Goal: Transaction & Acquisition: Obtain resource

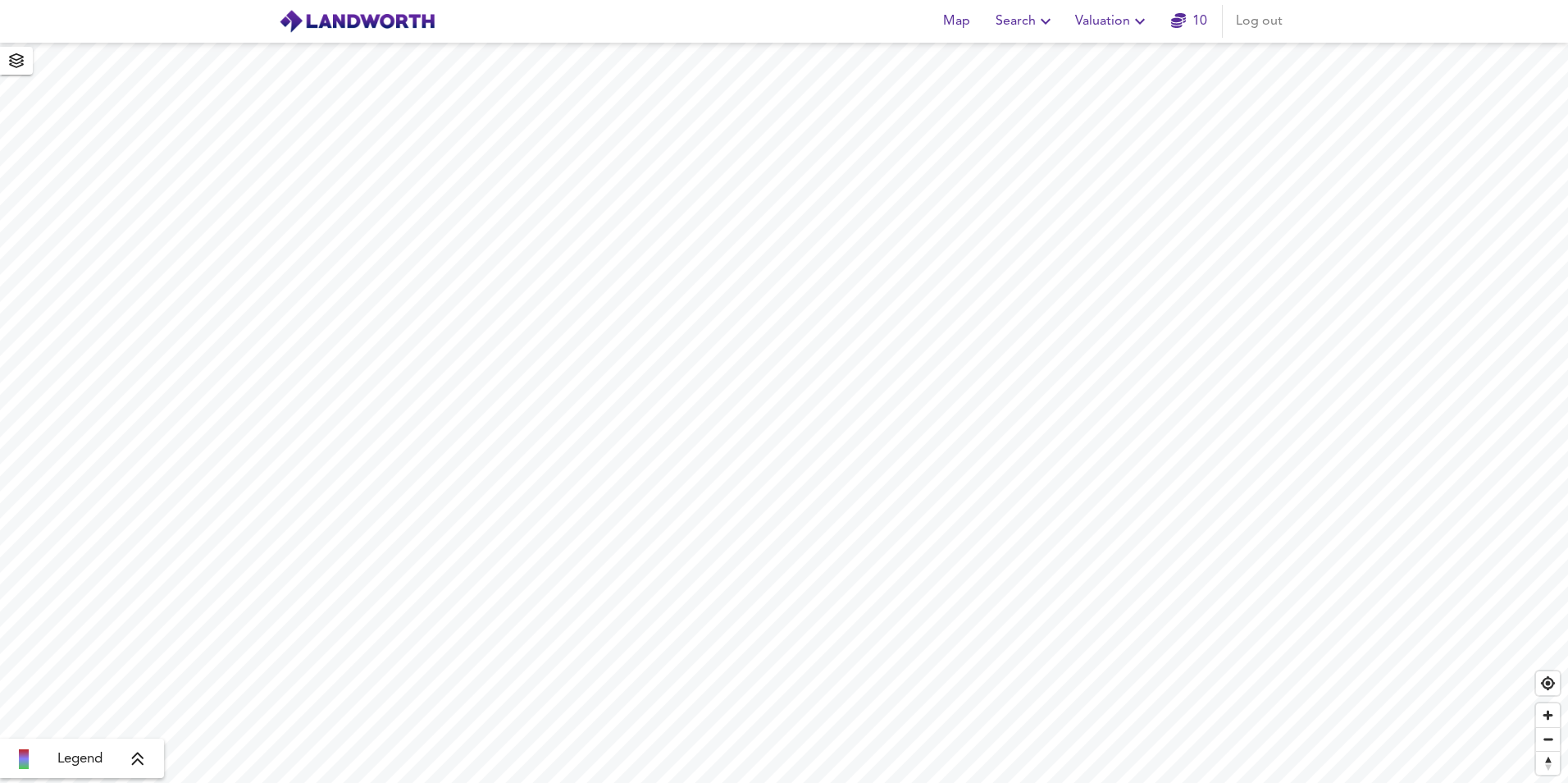
click at [1124, 17] on body "Map Search Valuation 10 Log out Legend X Map Settings Basemap OpenStreetMap osm…" at bounding box center [784, 391] width 1568 height 783
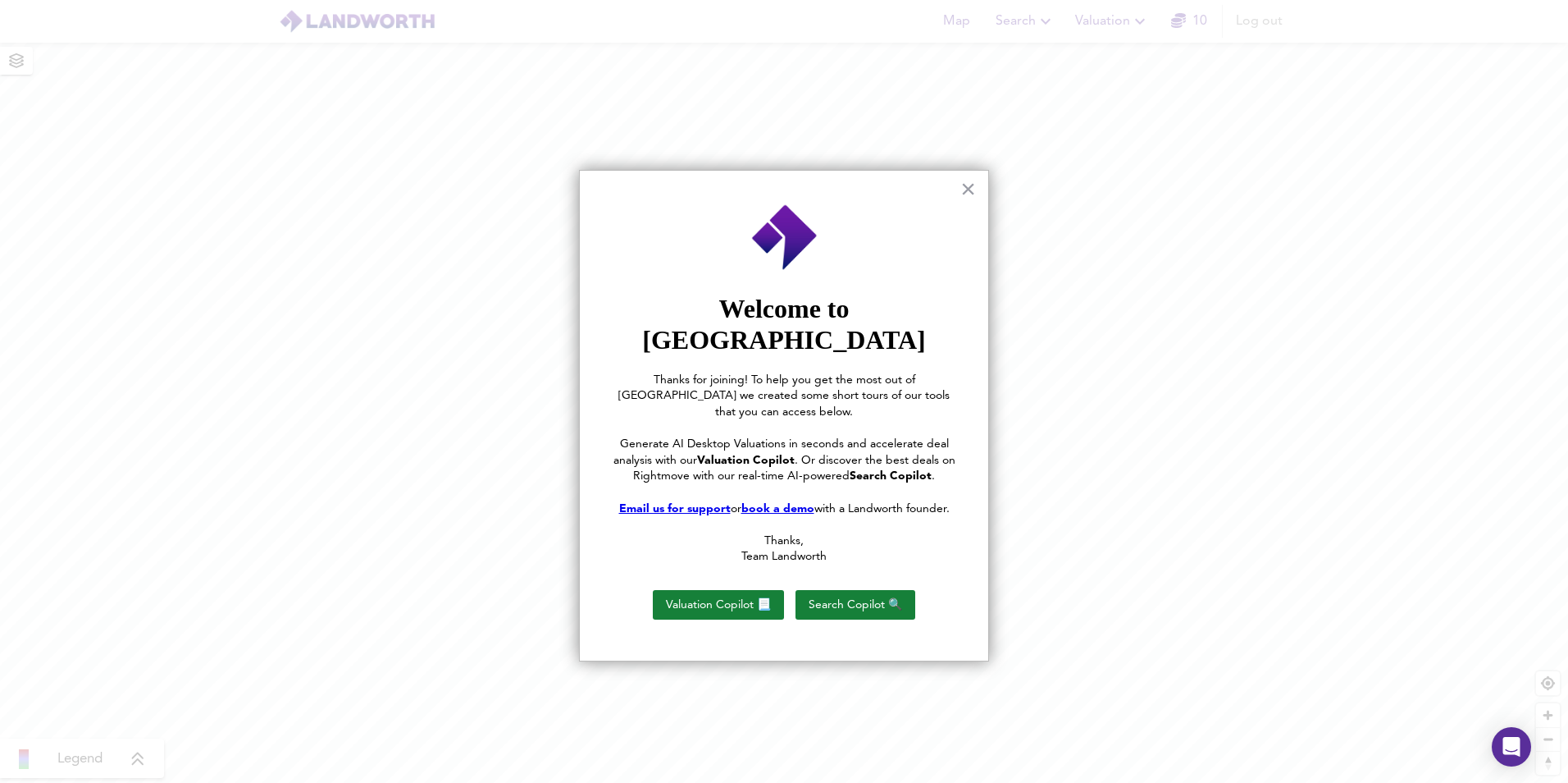
click at [959, 191] on div "× Welcome to [PERSON_NAME] Thanks for joining! To help you get the most out of …" at bounding box center [784, 416] width 410 height 492
click at [965, 191] on button "×" at bounding box center [968, 189] width 15 height 27
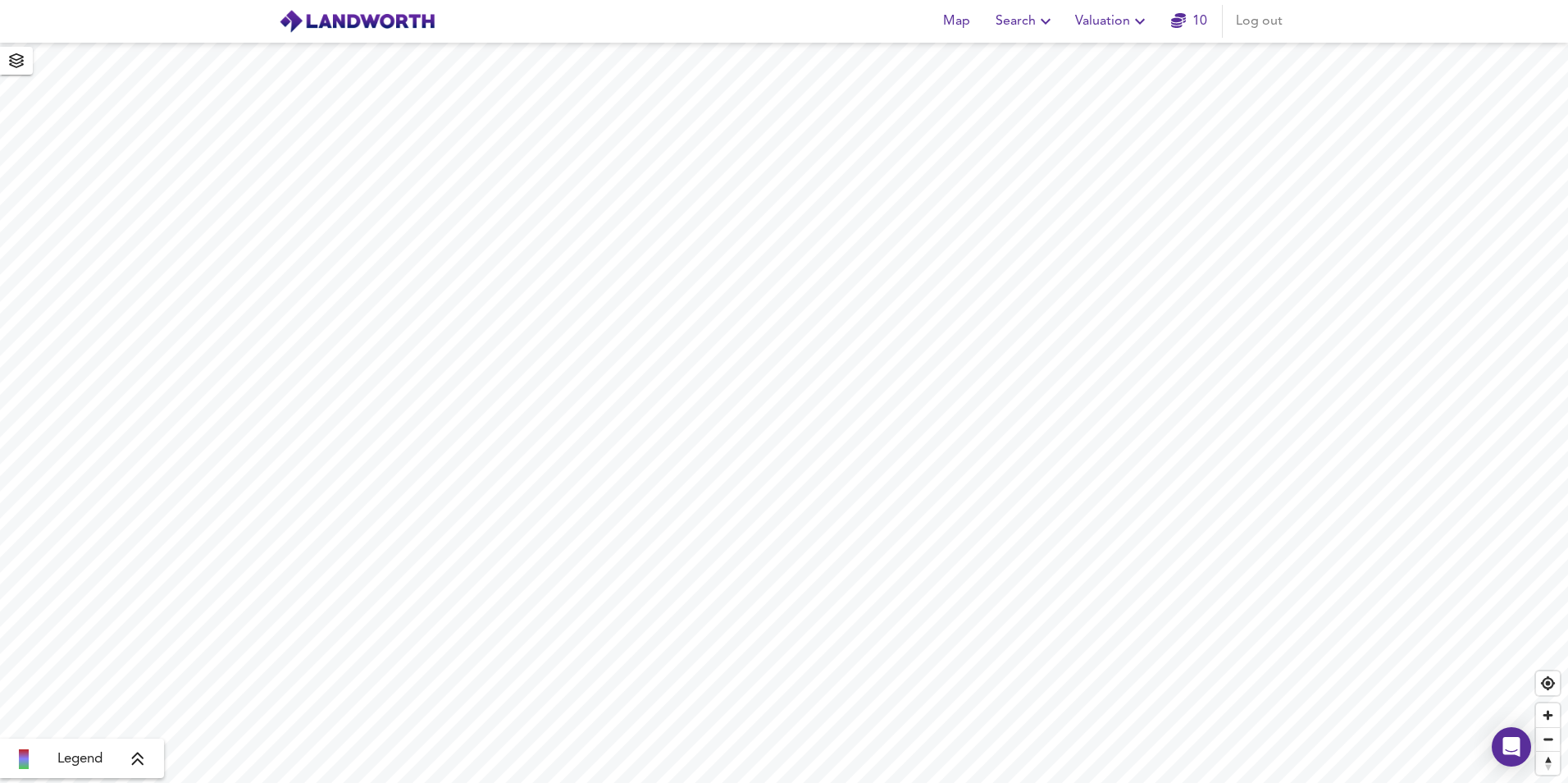
click at [1114, 30] on span "Valuation" at bounding box center [1112, 21] width 75 height 23
click at [1109, 55] on li "New Valuation Report" at bounding box center [1112, 59] width 196 height 29
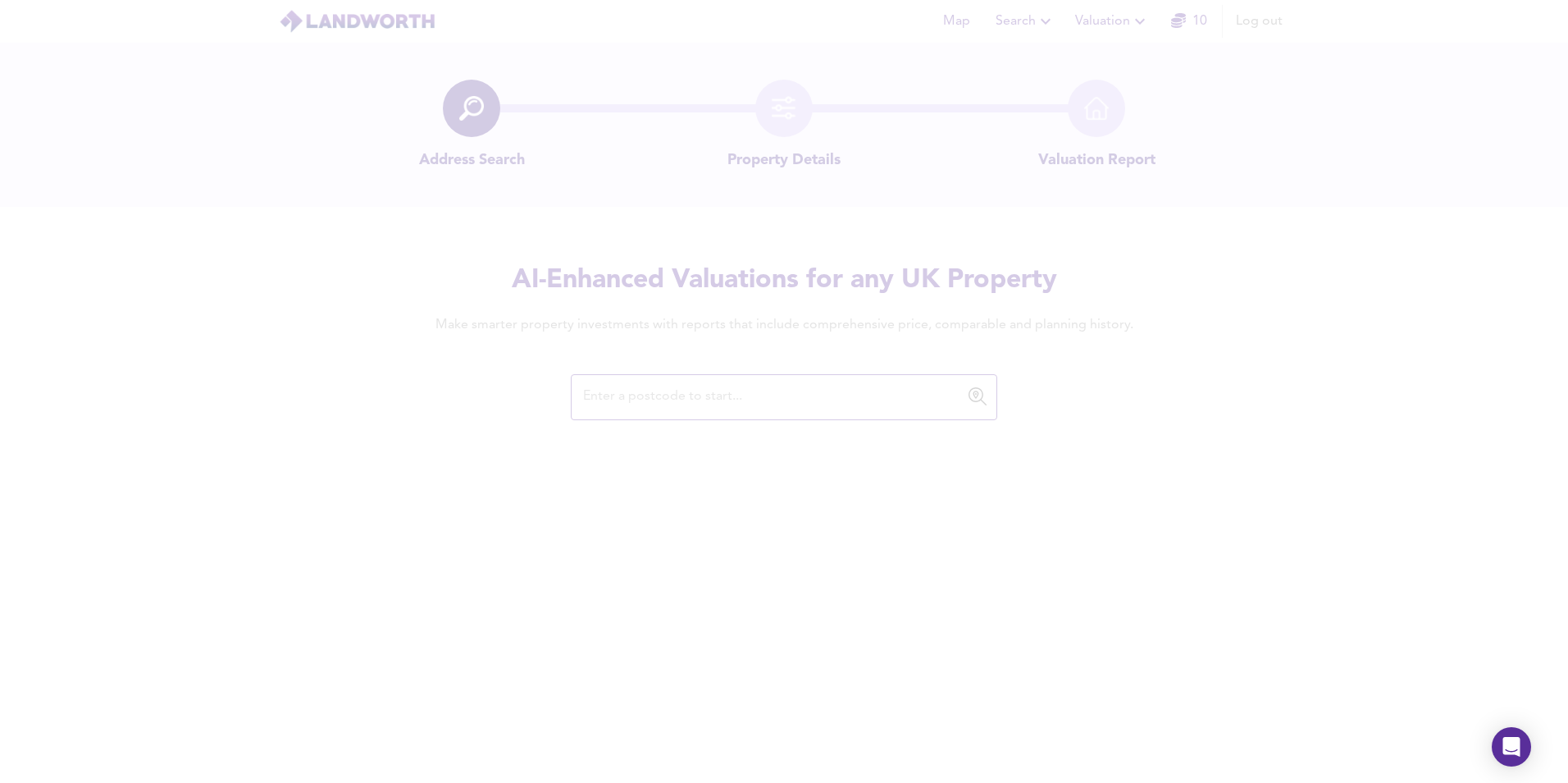
click at [803, 394] on div "× Valuation Copilot Generate Desktop Valuations with our AI that estimates a pr…" at bounding box center [784, 456] width 378 height 481
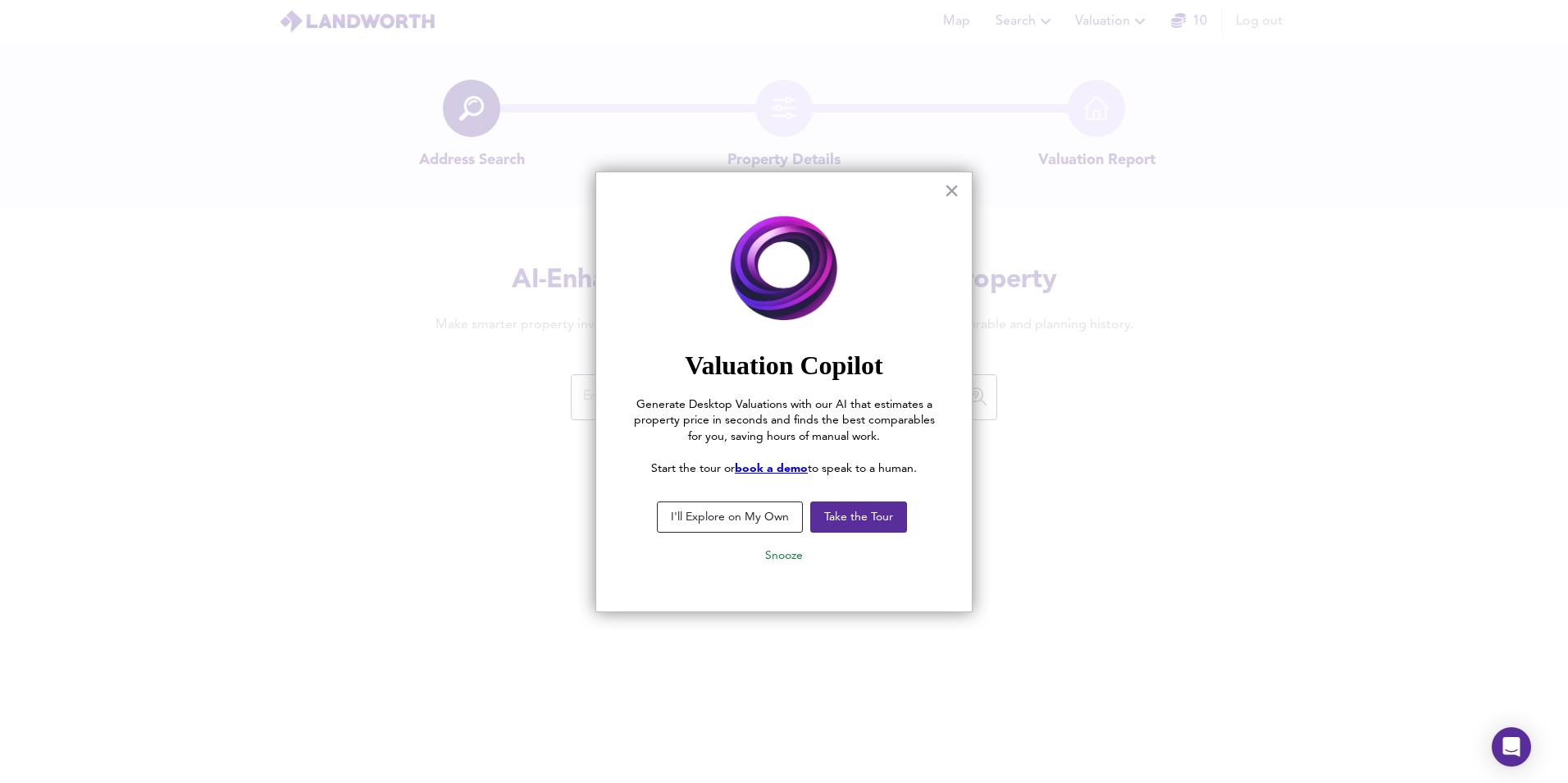
drag, startPoint x: 942, startPoint y: 194, endPoint x: 978, endPoint y: 149, distance: 57.6
click at [942, 195] on div "× Valuation Copilot Generate Desktop Valuations with our AI that estimates a pr…" at bounding box center [784, 392] width 378 height 441
click at [959, 187] on button "×" at bounding box center [951, 191] width 15 height 27
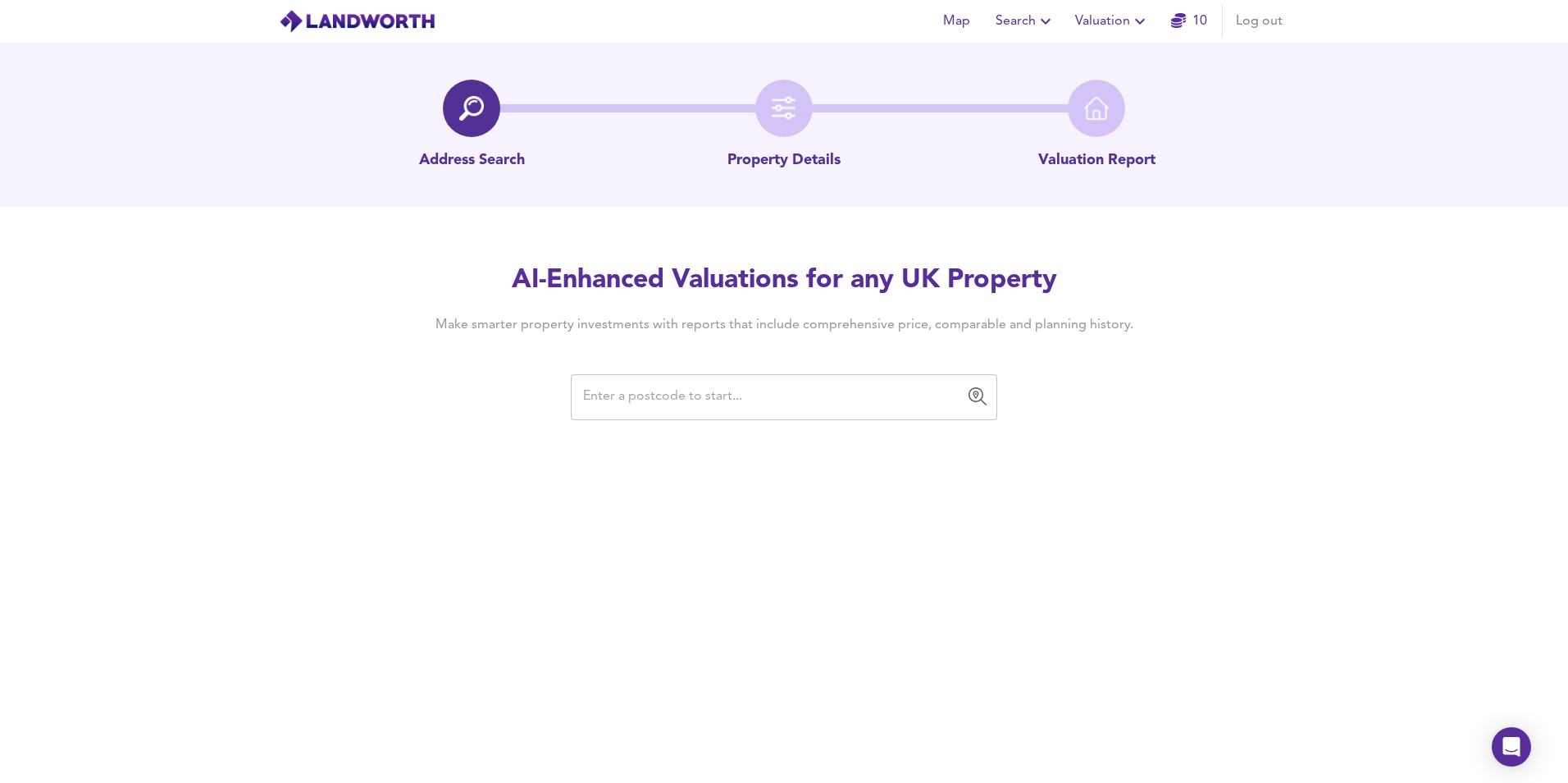
click at [791, 408] on input "text" at bounding box center [771, 397] width 387 height 31
paste input "[STREET_ADDRESS][PERSON_NAME]"
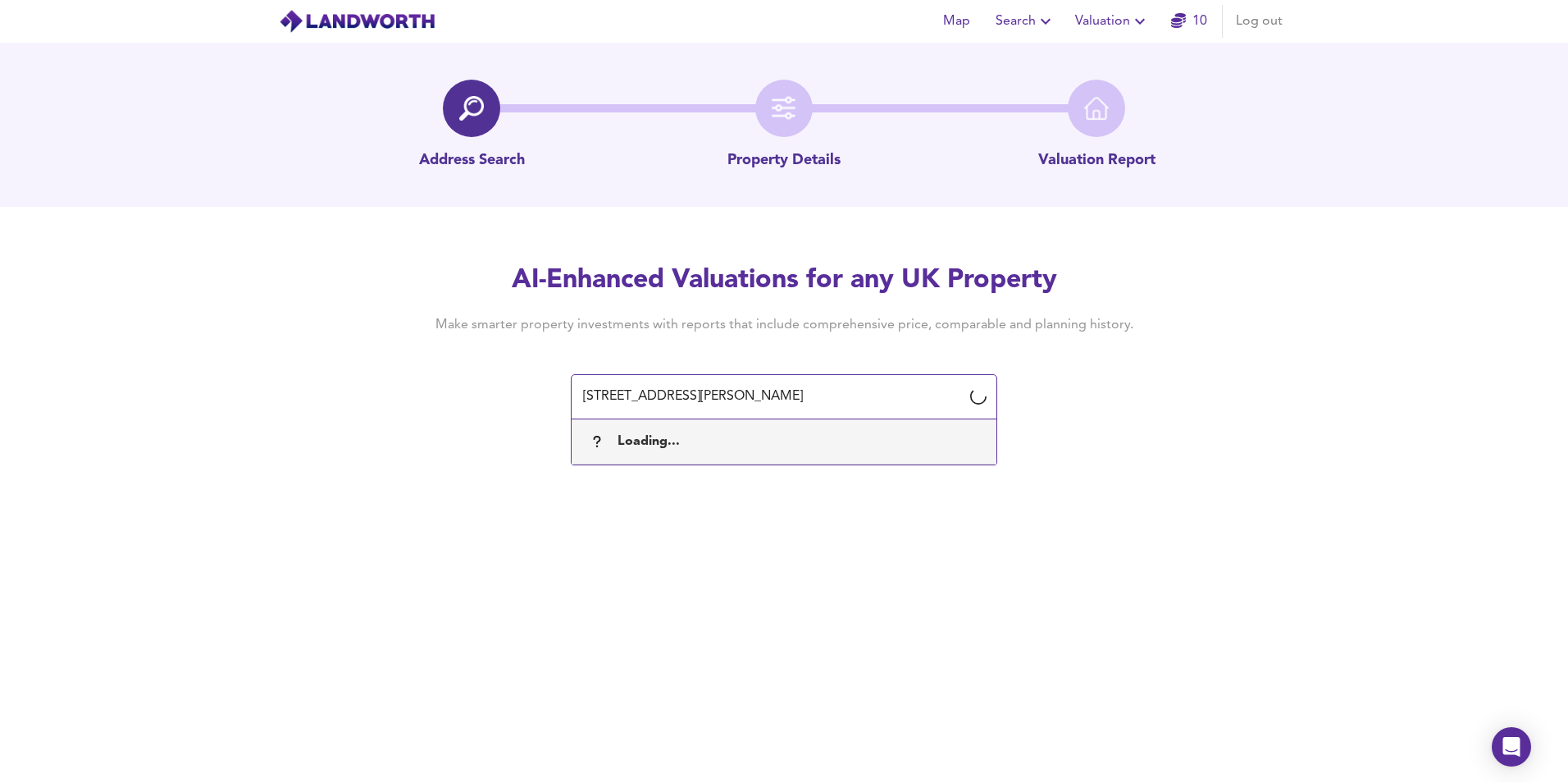
click at [605, 399] on input "[STREET_ADDRESS][PERSON_NAME]" at bounding box center [771, 397] width 387 height 31
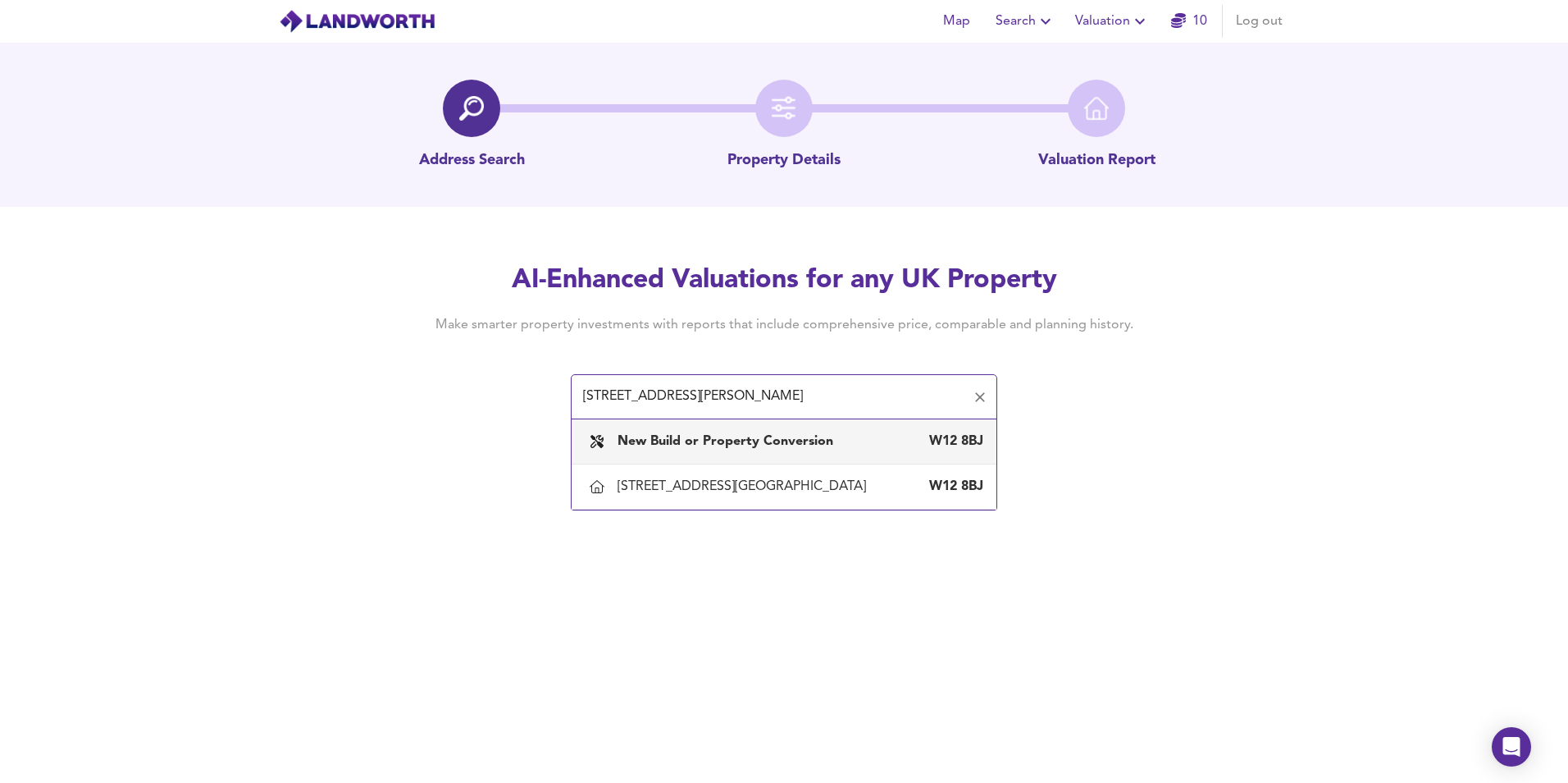
drag, startPoint x: 862, startPoint y: 401, endPoint x: 536, endPoint y: 412, distance: 326.2
click at [536, 412] on div "AI-Enhanced Valuations for any UK Property Make smarter property investments wi…" at bounding box center [784, 341] width 787 height 156
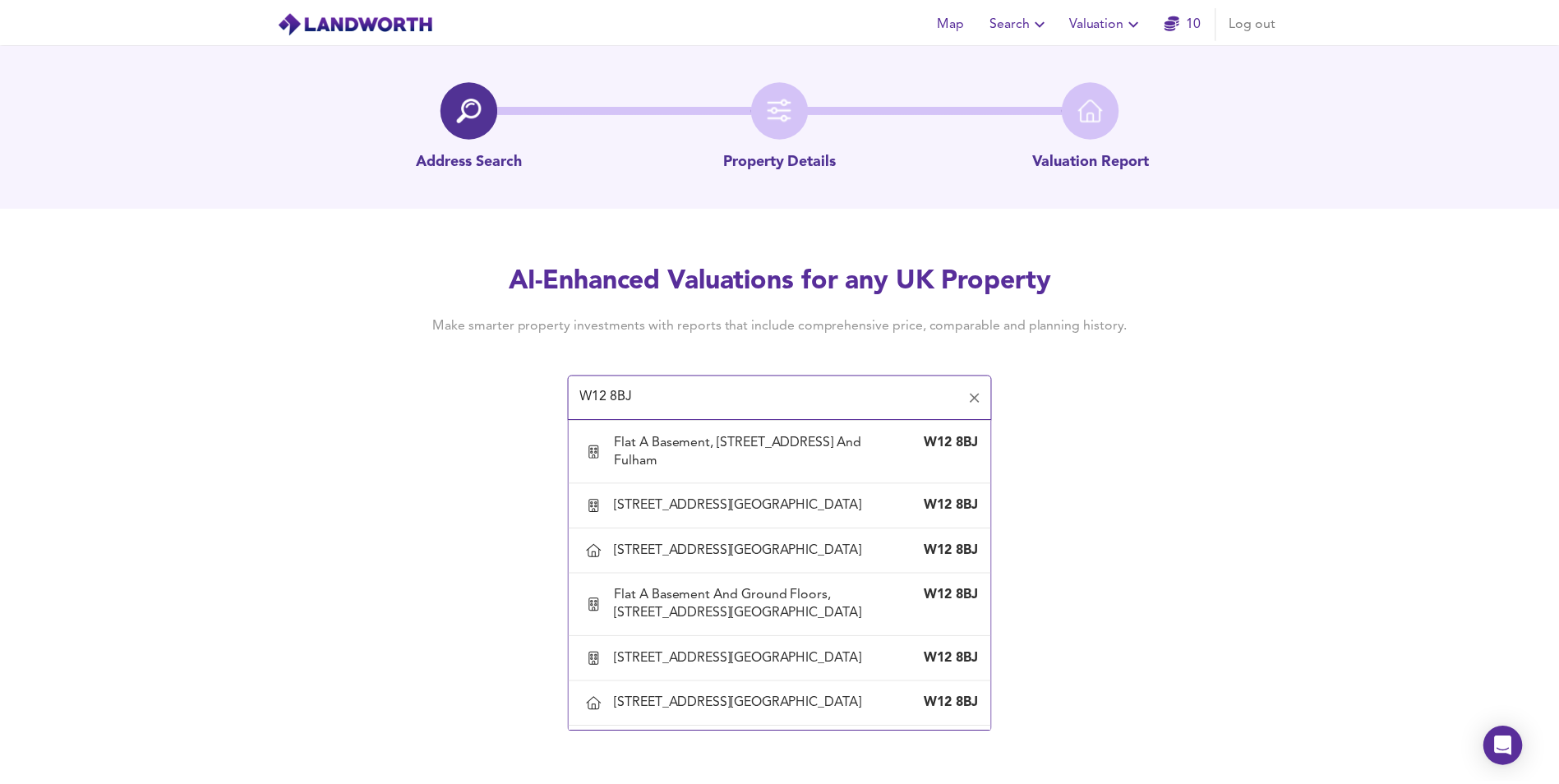
scroll to position [1643, 0]
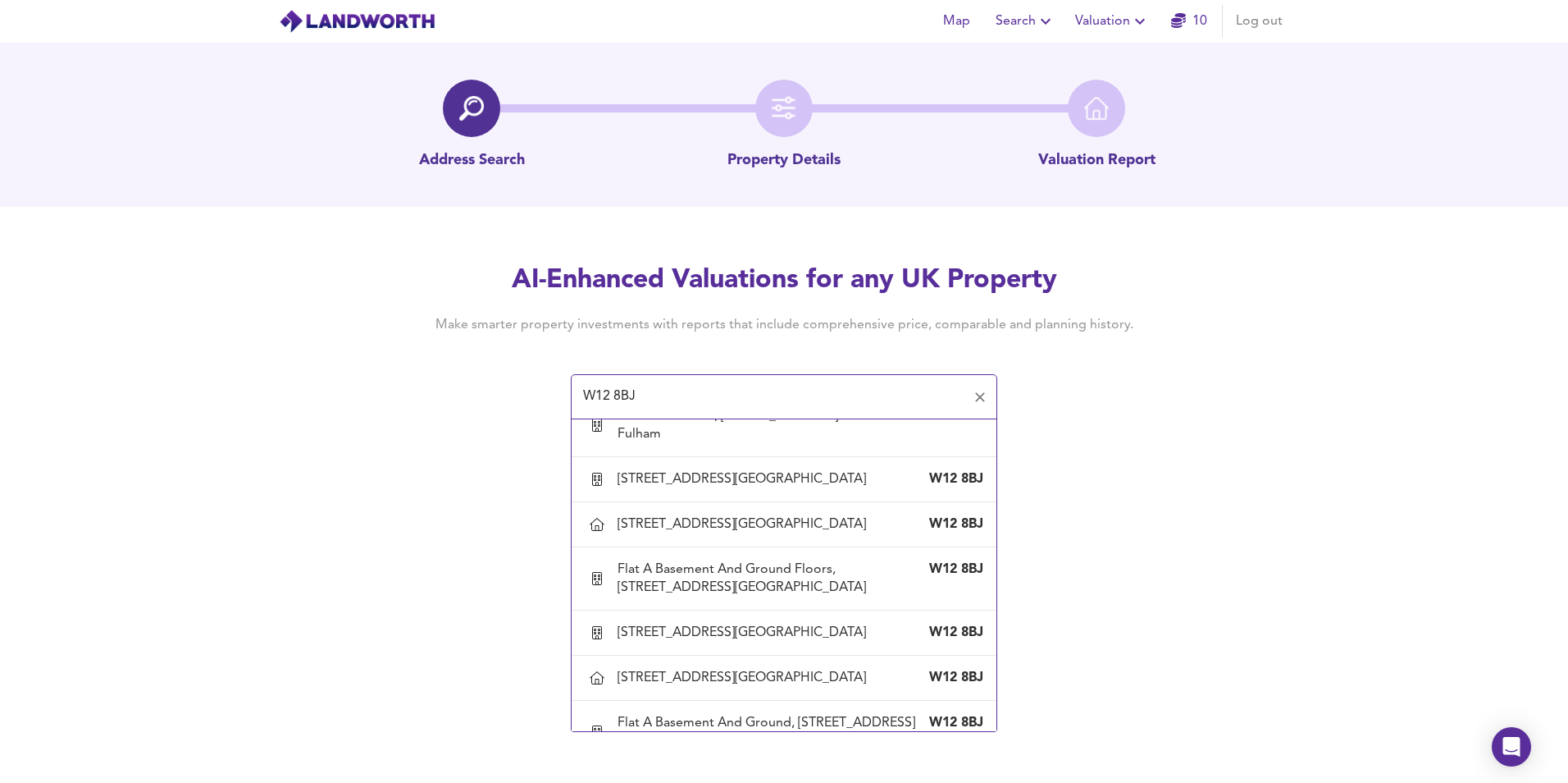
click at [733, 155] on div "[STREET_ADDRESS] And Fulham" at bounding box center [716, 144] width 198 height 18
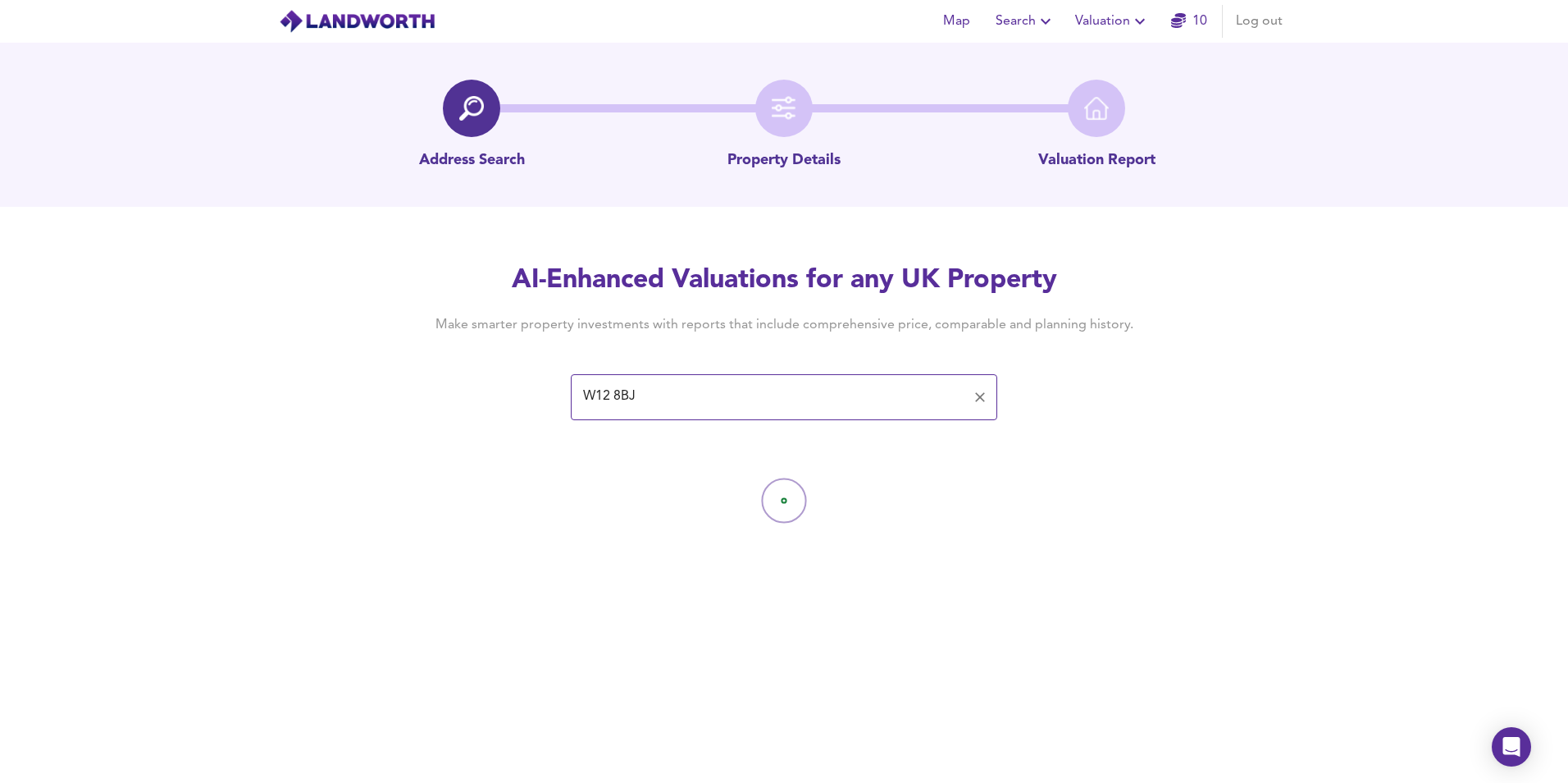
type input "[STREET_ADDRESS] And Fulham"
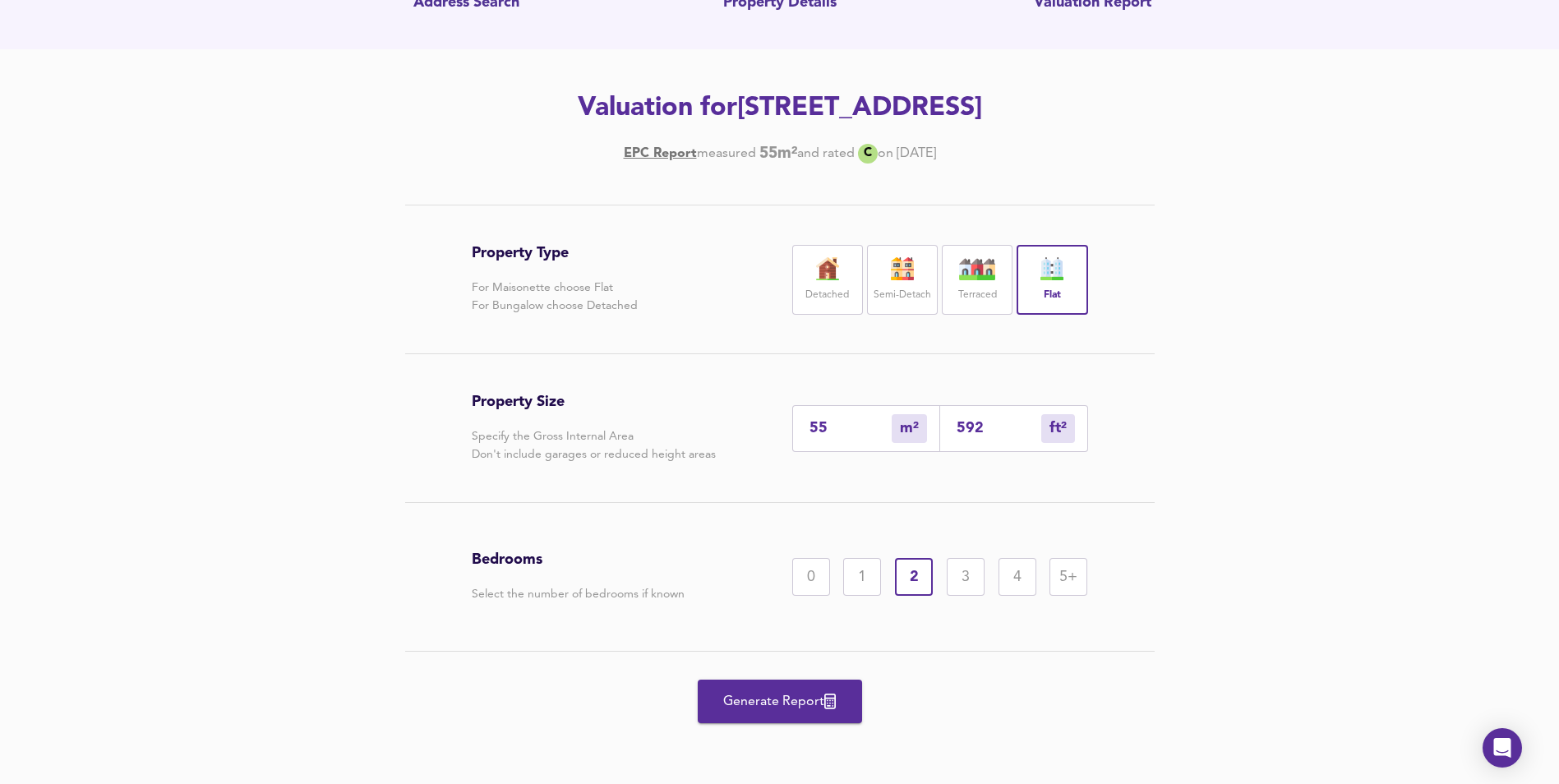
scroll to position [194, 0]
click at [802, 703] on span "Generate Report" at bounding box center [780, 701] width 131 height 23
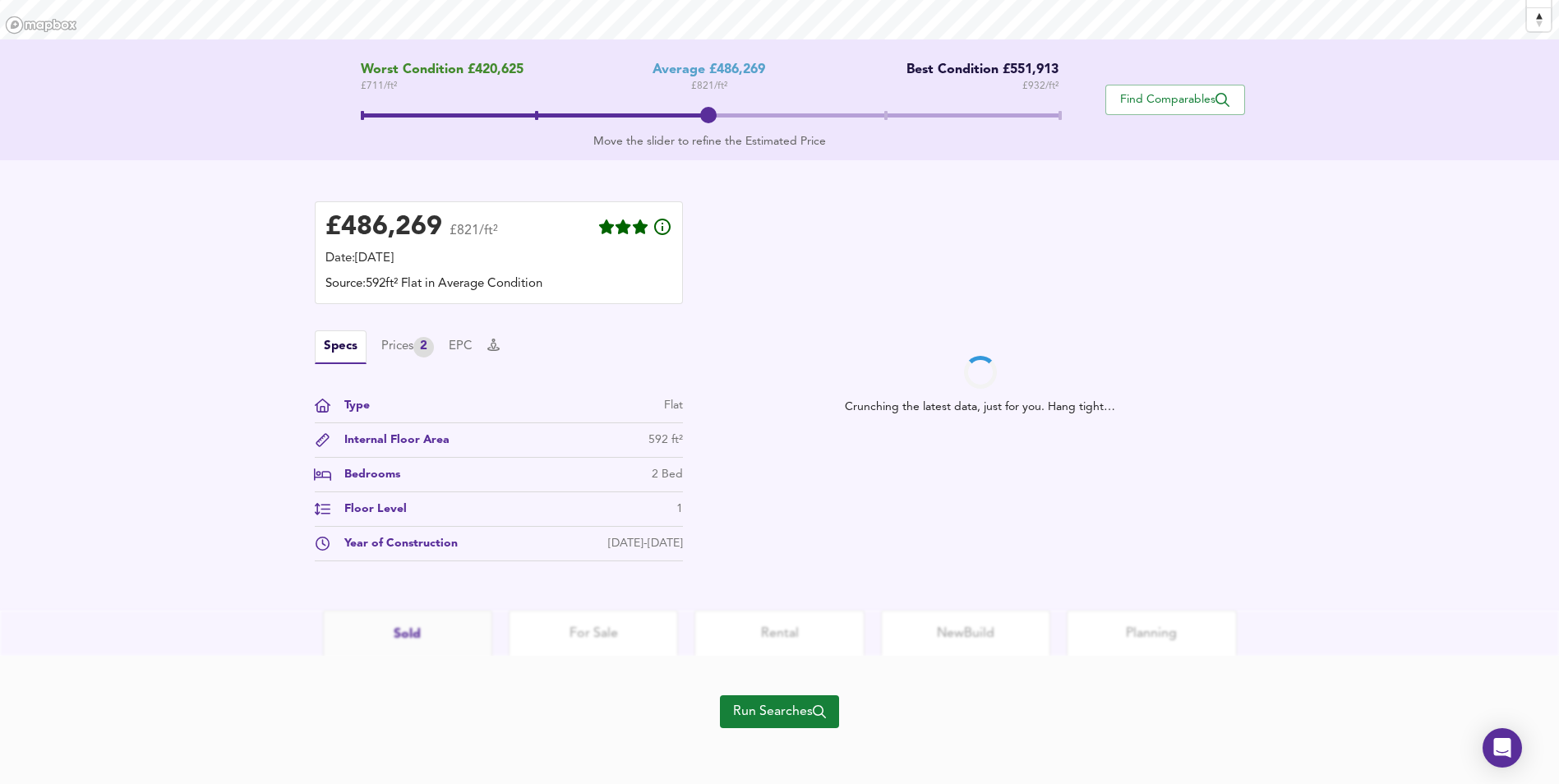
scroll to position [305, 0]
click at [767, 718] on span "Run Searches" at bounding box center [780, 708] width 93 height 23
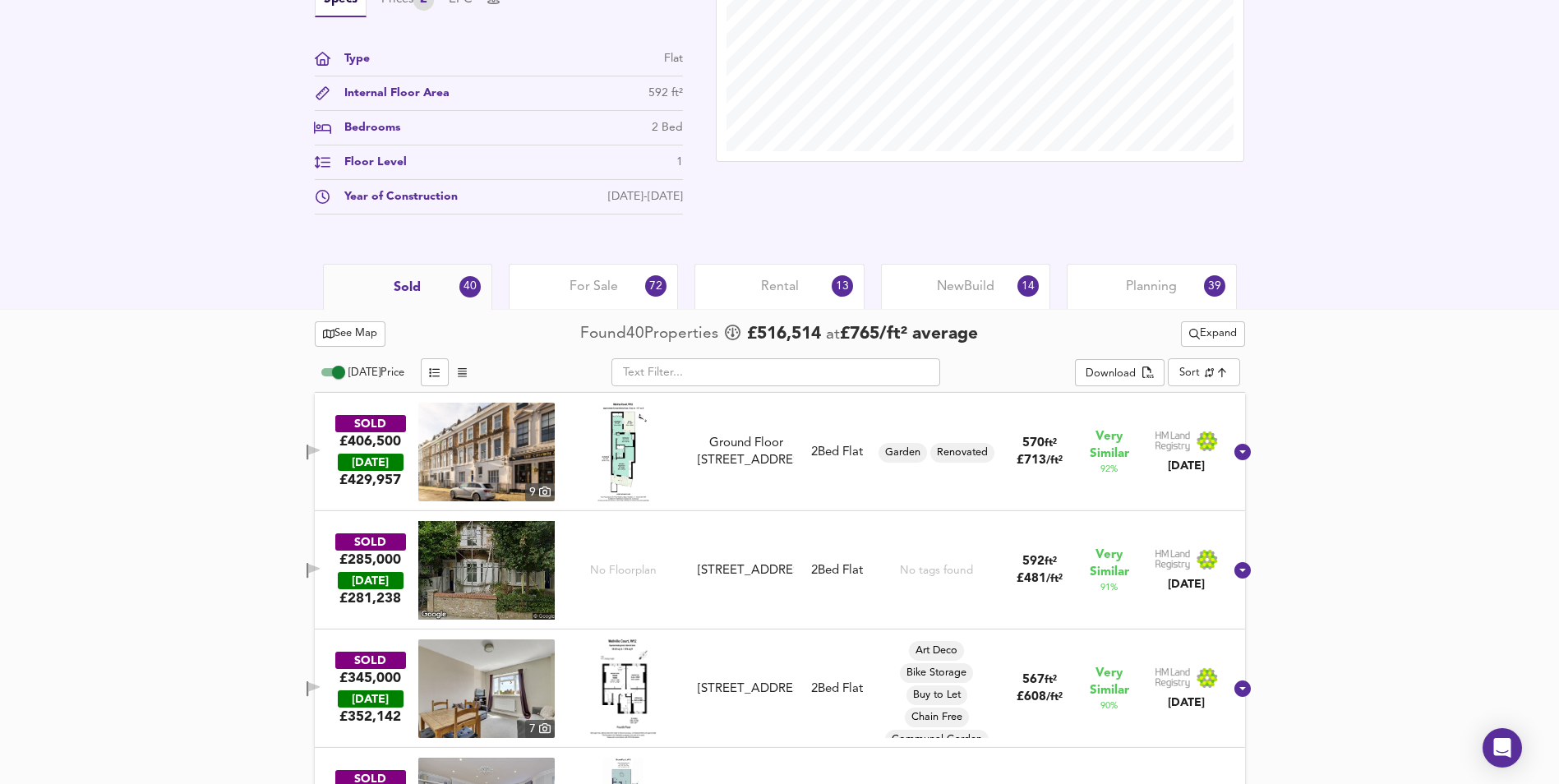
scroll to position [518, 0]
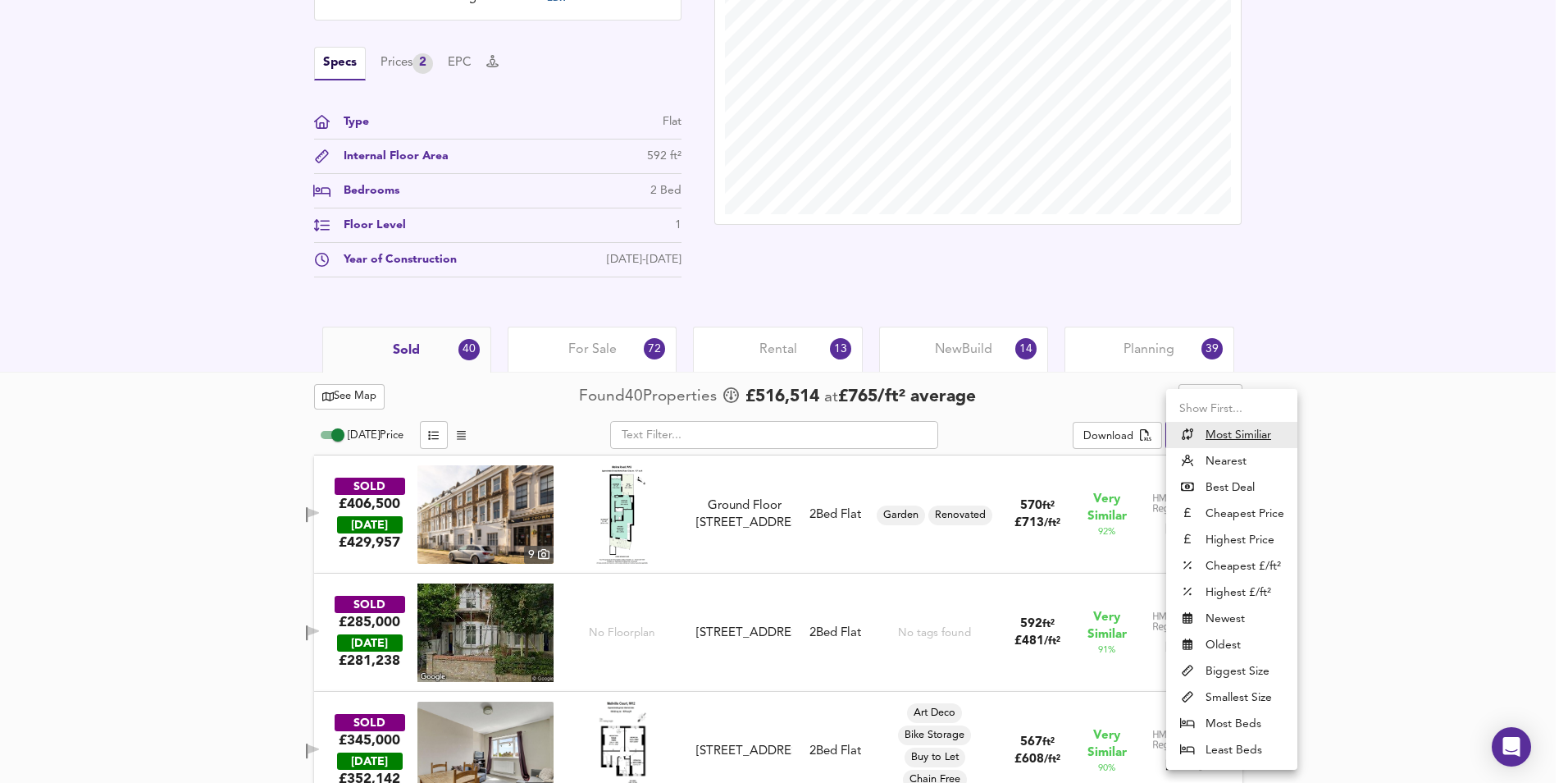
click at [1007, 405] on div at bounding box center [784, 391] width 1568 height 783
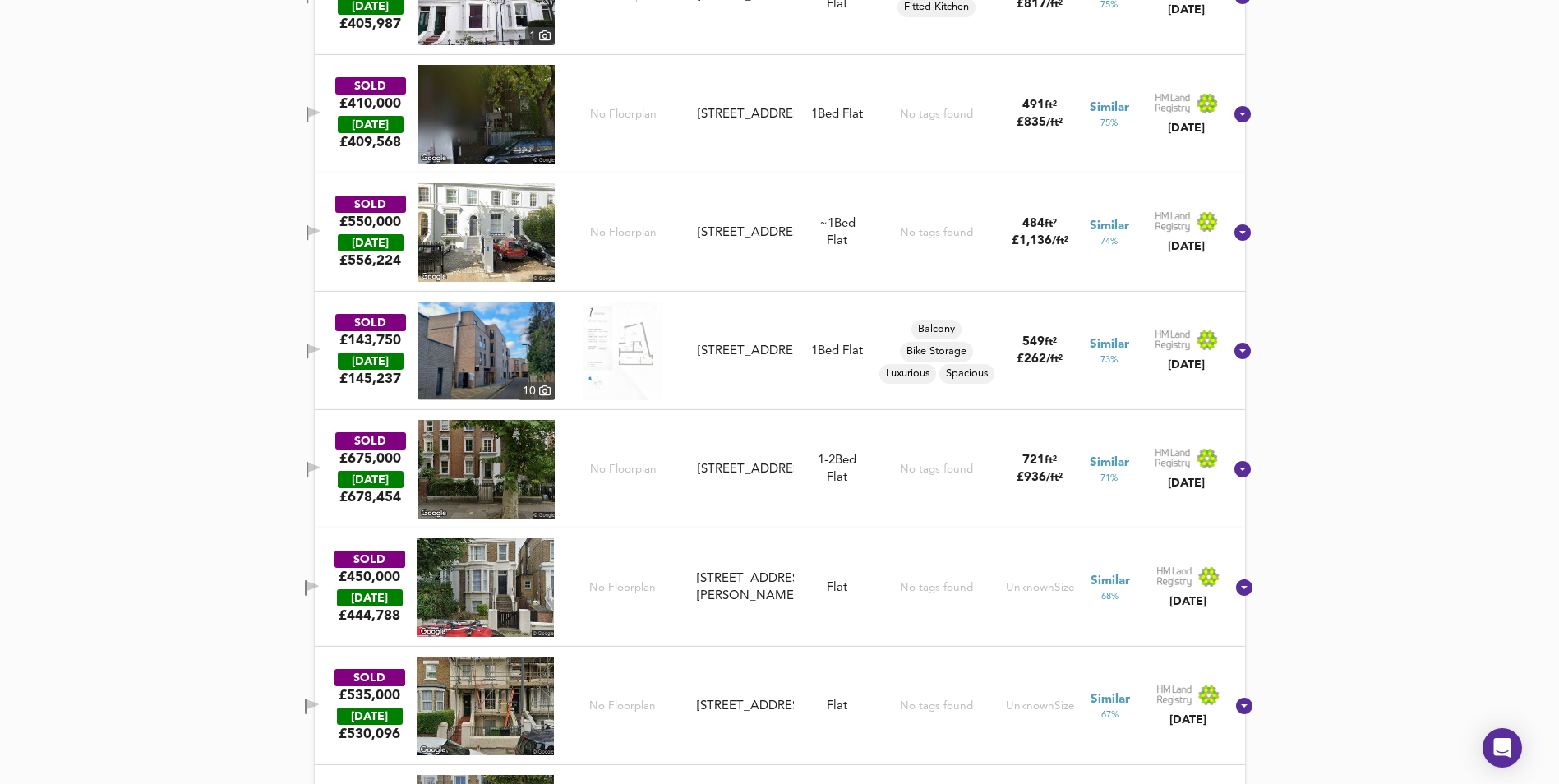
scroll to position [2377, 0]
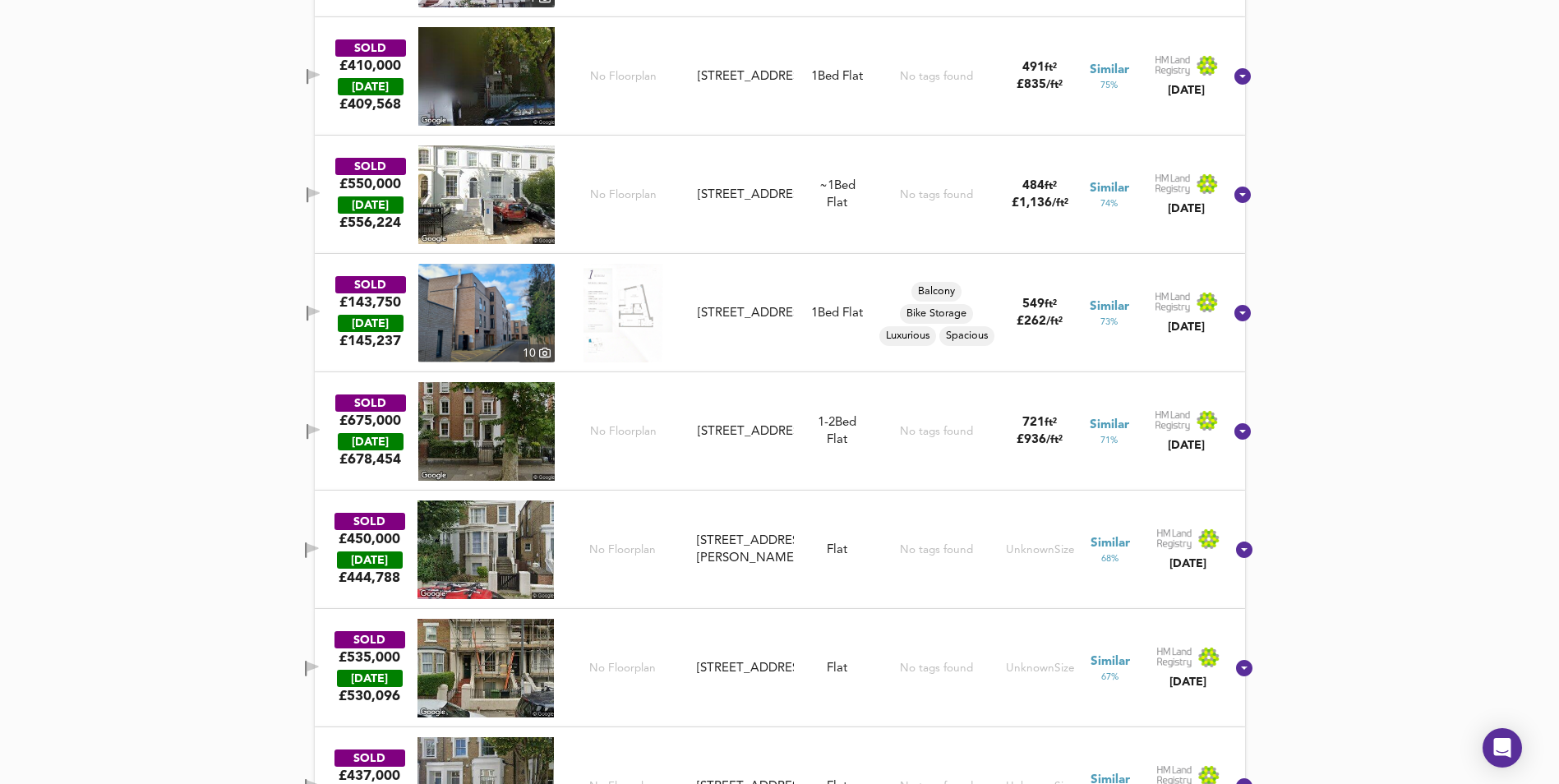
click at [318, 551] on icon "button" at bounding box center [312, 550] width 14 height 15
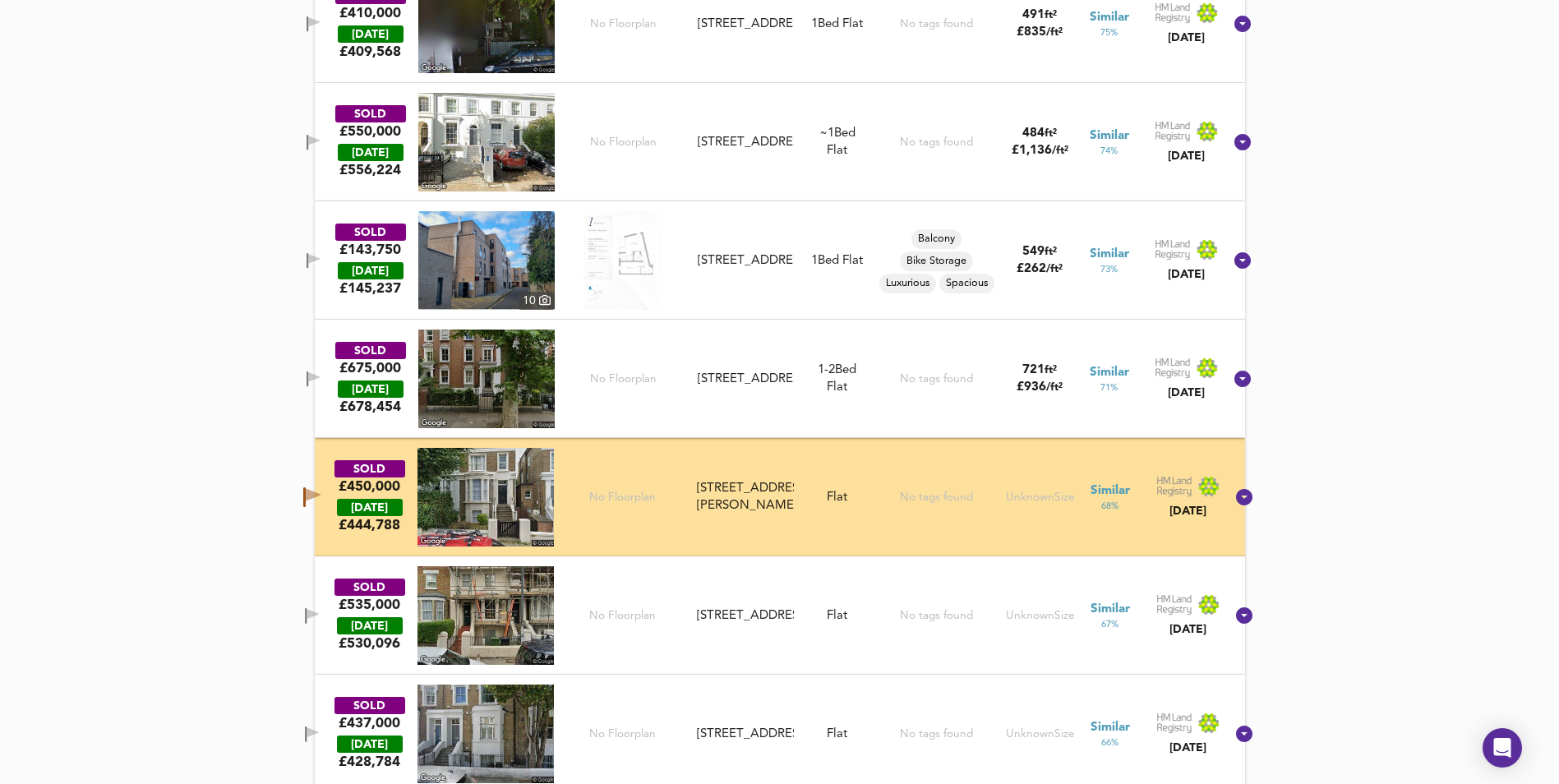
scroll to position [2541, 0]
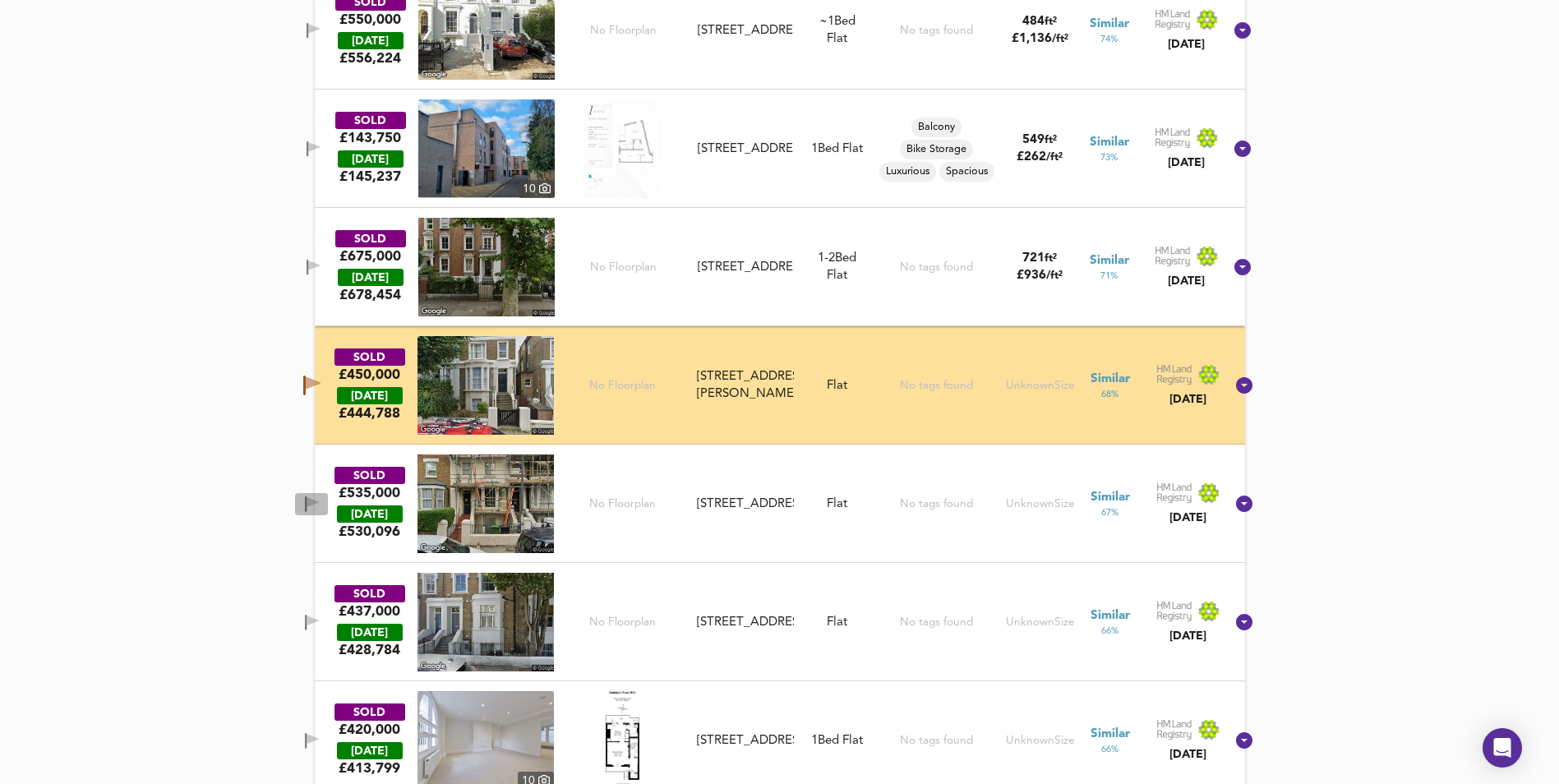
click at [318, 505] on icon "button" at bounding box center [312, 502] width 11 height 10
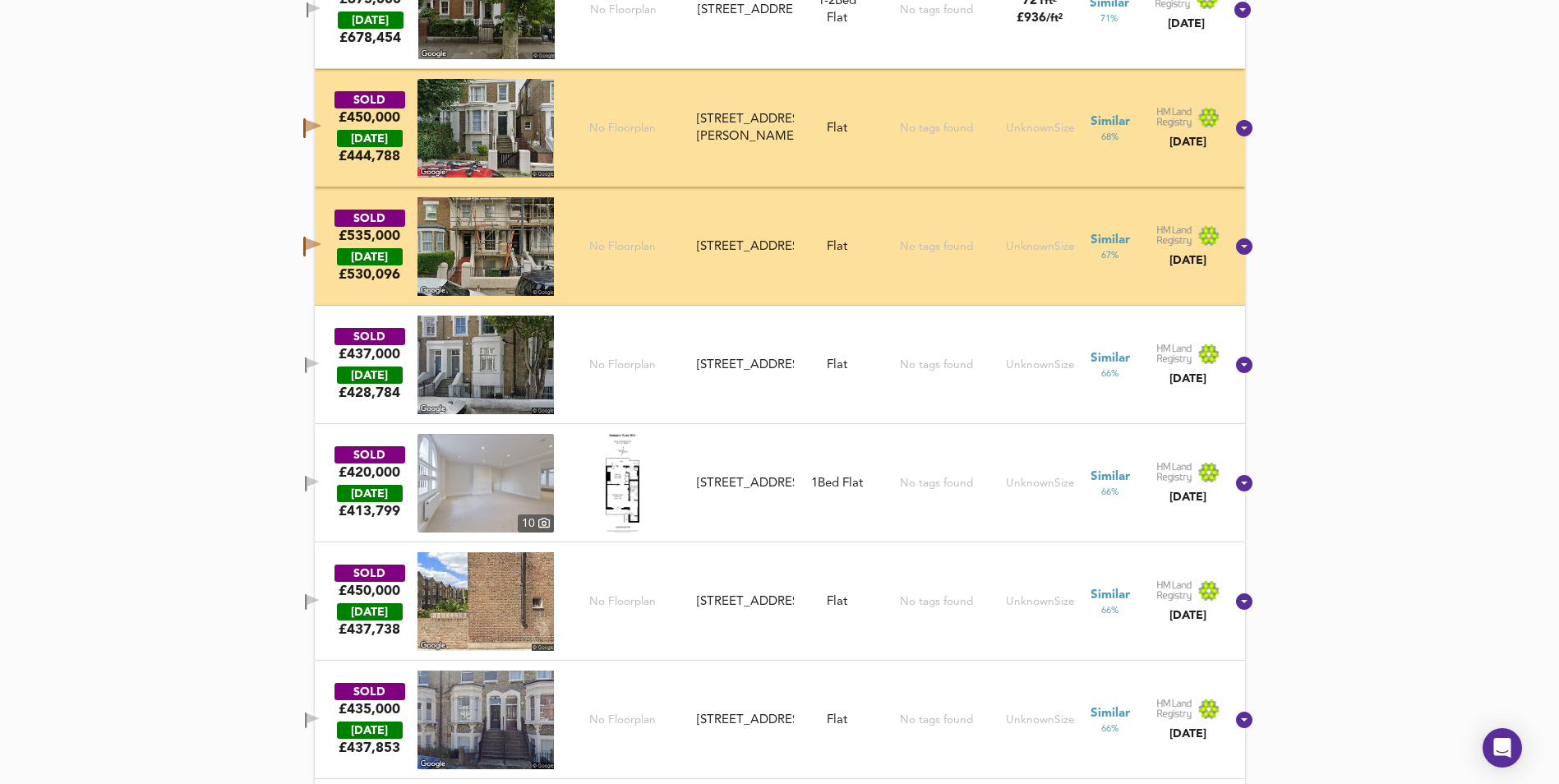
scroll to position [2787, 0]
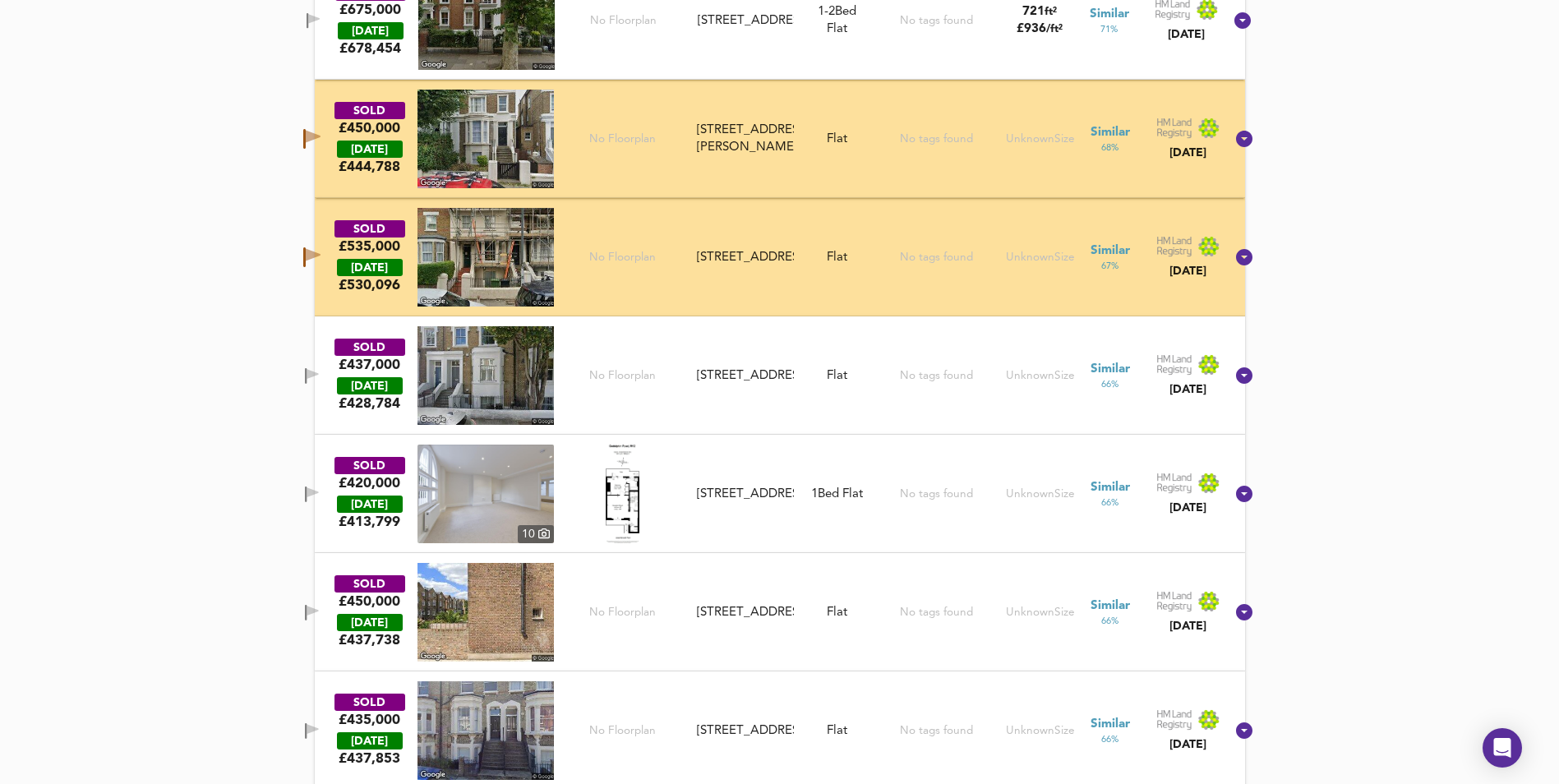
click at [318, 616] on icon "button" at bounding box center [312, 612] width 14 height 15
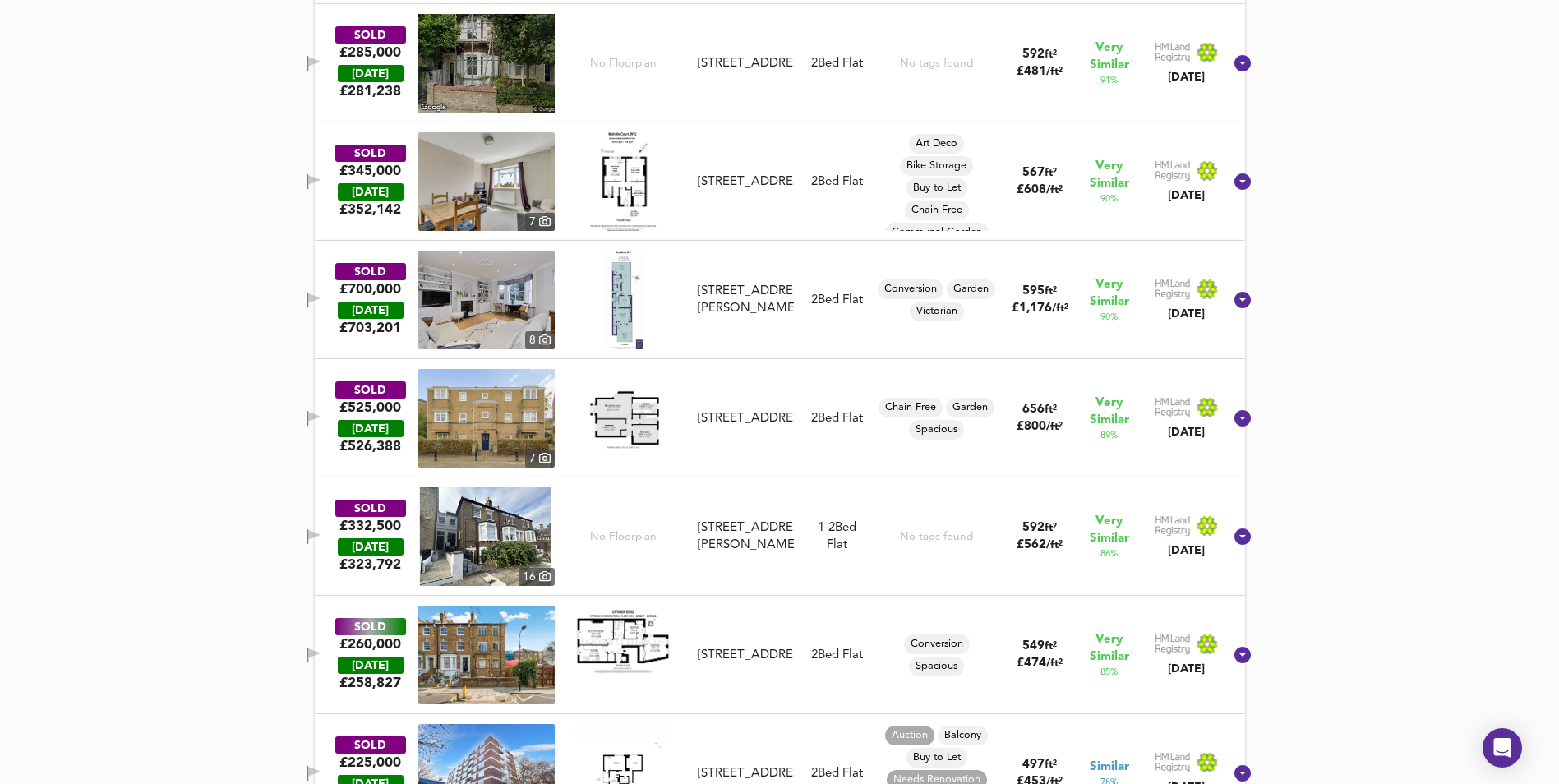
scroll to position [1121, 0]
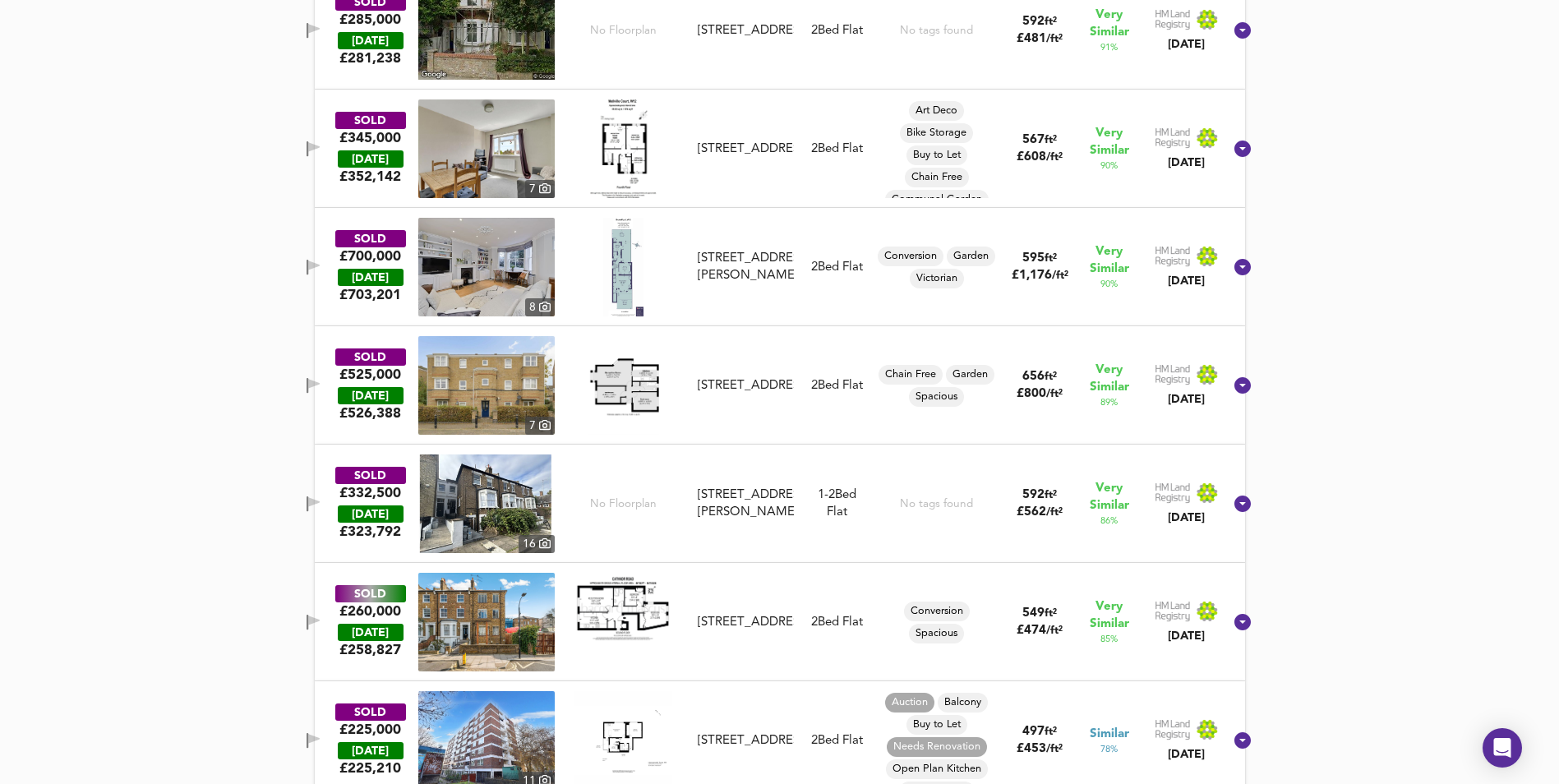
click at [308, 385] on icon "button" at bounding box center [307, 386] width 2 height 15
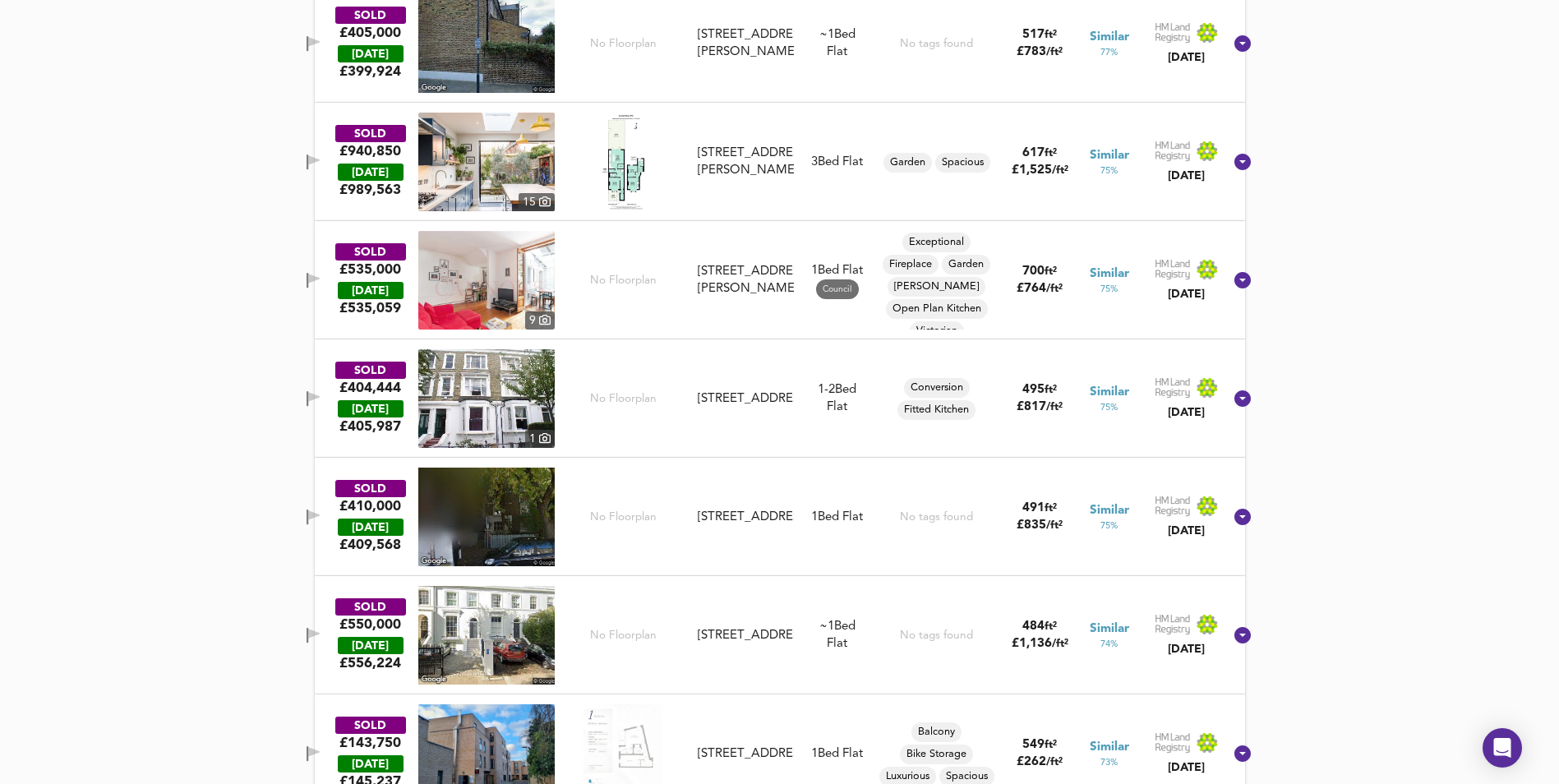
scroll to position [1942, 0]
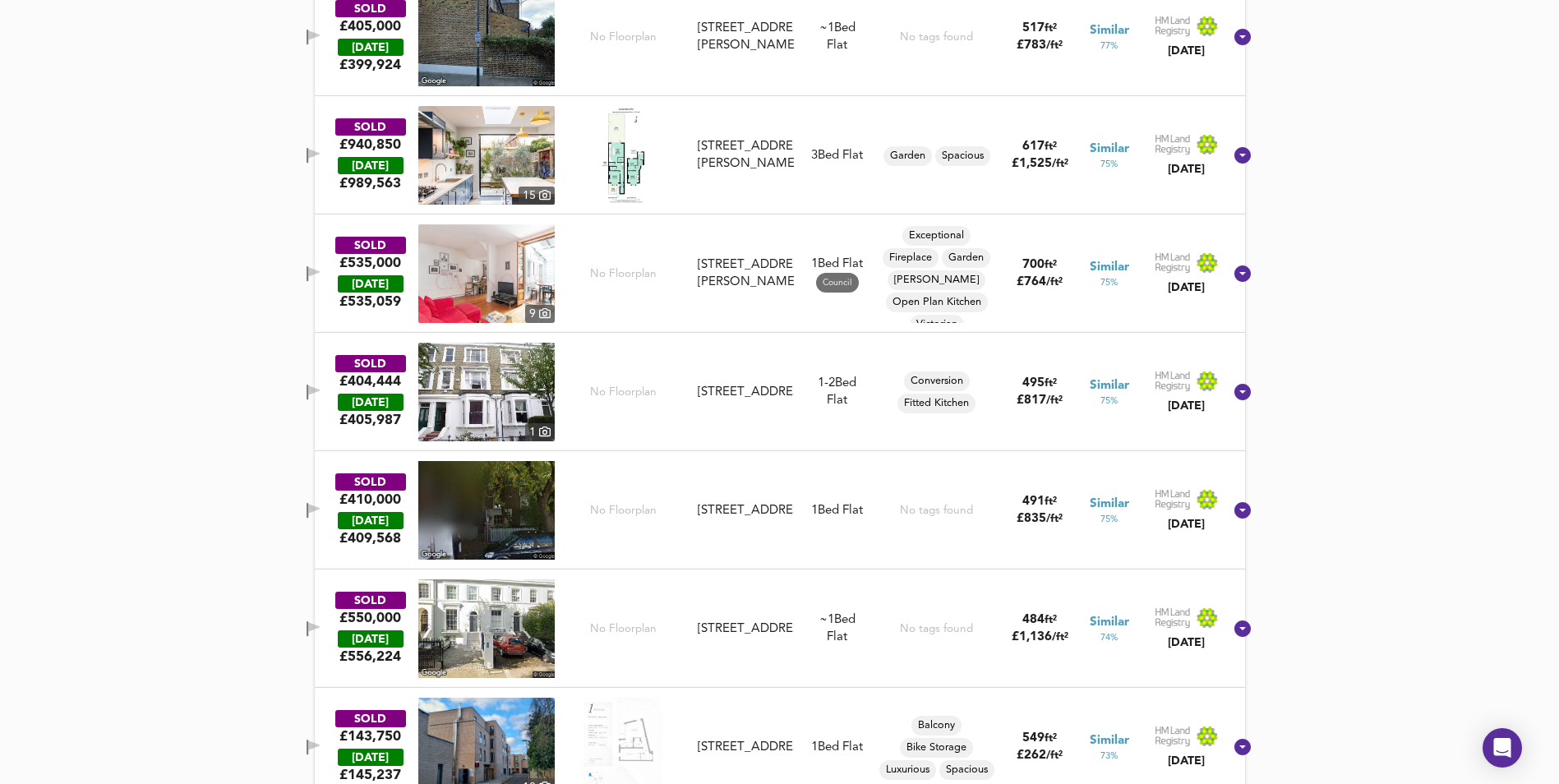
click at [320, 279] on icon "button" at bounding box center [313, 274] width 14 height 15
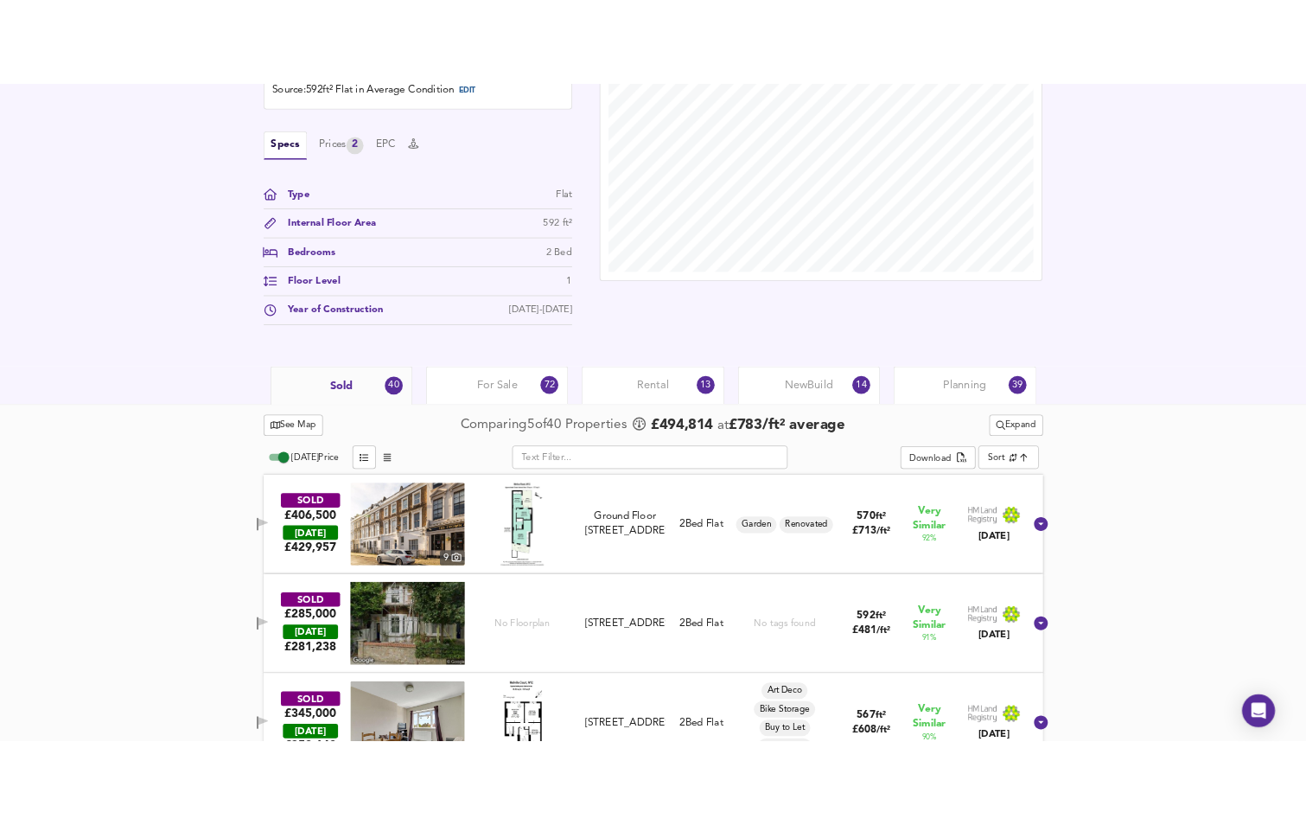
scroll to position [528, 0]
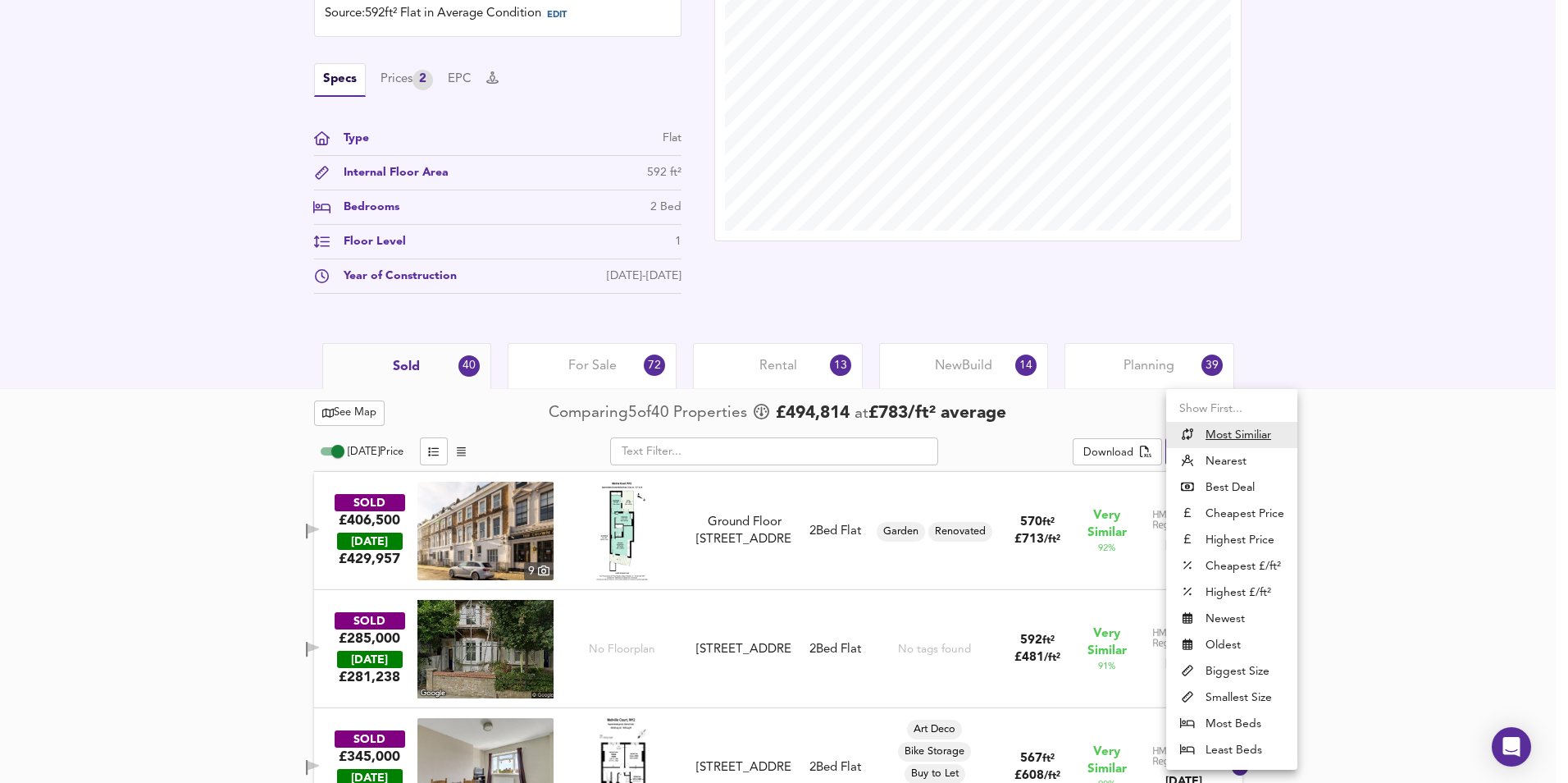
drag, startPoint x: 1183, startPoint y: 452, endPoint x: 1147, endPoint y: 450, distance: 36.1
click at [1141, 450] on div at bounding box center [784, 391] width 1568 height 783
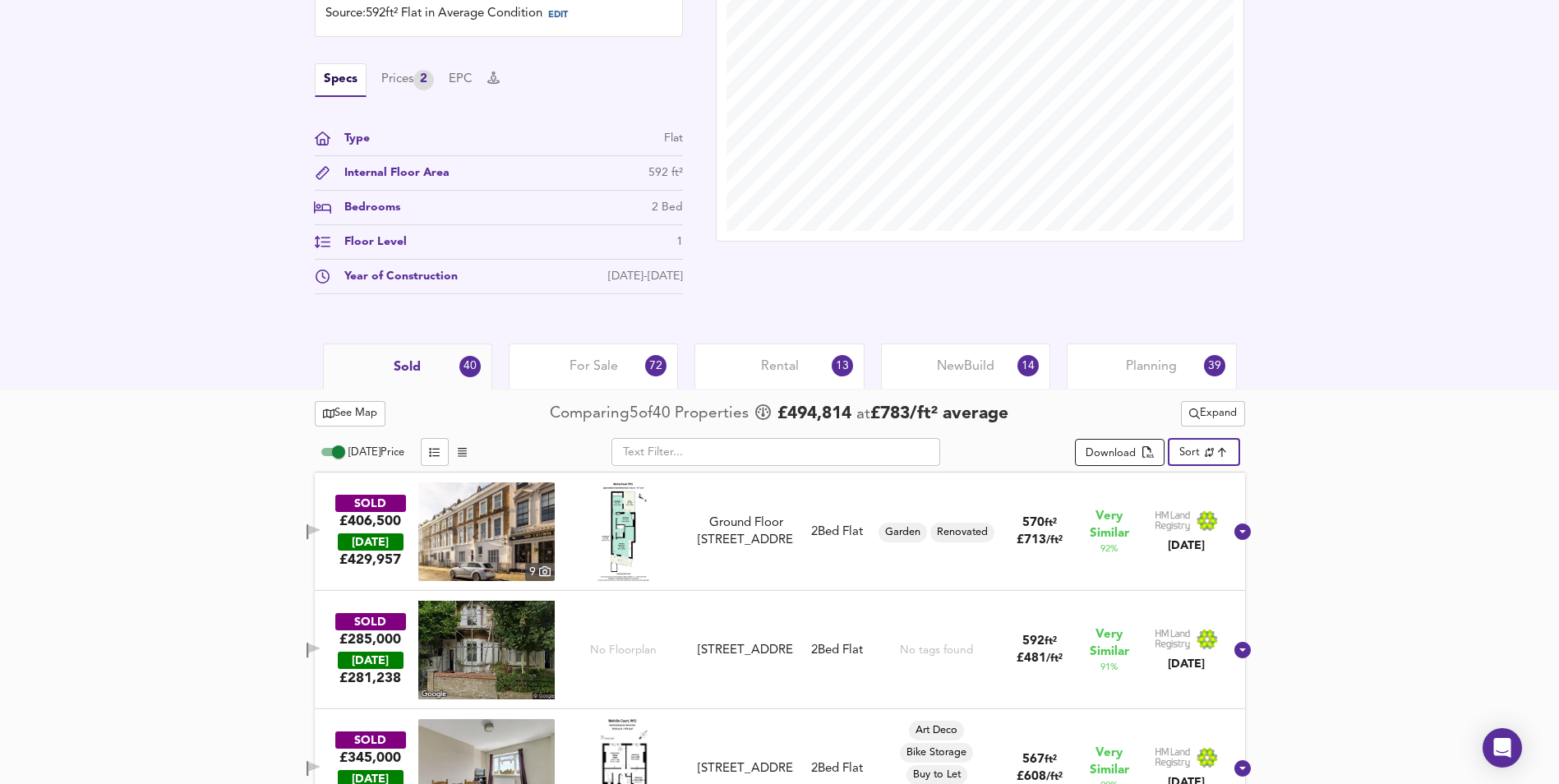
click at [1130, 455] on div "Download" at bounding box center [1110, 454] width 50 height 19
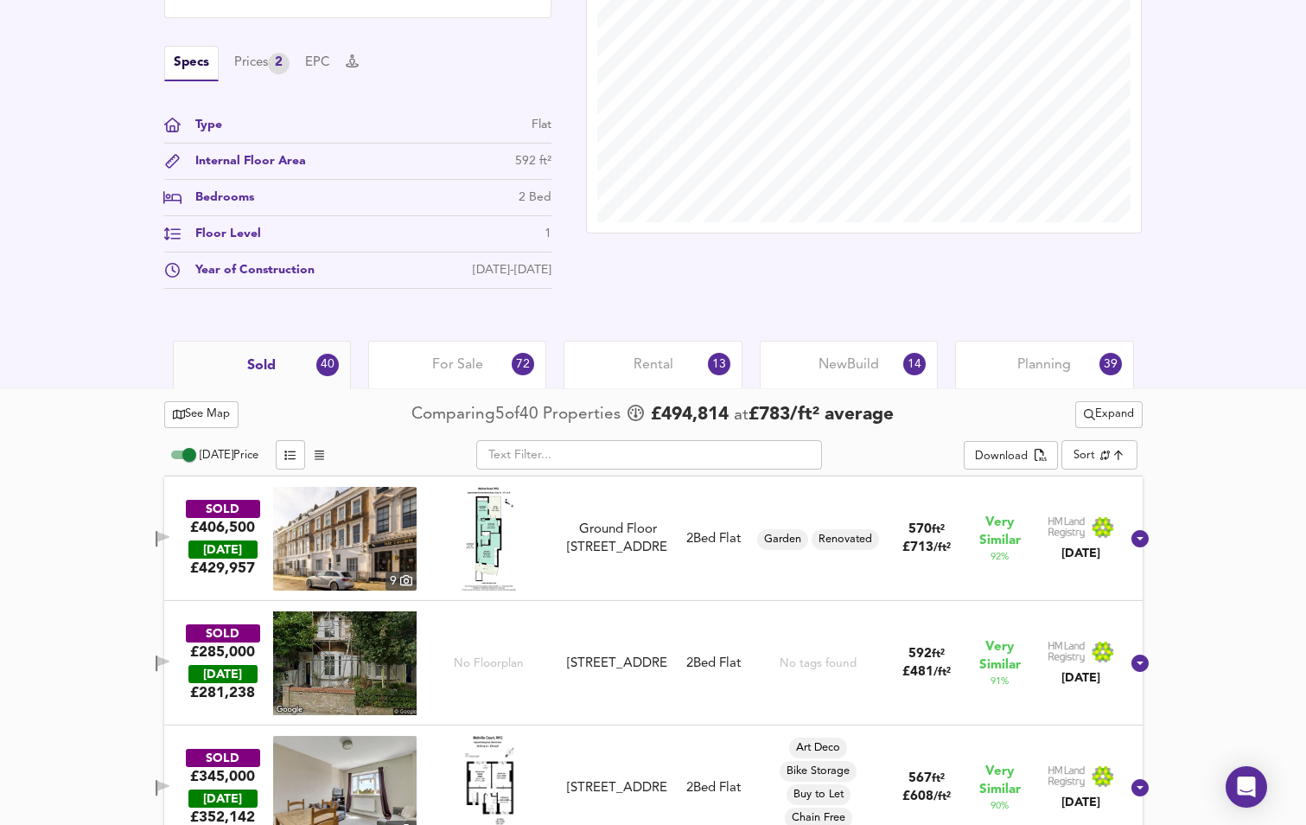
scroll to position [701, 0]
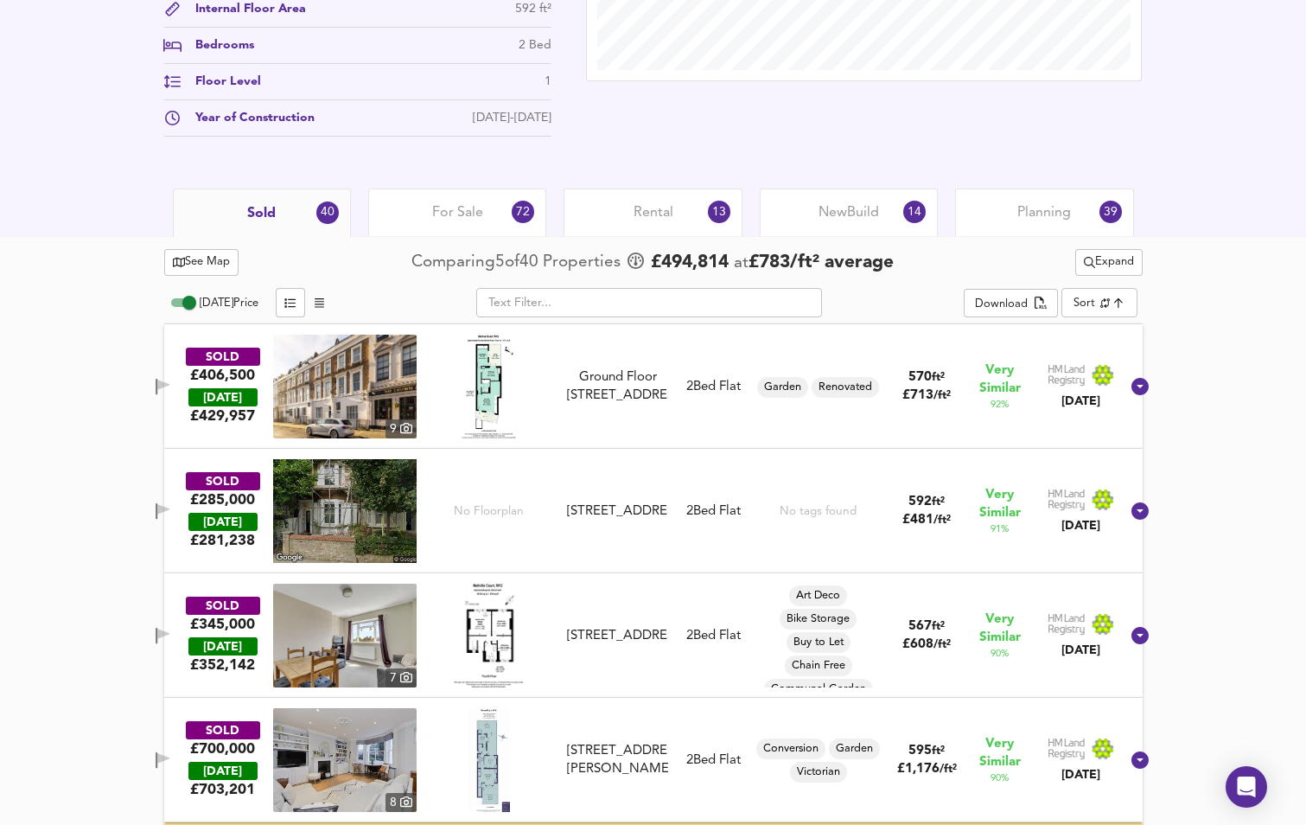
click at [191, 301] on input "[DATE] Price" at bounding box center [189, 302] width 62 height 21
checkbox input "false"
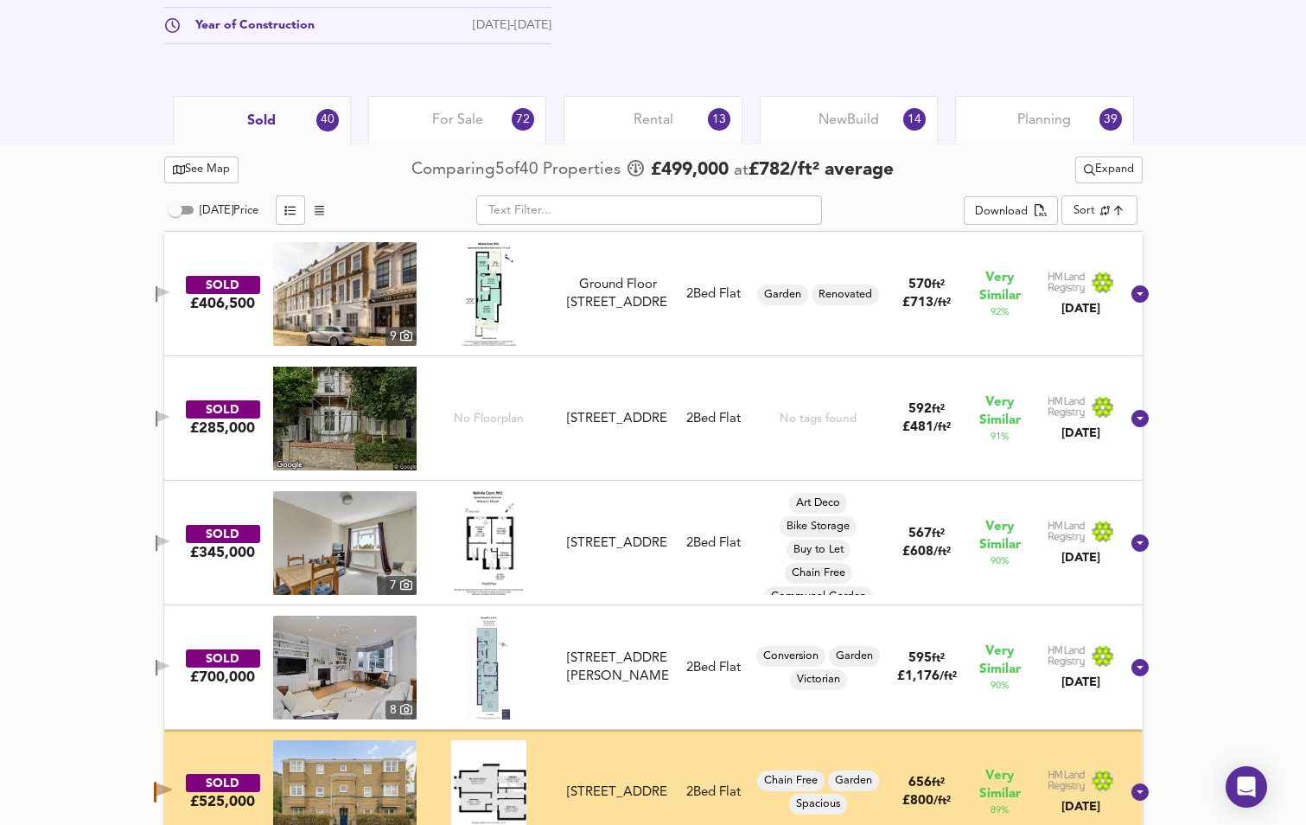
scroll to position [787, 0]
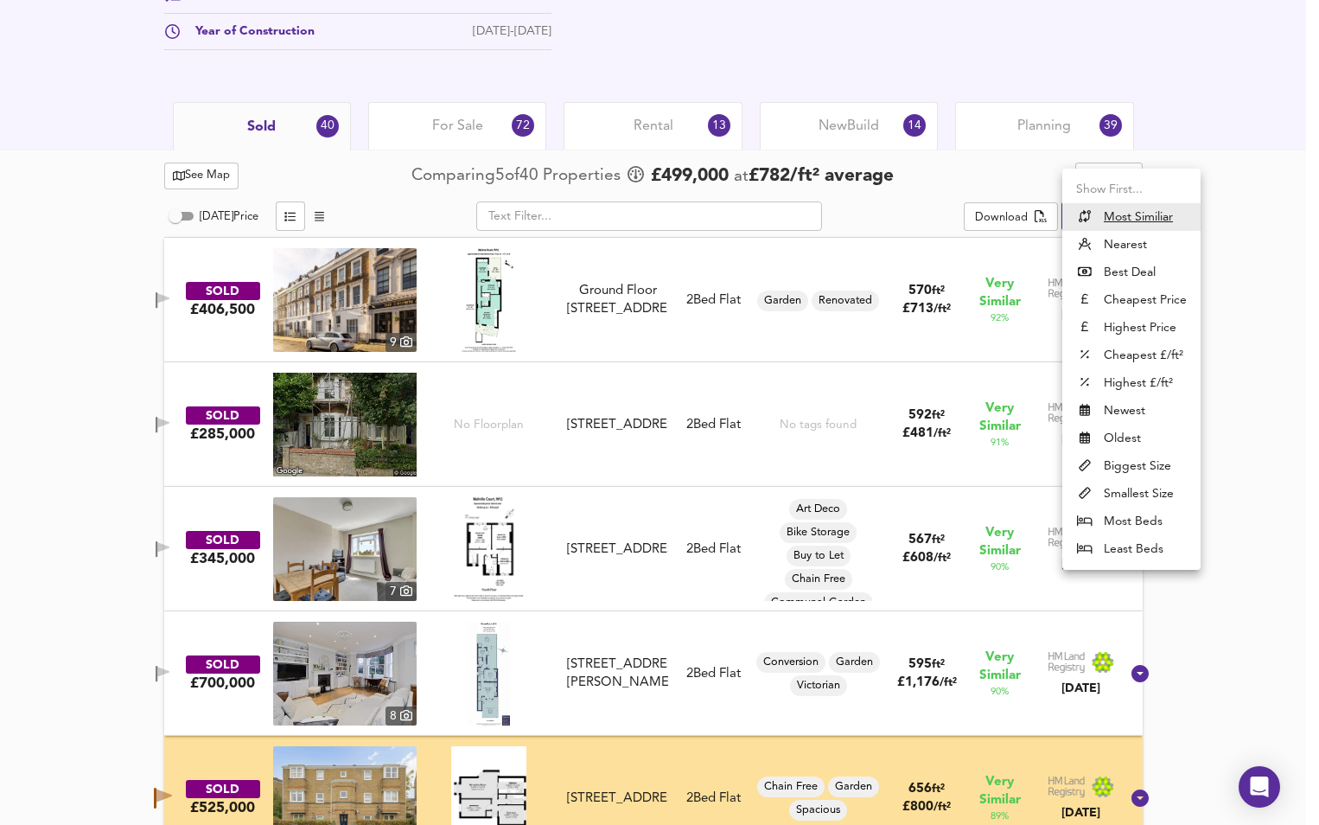
click at [919, 188] on div at bounding box center [659, 412] width 1319 height 825
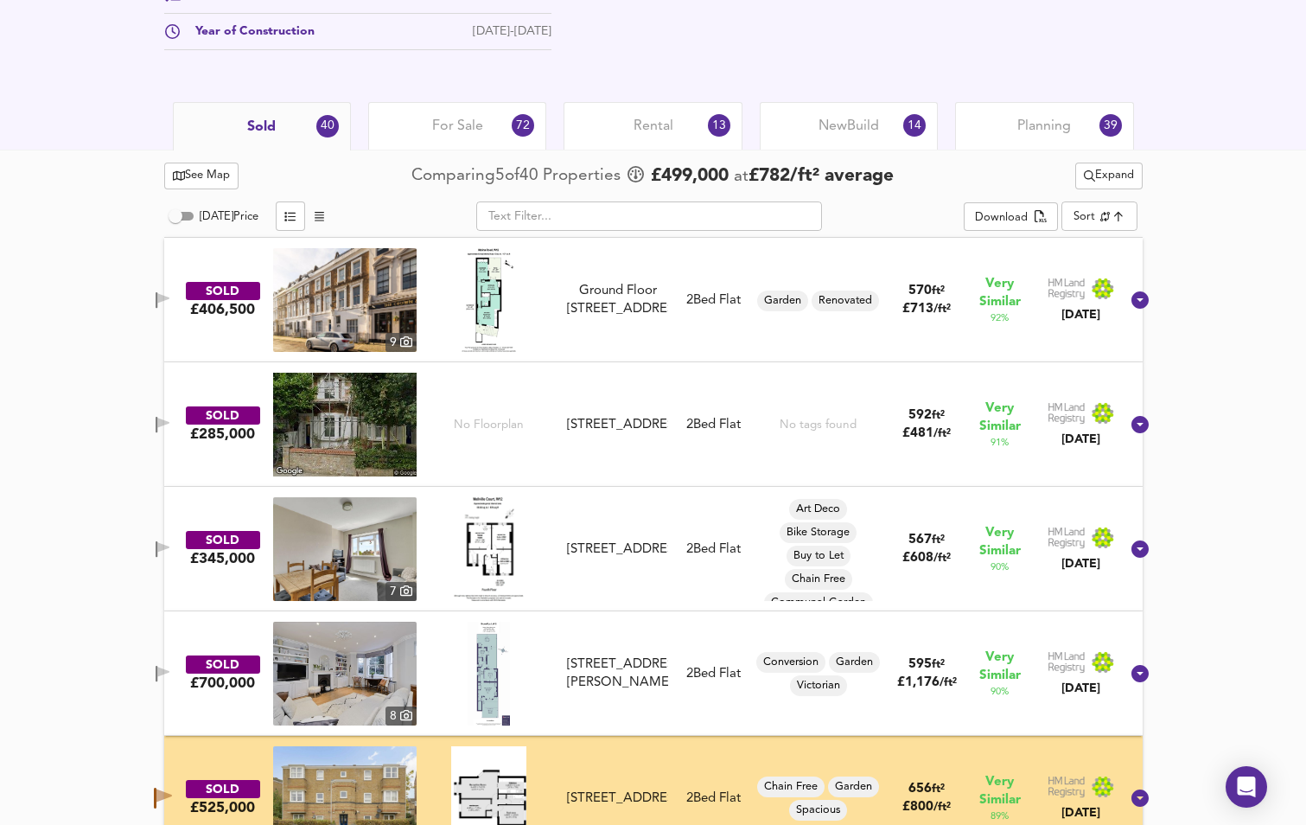
drag, startPoint x: 202, startPoint y: 641, endPoint x: 130, endPoint y: 635, distance: 72.8
click at [1132, 675] on icon at bounding box center [1140, 673] width 17 height 17
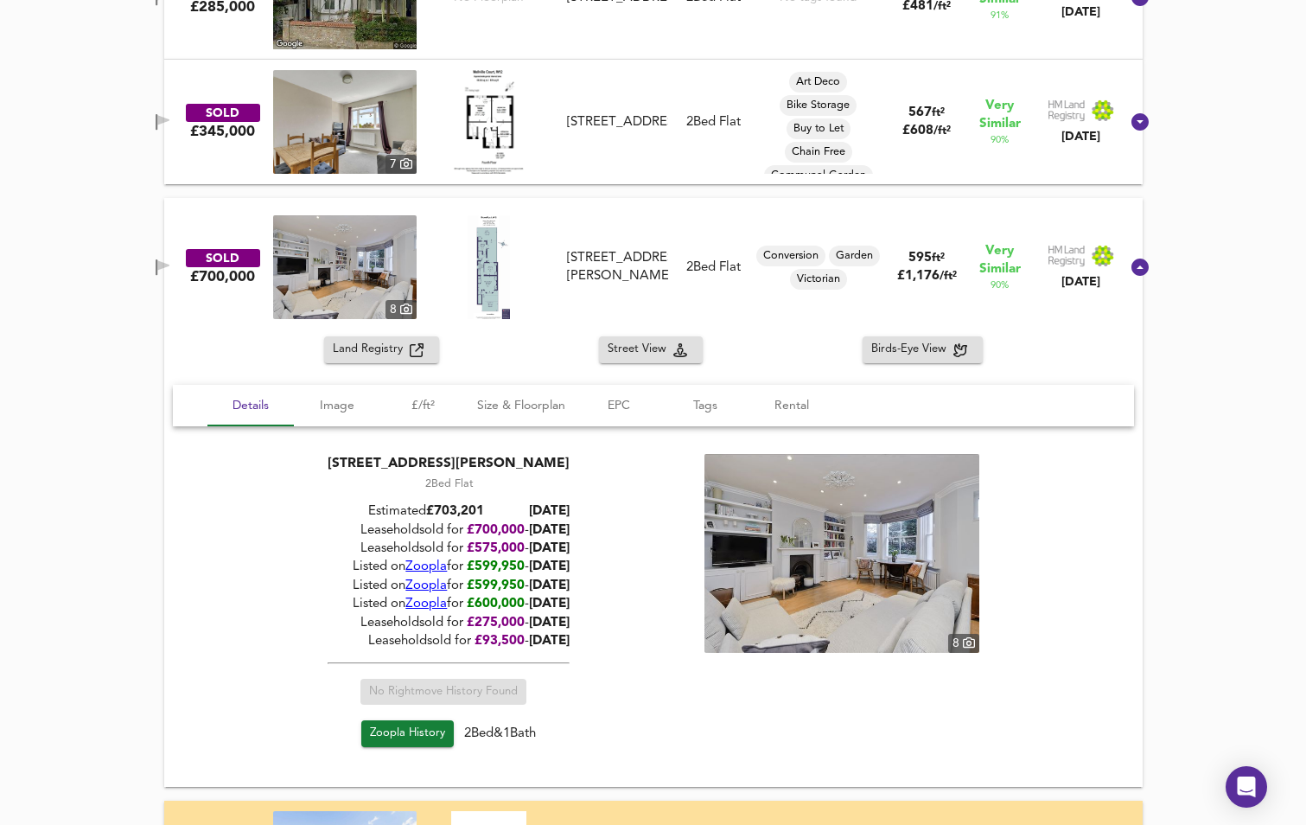
scroll to position [1220, 0]
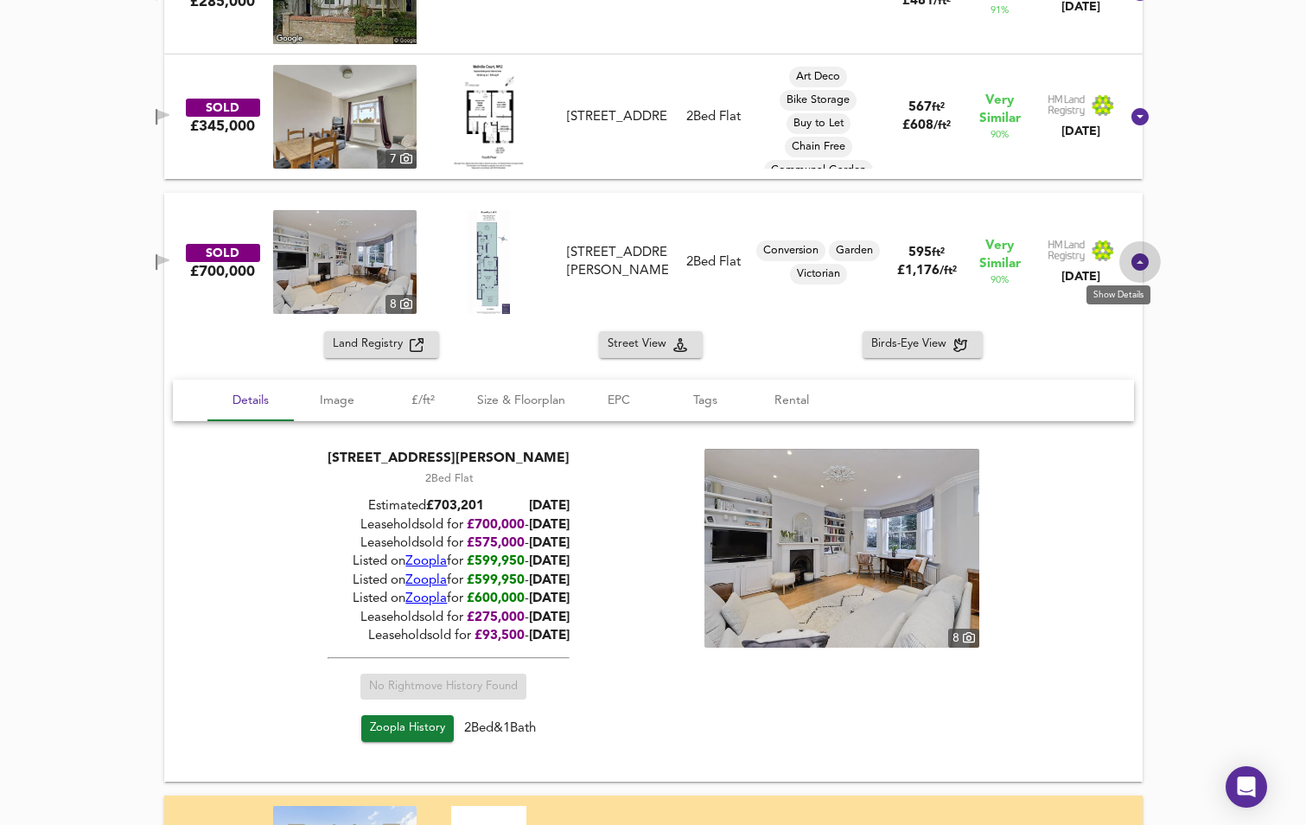
click at [1132, 261] on icon at bounding box center [1140, 261] width 17 height 17
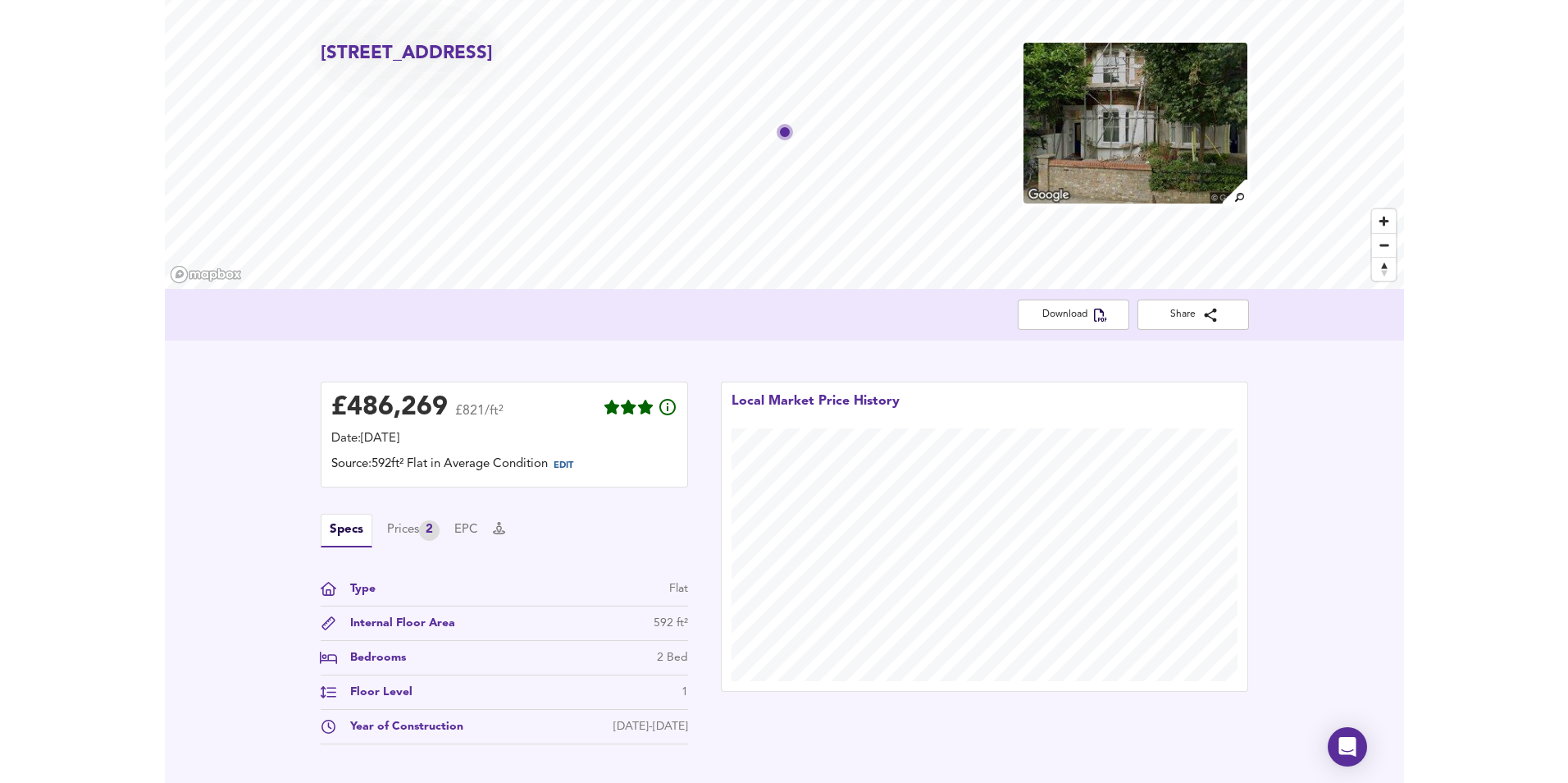
scroll to position [0, 0]
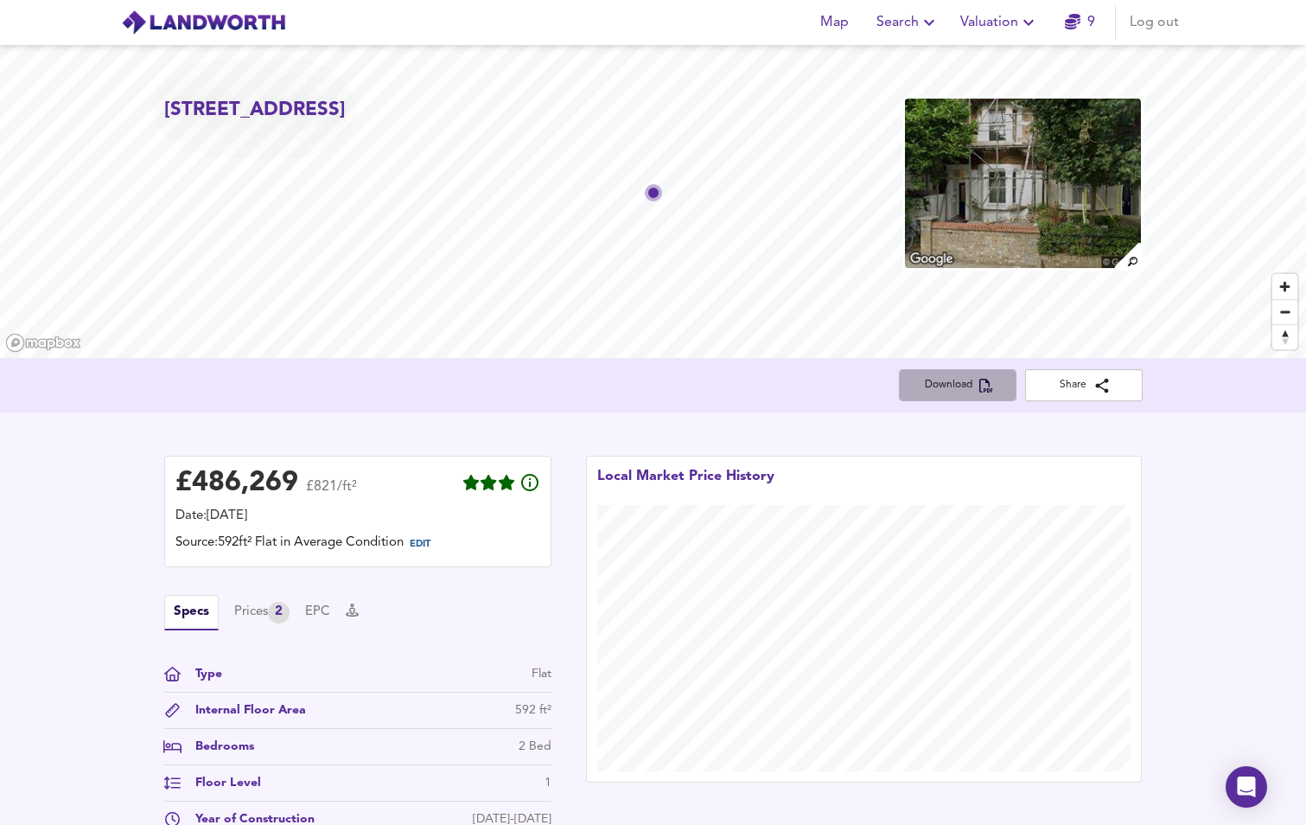
click at [968, 384] on span "Download" at bounding box center [958, 385] width 90 height 18
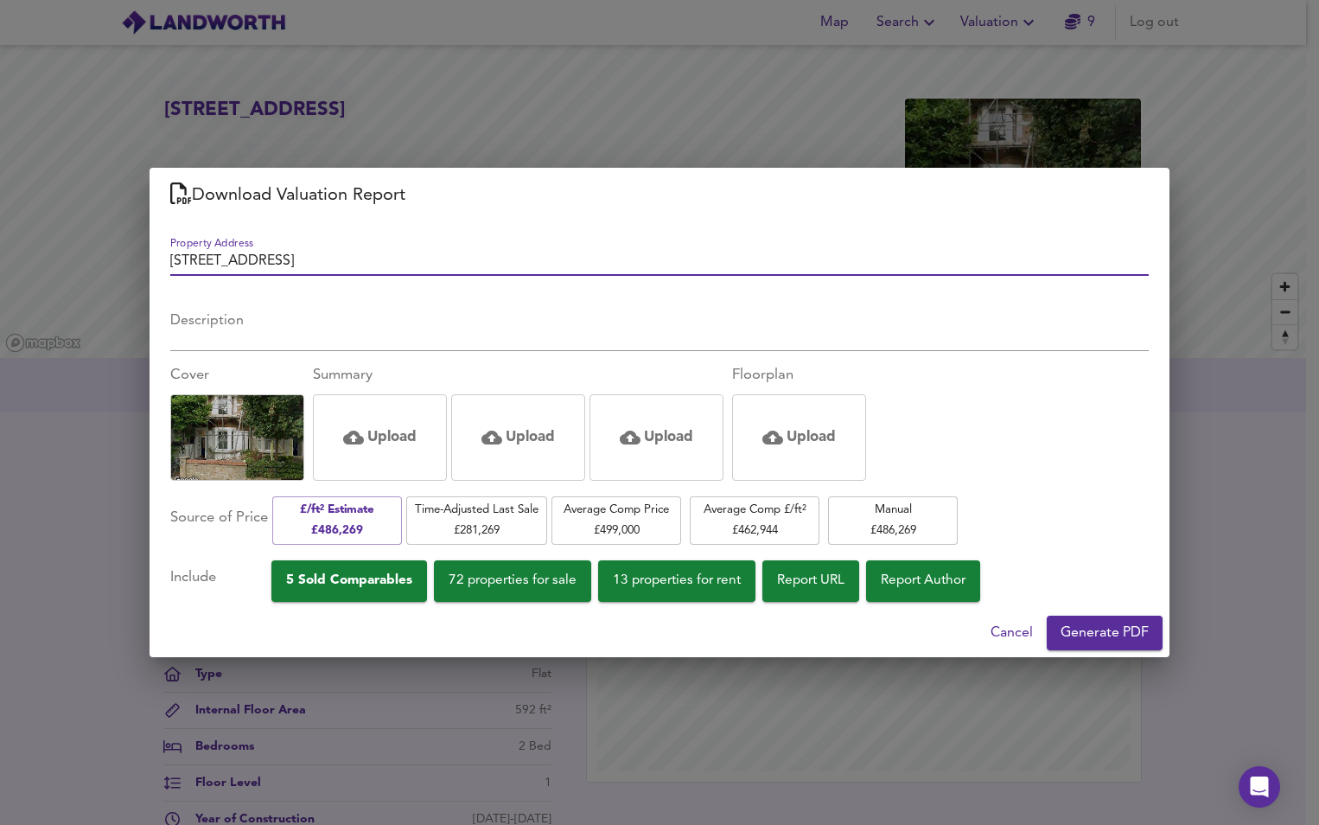
click at [410, 581] on span "5 Sold Comparables" at bounding box center [349, 580] width 126 height 23
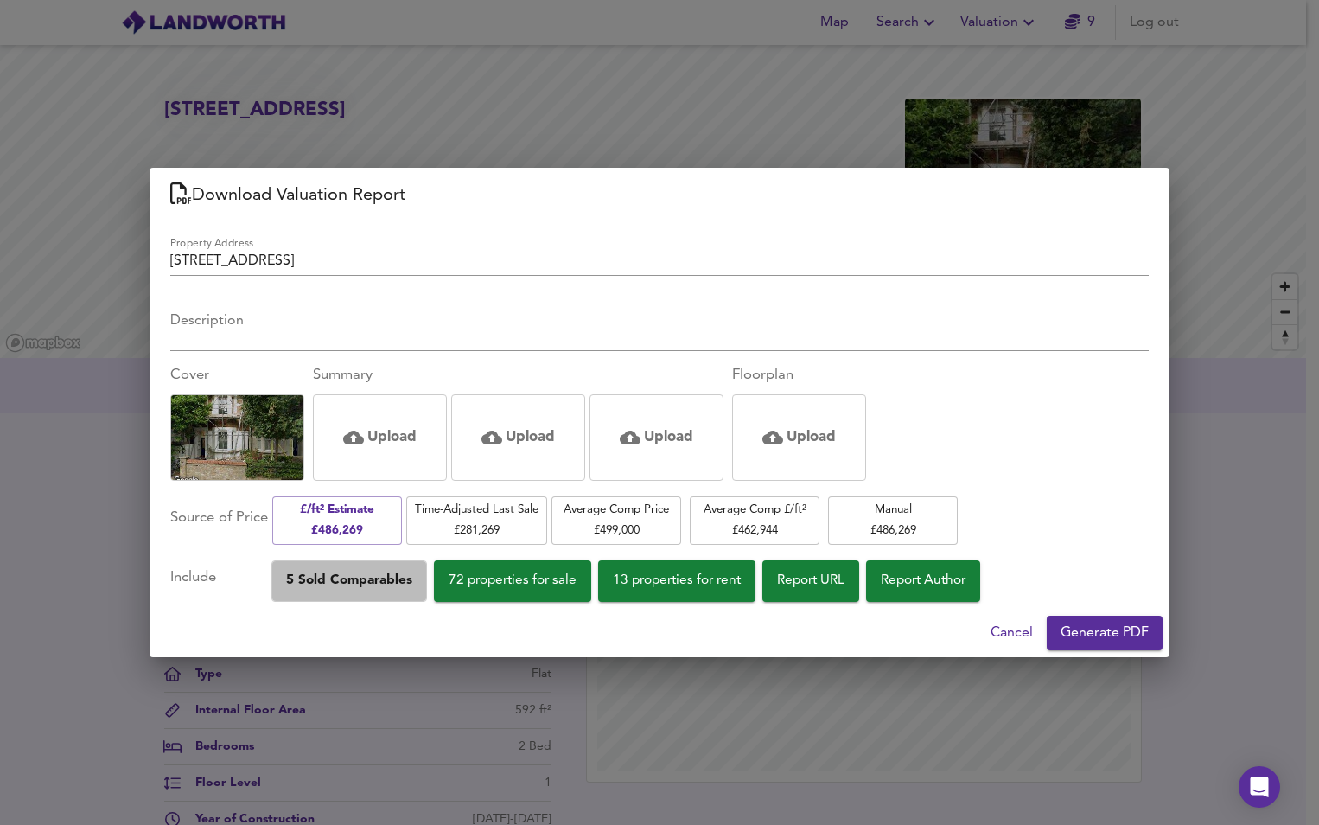
click at [412, 585] on span "5 Sold Comparables" at bounding box center [349, 580] width 126 height 23
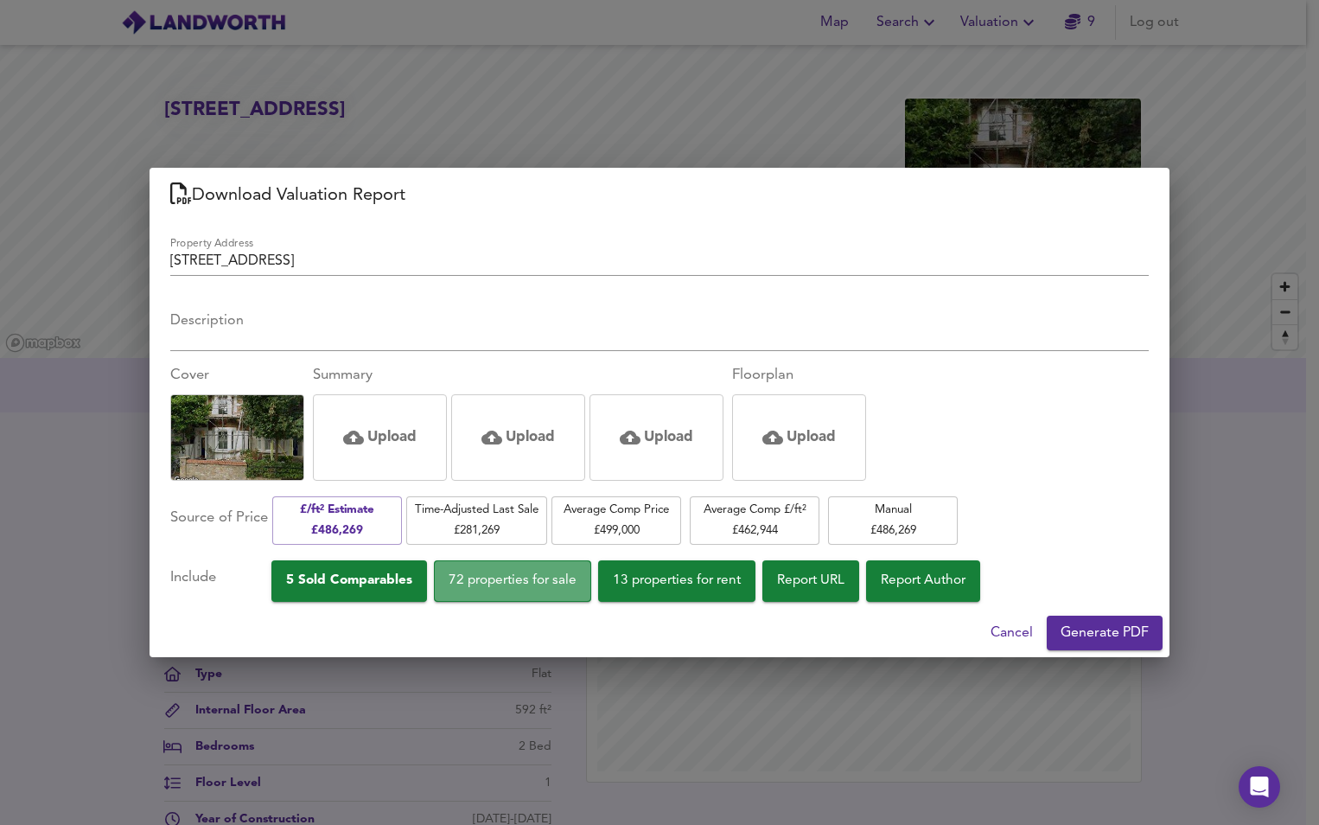
click at [469, 584] on span "72 properties for sale" at bounding box center [513, 580] width 128 height 23
click at [649, 582] on span "13 properties for rent" at bounding box center [677, 580] width 128 height 23
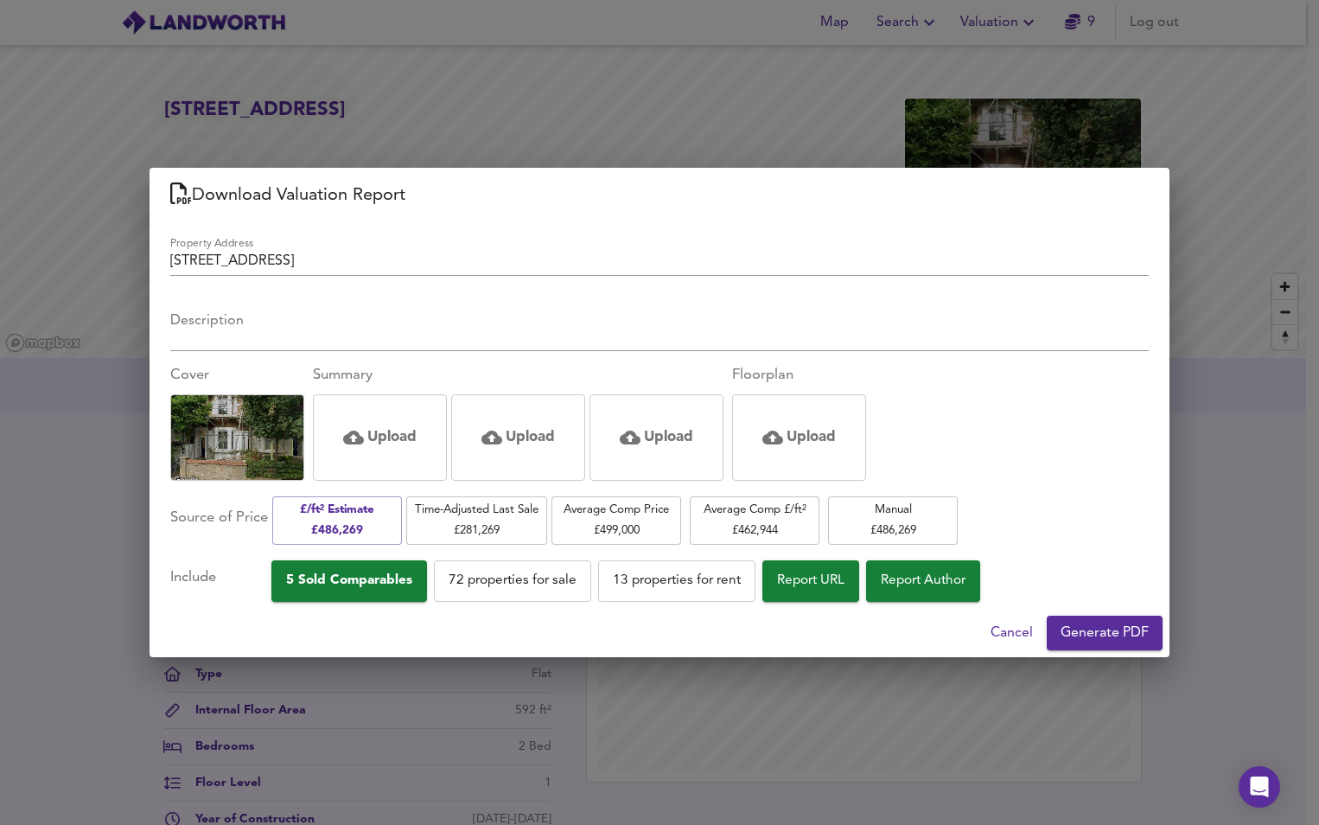
click at [839, 580] on span "Report URL" at bounding box center [810, 580] width 67 height 23
click at [910, 579] on span "Report Author" at bounding box center [923, 580] width 85 height 23
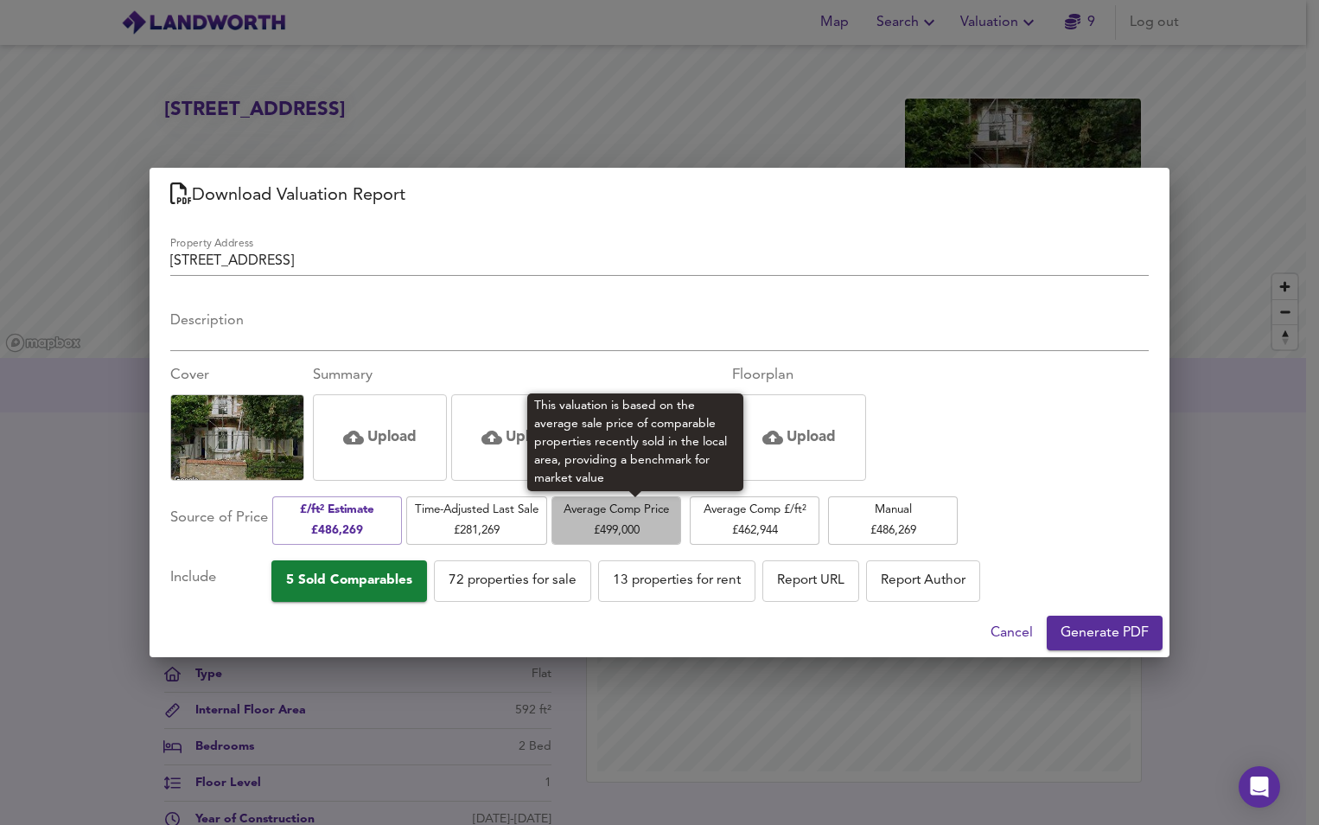
click at [604, 526] on span "Average Comp Price £ 499,000" at bounding box center [616, 520] width 112 height 41
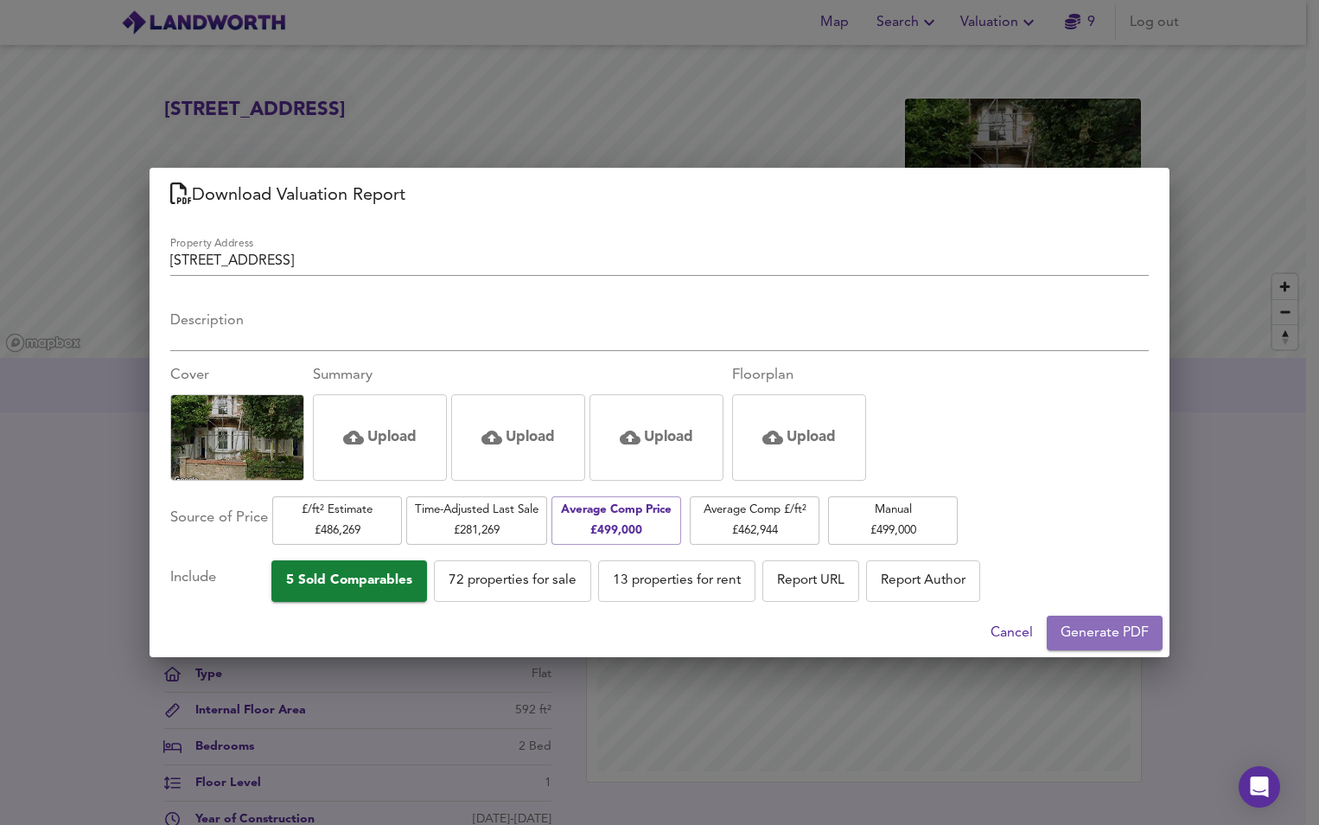
click at [1100, 639] on span "Generate PDF" at bounding box center [1105, 633] width 88 height 24
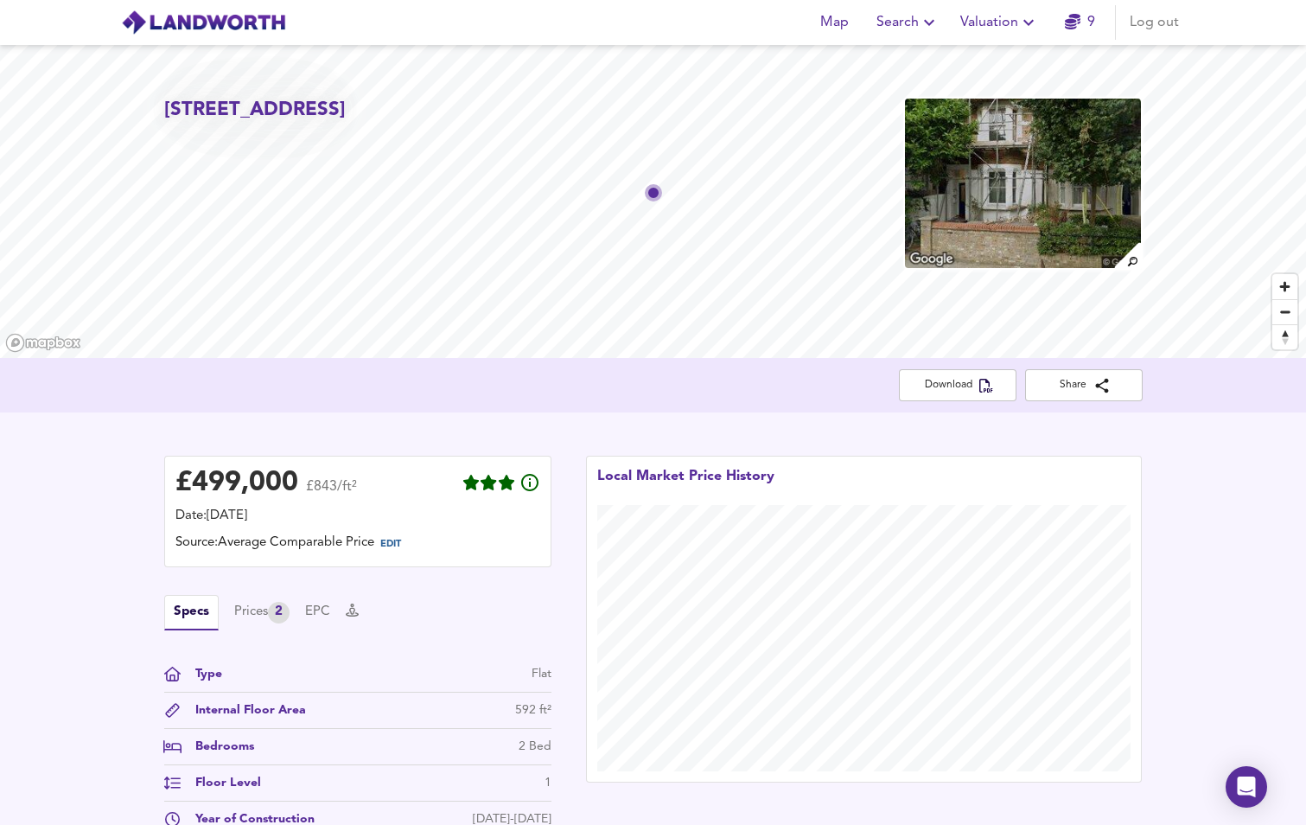
click at [989, 26] on span "Valuation" at bounding box center [999, 22] width 79 height 24
click at [987, 56] on li "New Valuation Report" at bounding box center [999, 62] width 207 height 31
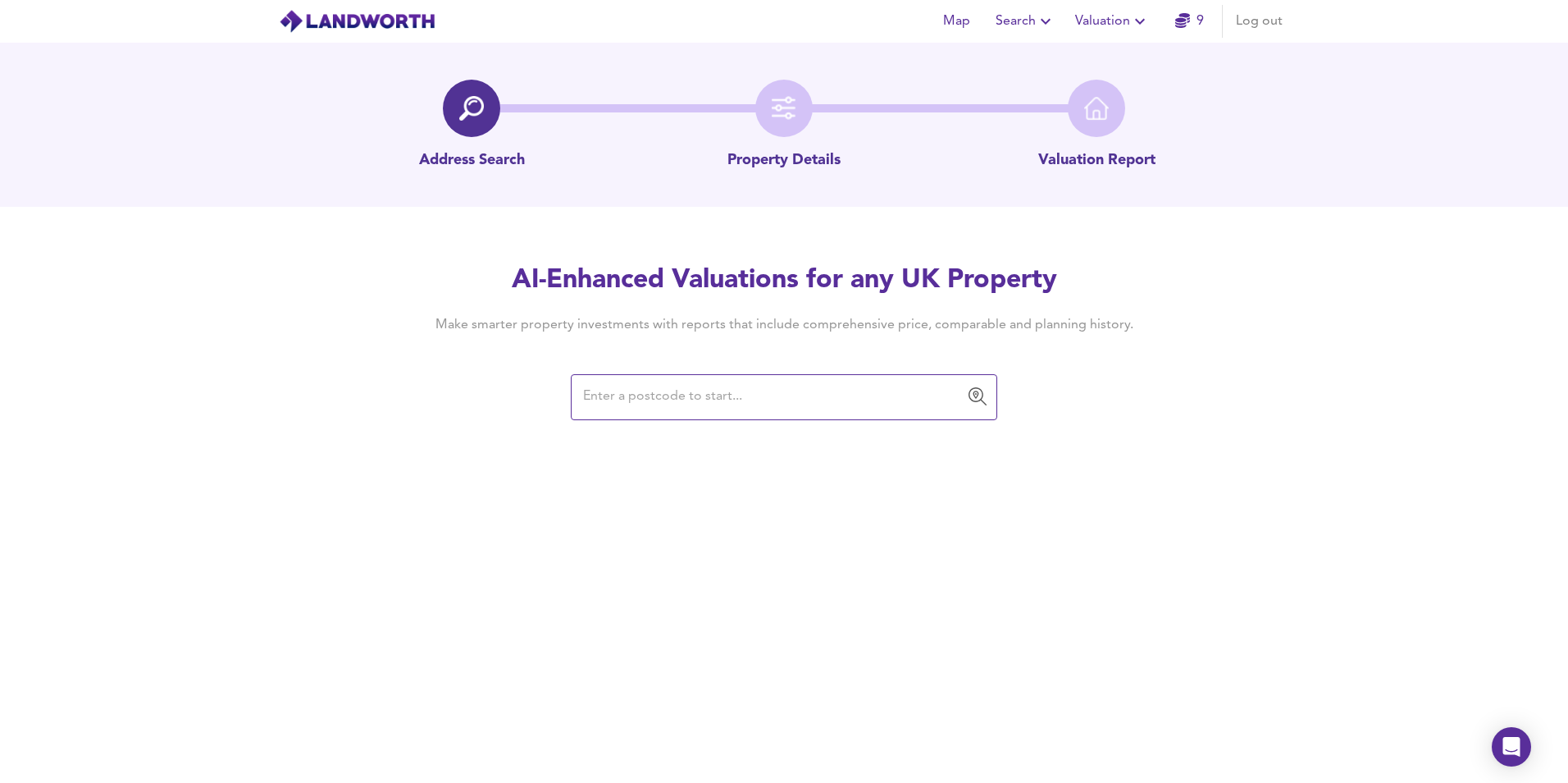
paste input "[STREET_ADDRESS][PERSON_NAME]"
paste input "THE COURTYARD, [PERSON_NAME] CLOSE [PERSON_NAME][GEOGRAPHIC_DATA], CM23 5FR"
drag, startPoint x: 901, startPoint y: 398, endPoint x: 445, endPoint y: 378, distance: 456.4
click at [445, 378] on div "AI-Enhanced Valuations for any UK Property Make smarter property investments wi…" at bounding box center [784, 341] width 787 height 156
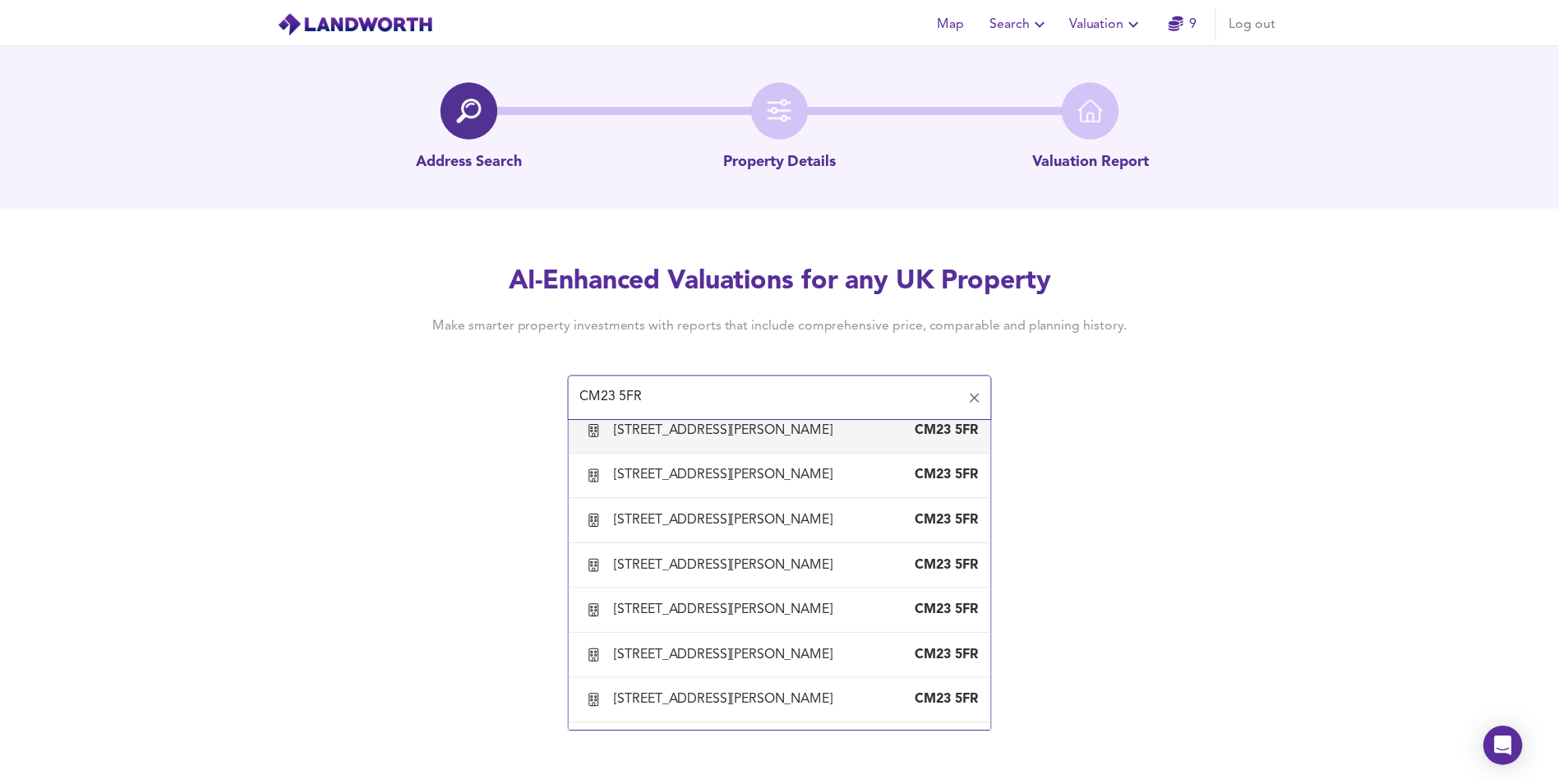
scroll to position [493, 0]
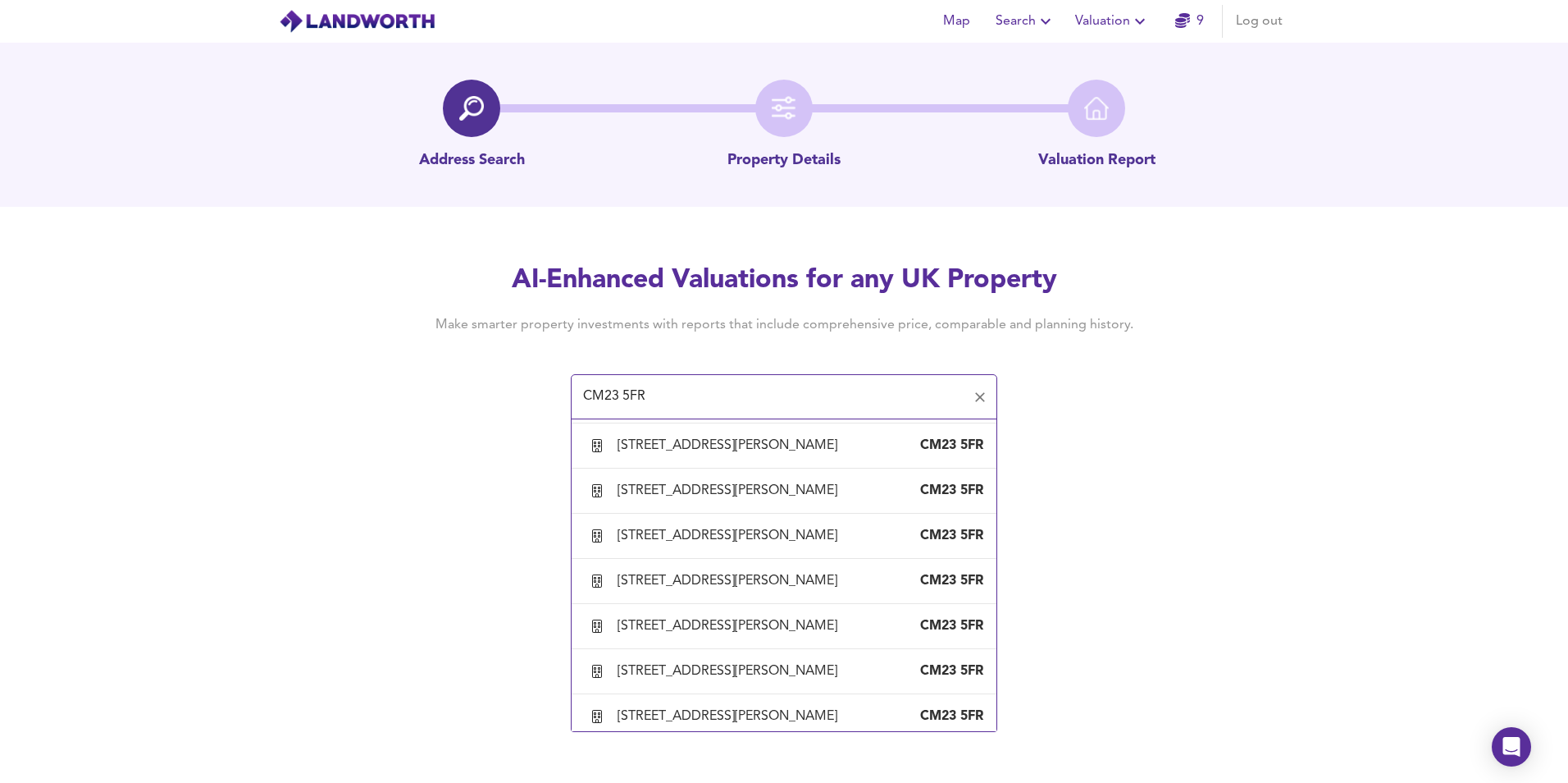
click at [768, 319] on div "[STREET_ADDRESS][PERSON_NAME]" at bounding box center [730, 309] width 227 height 18
type input "[STREET_ADDRESS][PERSON_NAME]"
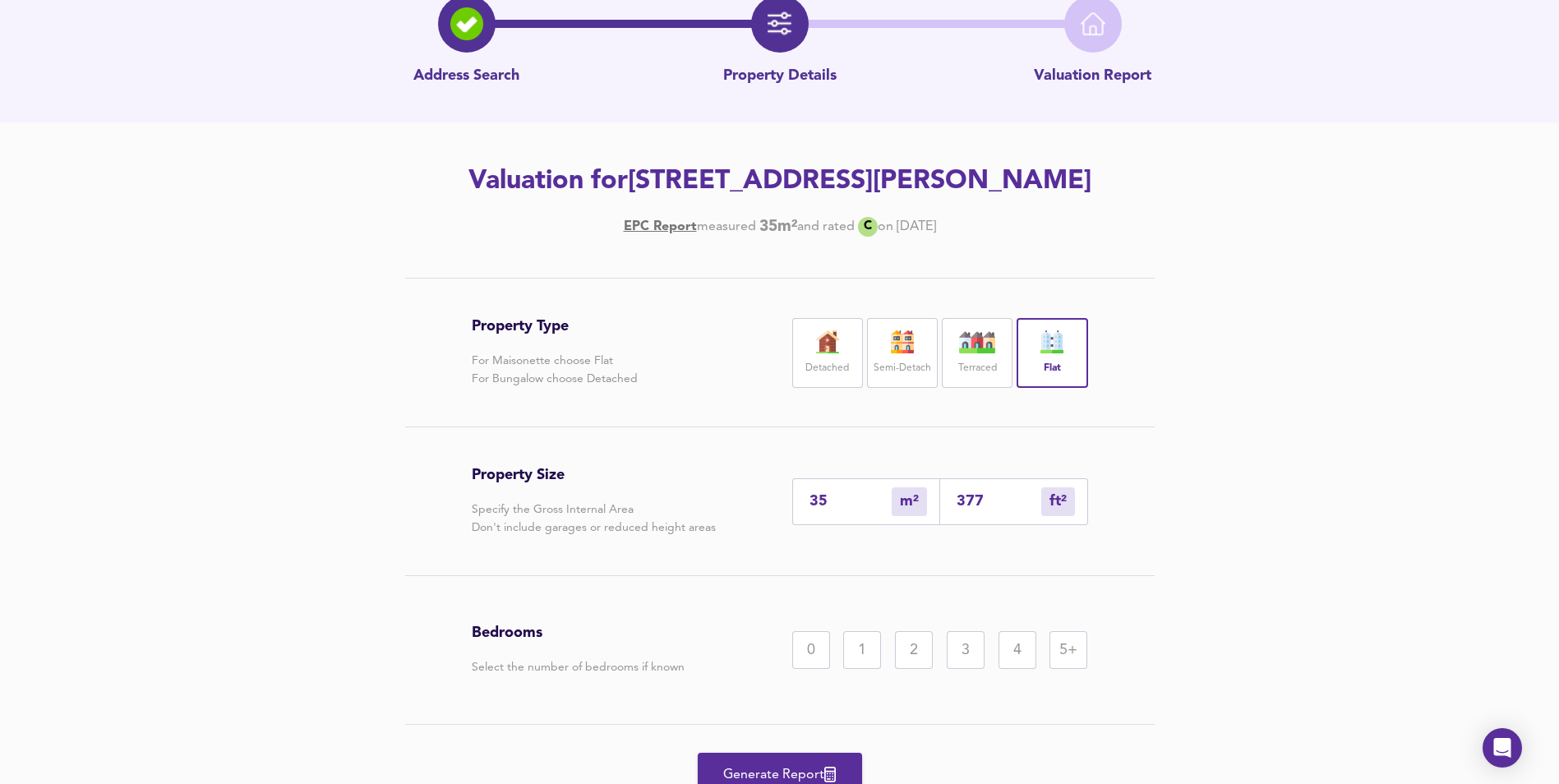
scroll to position [164, 0]
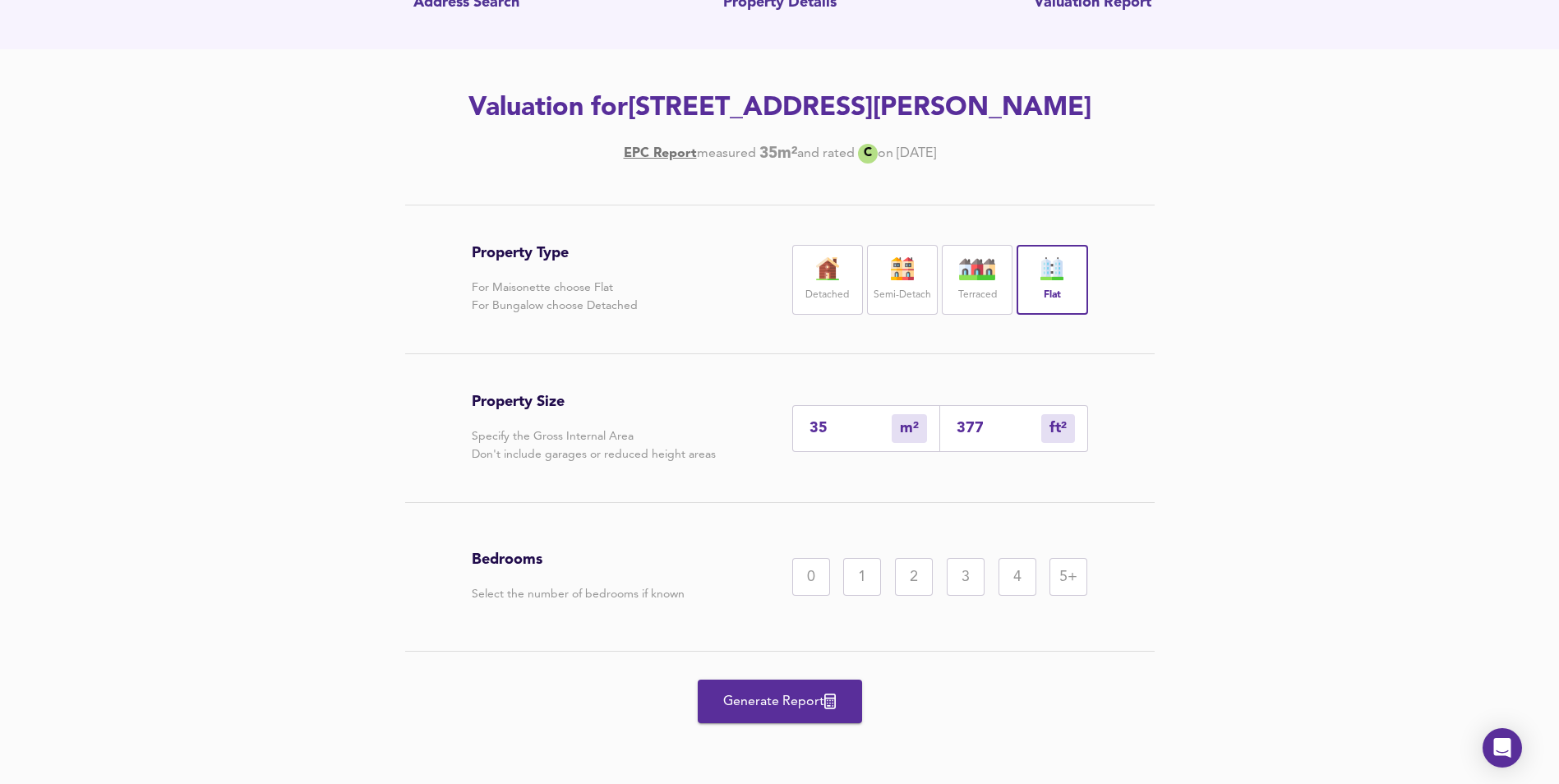
click at [858, 596] on div "1" at bounding box center [862, 577] width 38 height 38
click at [839, 713] on span "Generate Report" at bounding box center [780, 701] width 131 height 23
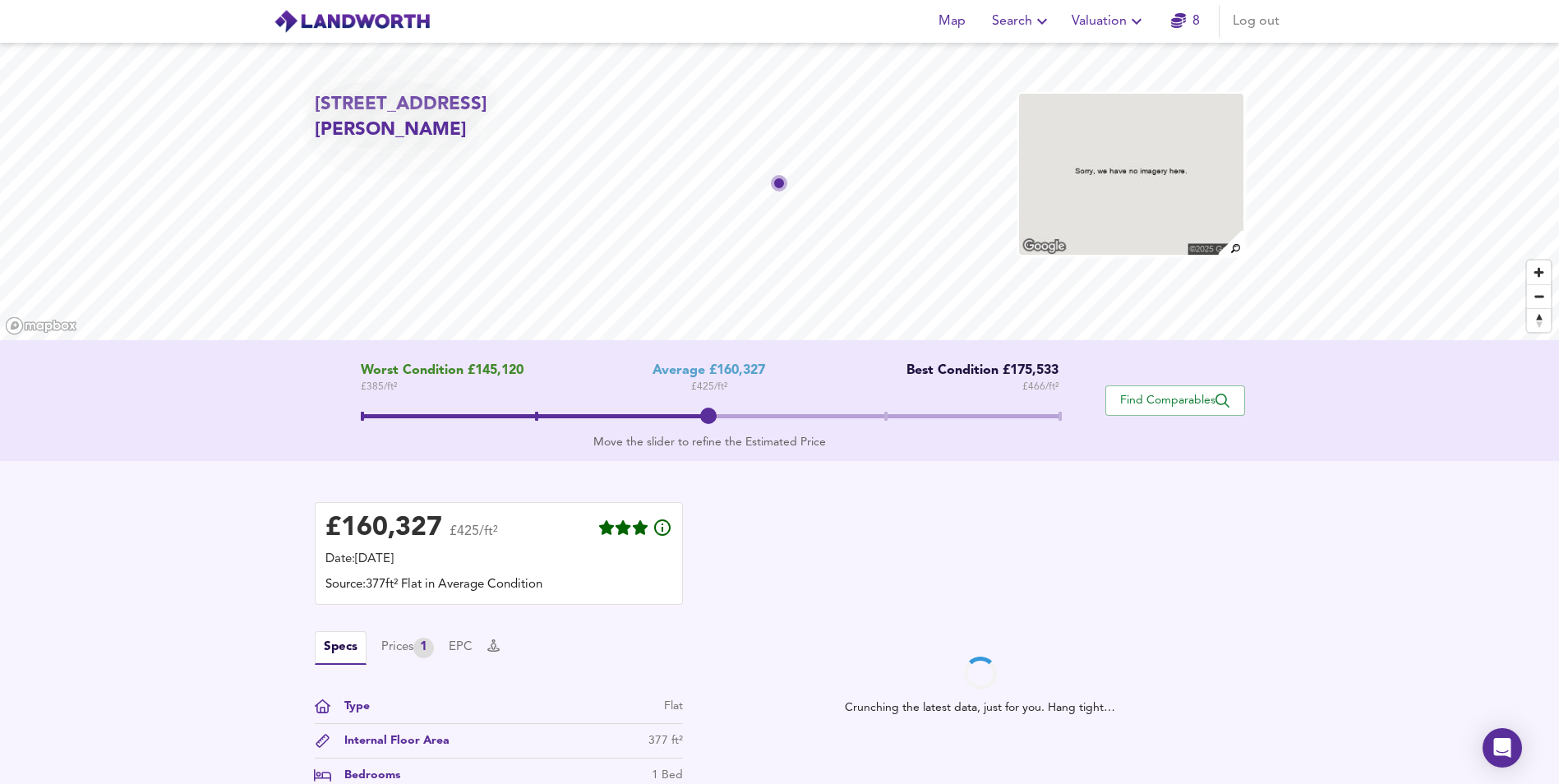
click at [1080, 405] on div "Worst Condition £145,120 £ 385 / ft² Average £160,327 £ 425 / ft² Best Conditio…" at bounding box center [710, 400] width 791 height 75
click at [1060, 412] on span at bounding box center [1059, 416] width 3 height 10
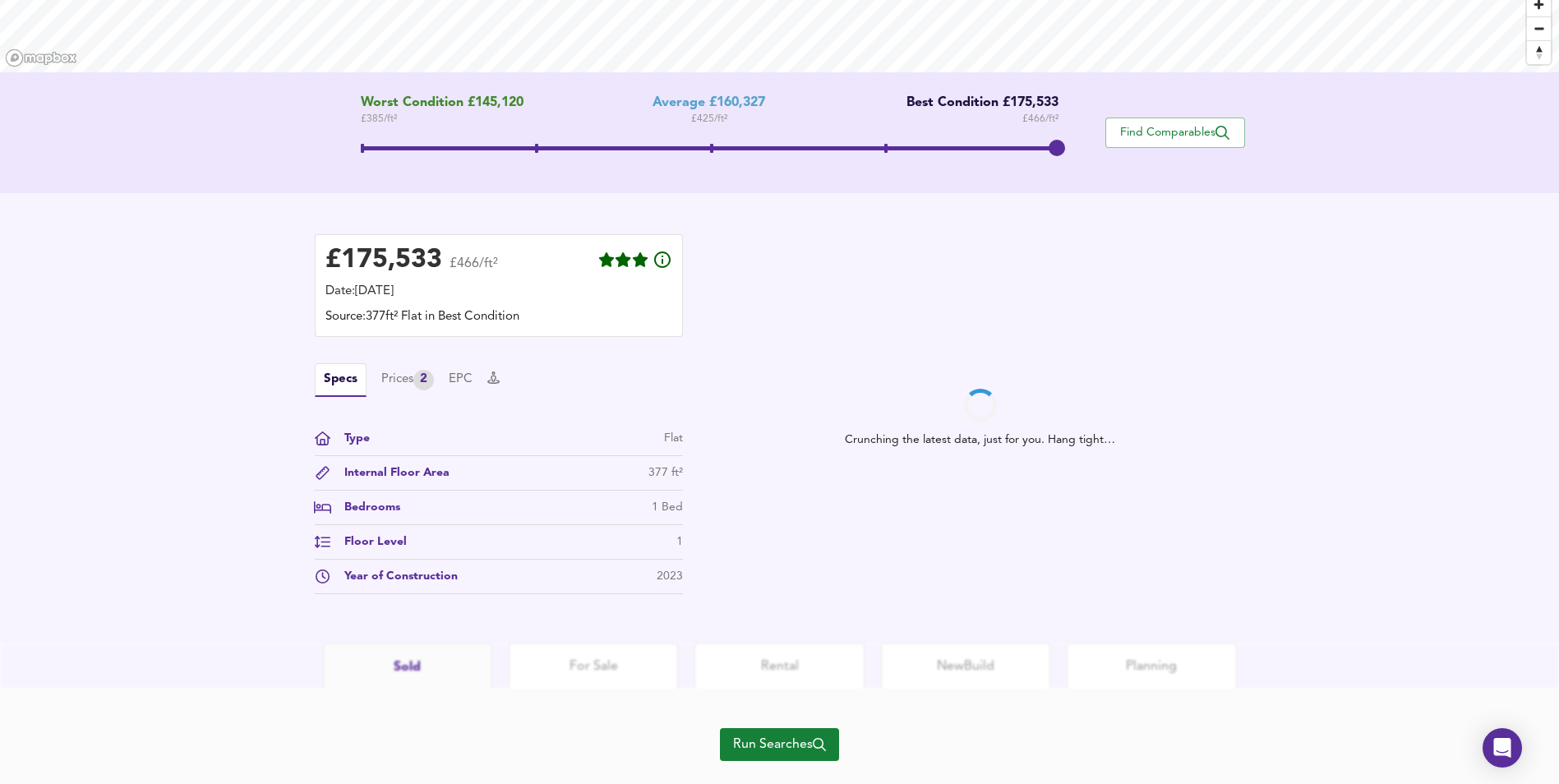
scroll to position [305, 0]
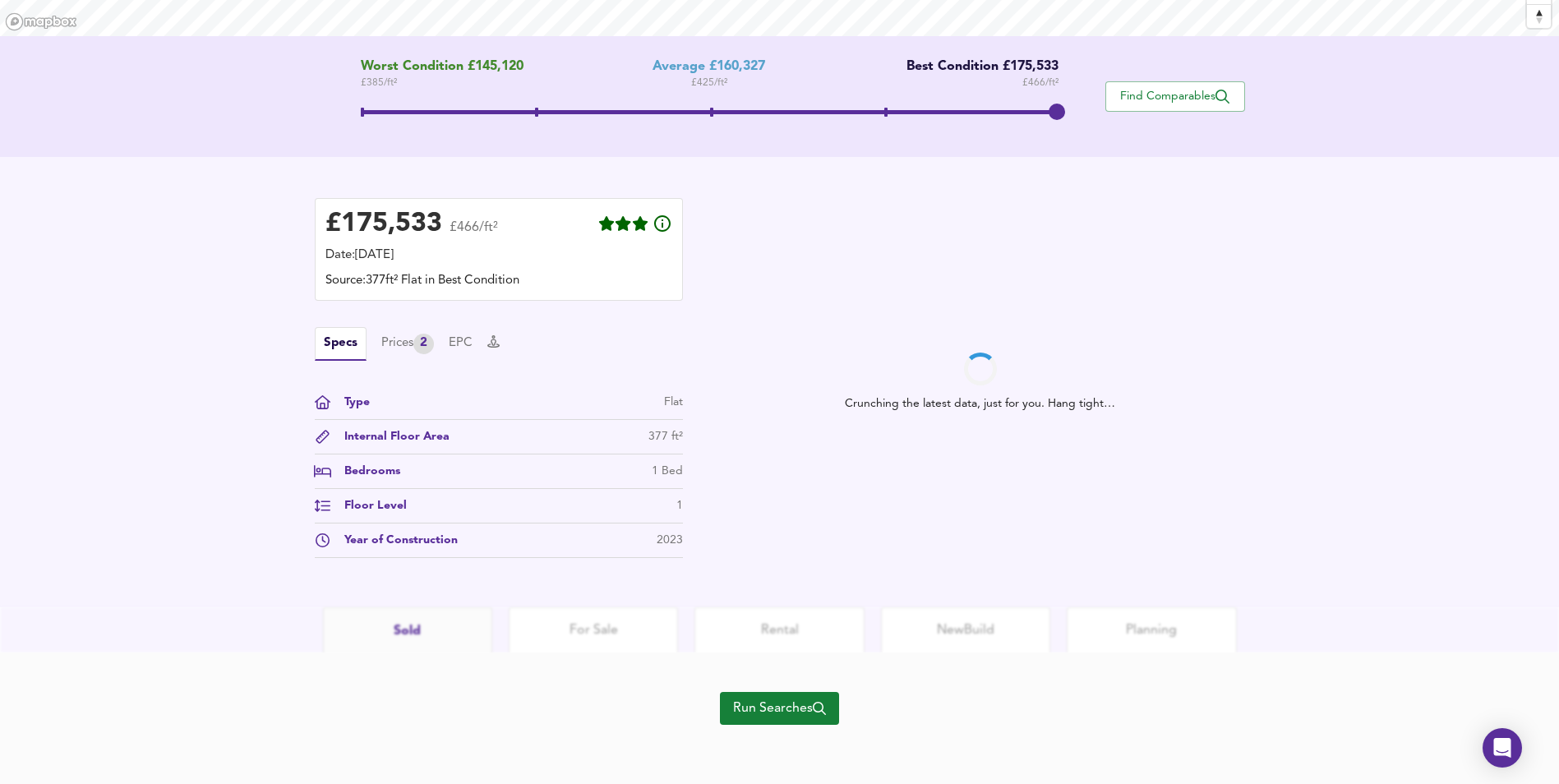
click at [790, 701] on span "Run Searches" at bounding box center [780, 708] width 93 height 23
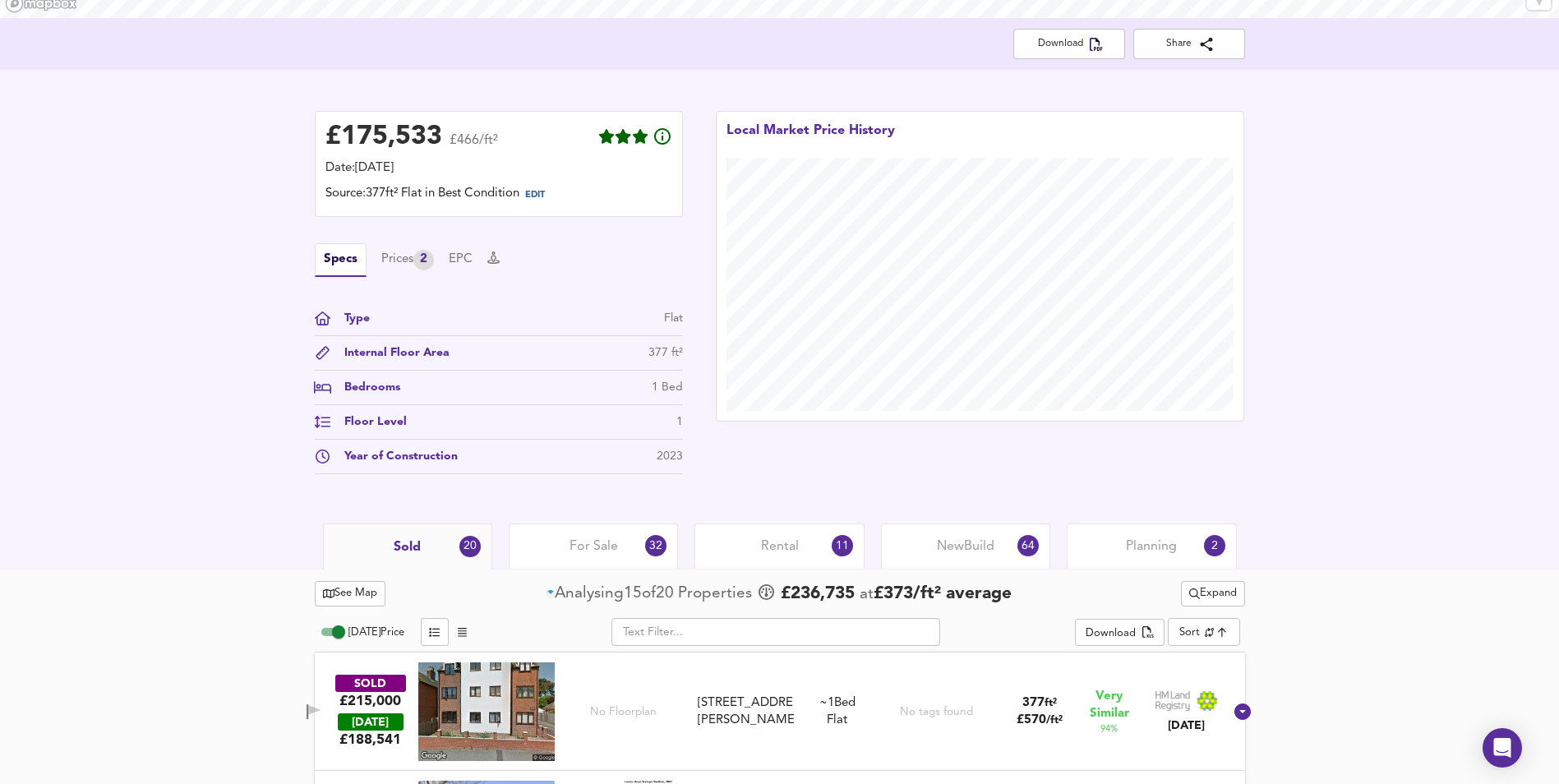
scroll to position [344, 0]
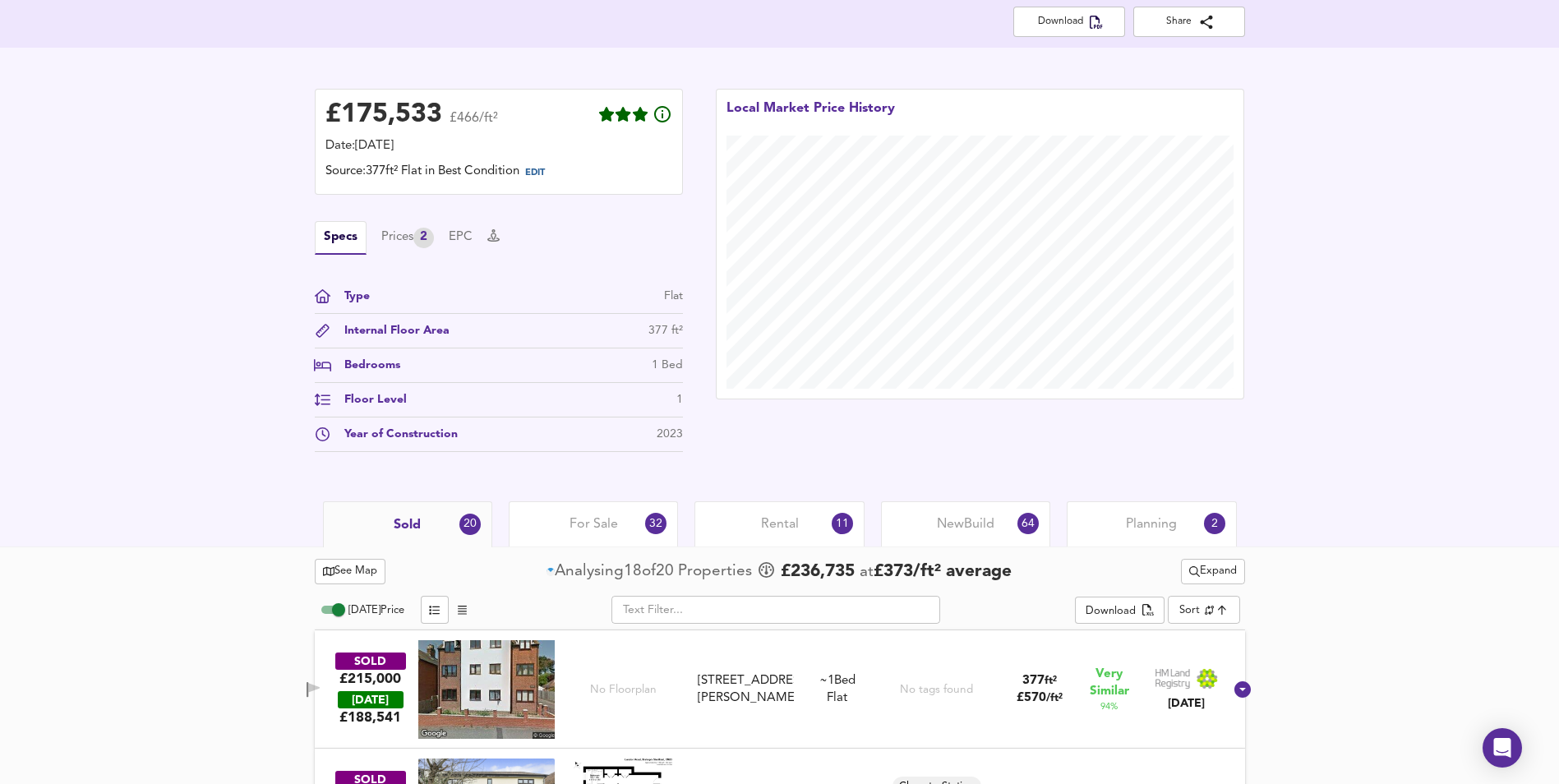
click at [1212, 573] on span "Expand" at bounding box center [1213, 571] width 48 height 19
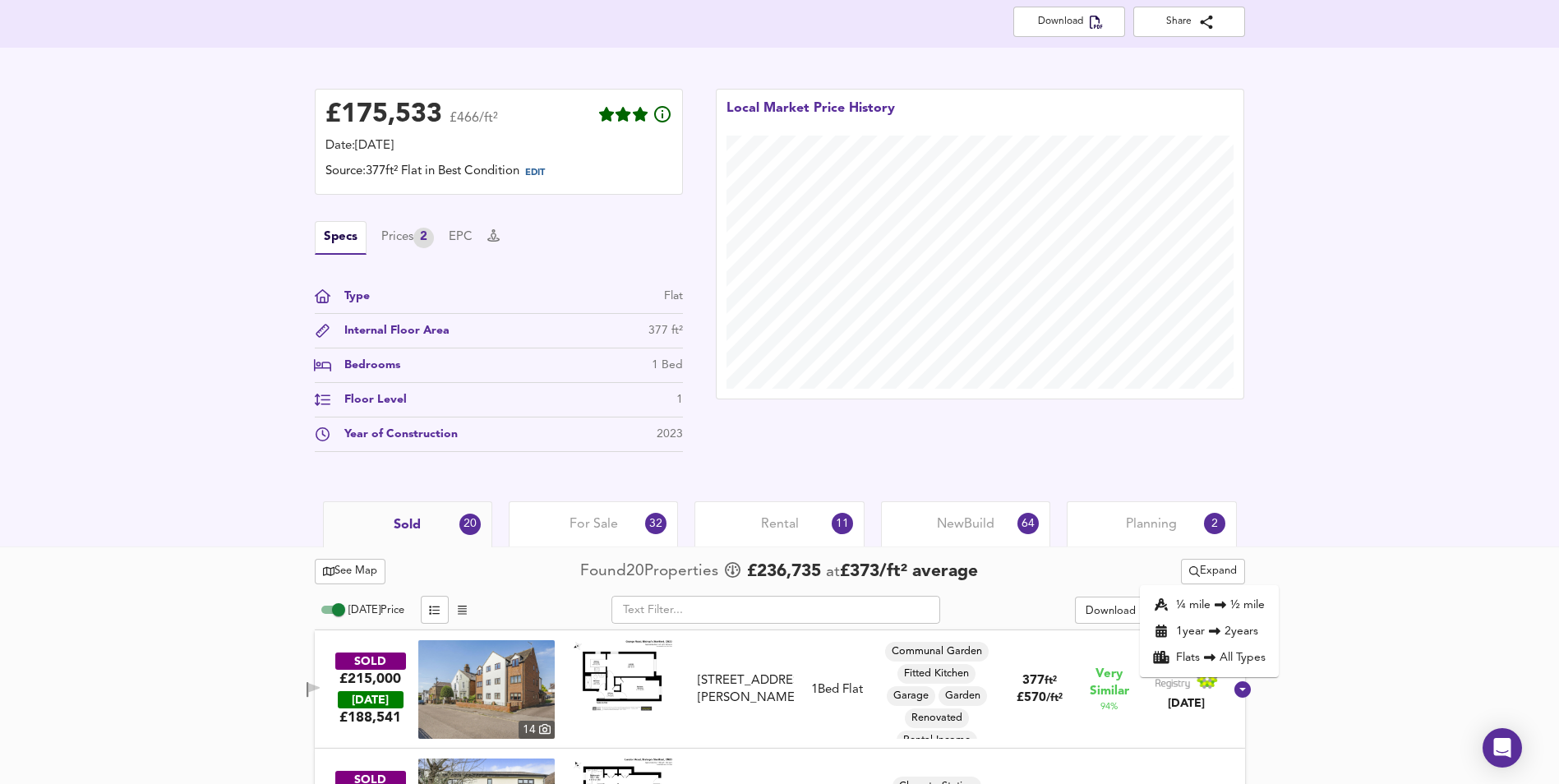
click at [1232, 638] on li "1 year 2 years" at bounding box center [1209, 631] width 139 height 27
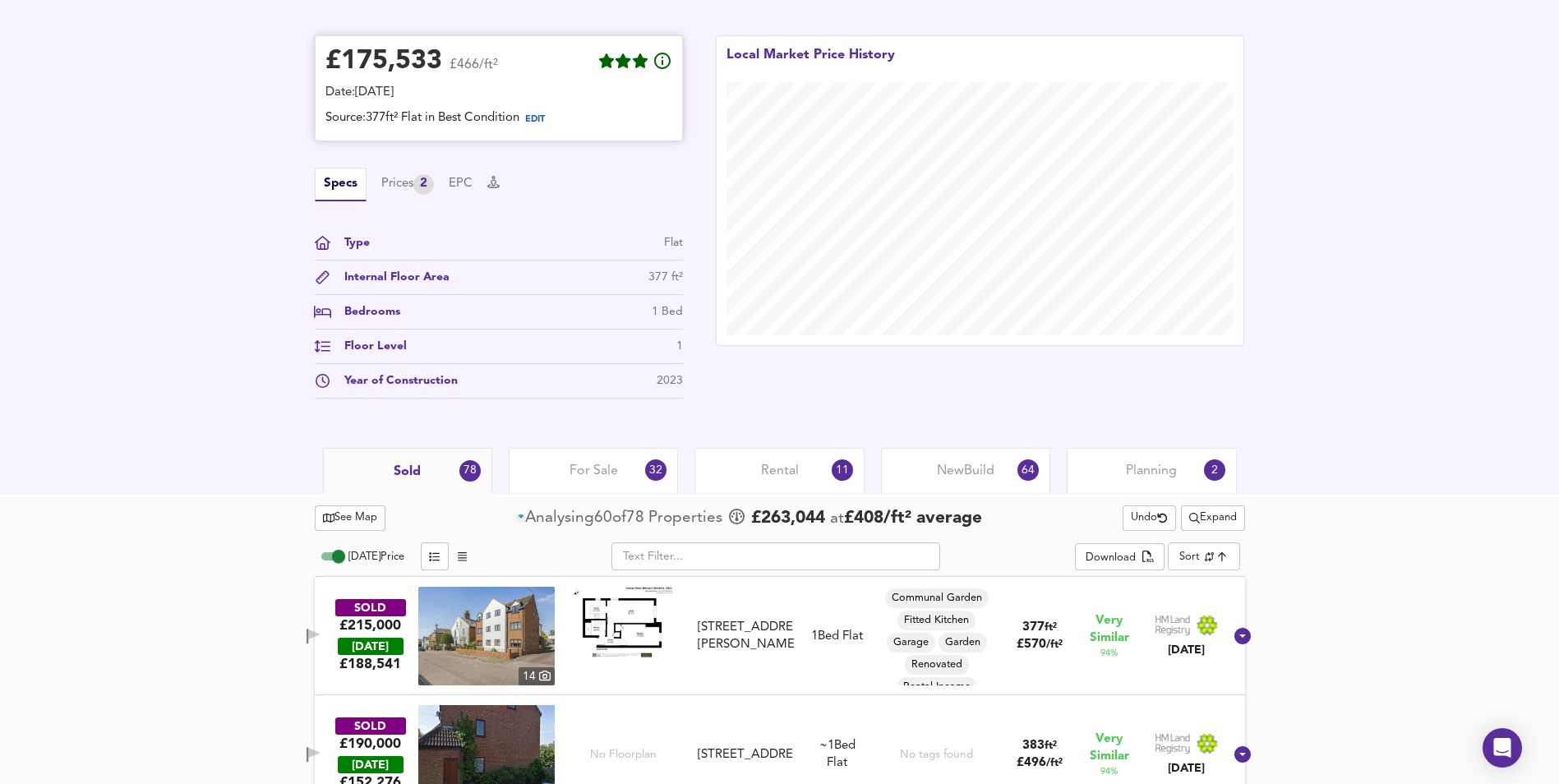
scroll to position [427, 0]
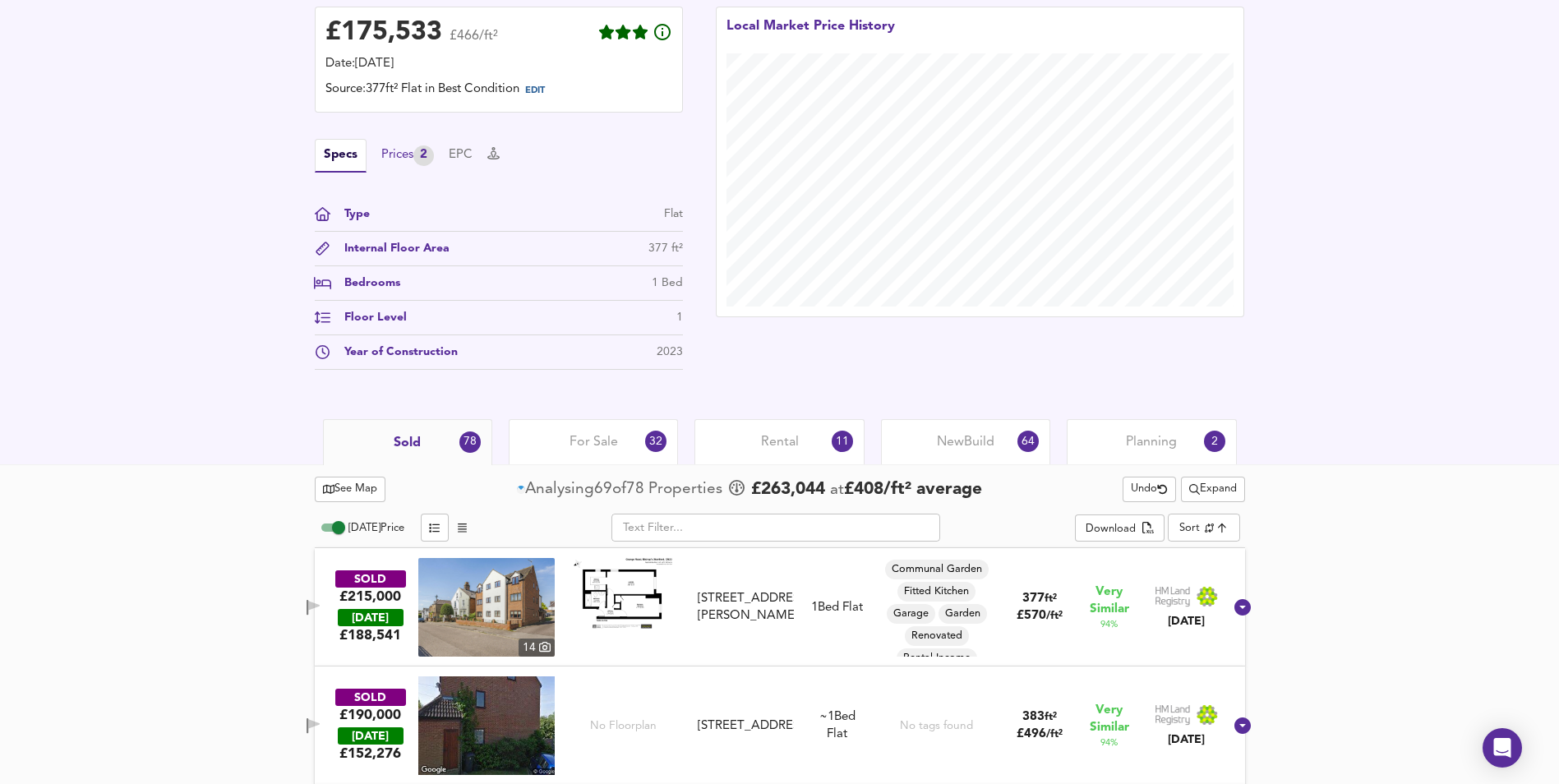
click at [414, 157] on div "Prices 2" at bounding box center [407, 156] width 52 height 21
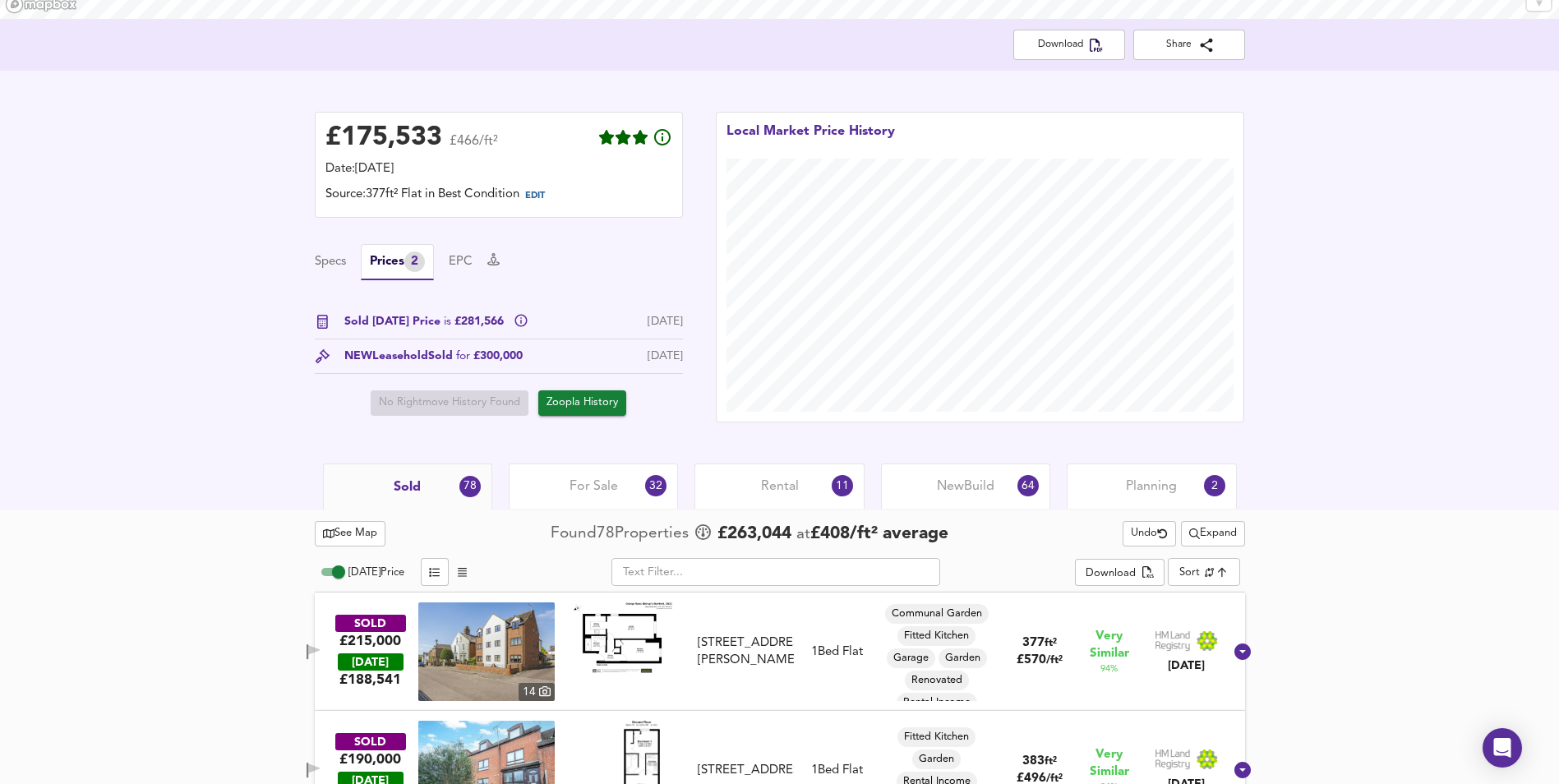
scroll to position [344, 0]
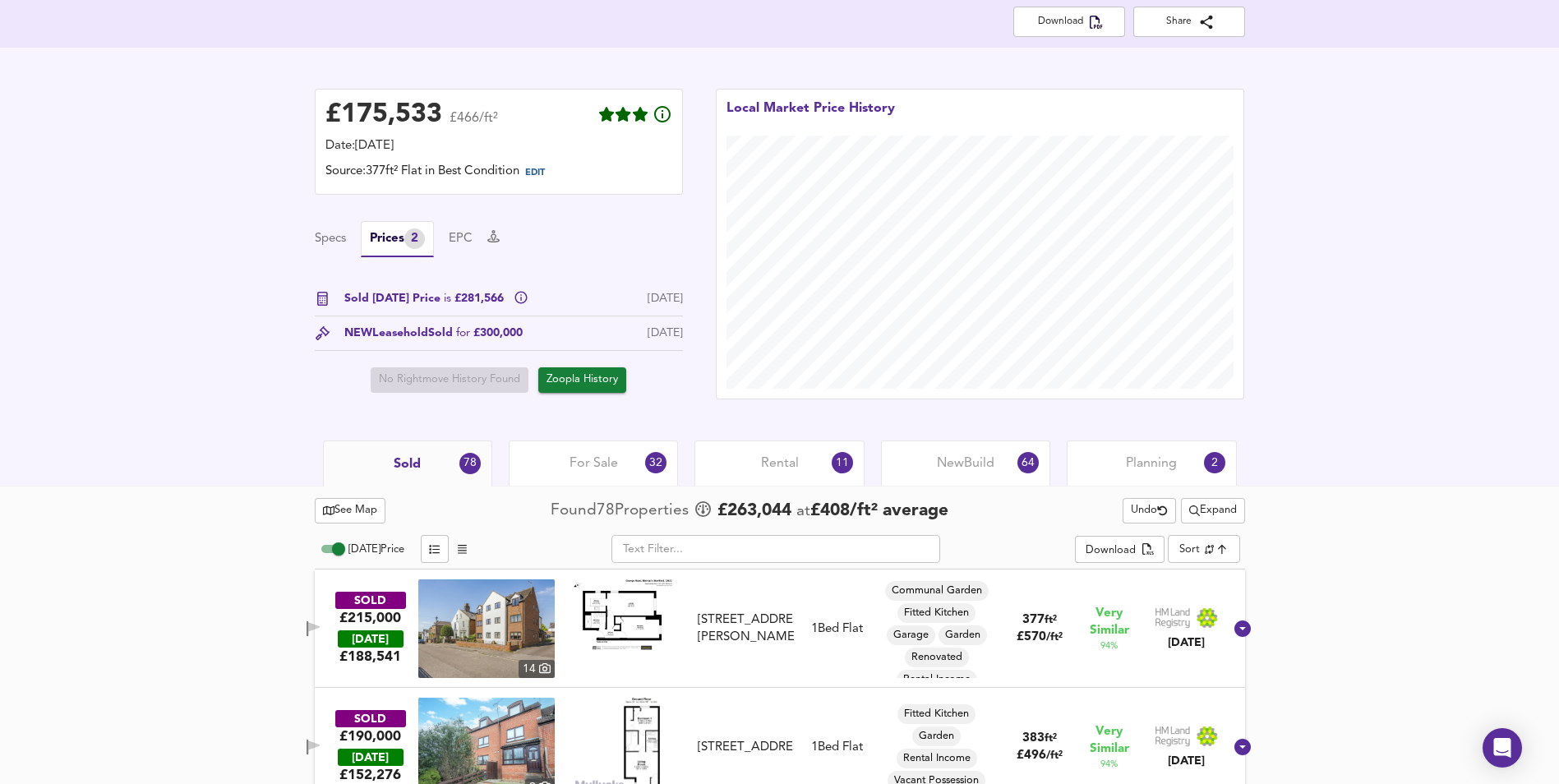
click at [601, 475] on div "For Sale 32" at bounding box center [593, 463] width 169 height 46
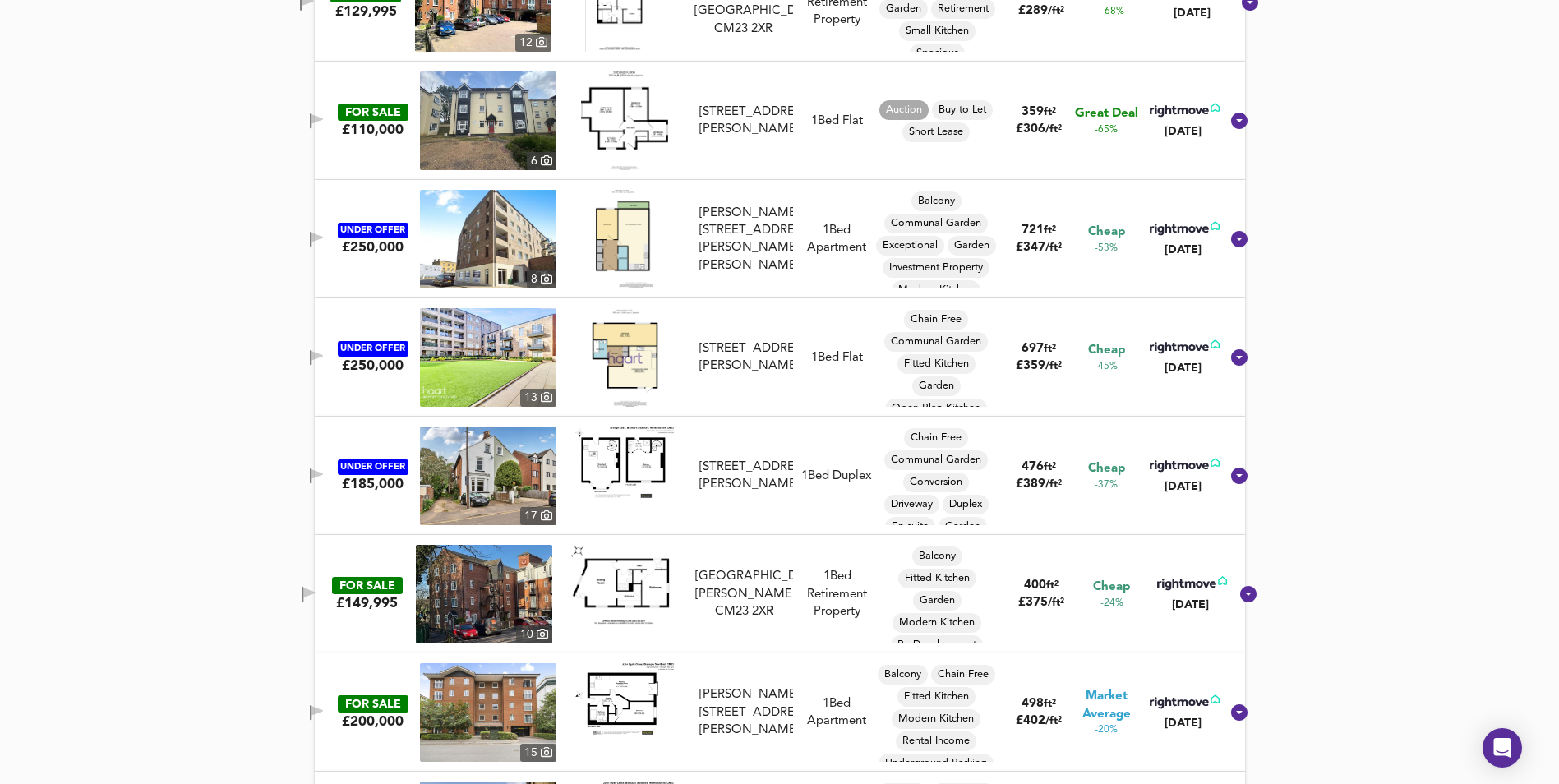
scroll to position [1166, 0]
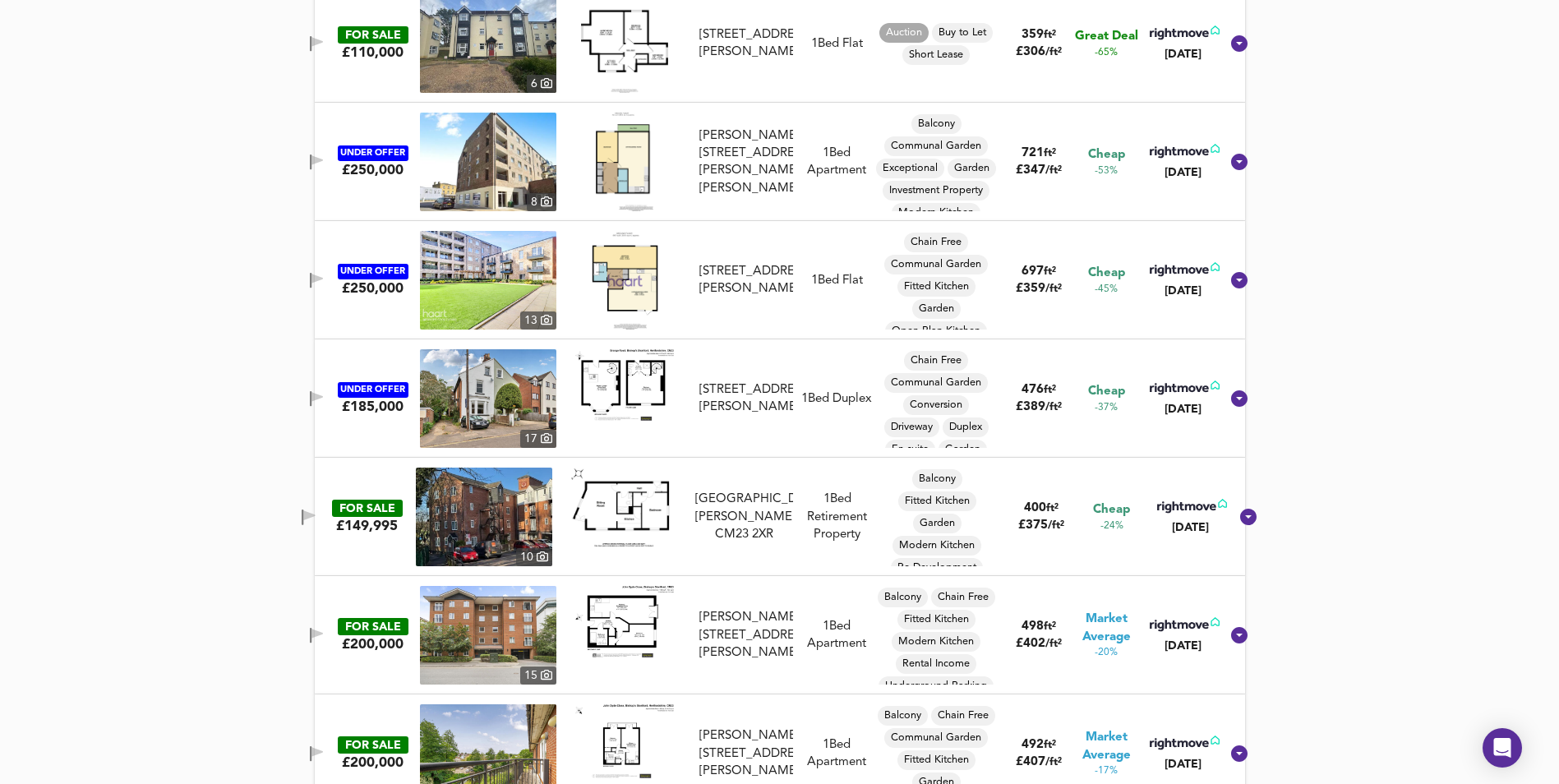
drag, startPoint x: 1557, startPoint y: 258, endPoint x: 1557, endPoint y: 276, distance: 18.0
drag, startPoint x: 1553, startPoint y: 261, endPoint x: 1553, endPoint y: 274, distance: 13.0
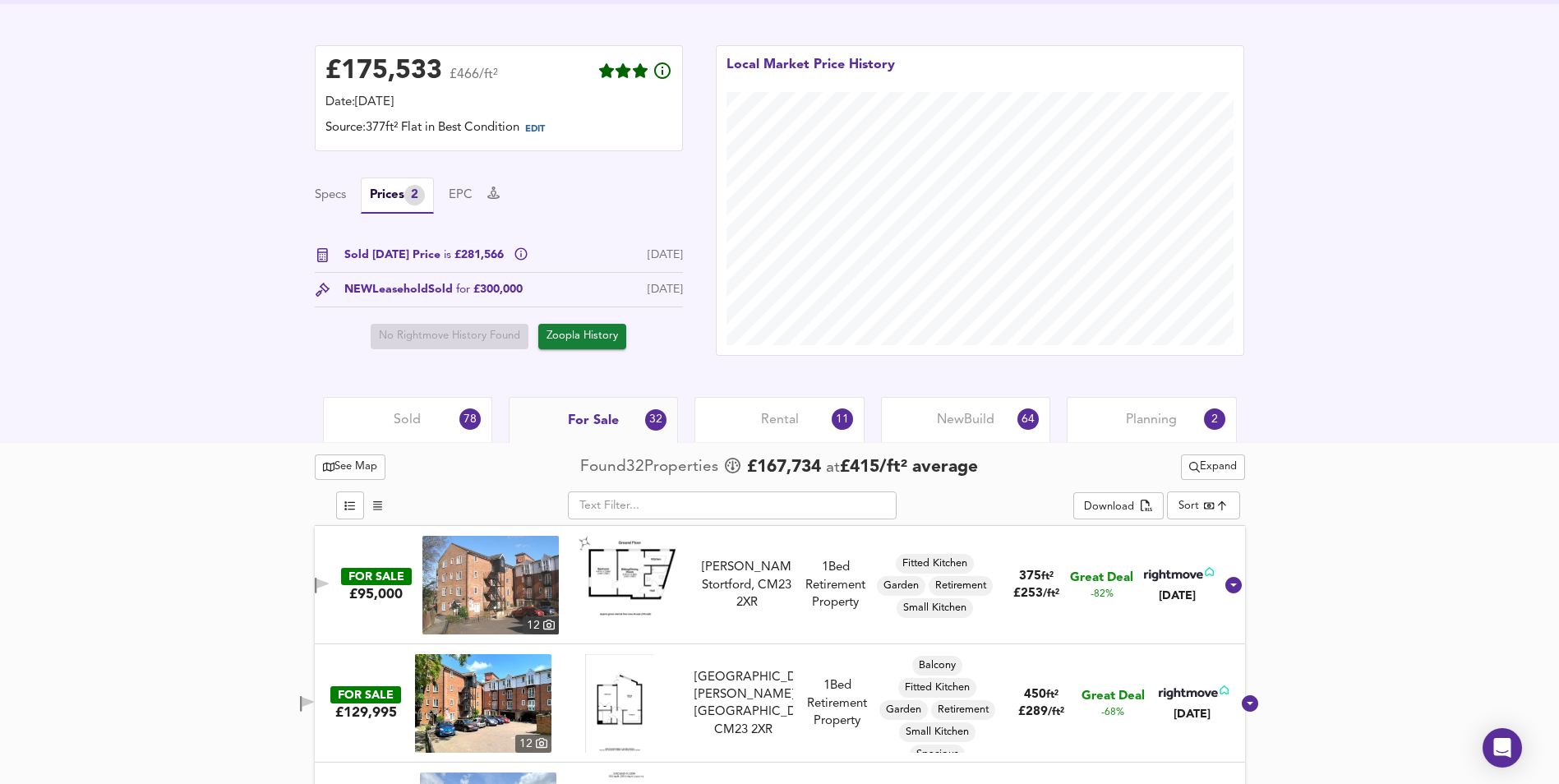
scroll to position [367, 0]
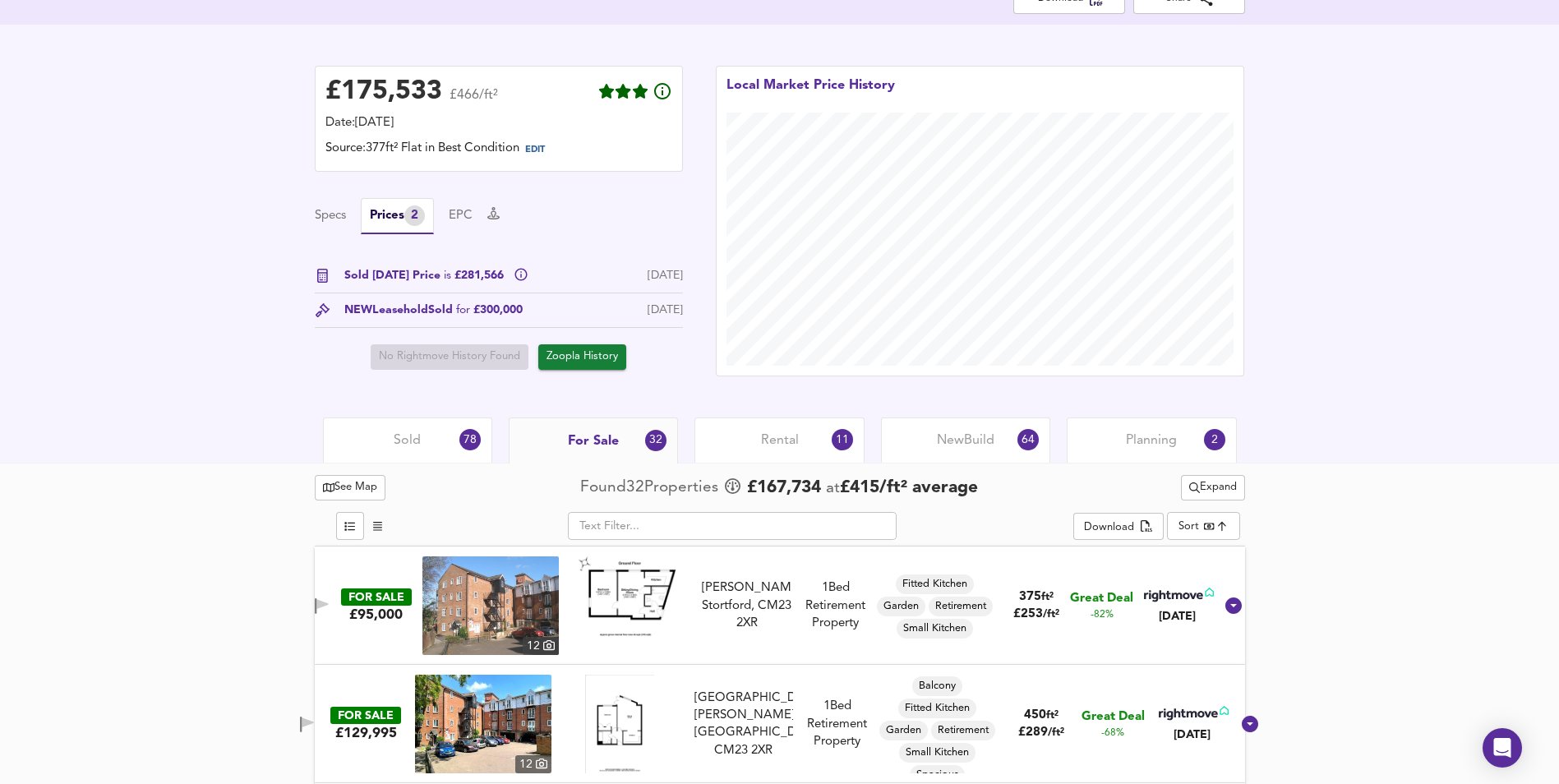
click at [445, 431] on div "Sold 78" at bounding box center [408, 440] width 169 height 46
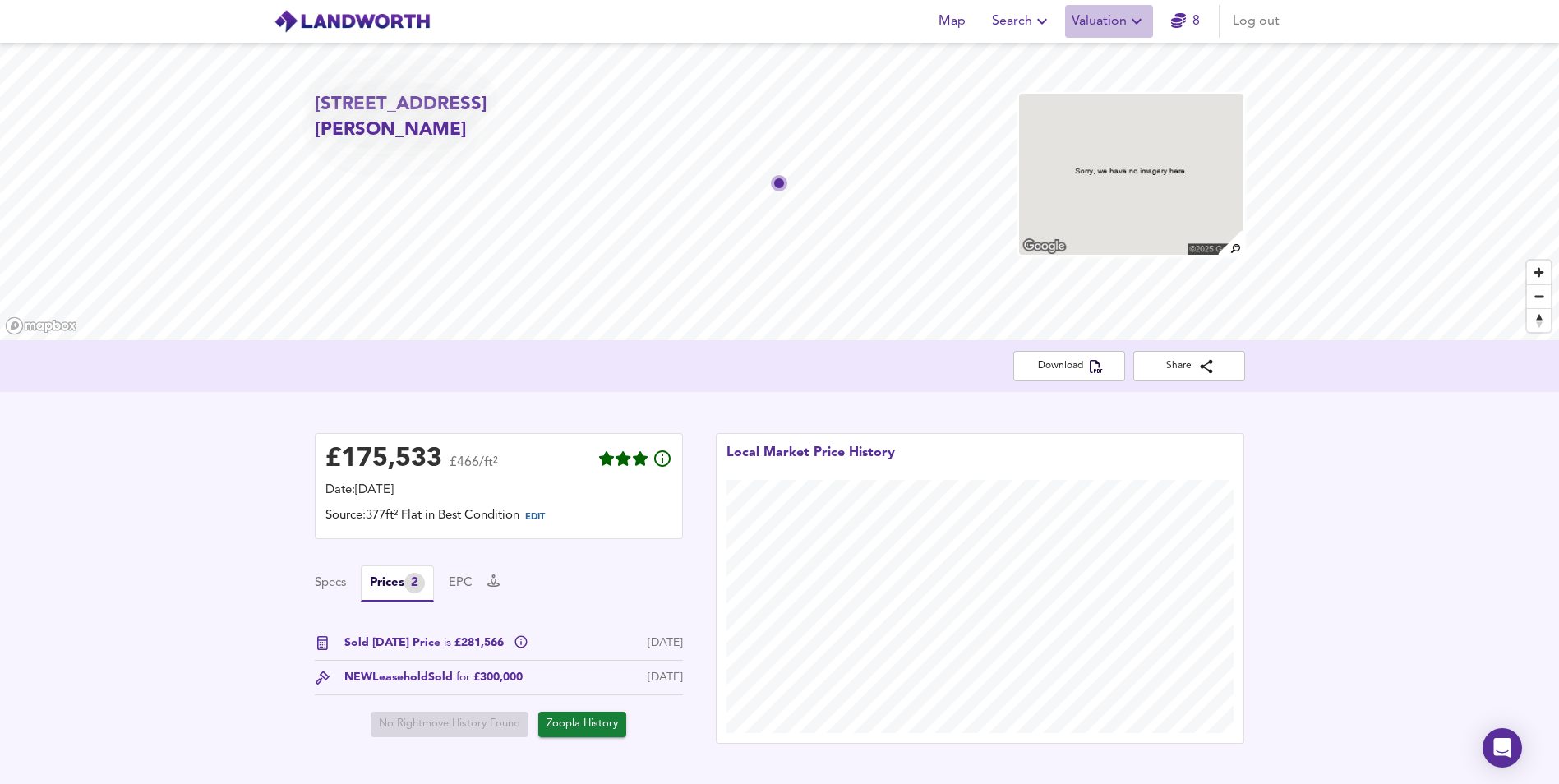
click at [1110, 29] on span "Valuation" at bounding box center [1108, 21] width 75 height 23
click at [539, 522] on span "EDIT" at bounding box center [534, 517] width 20 height 10
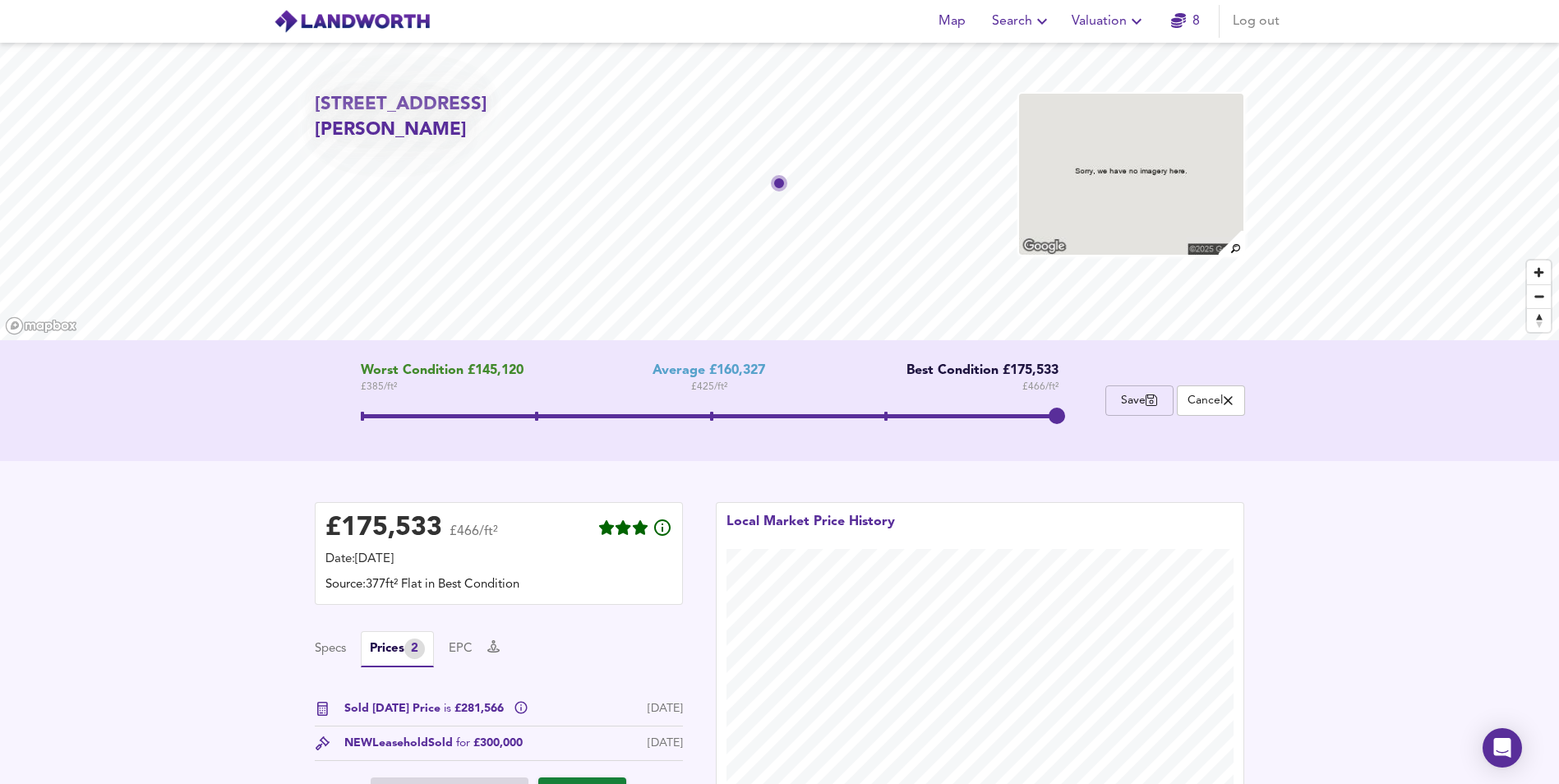
click at [1120, 397] on span "Save" at bounding box center [1139, 400] width 50 height 15
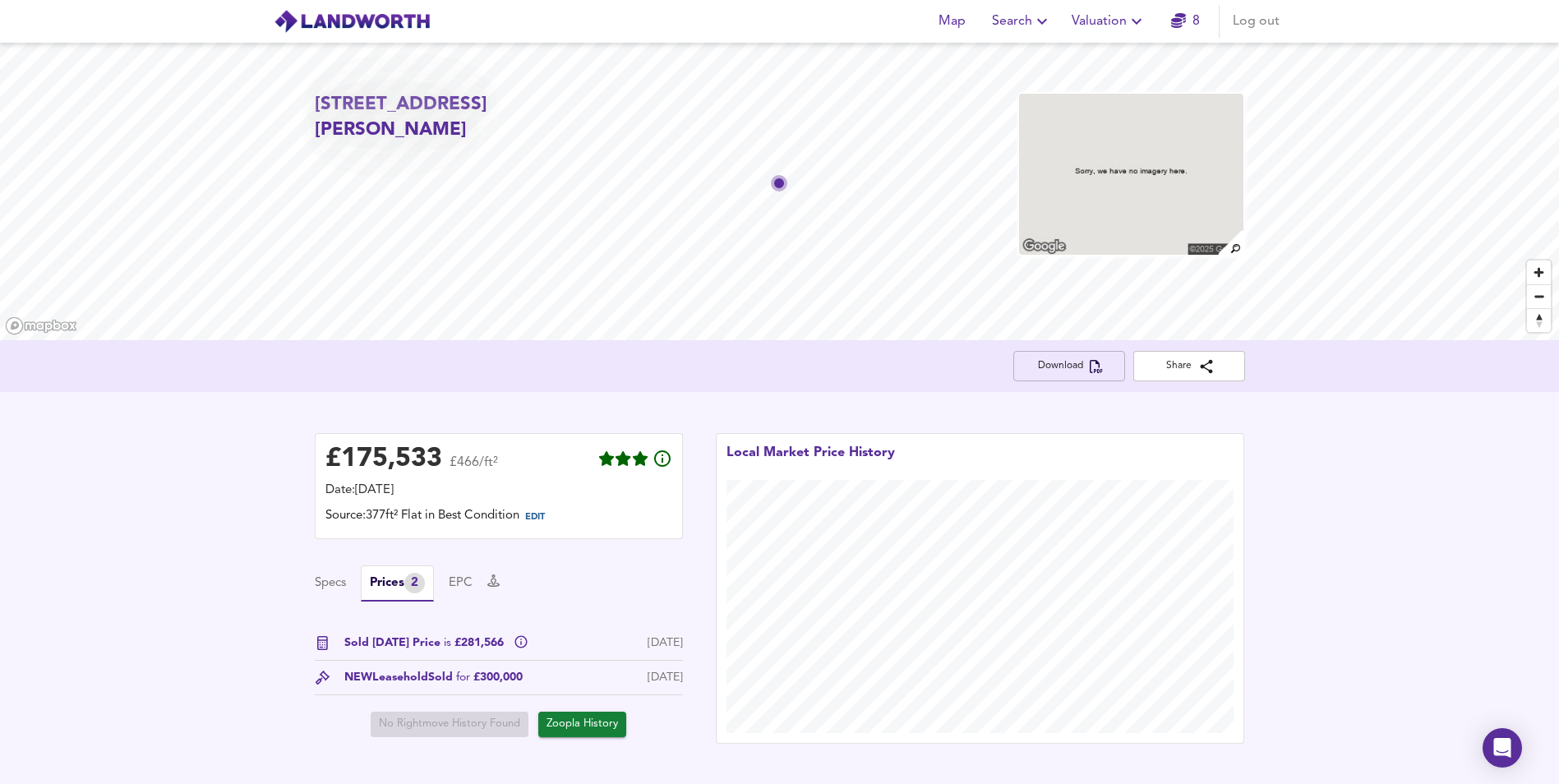
click at [1105, 362] on span "Download" at bounding box center [1069, 366] width 86 height 17
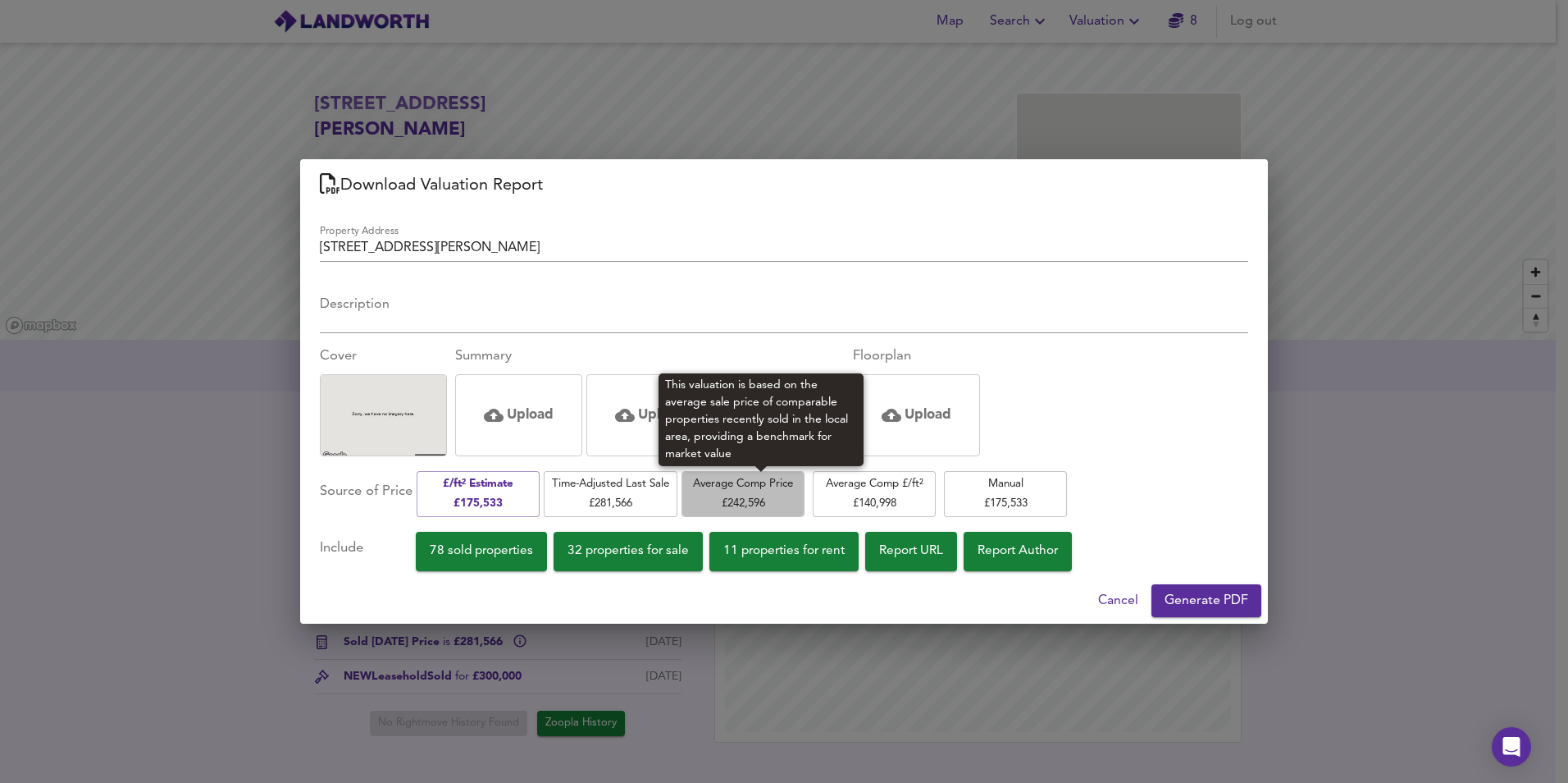
click at [741, 490] on span "Average Comp Price £ 242,596" at bounding box center [743, 494] width 106 height 39
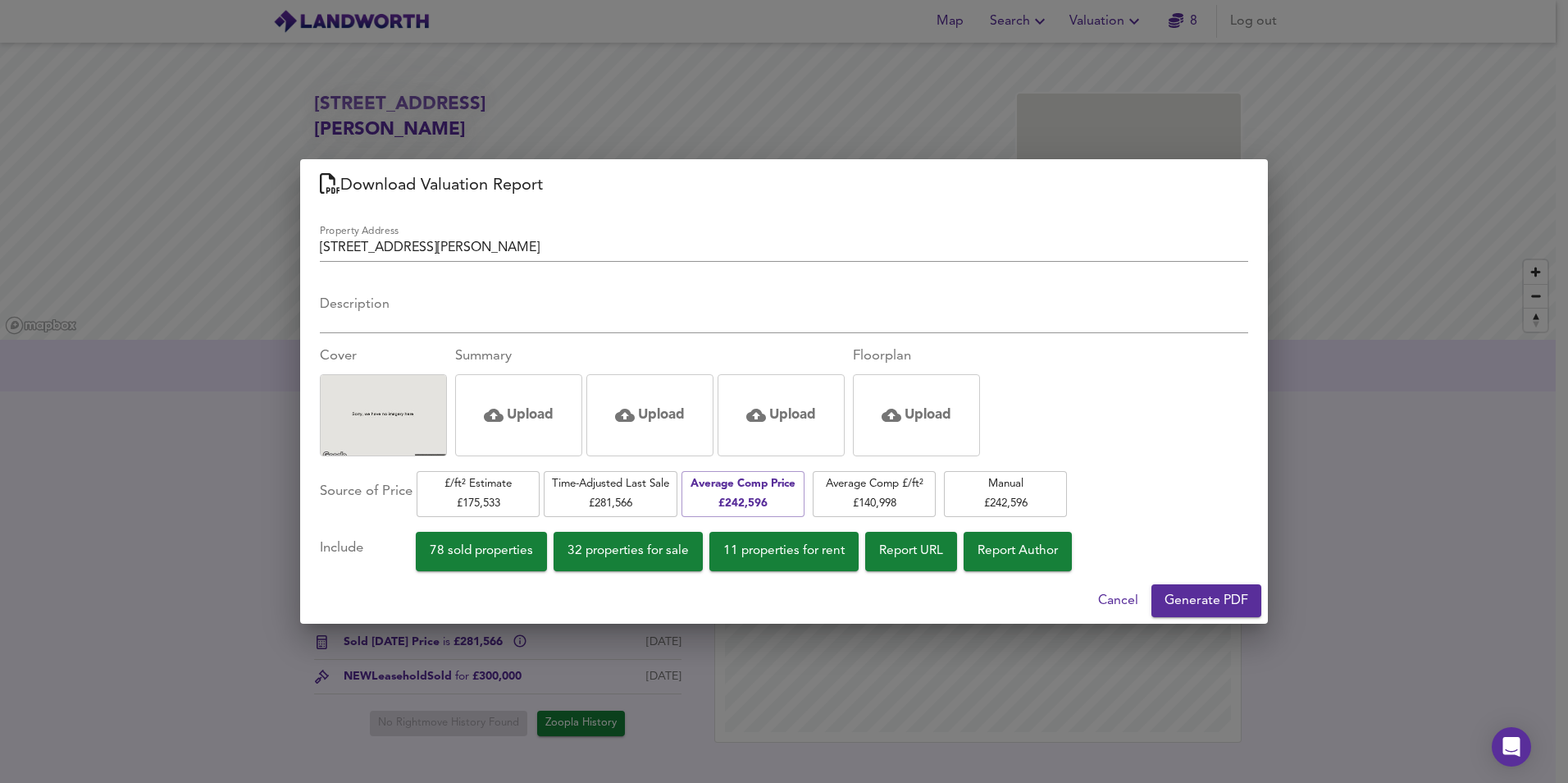
click at [1364, 469] on div "Download Valuation Report Property Address [STREET_ADDRESS][PERSON_NAME] Descri…" at bounding box center [784, 391] width 1568 height 783
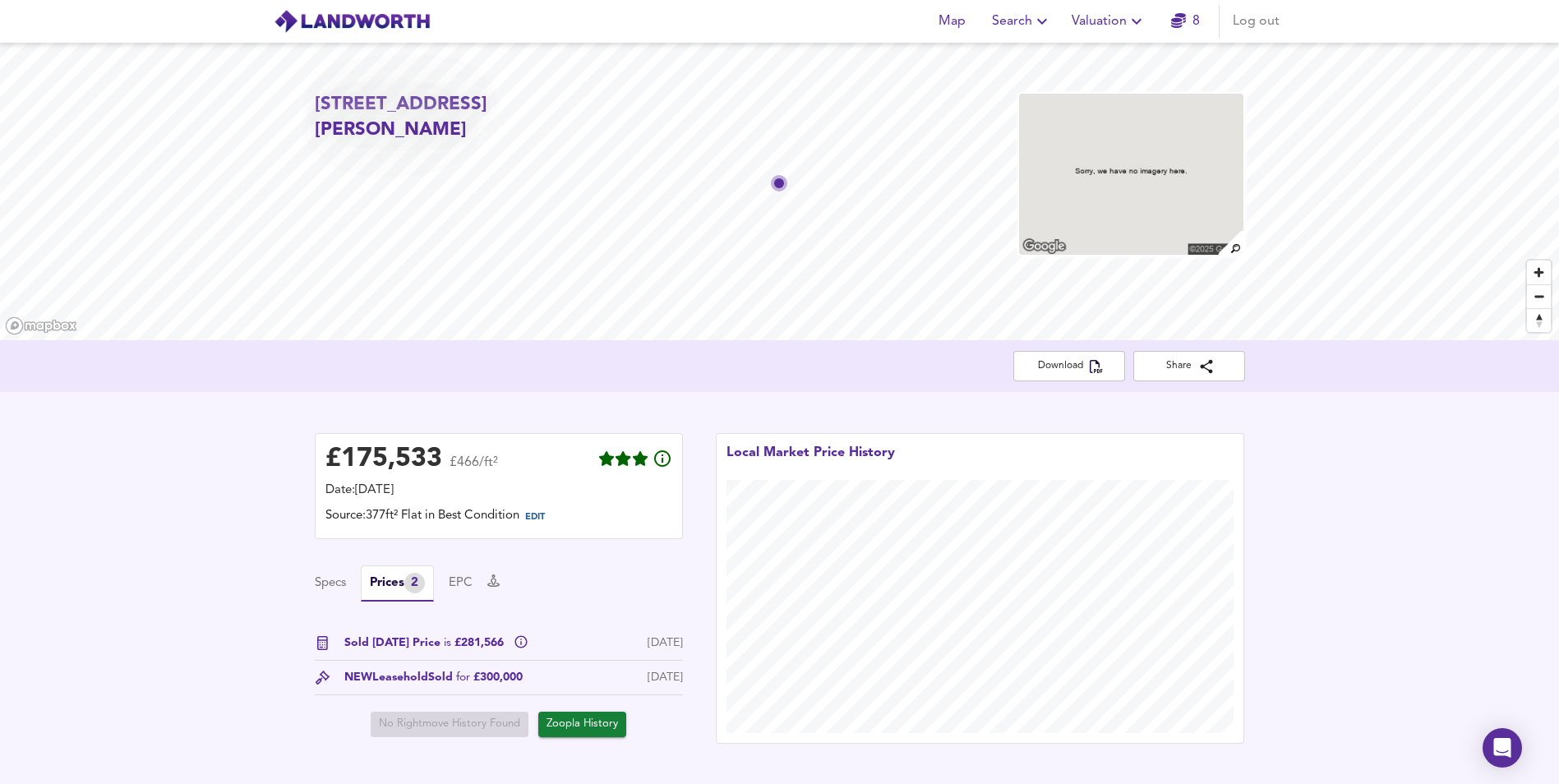
click at [1100, 37] on button "Valuation" at bounding box center [1108, 21] width 87 height 33
click at [1100, 55] on li "New Valuation Report" at bounding box center [1108, 59] width 197 height 29
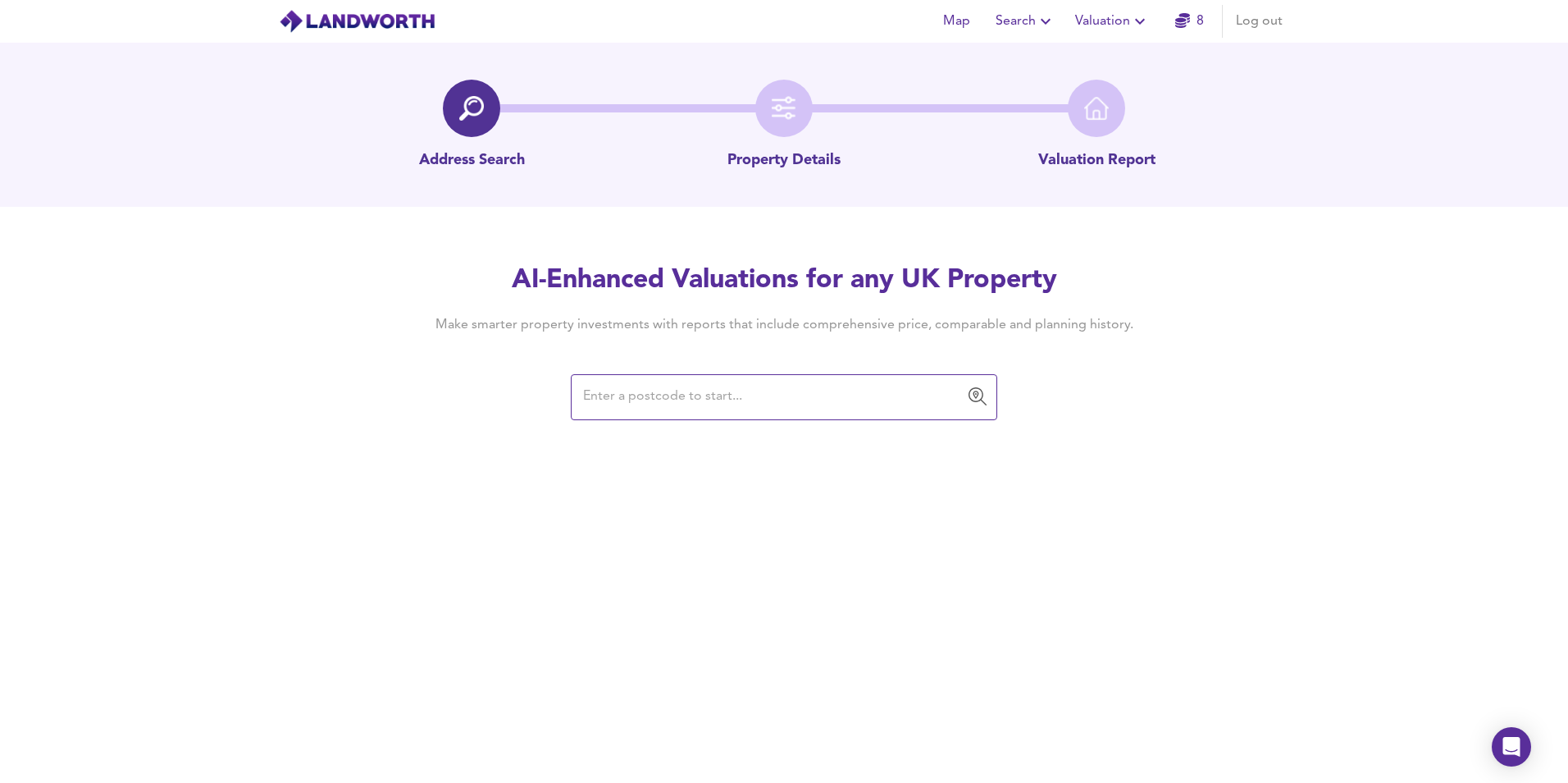
click at [853, 387] on input "text" at bounding box center [771, 397] width 387 height 31
drag, startPoint x: 902, startPoint y: 395, endPoint x: 356, endPoint y: 379, distance: 546.2
click at [356, 379] on div "AI-Enhanced Valuations for any UK Property Make smarter property investments wi…" at bounding box center [784, 341] width 1568 height 156
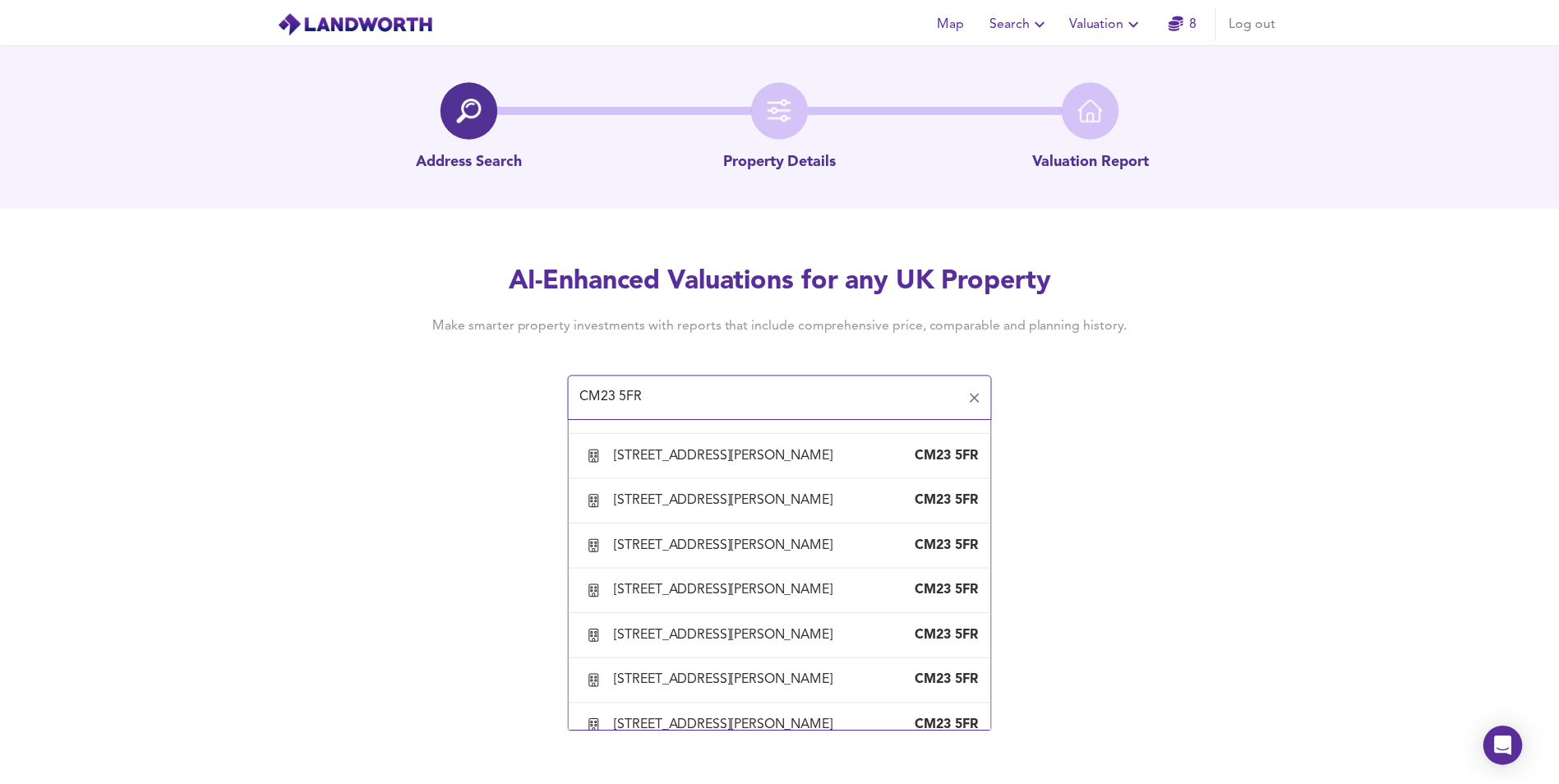
scroll to position [575, 0]
click at [737, 328] on div "[STREET_ADDRESS][PERSON_NAME]" at bounding box center [732, 318] width 227 height 18
type input "[STREET_ADDRESS][PERSON_NAME]"
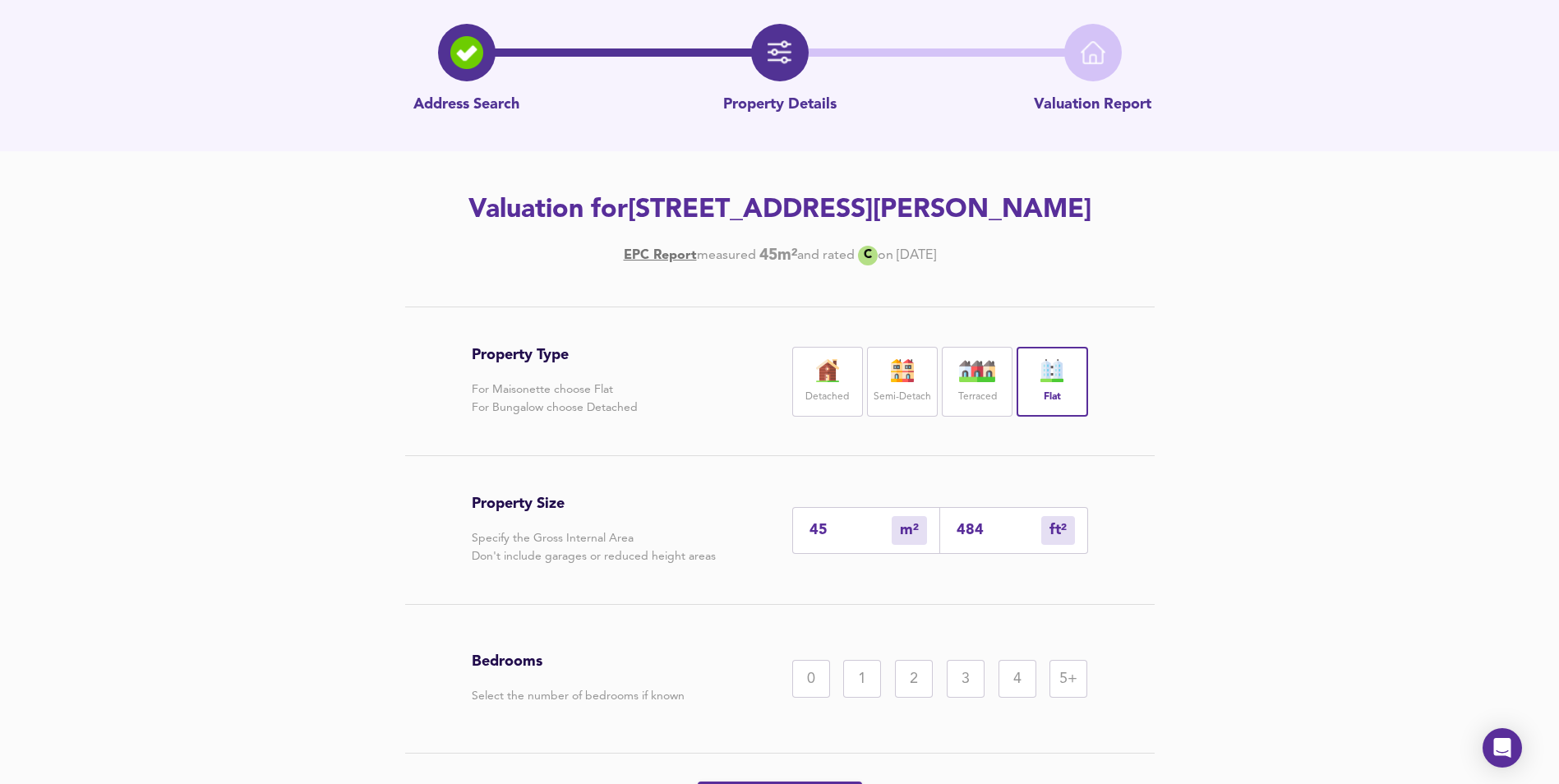
scroll to position [194, 0]
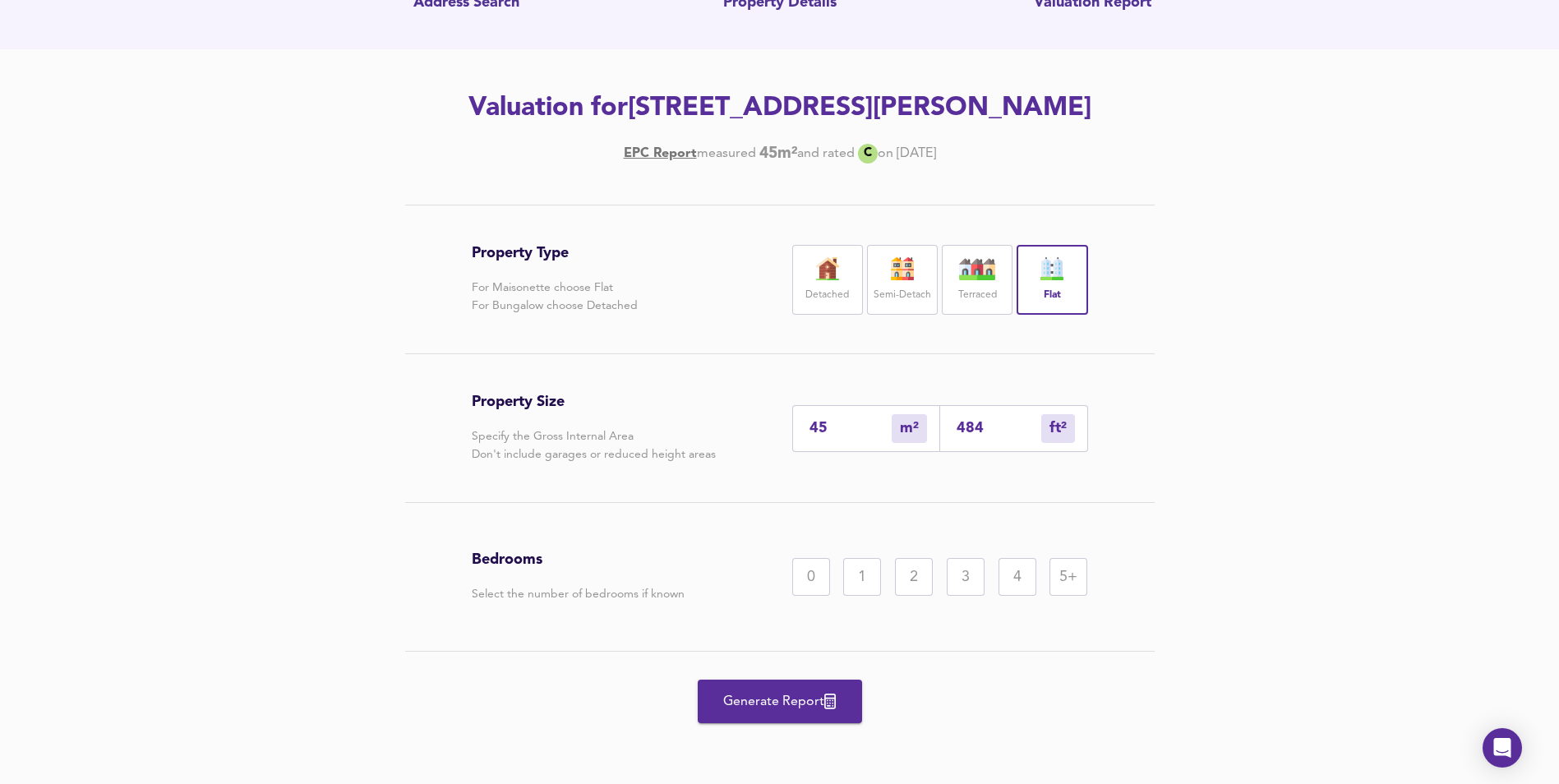
click at [913, 571] on div "2" at bounding box center [914, 577] width 38 height 38
click at [845, 717] on button "Generate Report" at bounding box center [780, 701] width 164 height 44
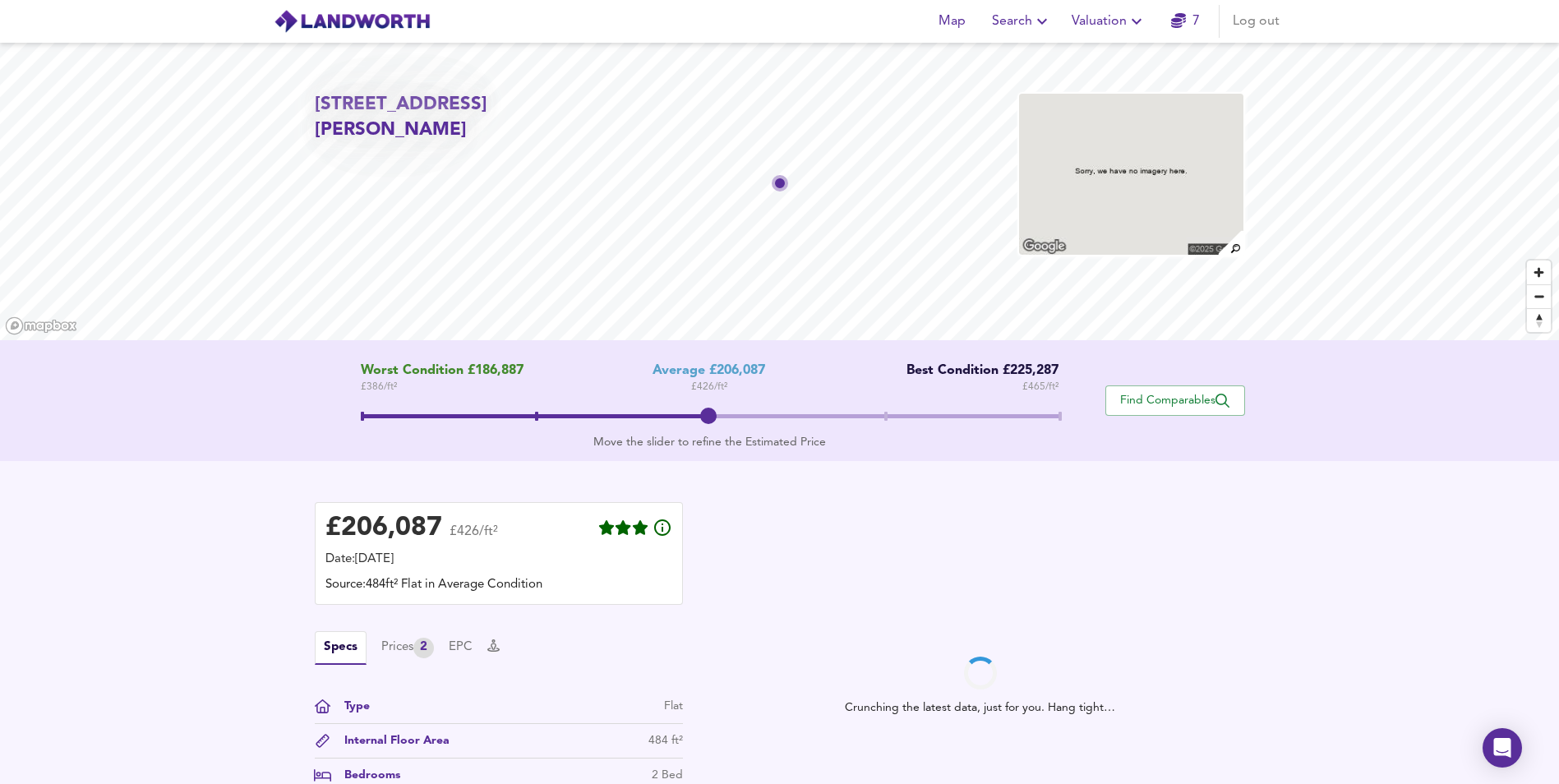
click at [1057, 415] on span at bounding box center [709, 416] width 698 height 4
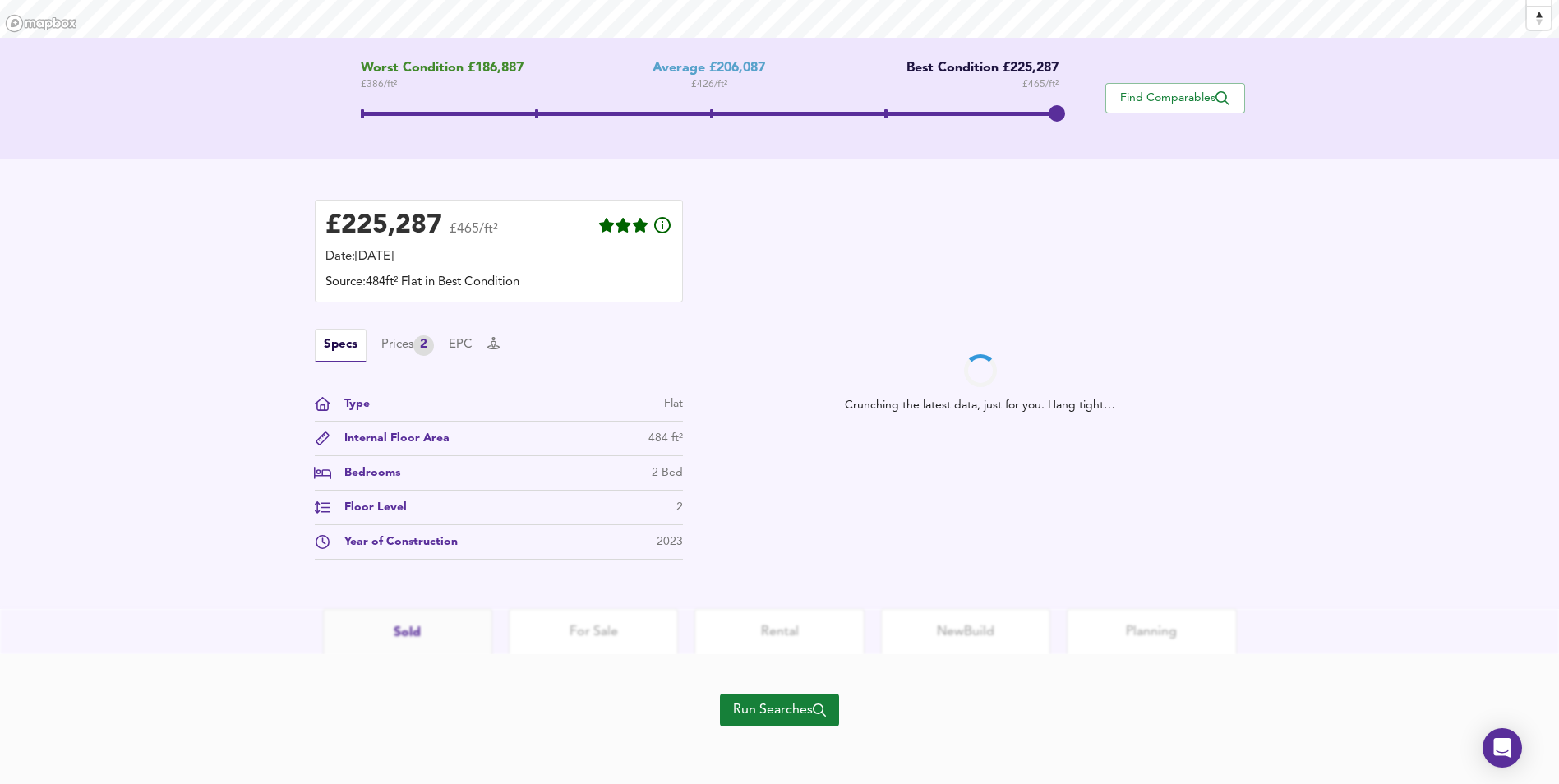
scroll to position [305, 0]
click at [414, 343] on div "Prices 2" at bounding box center [407, 344] width 52 height 21
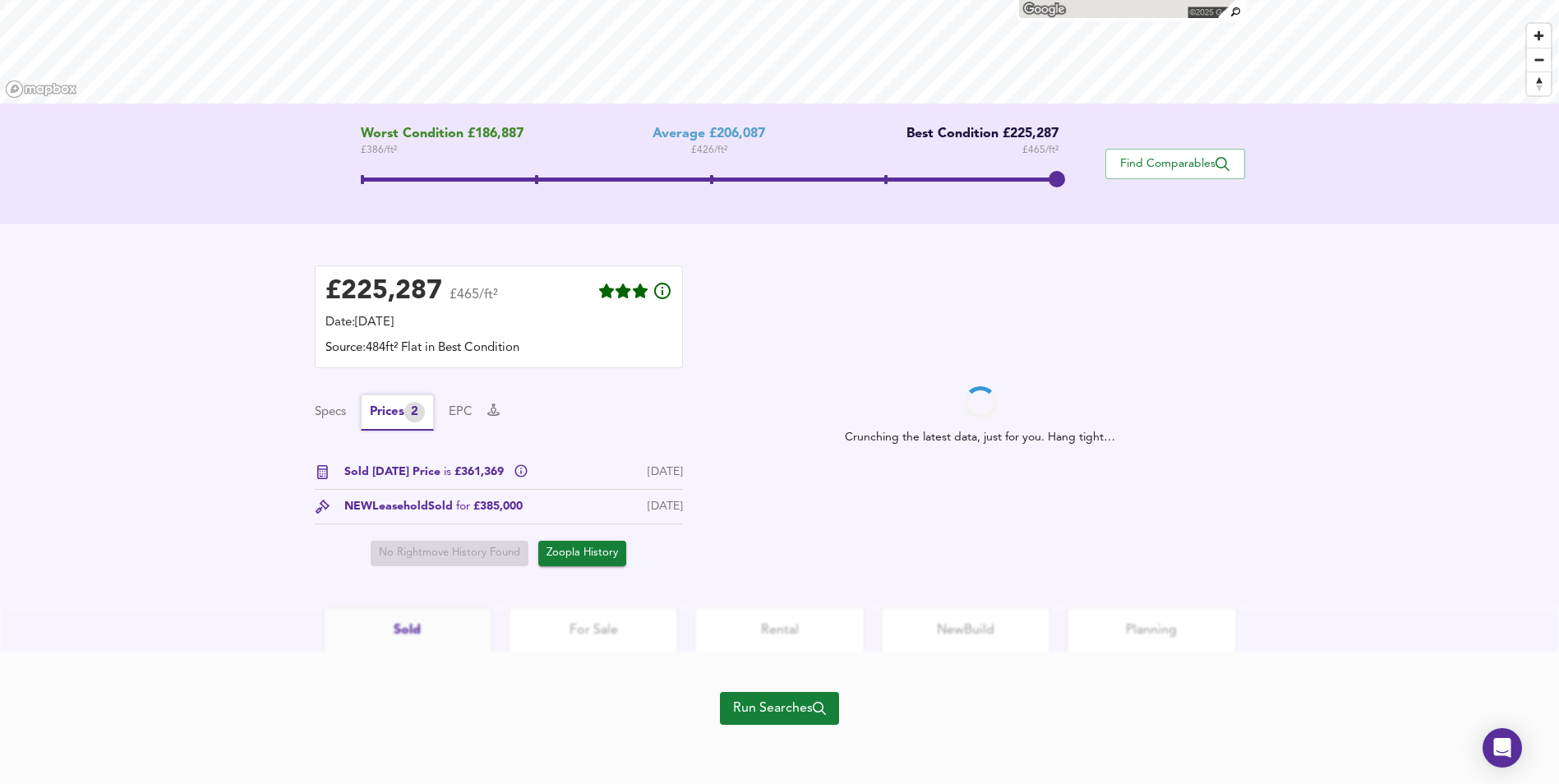
scroll to position [238, 0]
click at [335, 410] on button "Specs" at bounding box center [330, 411] width 31 height 18
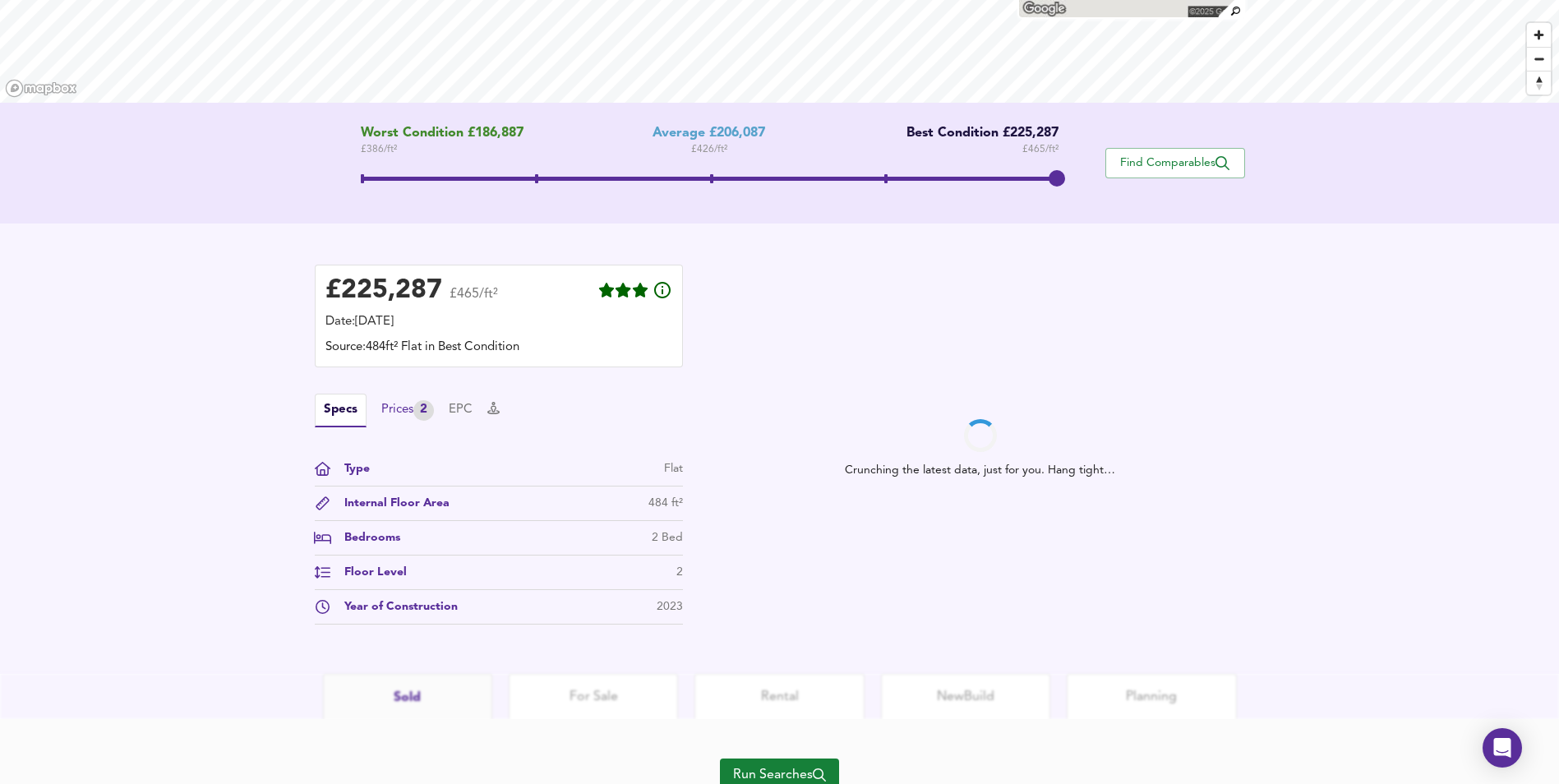
click at [388, 410] on div "Prices 2" at bounding box center [407, 411] width 52 height 21
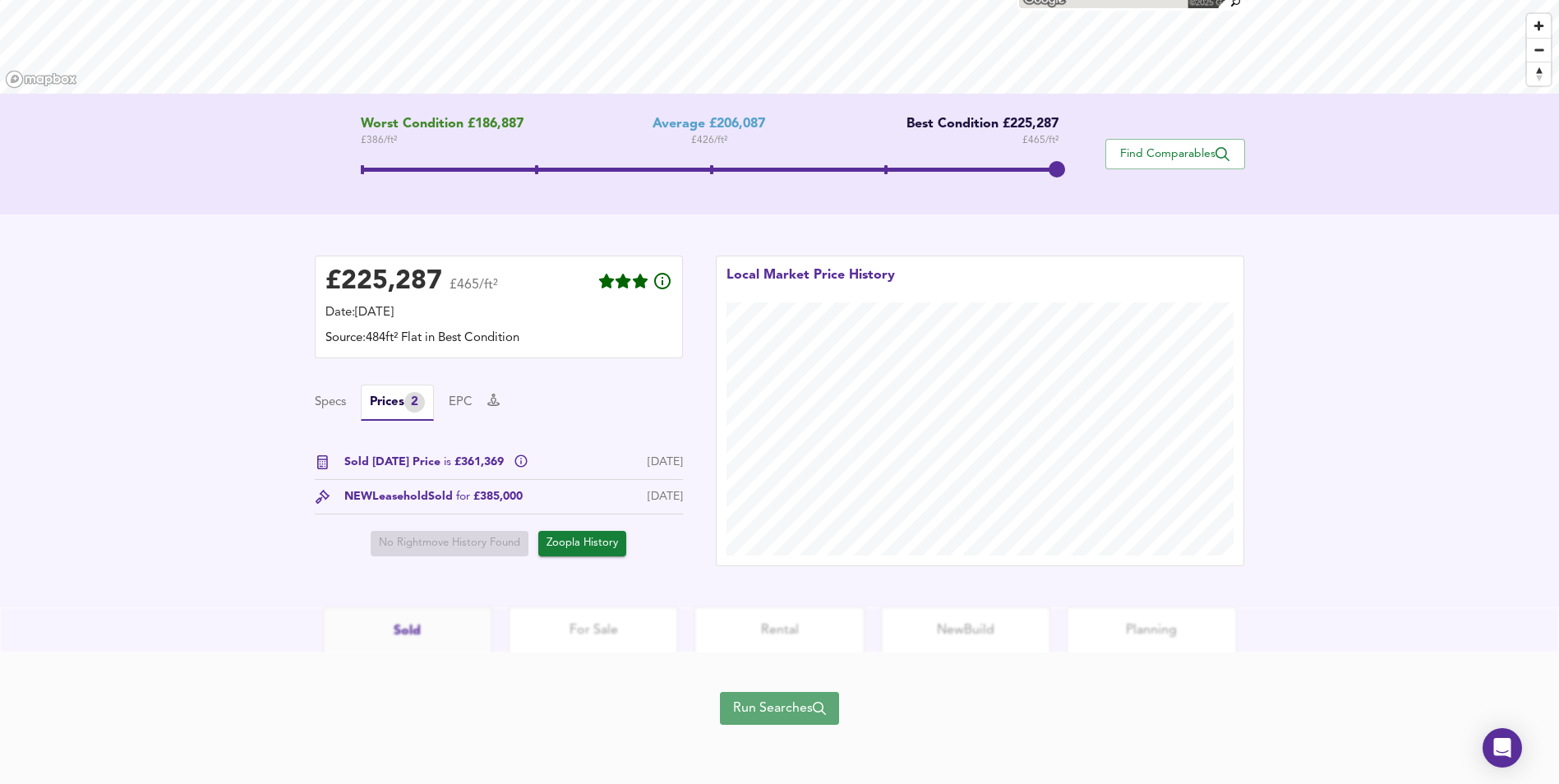
click at [814, 719] on span "Run Searches" at bounding box center [780, 708] width 93 height 23
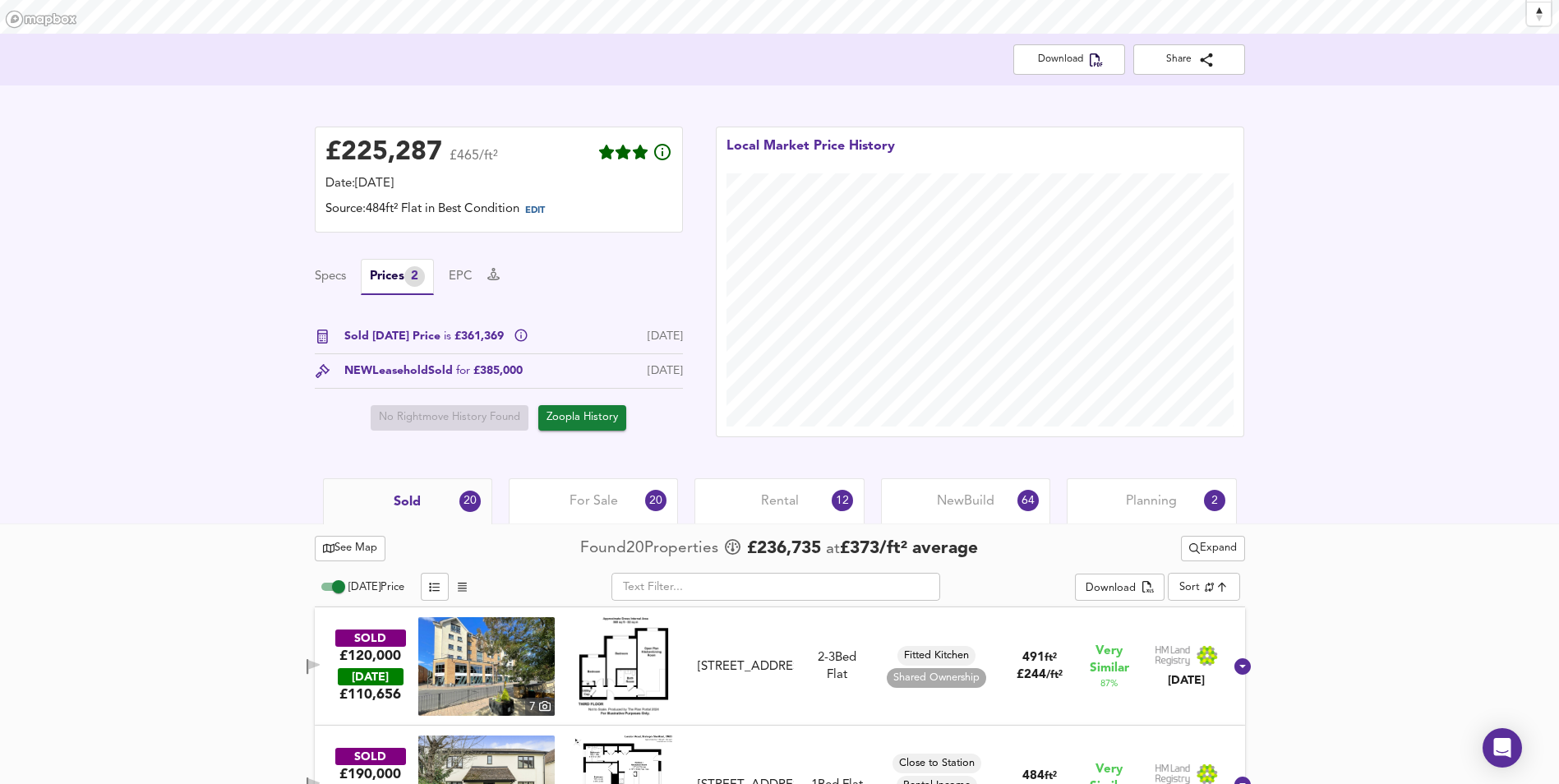
scroll to position [411, 0]
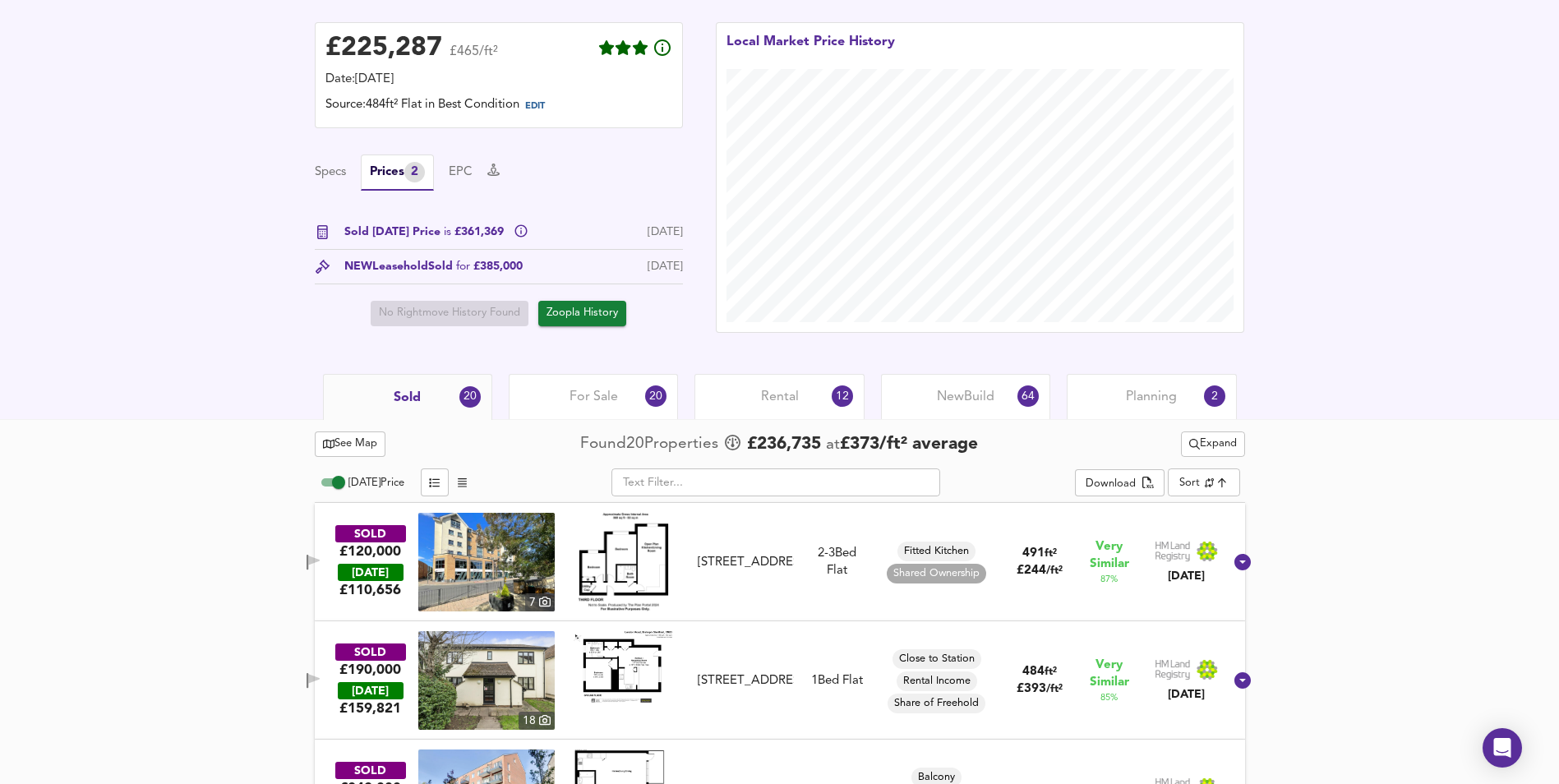
click at [1202, 441] on span "Expand" at bounding box center [1213, 444] width 48 height 19
click at [1207, 507] on icon at bounding box center [1214, 503] width 20 height 11
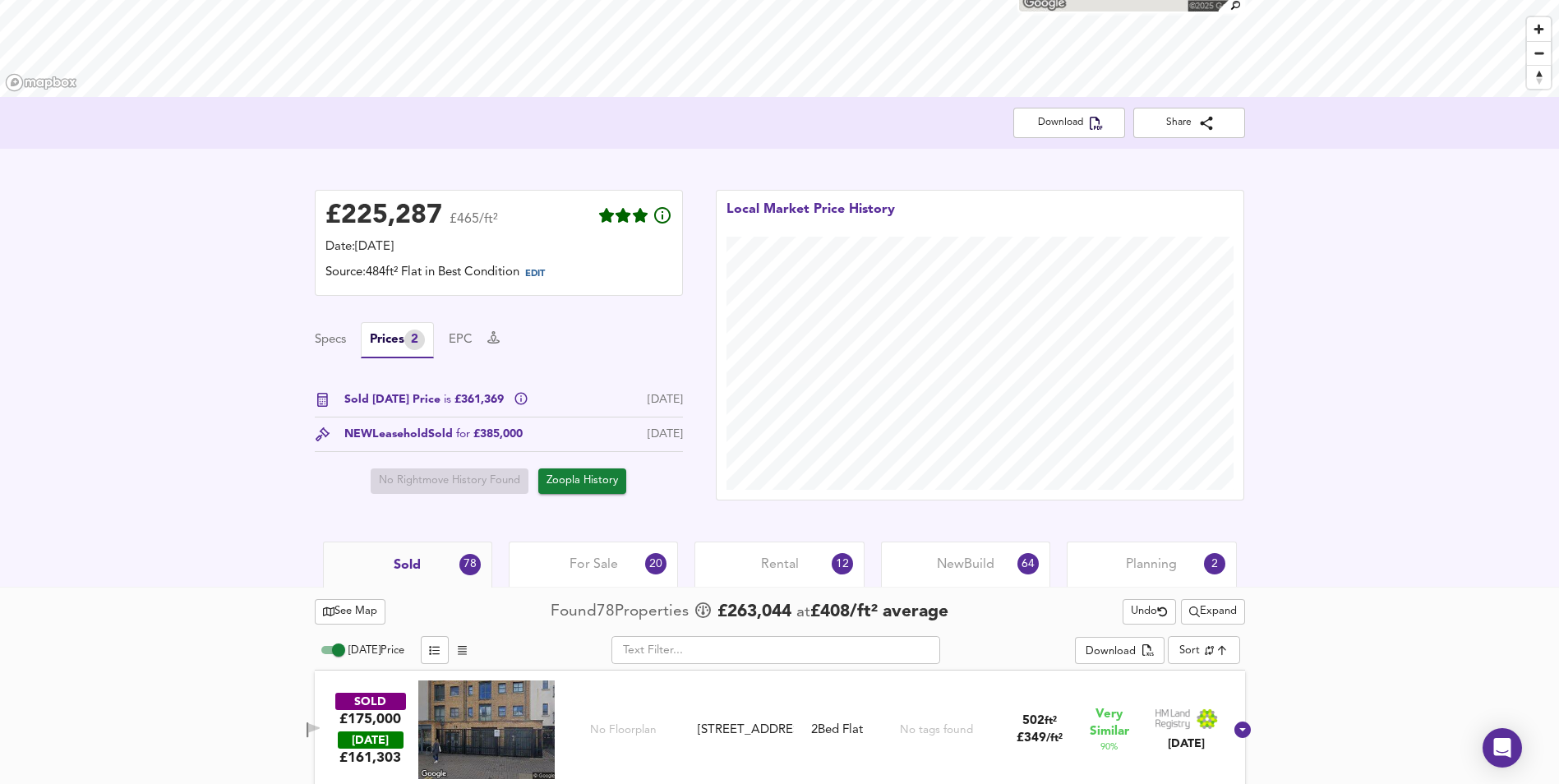
scroll to position [199, 0]
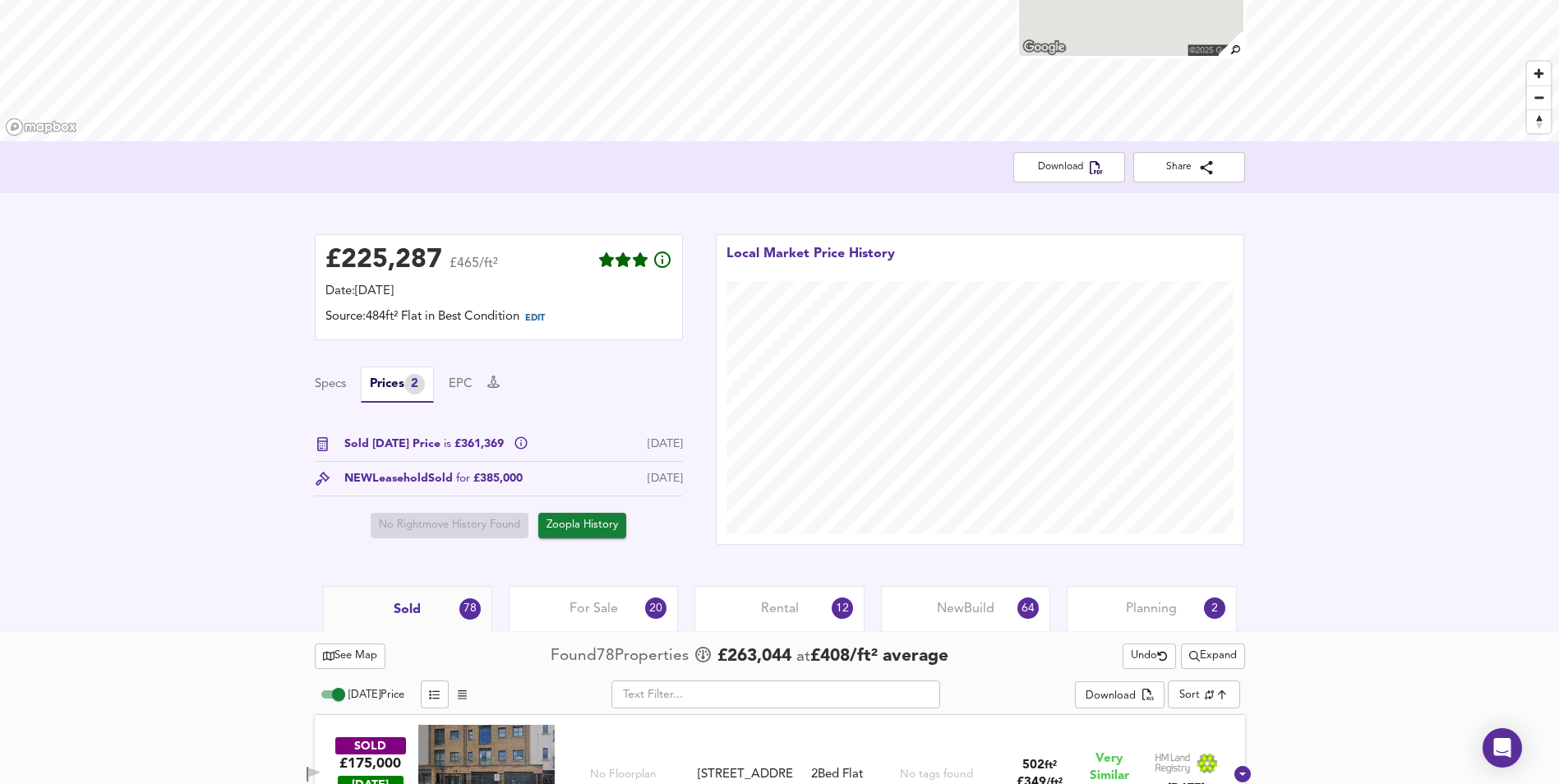
click at [1205, 584] on body "Map Search Valuation 7 Log out [STREET_ADDRESS][PERSON_NAME] Download Share £ 2…" at bounding box center [780, 193] width 1559 height 784
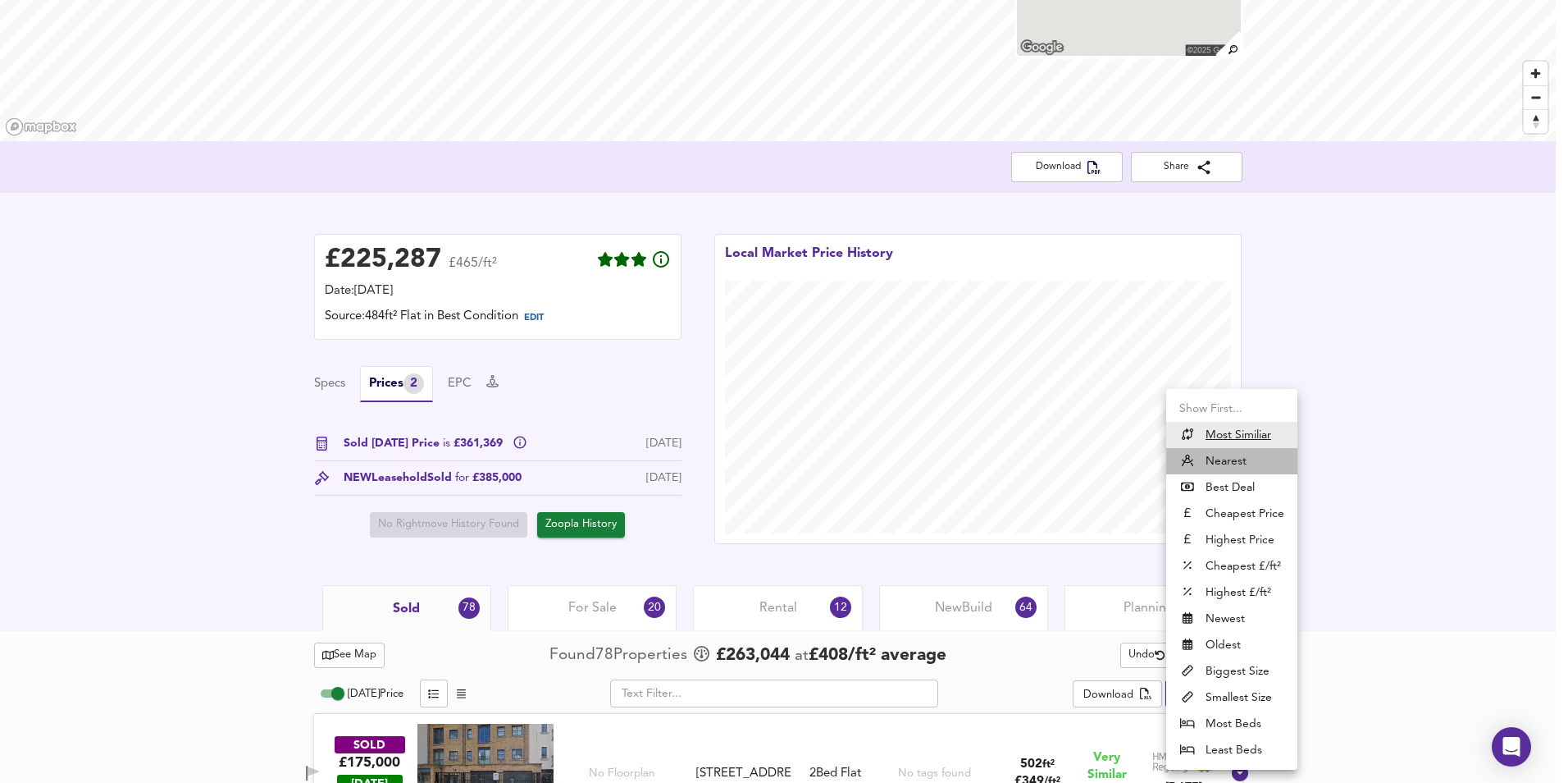
click at [1238, 459] on li "Nearest" at bounding box center [1231, 461] width 131 height 27
type input "distancetocenter"
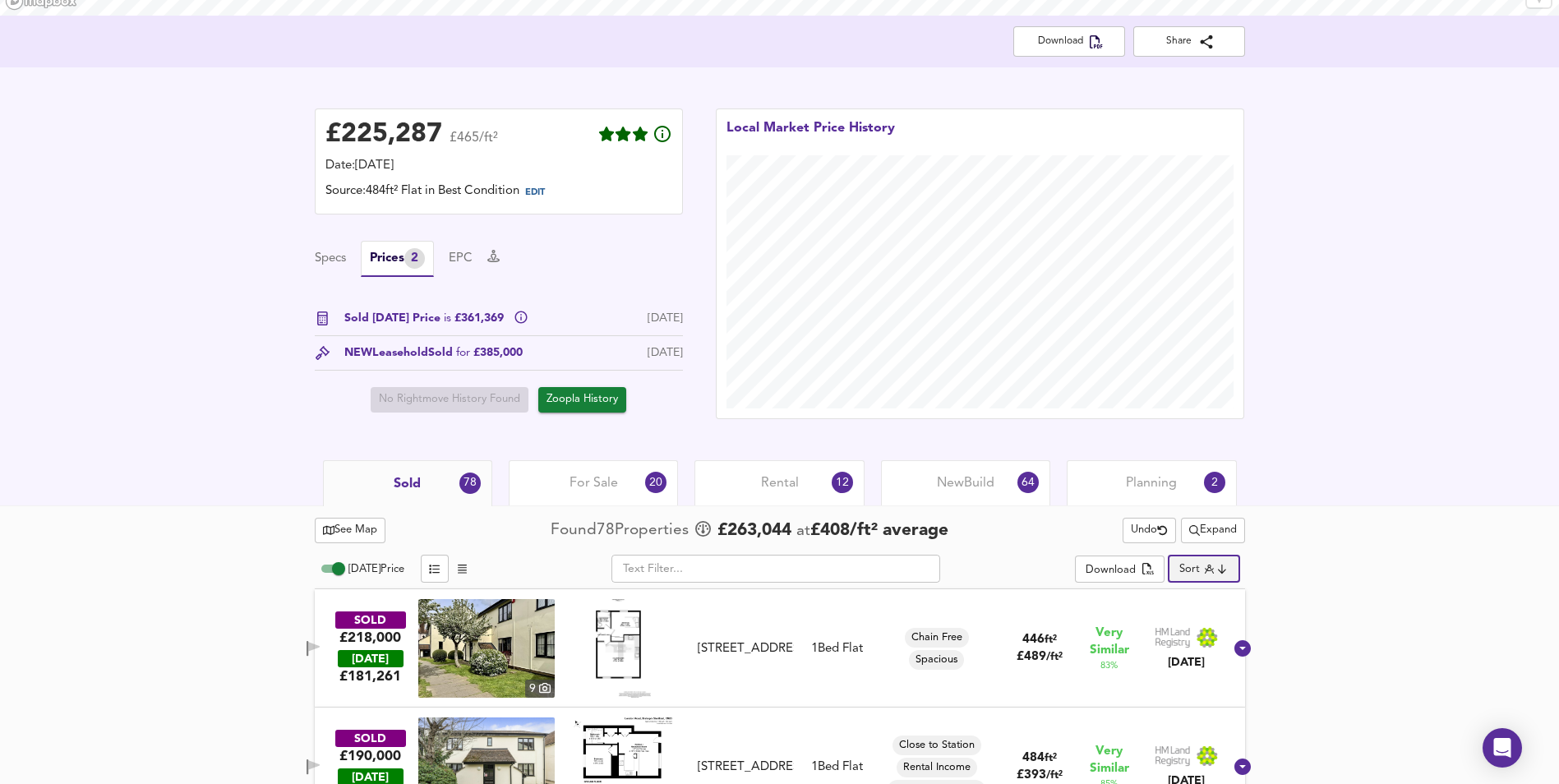
scroll to position [525, 0]
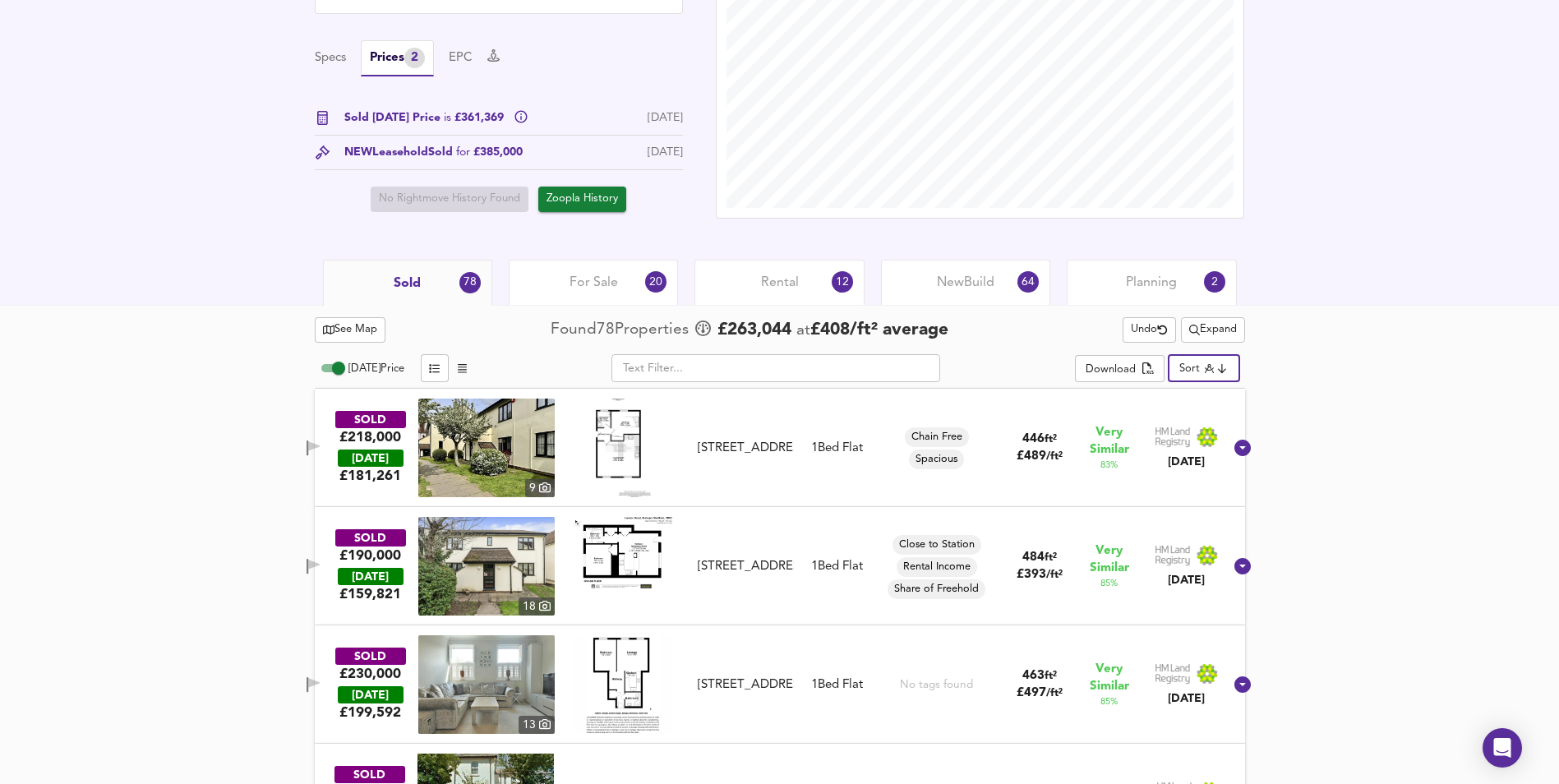
click at [1204, 331] on span "Expand" at bounding box center [1213, 330] width 48 height 19
click at [1209, 386] on li "2 year s 4 years" at bounding box center [1207, 389] width 139 height 27
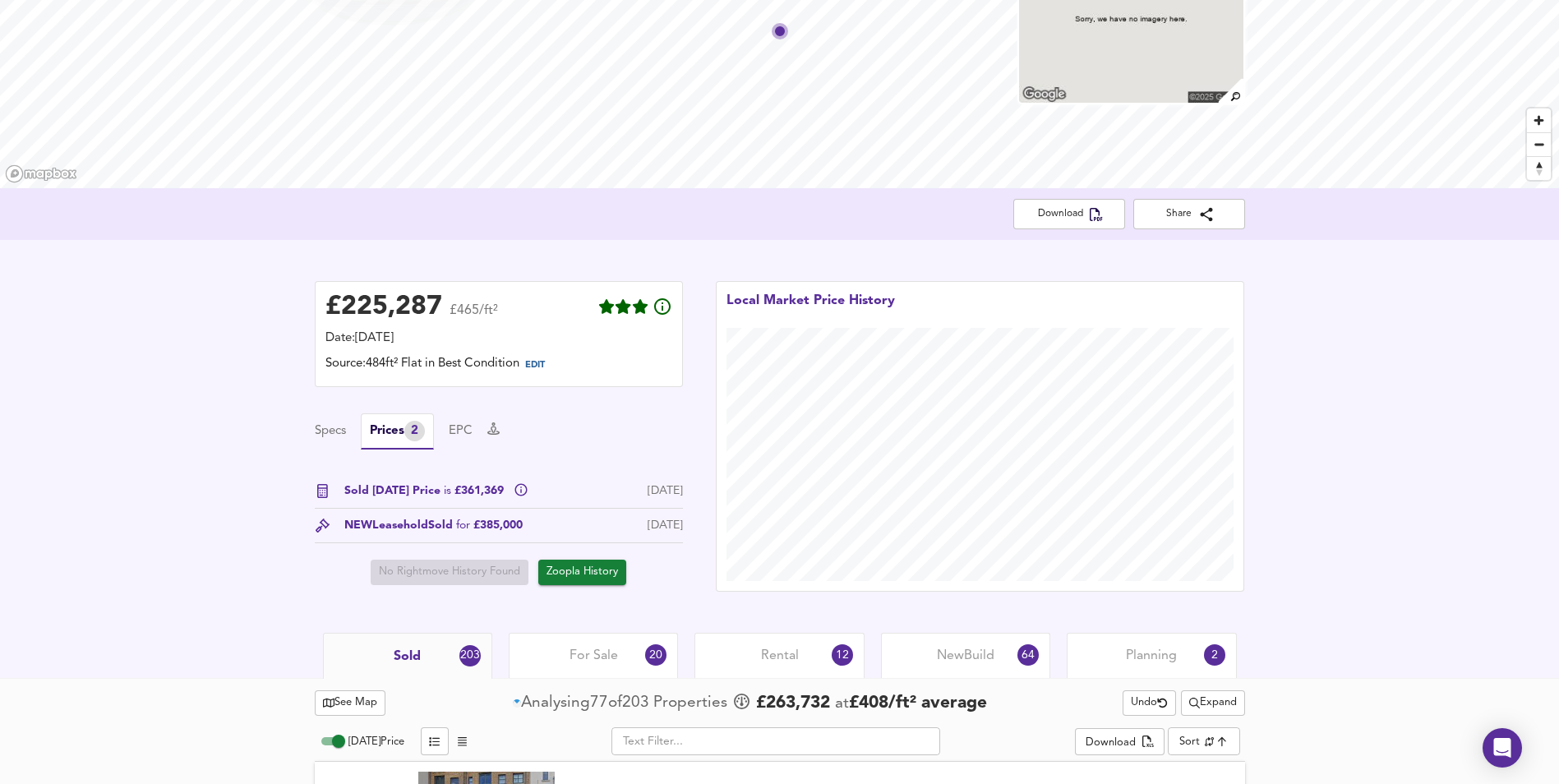
scroll to position [689, 0]
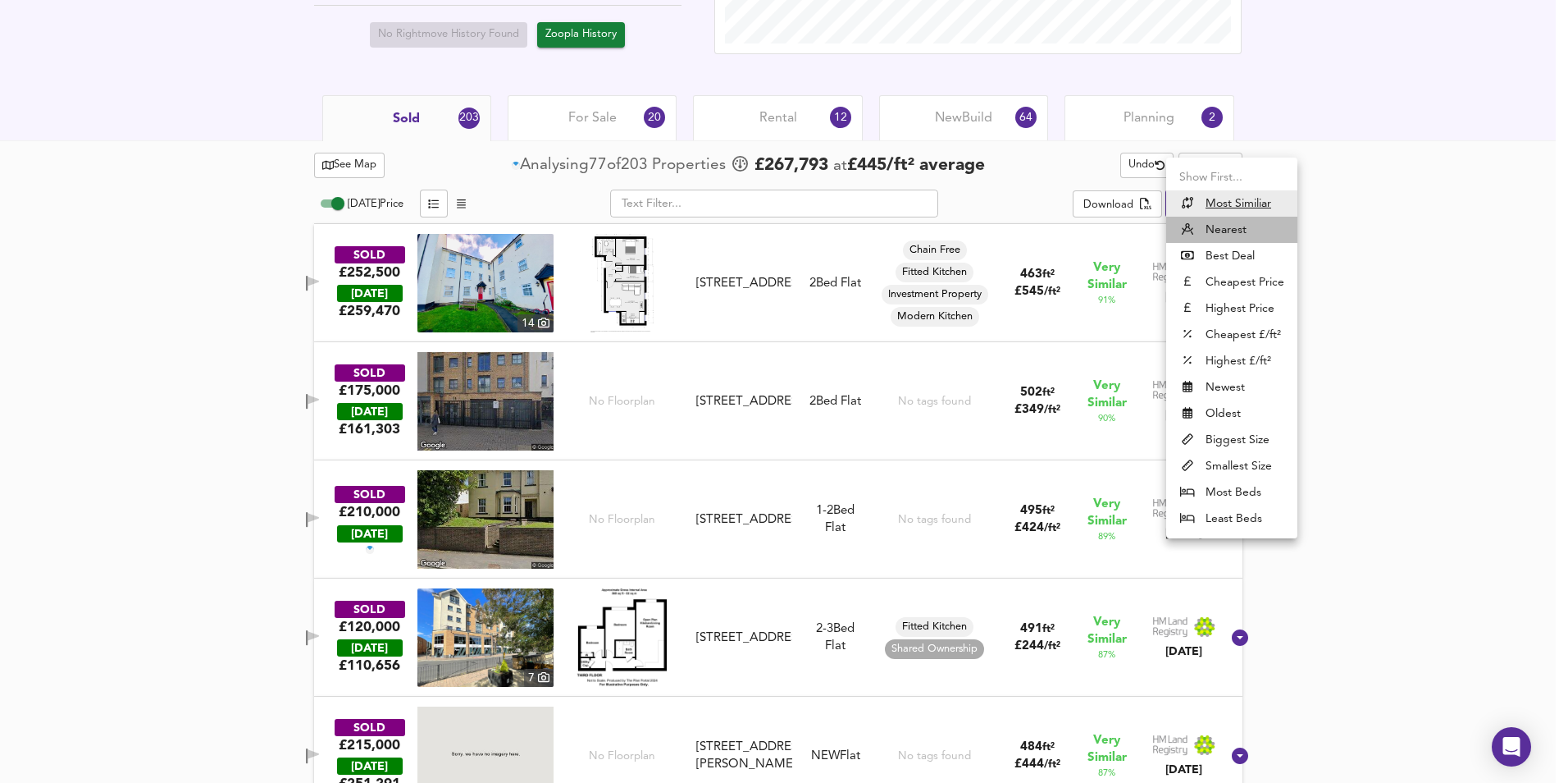
click at [1236, 227] on li "Nearest" at bounding box center [1231, 230] width 131 height 27
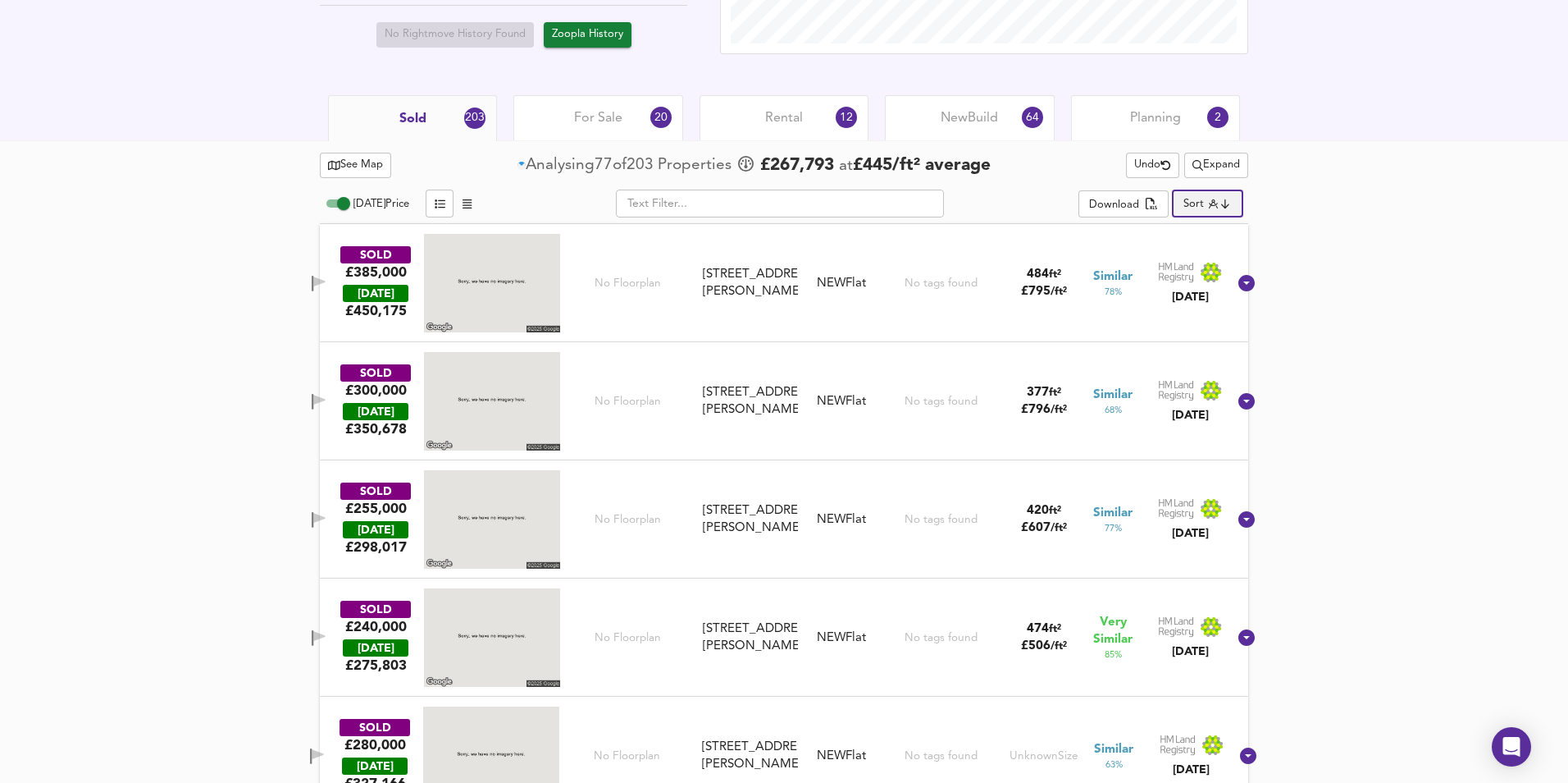
type input "distancetocenter"
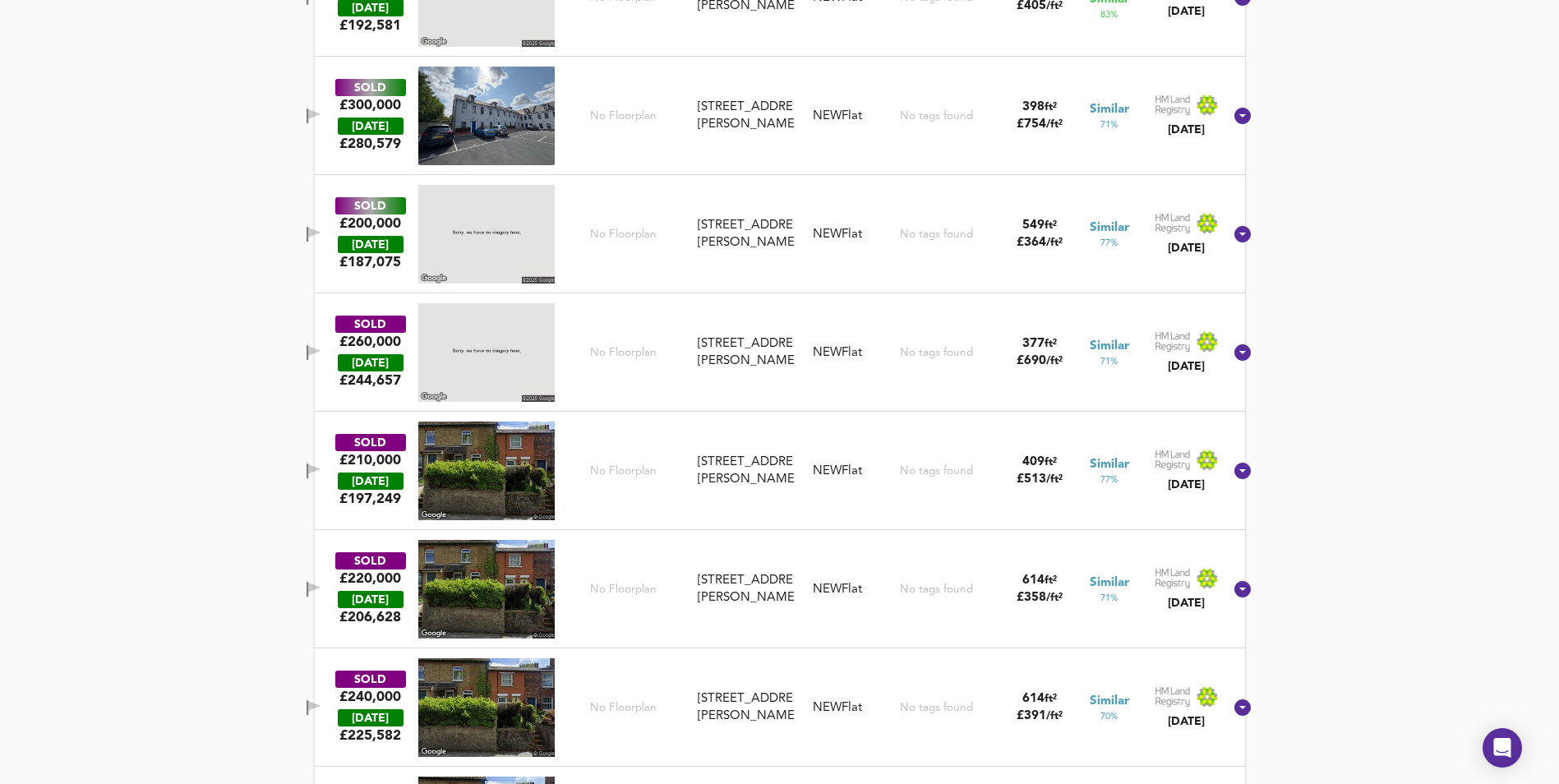
scroll to position [2827, 0]
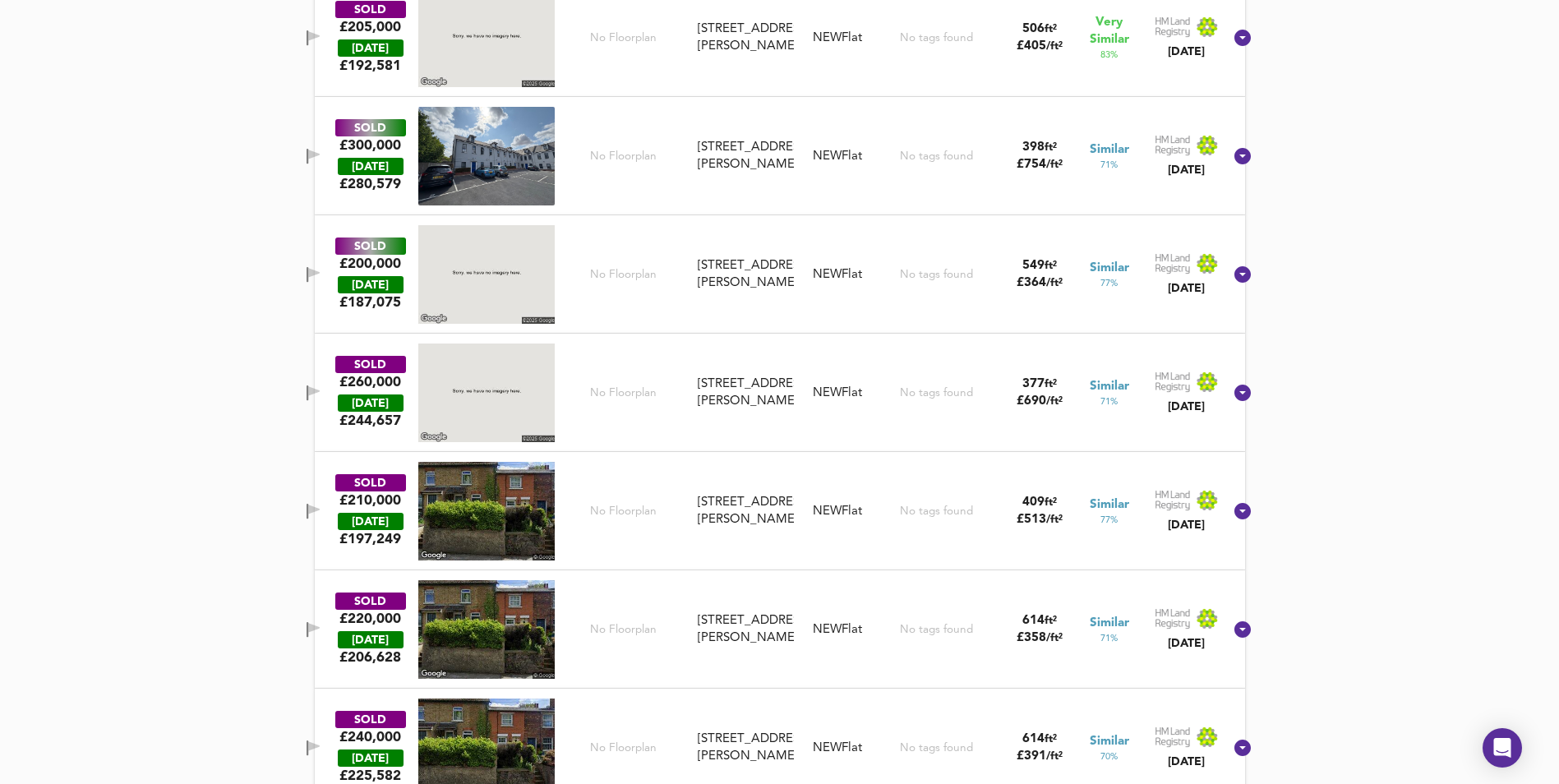
click at [633, 281] on span "No Floorplan" at bounding box center [624, 275] width 67 height 15
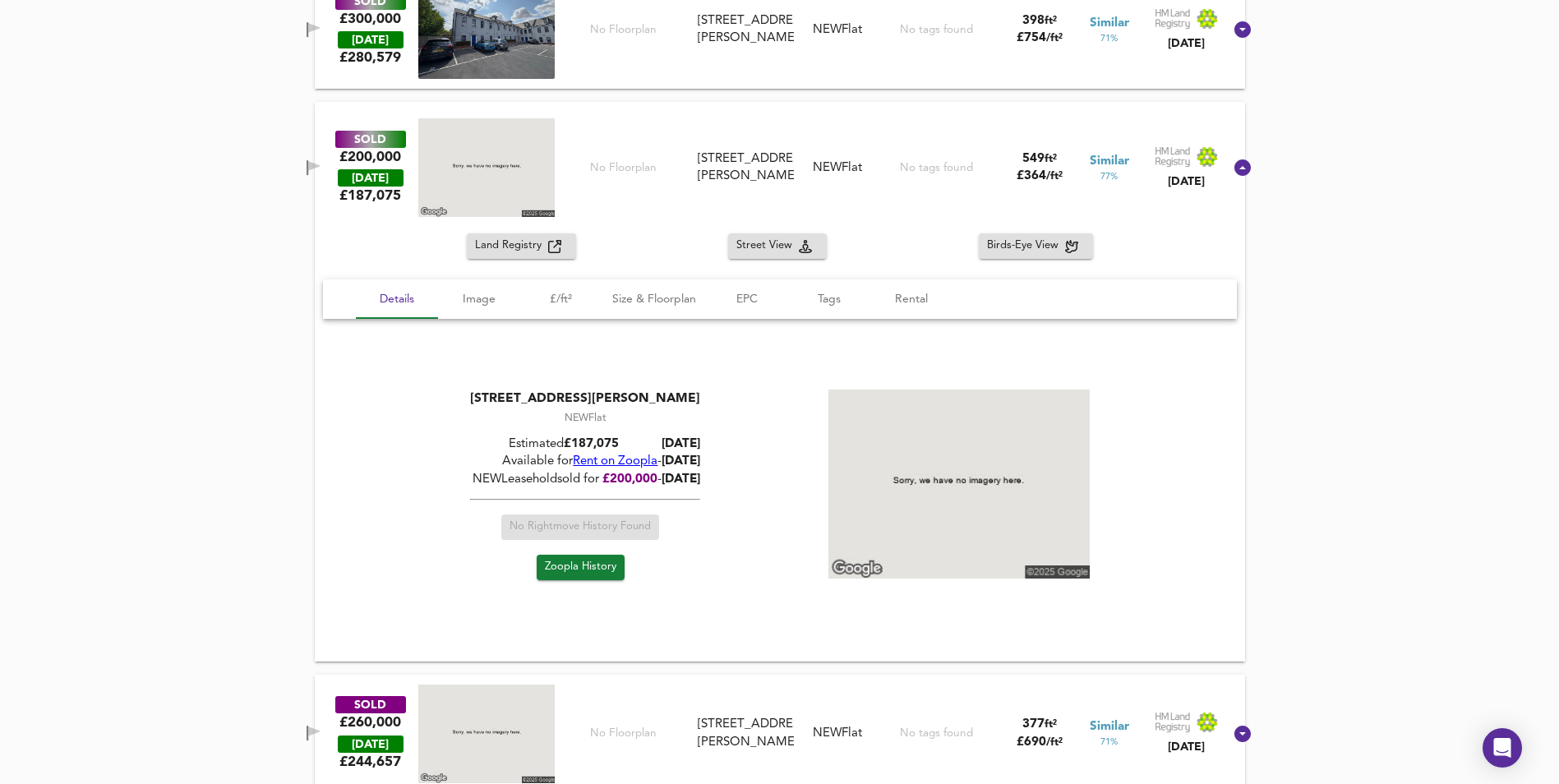
scroll to position [2992, 0]
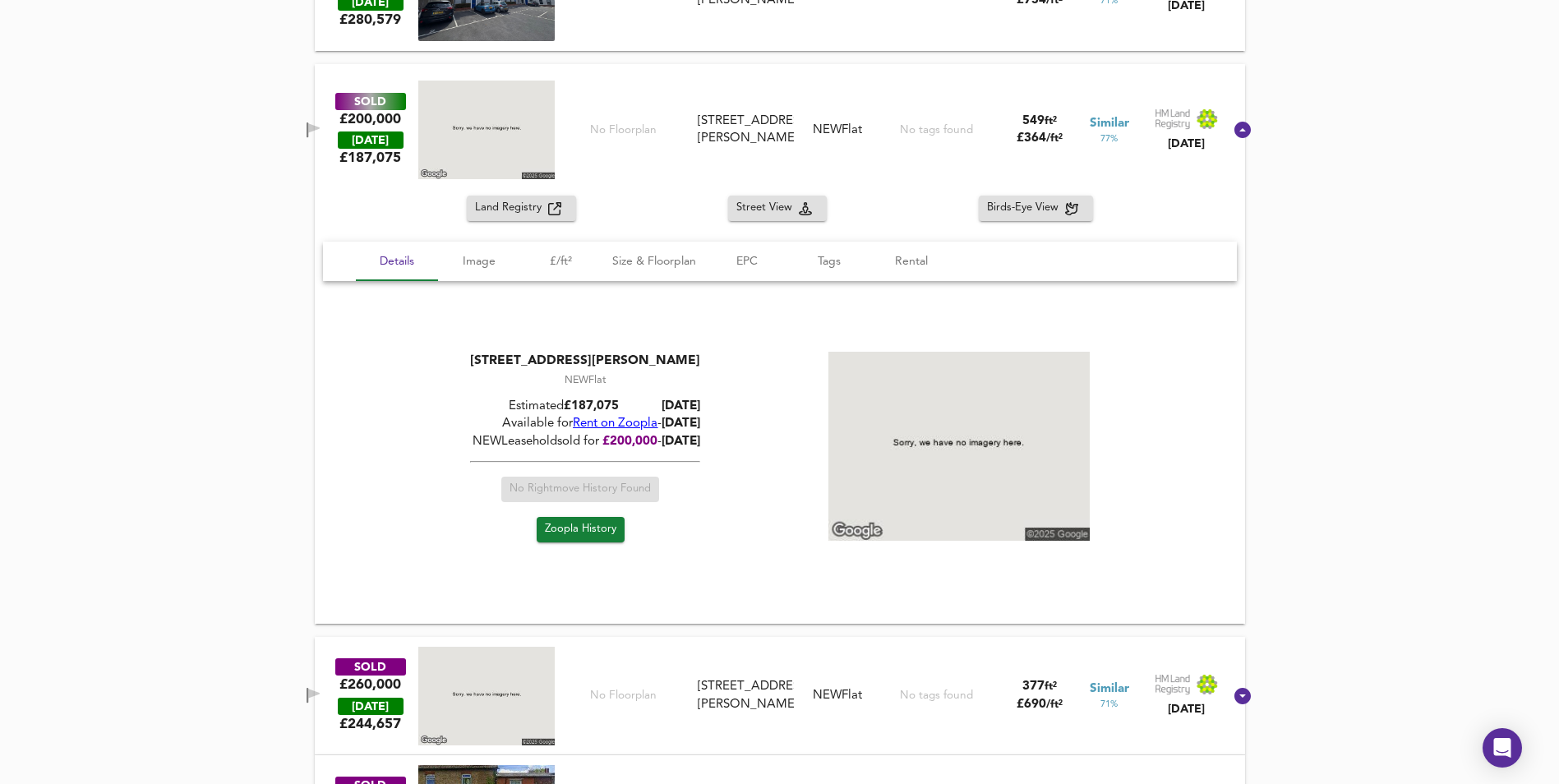
click at [620, 425] on span "Rent on Zoopla" at bounding box center [615, 423] width 85 height 12
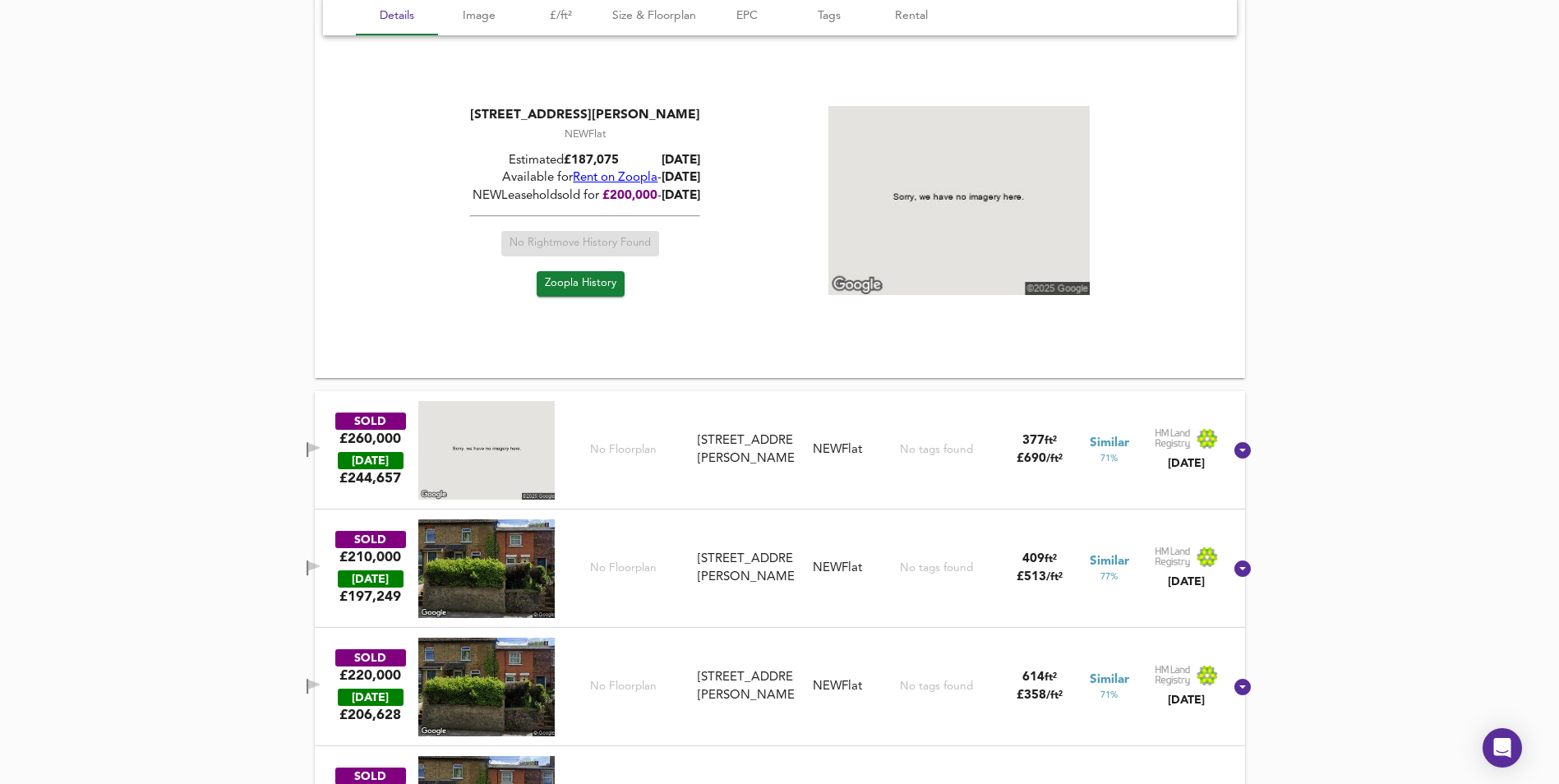
scroll to position [3239, 0]
click at [1234, 445] on icon at bounding box center [1241, 449] width 16 height 16
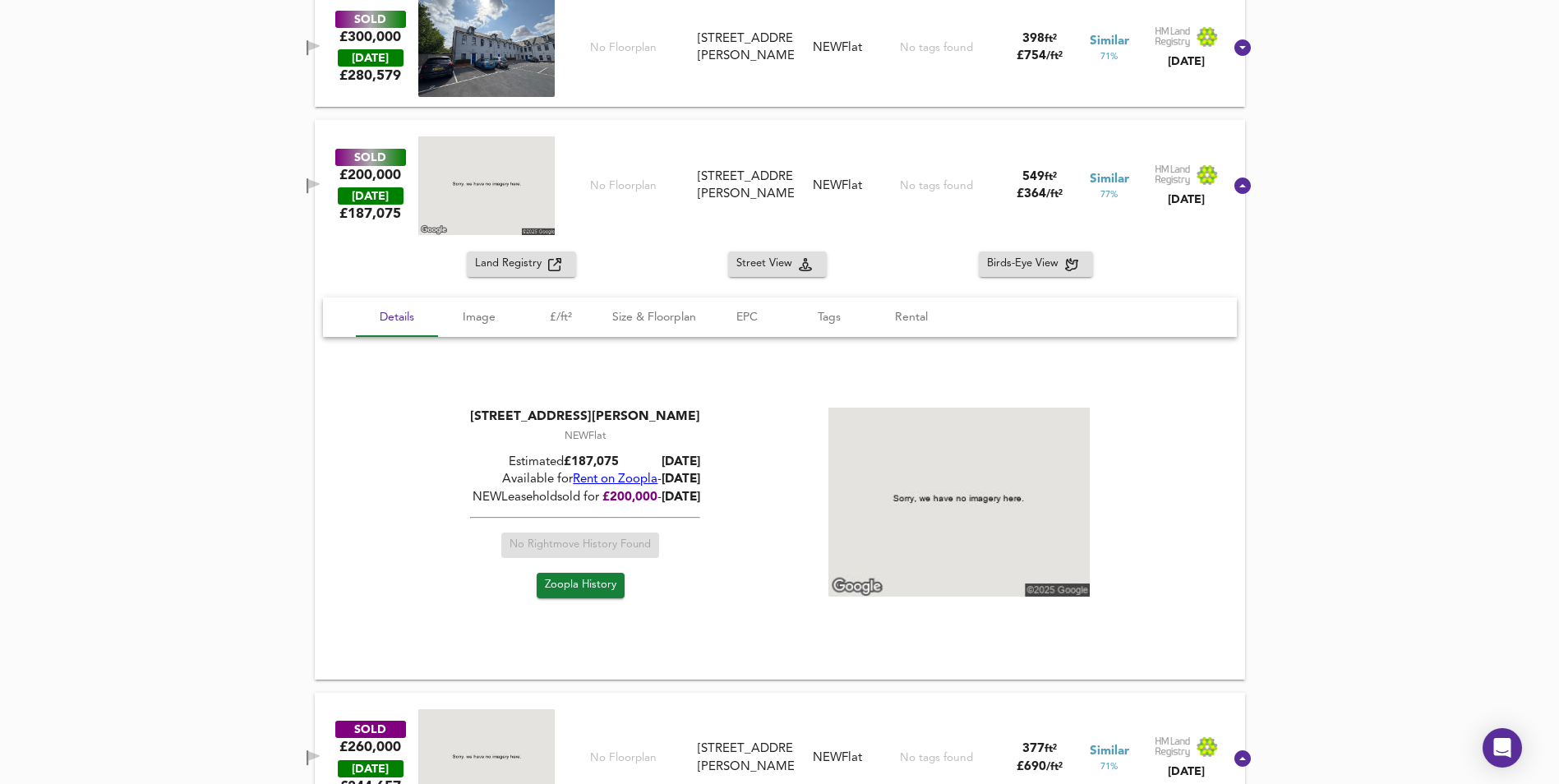
scroll to position [2827, 0]
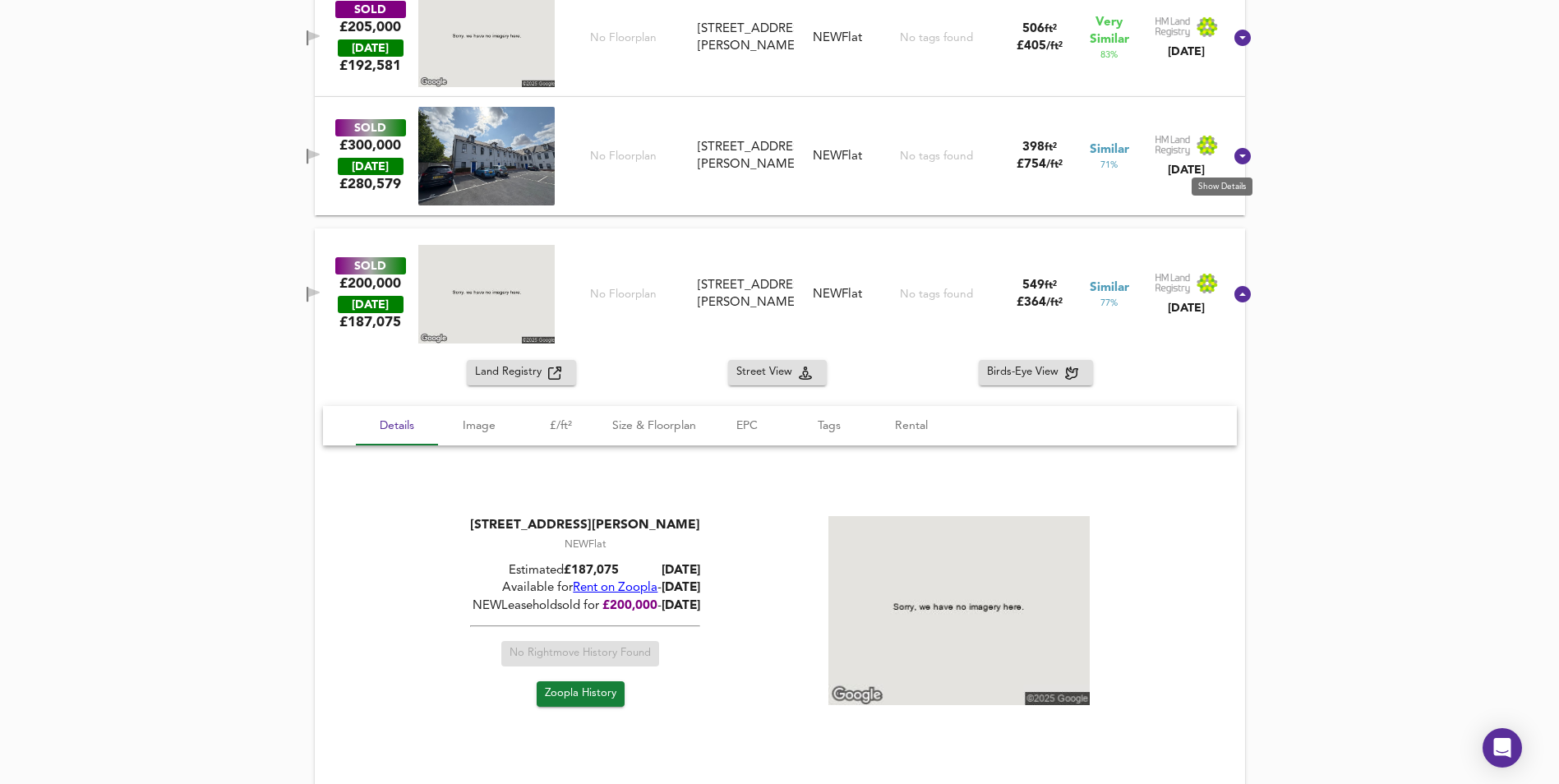
click at [1234, 161] on icon at bounding box center [1241, 156] width 16 height 16
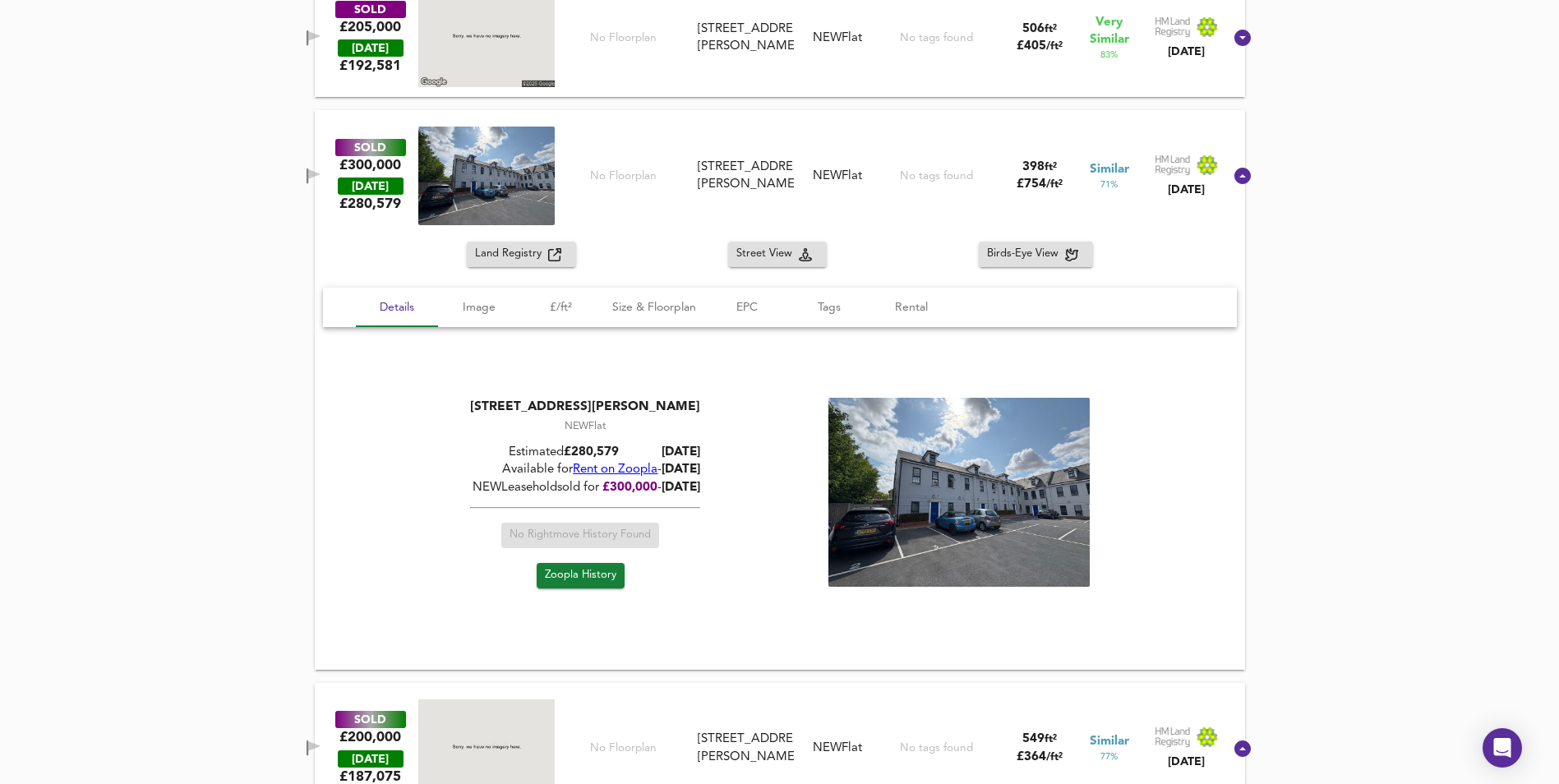
click at [606, 468] on span "Rent on Zoopla" at bounding box center [615, 469] width 85 height 12
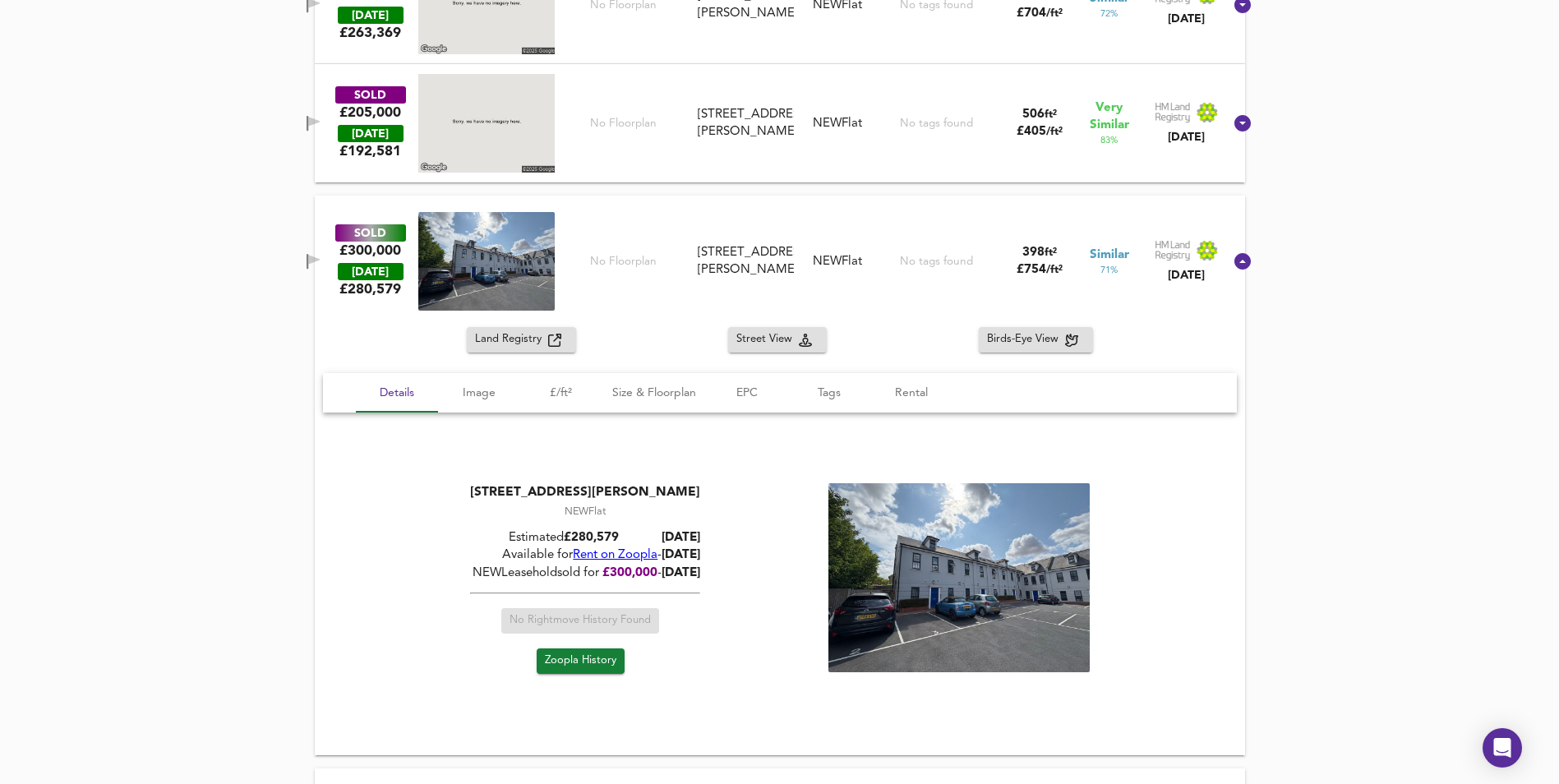
scroll to position [2663, 0]
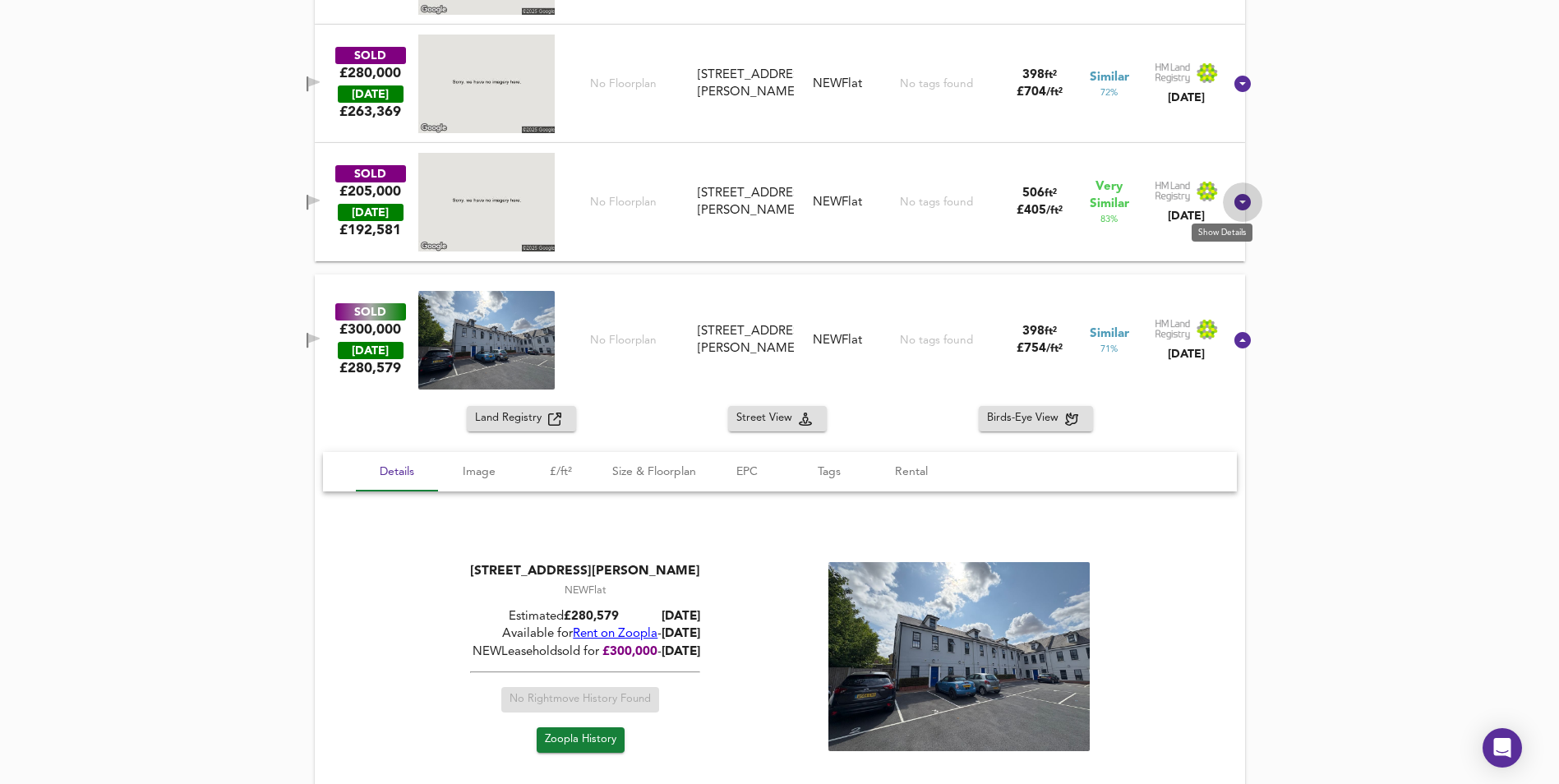
click at [1234, 201] on icon at bounding box center [1241, 201] width 16 height 16
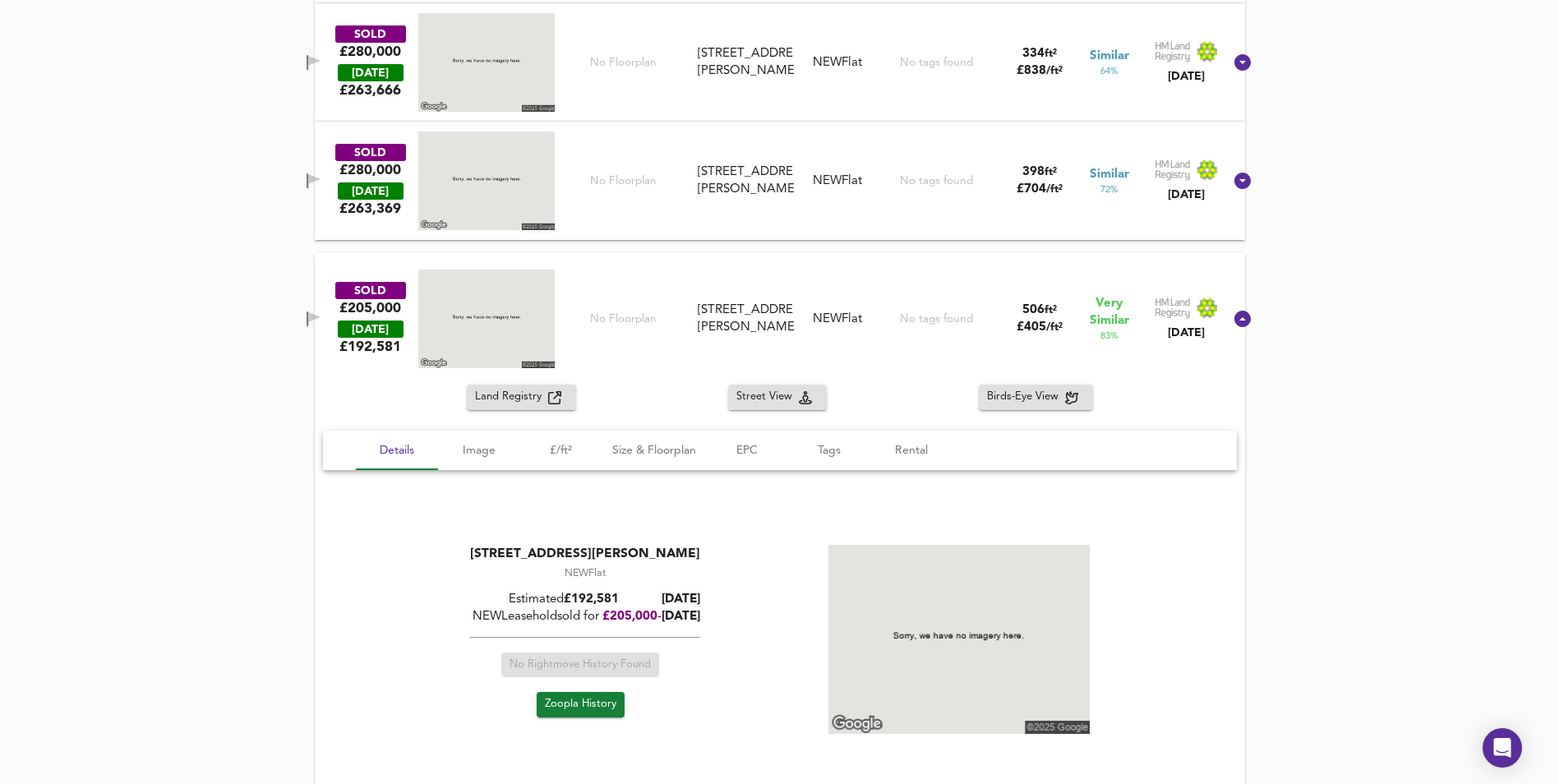
scroll to position [2499, 0]
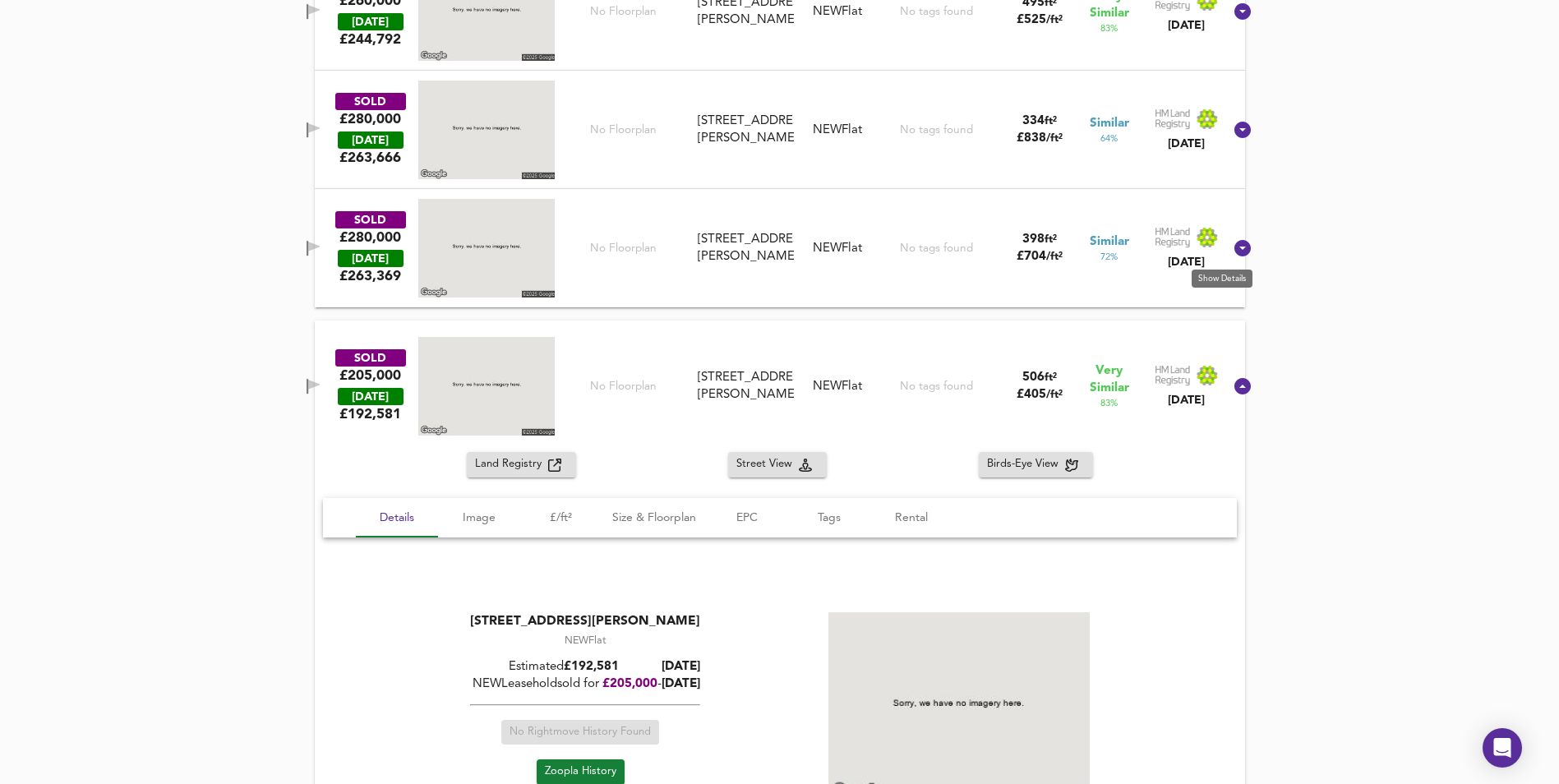
click at [1234, 250] on icon at bounding box center [1241, 247] width 16 height 16
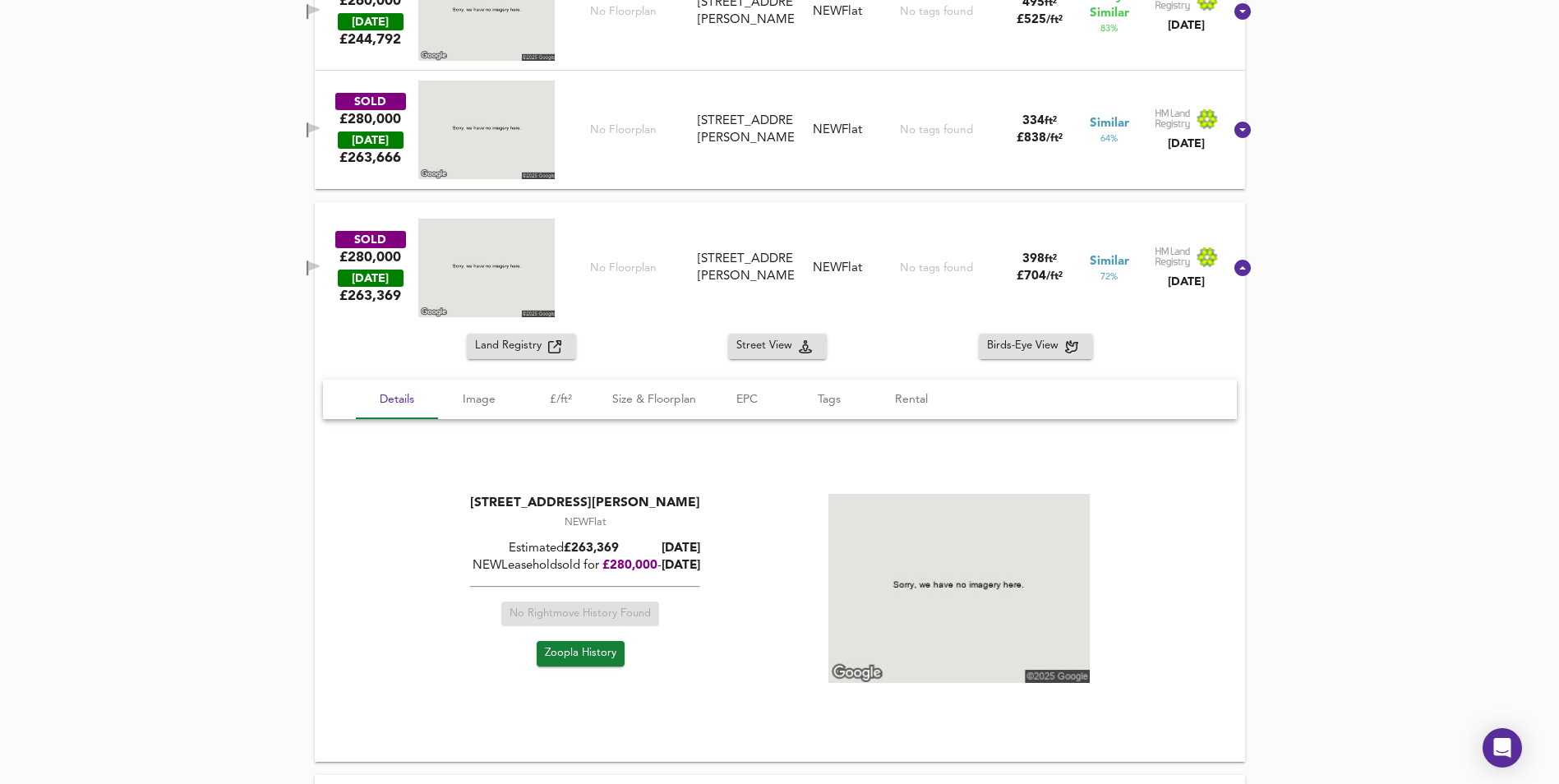
click at [1234, 136] on icon at bounding box center [1241, 129] width 16 height 16
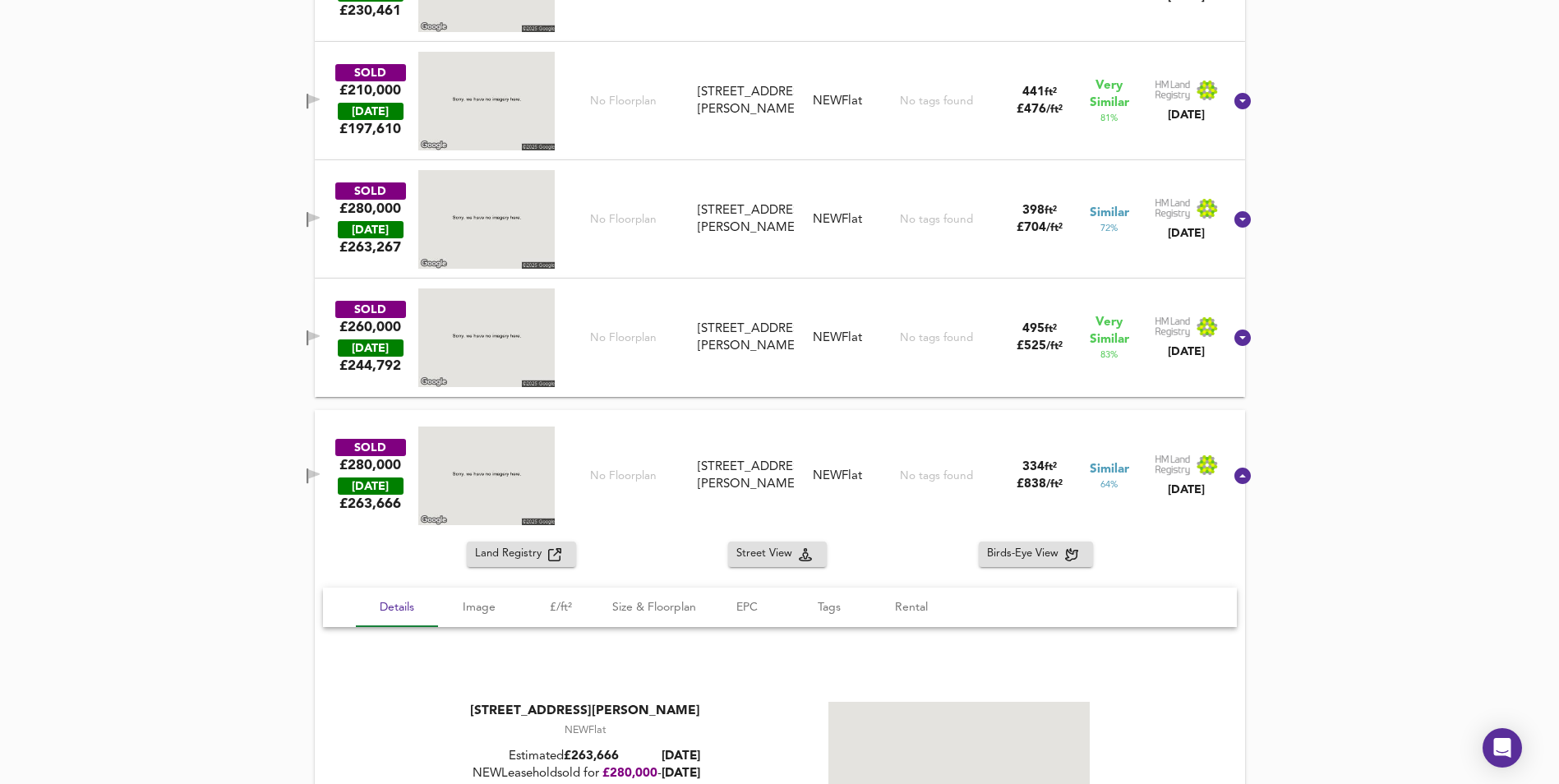
scroll to position [2170, 0]
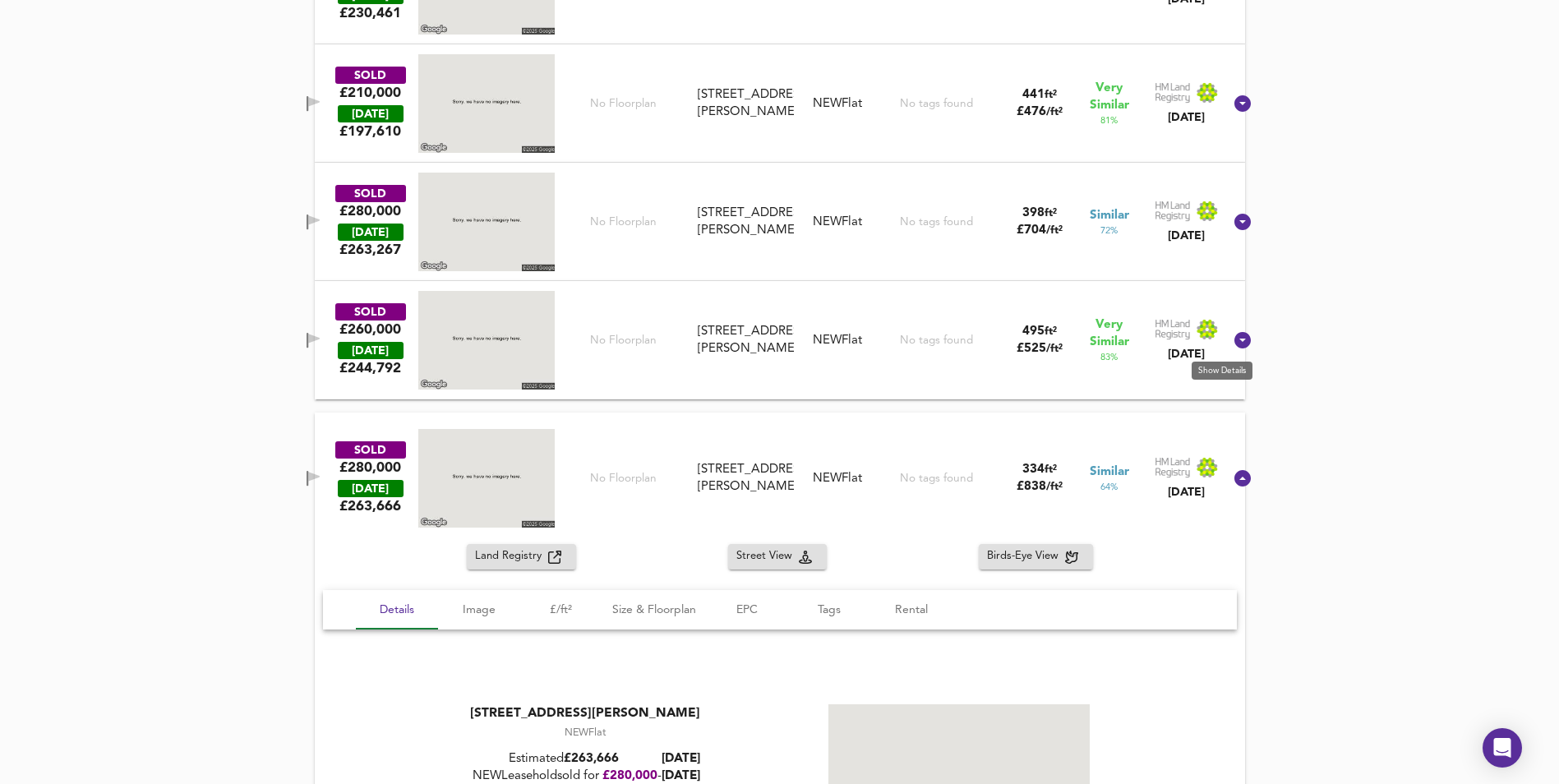
click at [1233, 338] on icon at bounding box center [1242, 339] width 20 height 20
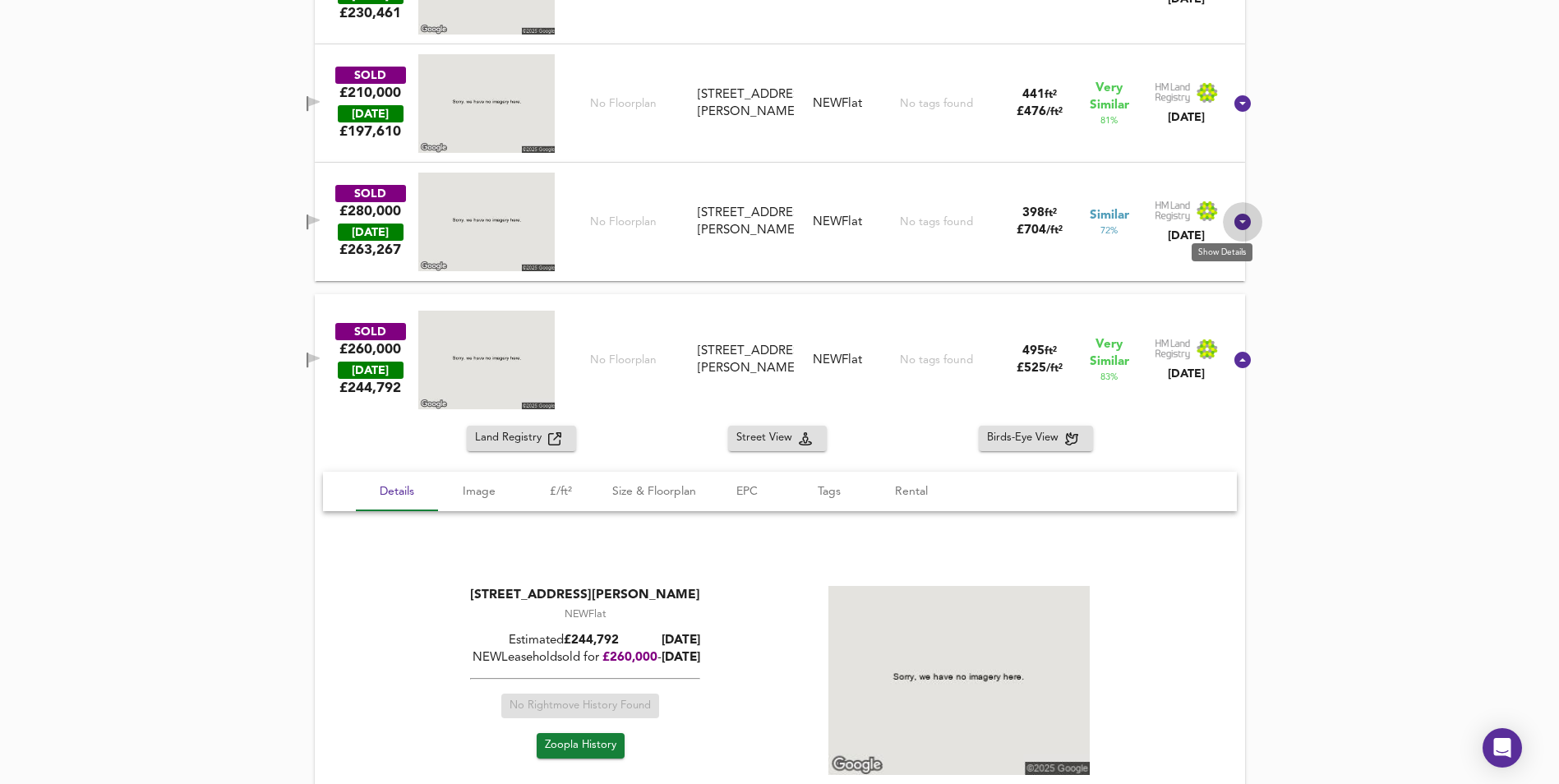
click at [1234, 220] on icon at bounding box center [1241, 221] width 16 height 16
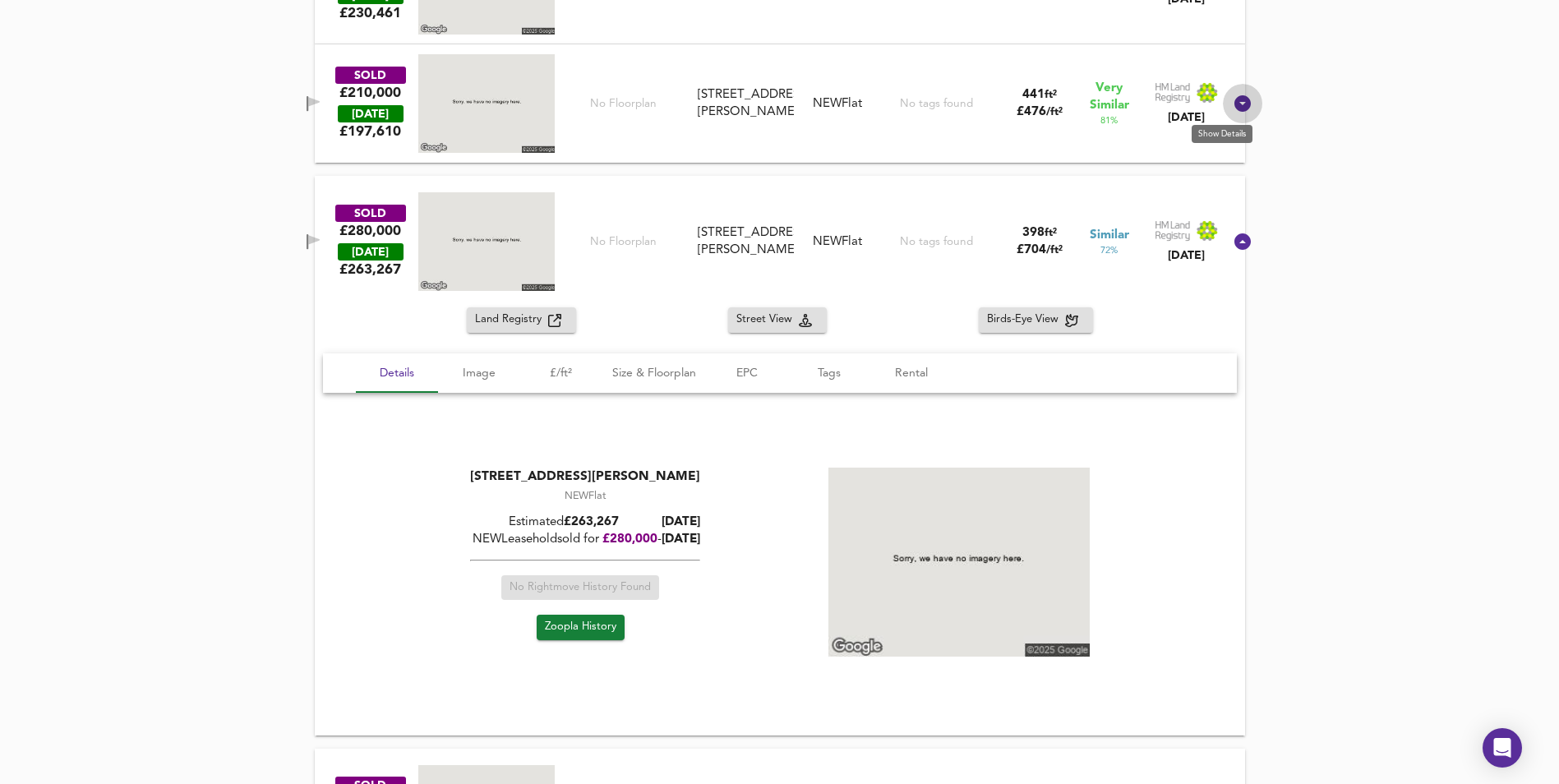
click at [1234, 110] on icon at bounding box center [1241, 103] width 16 height 16
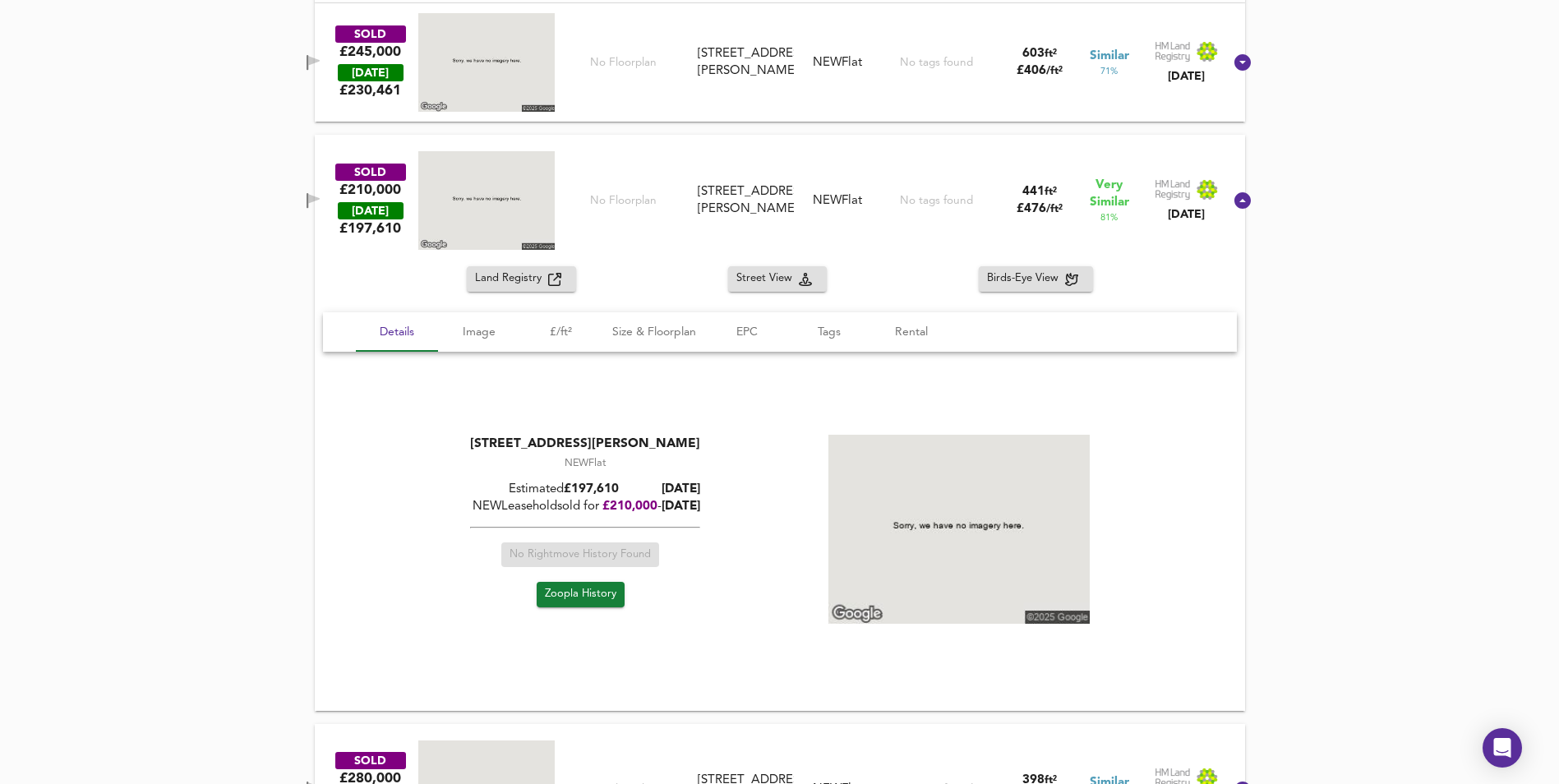
scroll to position [1923, 0]
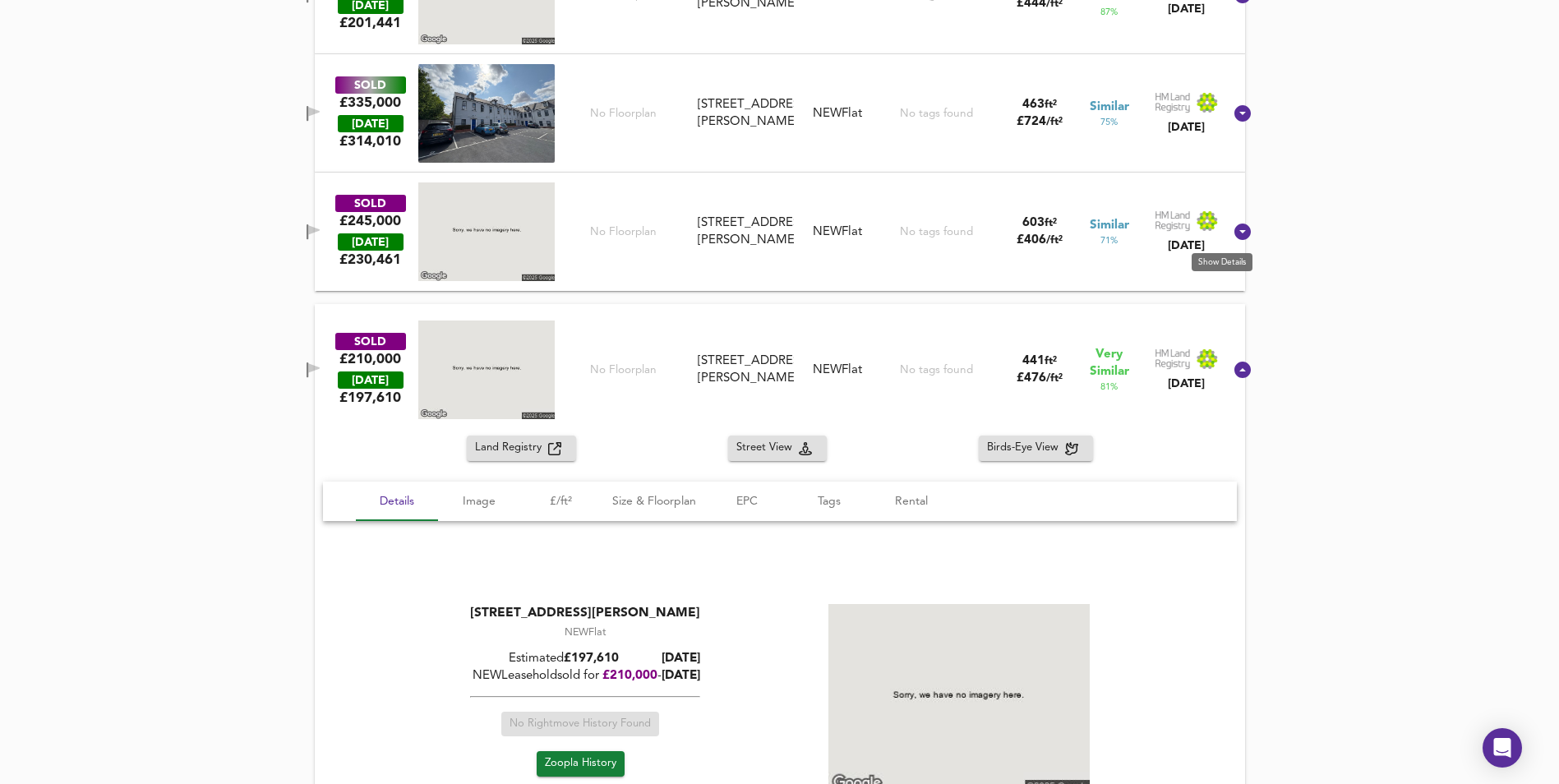
click at [1234, 238] on icon at bounding box center [1241, 231] width 16 height 16
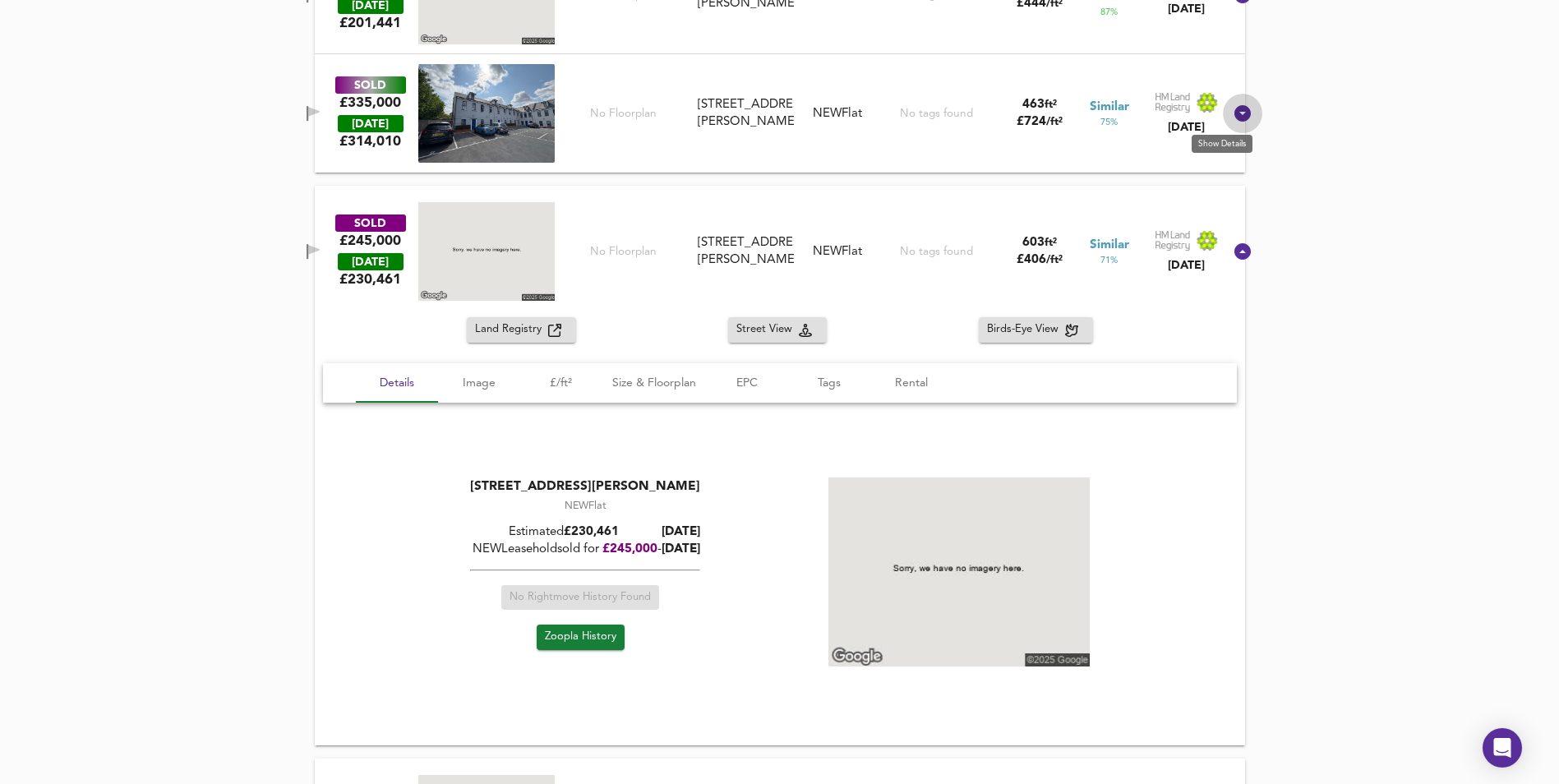
click at [1234, 120] on icon at bounding box center [1241, 113] width 16 height 16
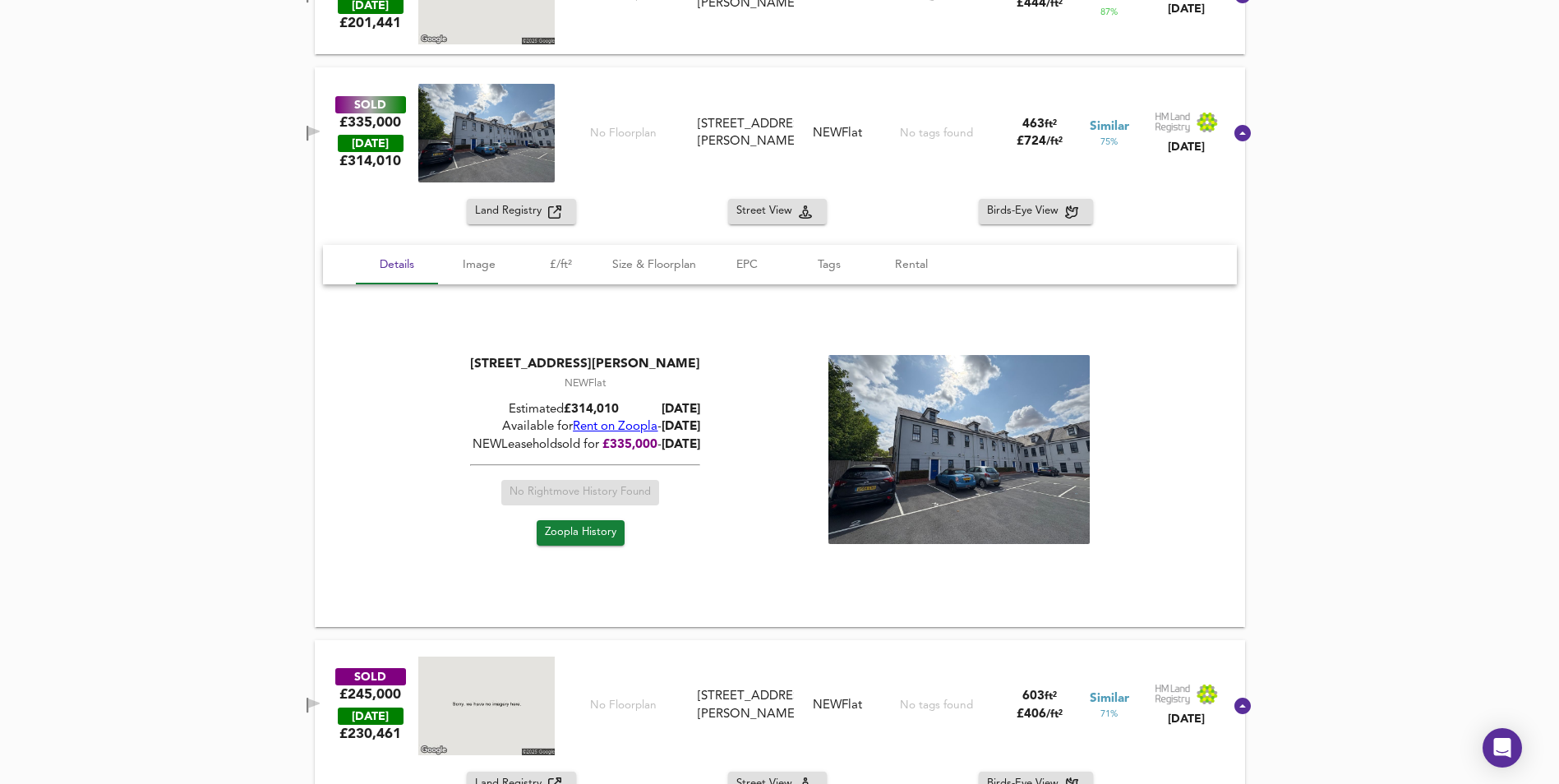
click at [614, 428] on span "Rent on Zoopla" at bounding box center [615, 427] width 85 height 12
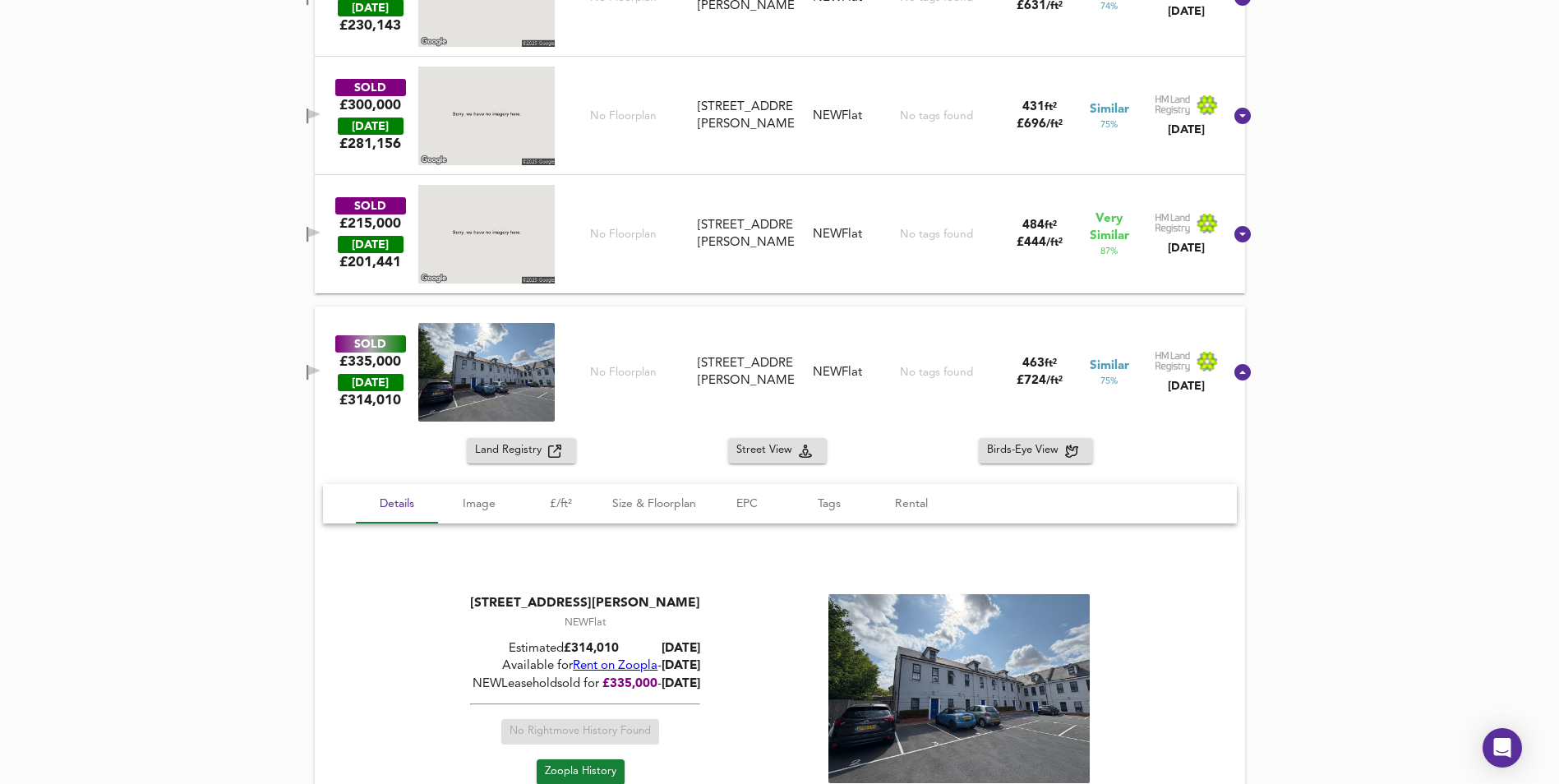
scroll to position [1596, 0]
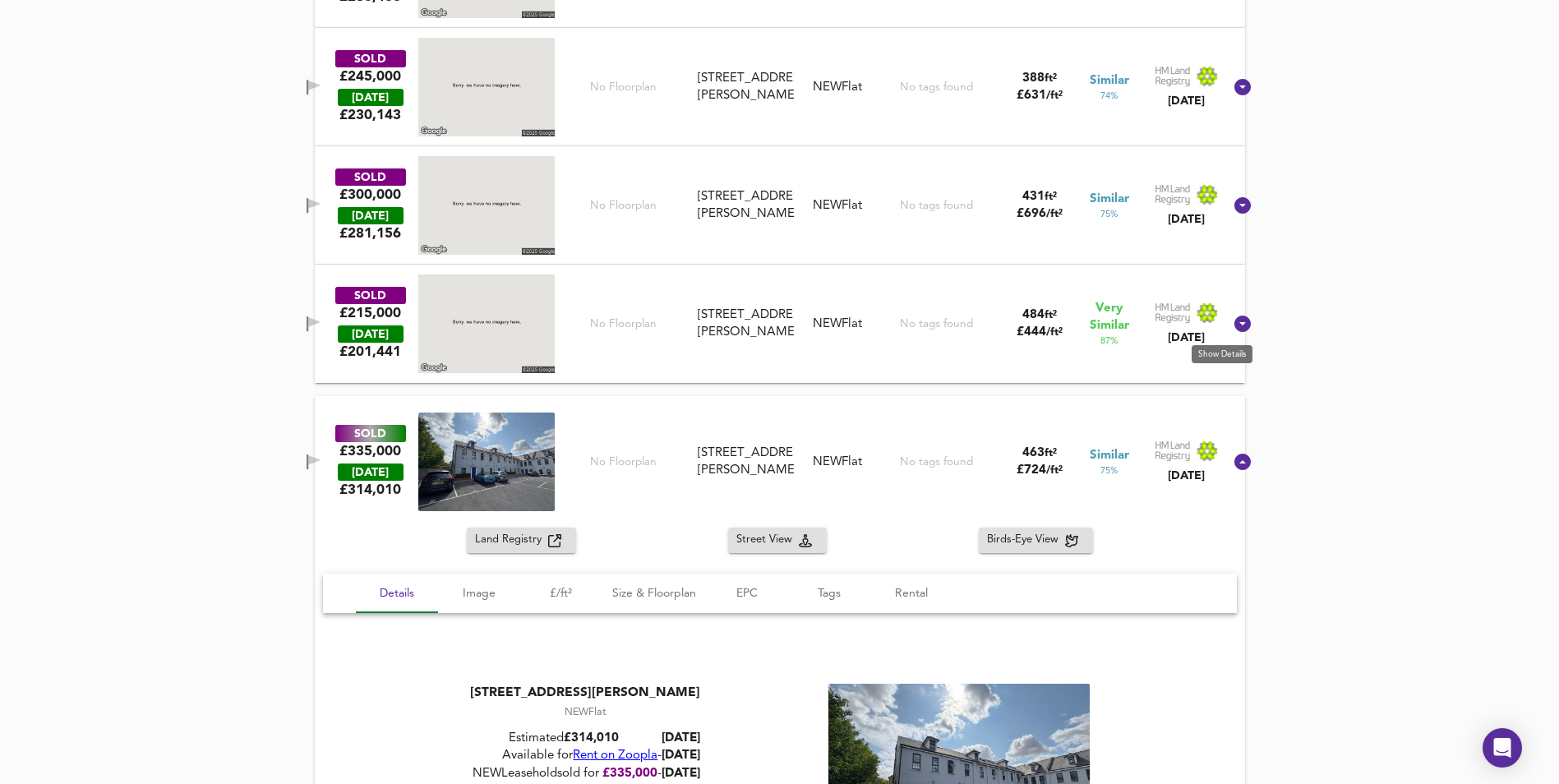
click at [1234, 326] on icon at bounding box center [1241, 323] width 16 height 16
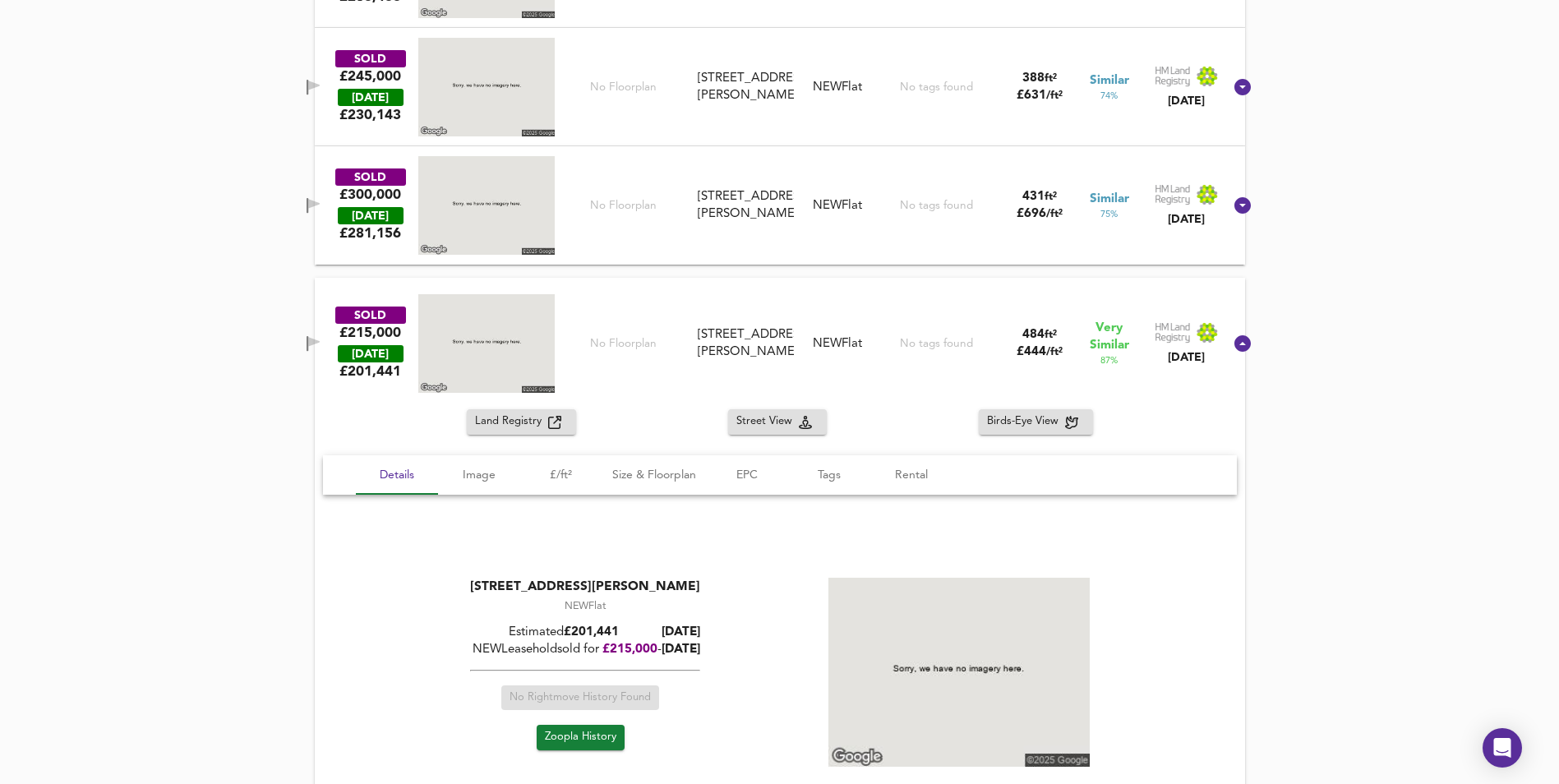
click at [1234, 203] on icon at bounding box center [1241, 204] width 16 height 16
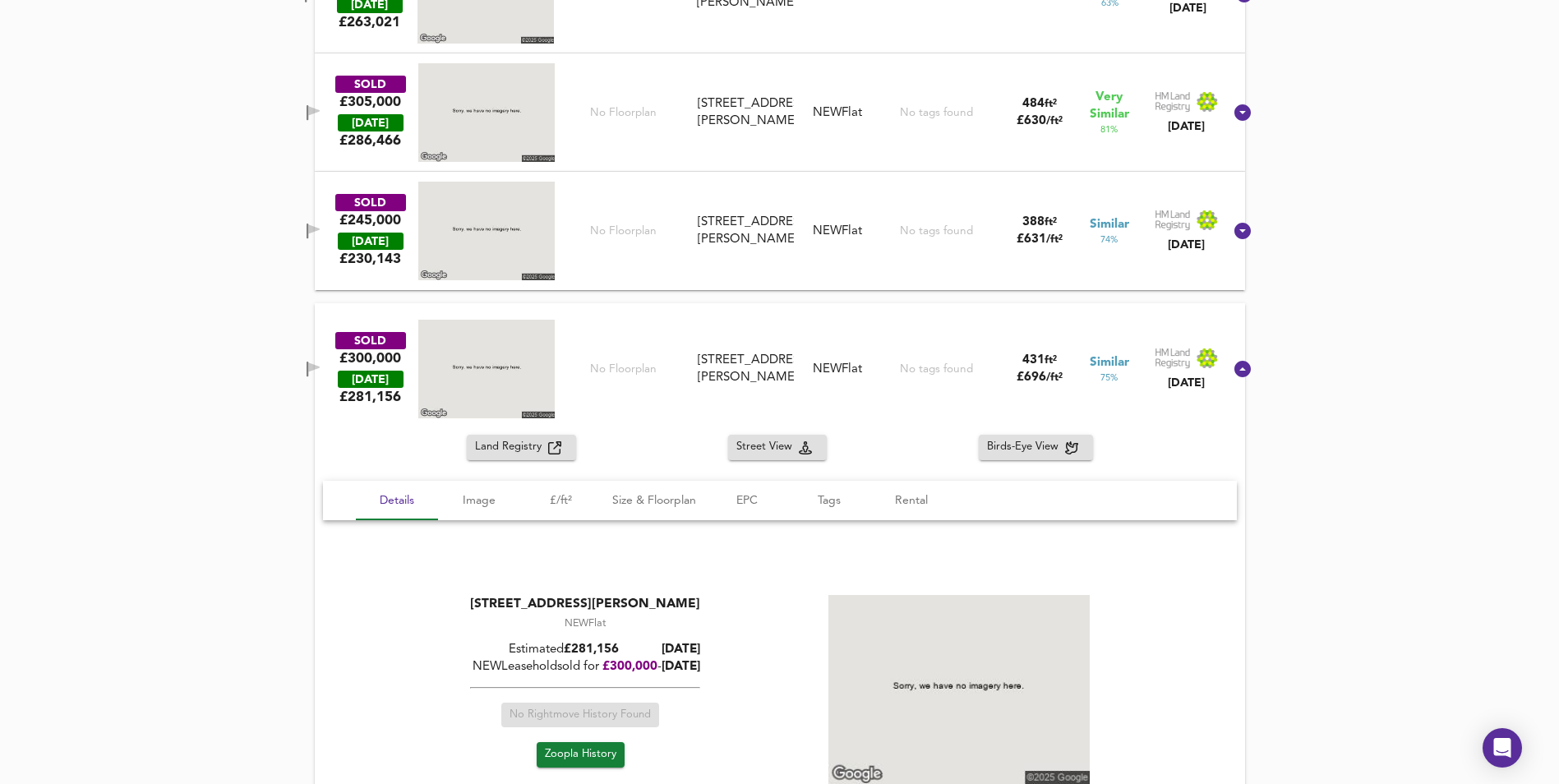
scroll to position [1431, 0]
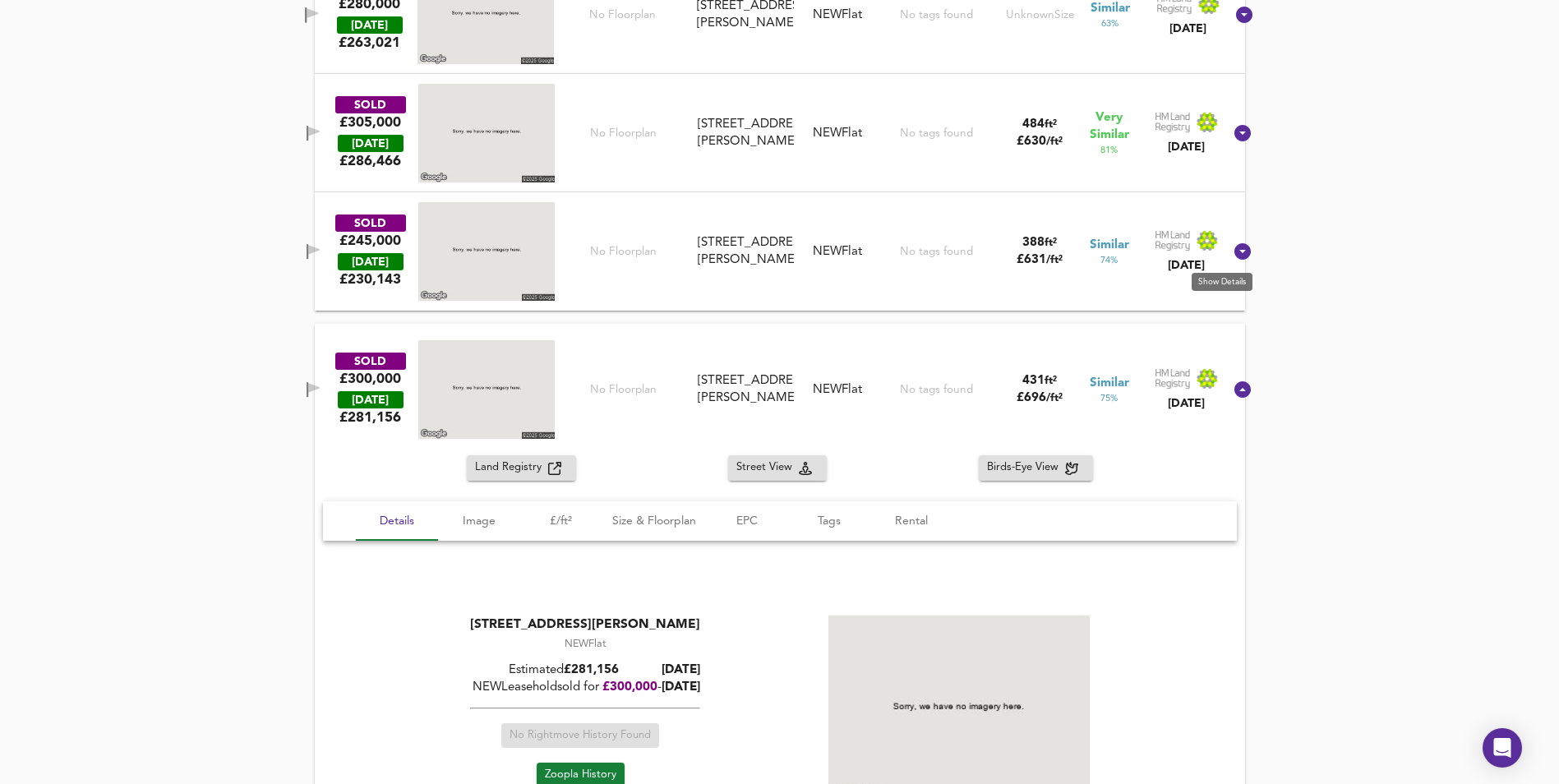
click at [1234, 249] on icon at bounding box center [1241, 251] width 16 height 16
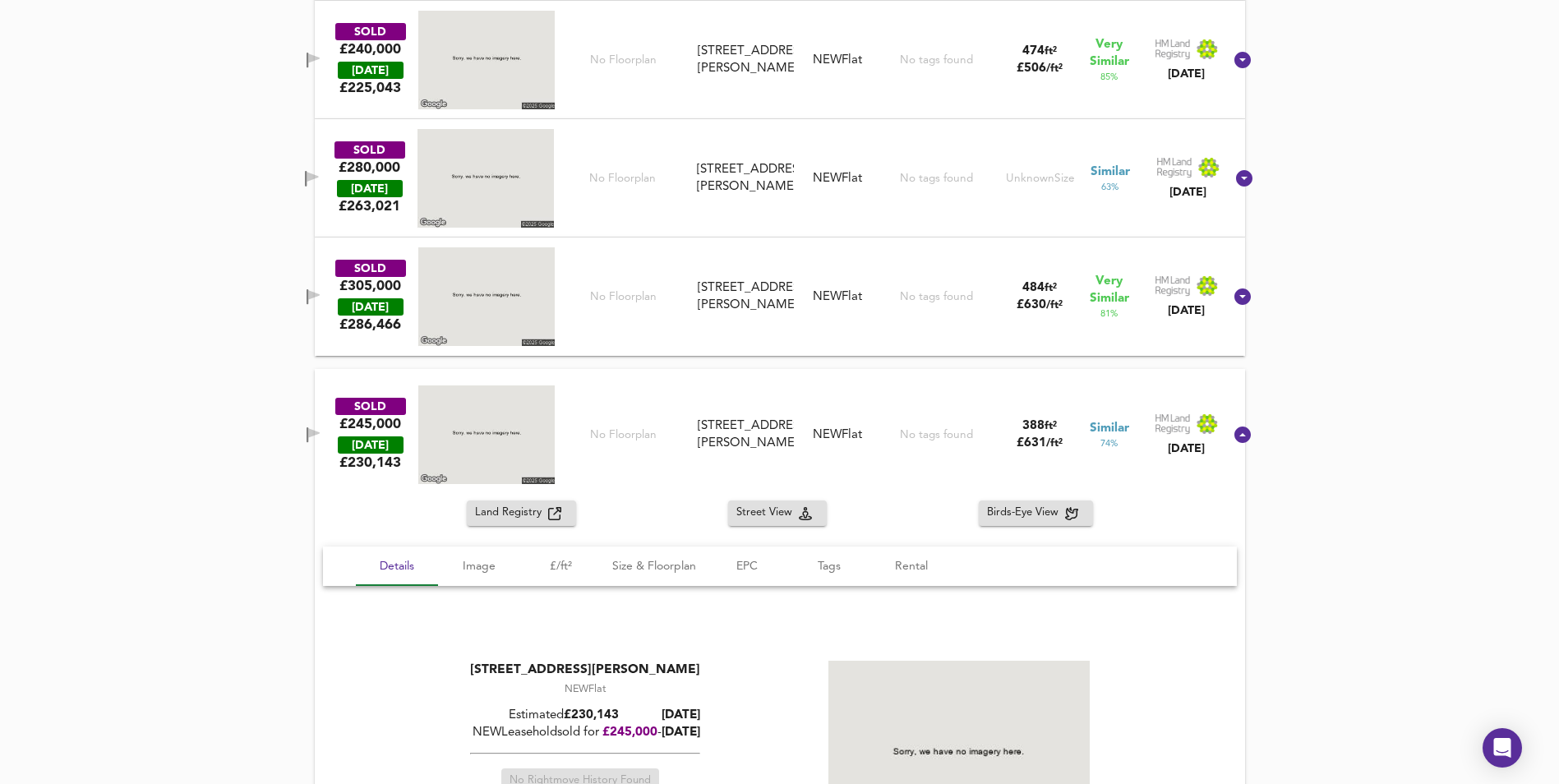
scroll to position [1267, 0]
click at [1234, 290] on icon at bounding box center [1241, 296] width 16 height 16
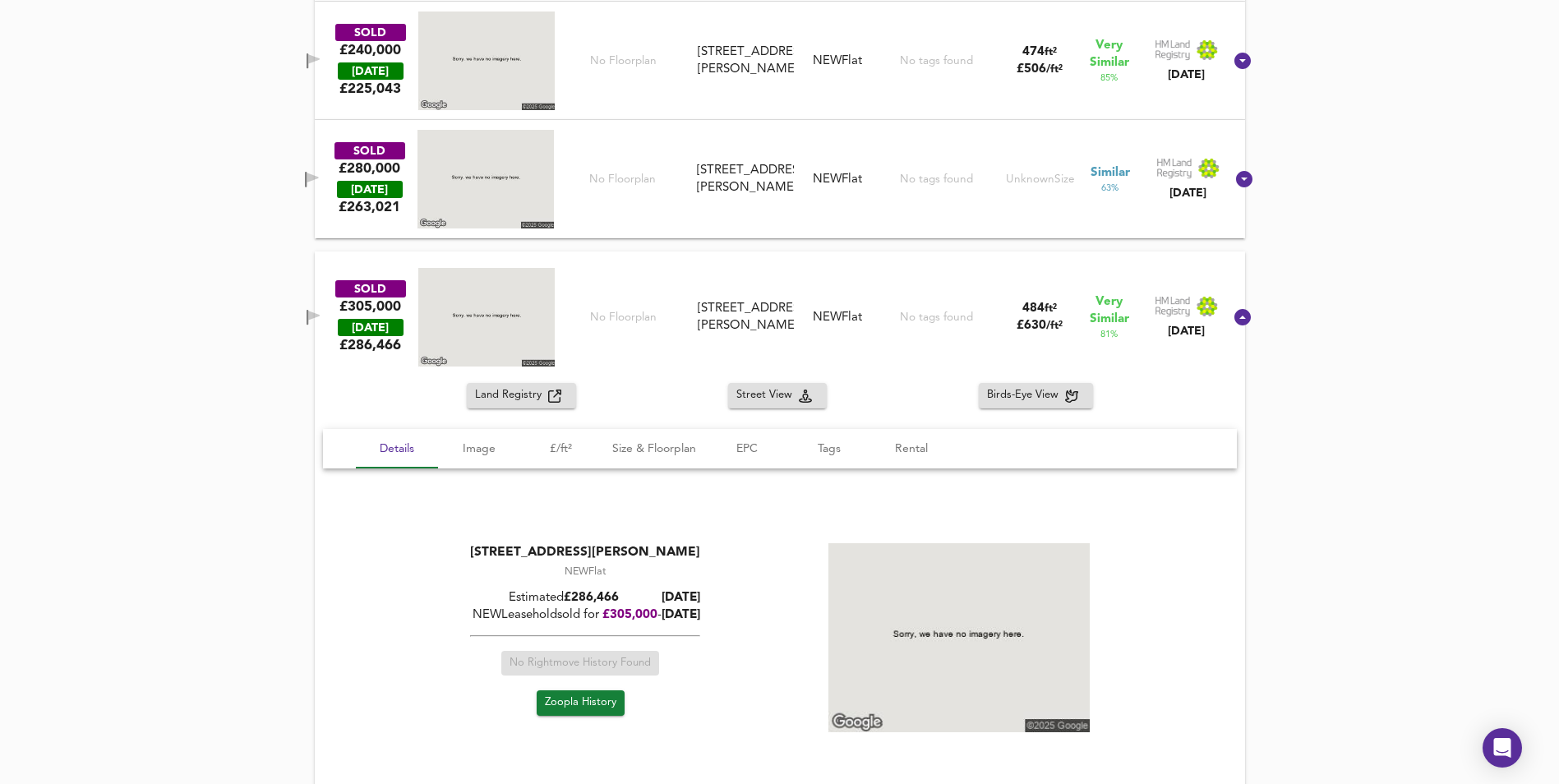
click at [1234, 179] on icon at bounding box center [1243, 179] width 20 height 20
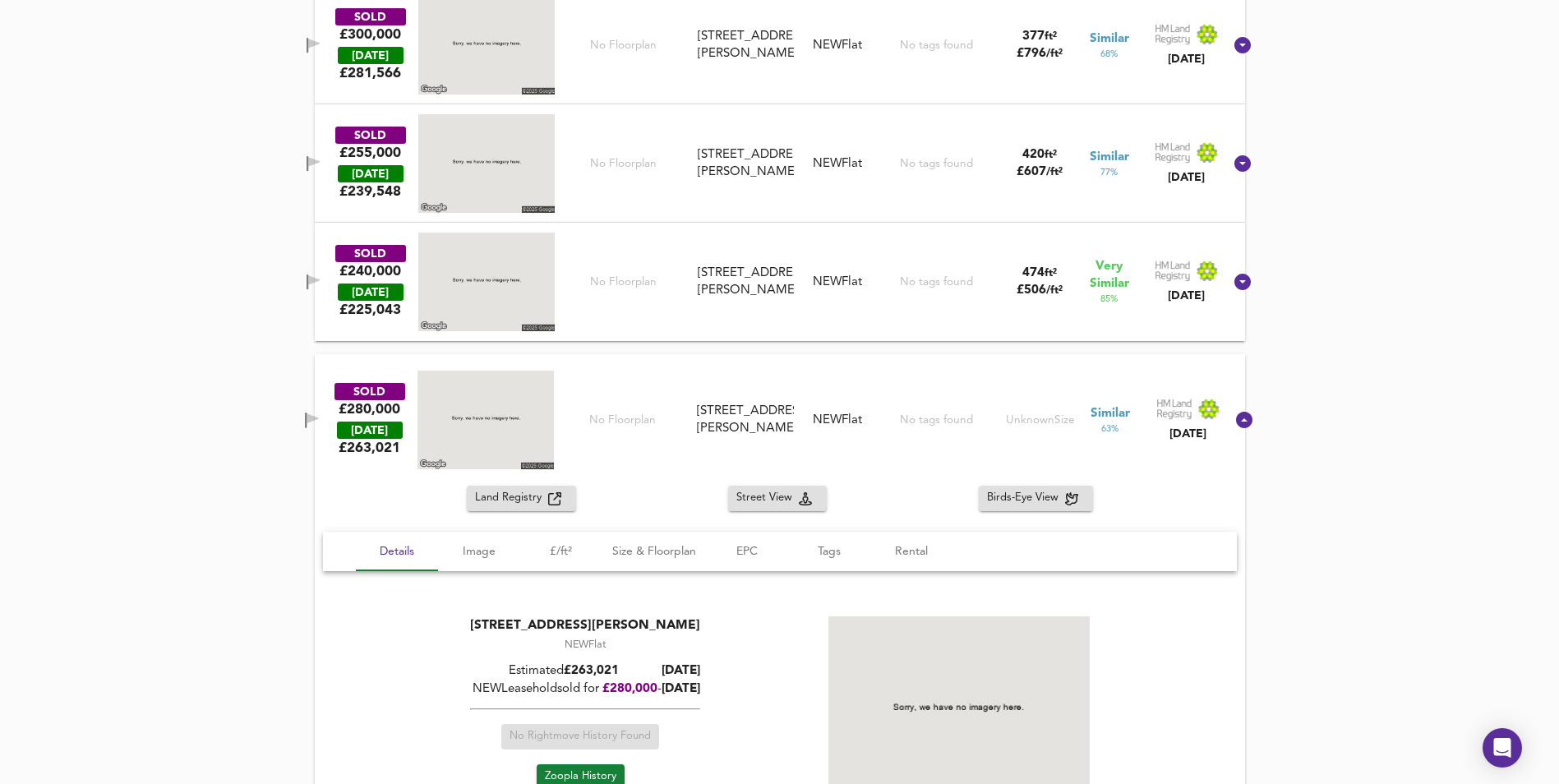
scroll to position [1021, 0]
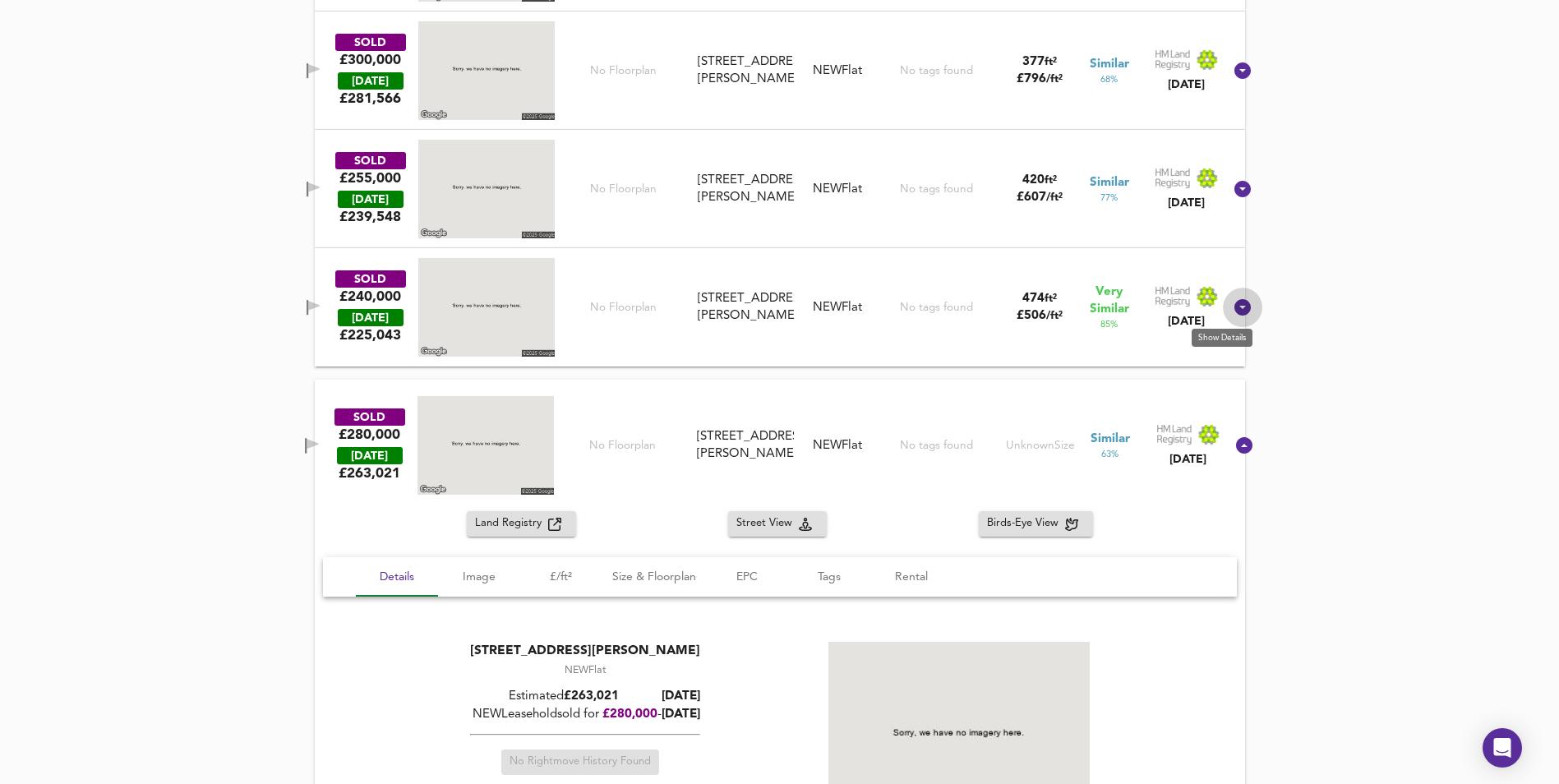
click at [1234, 312] on icon at bounding box center [1241, 307] width 16 height 16
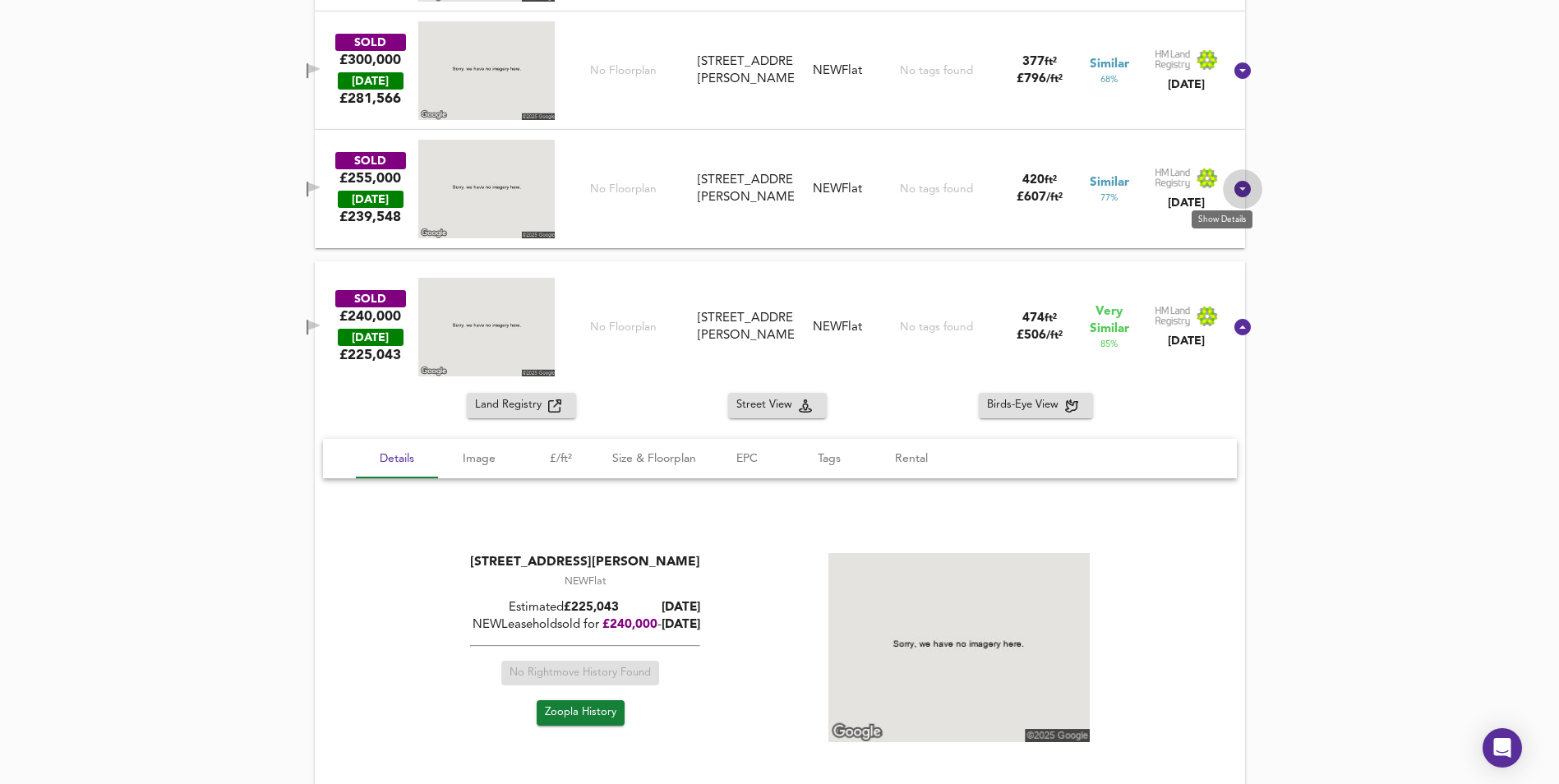
click at [1233, 189] on icon at bounding box center [1242, 188] width 20 height 20
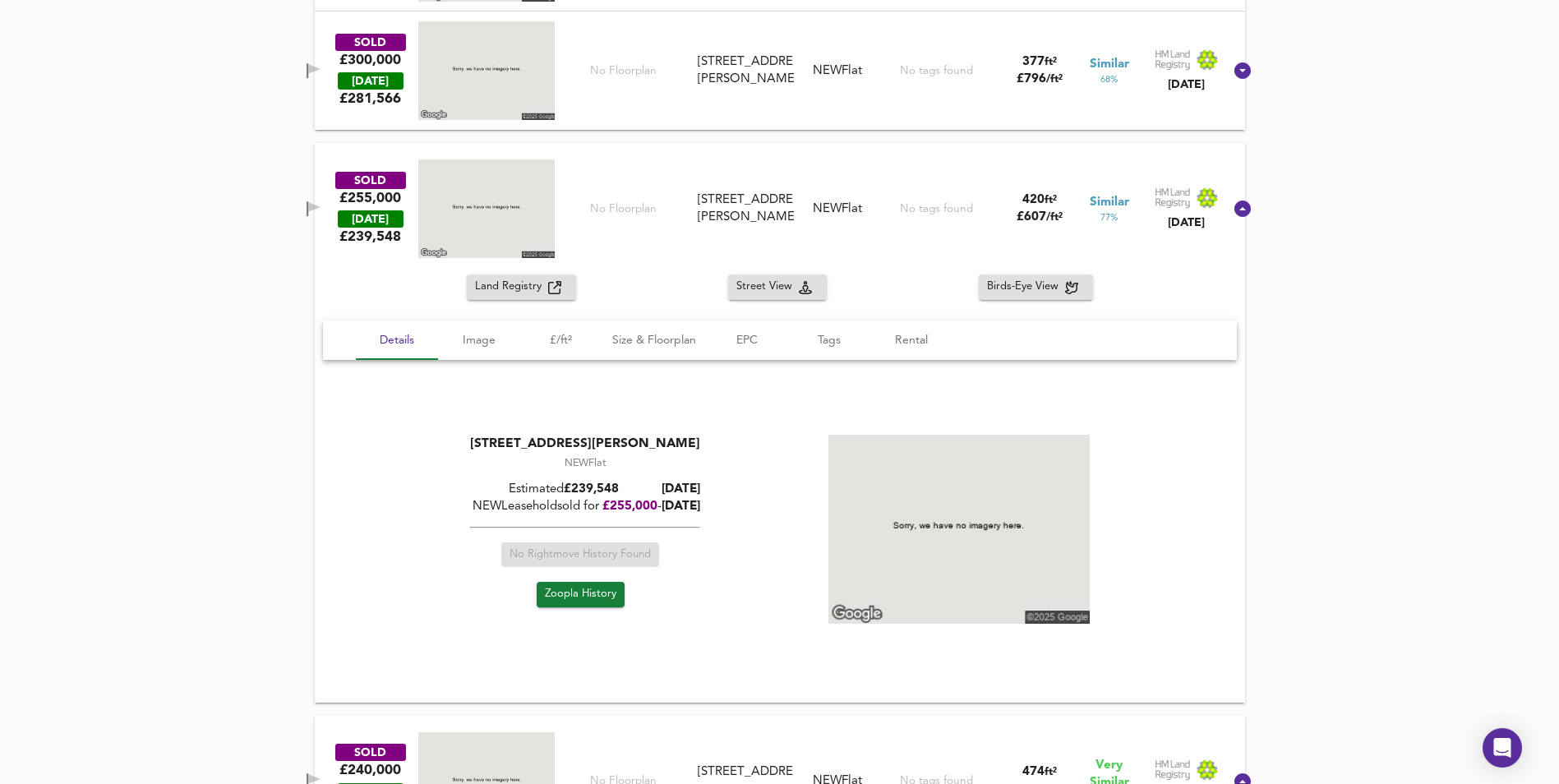
click at [1234, 70] on icon at bounding box center [1241, 70] width 16 height 16
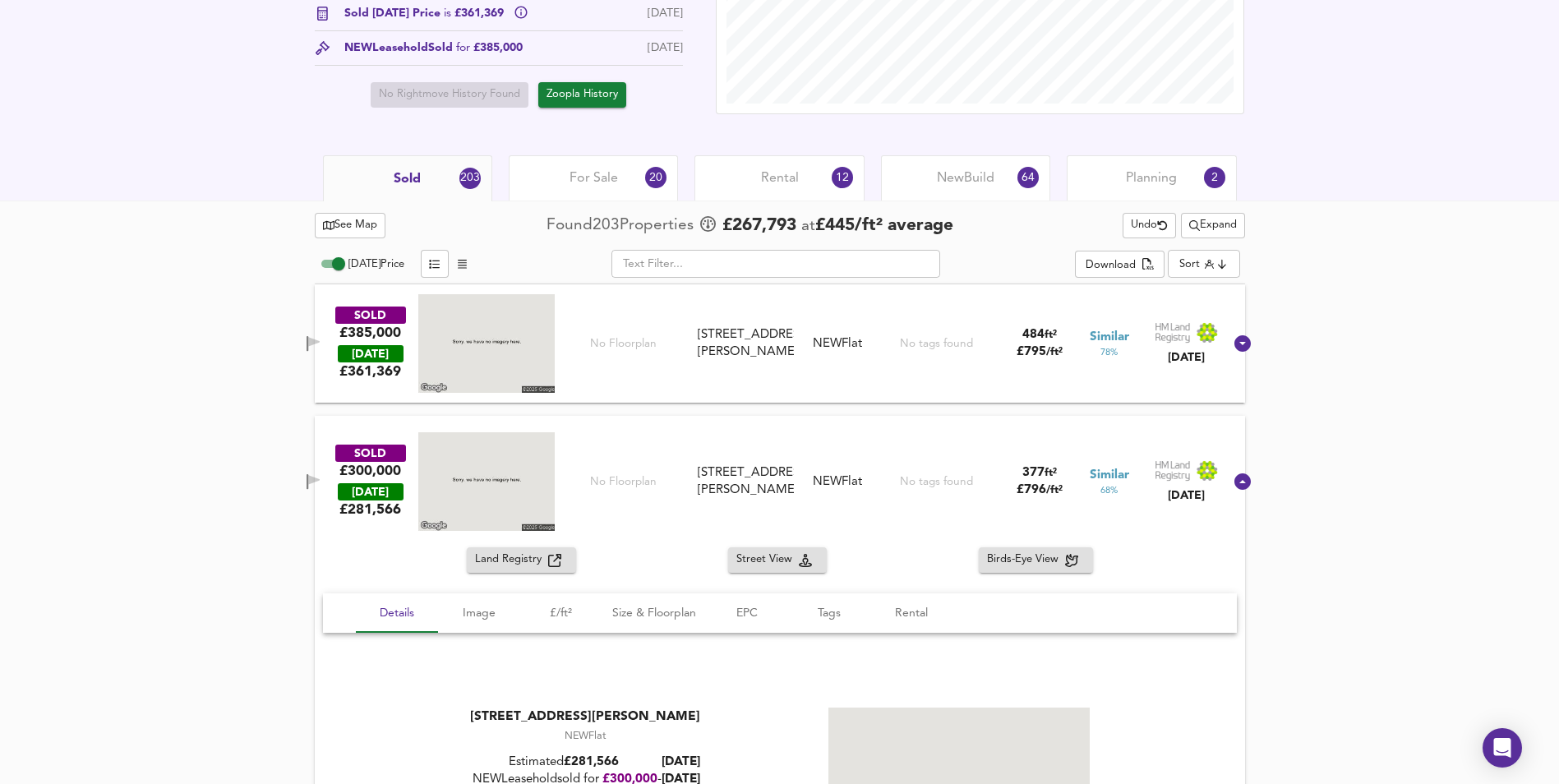
scroll to position [609, 0]
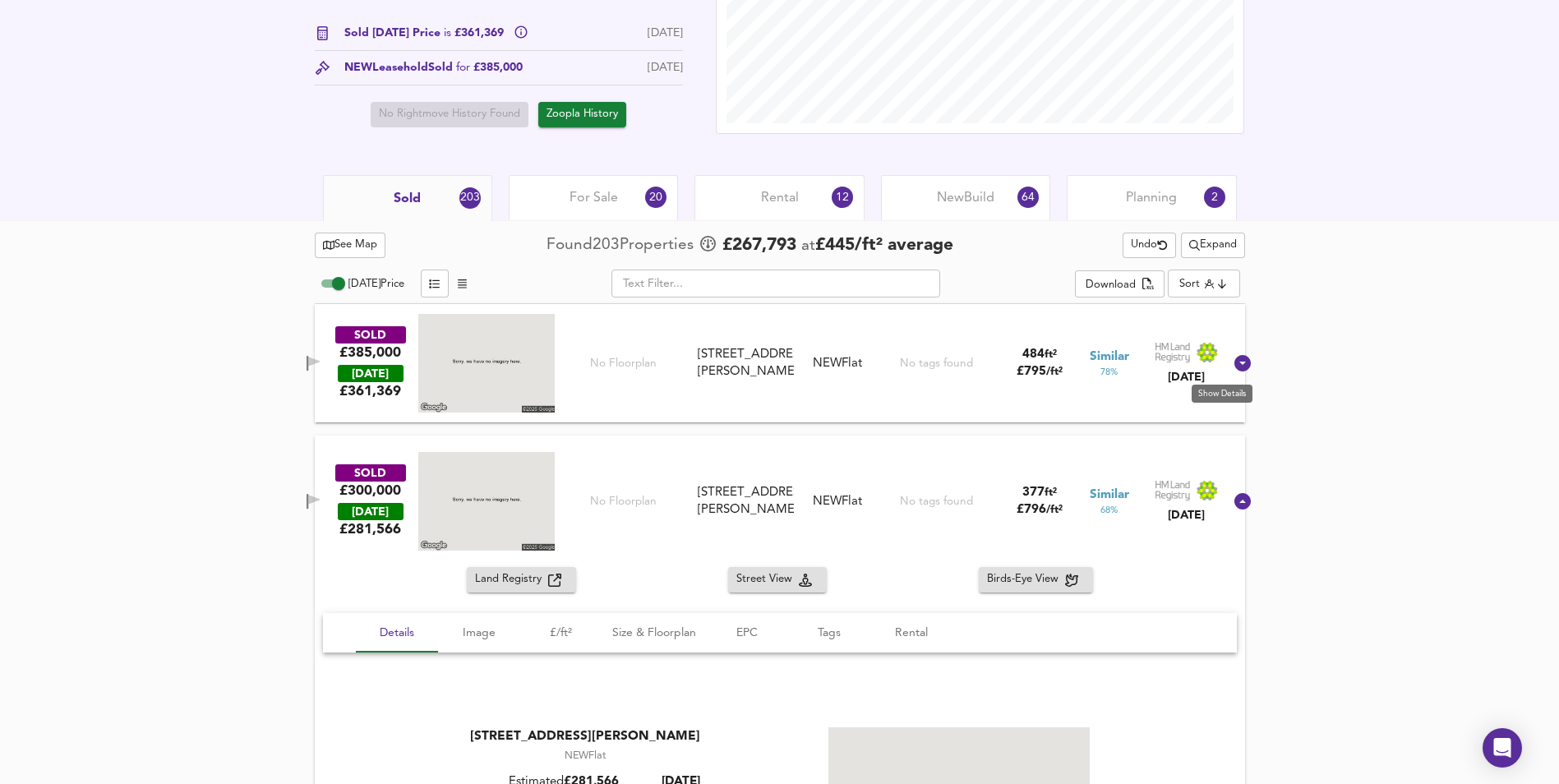
click at [1234, 368] on icon at bounding box center [1241, 362] width 16 height 16
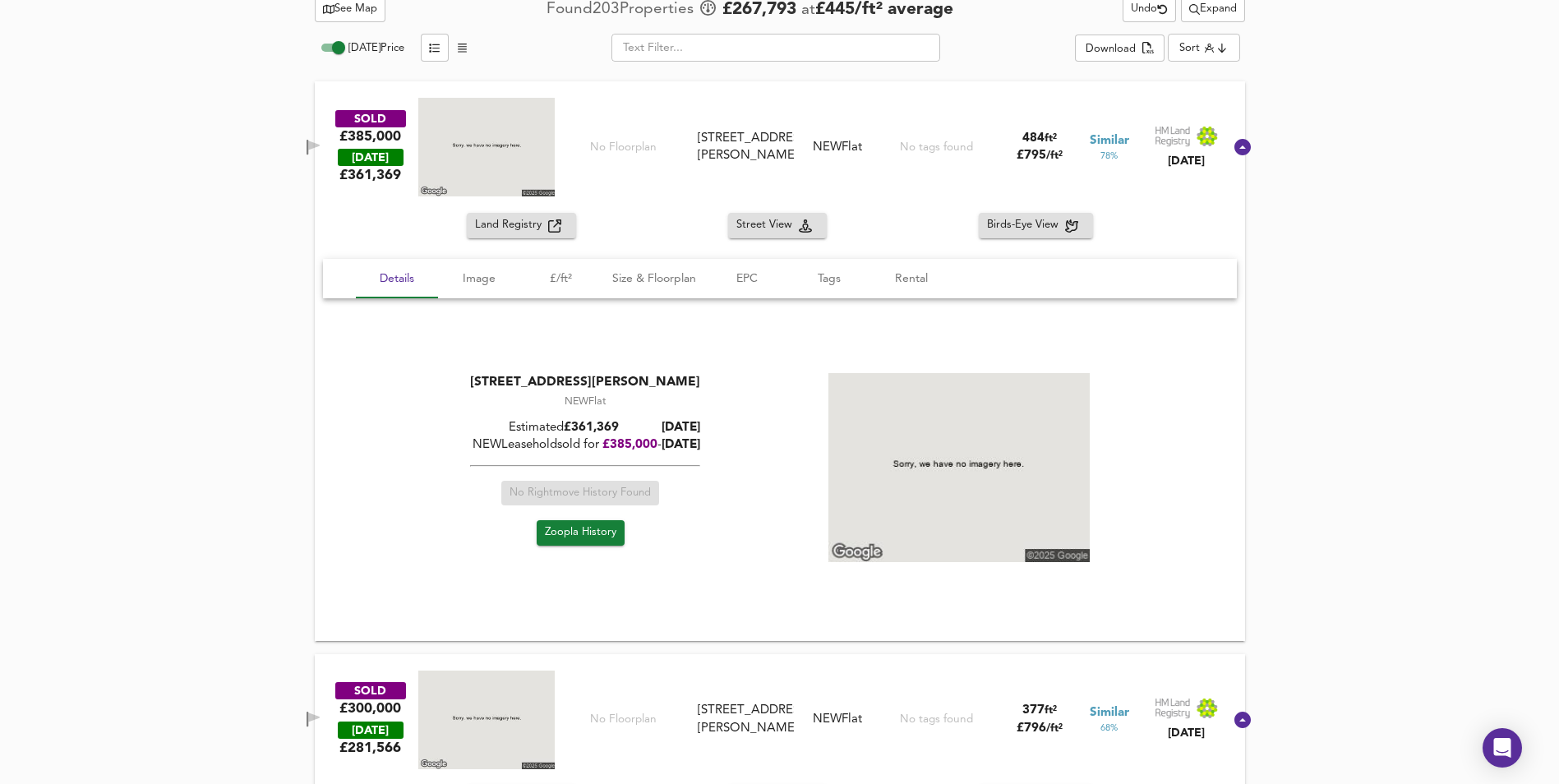
scroll to position [856, 0]
